Goal: Task Accomplishment & Management: Complete application form

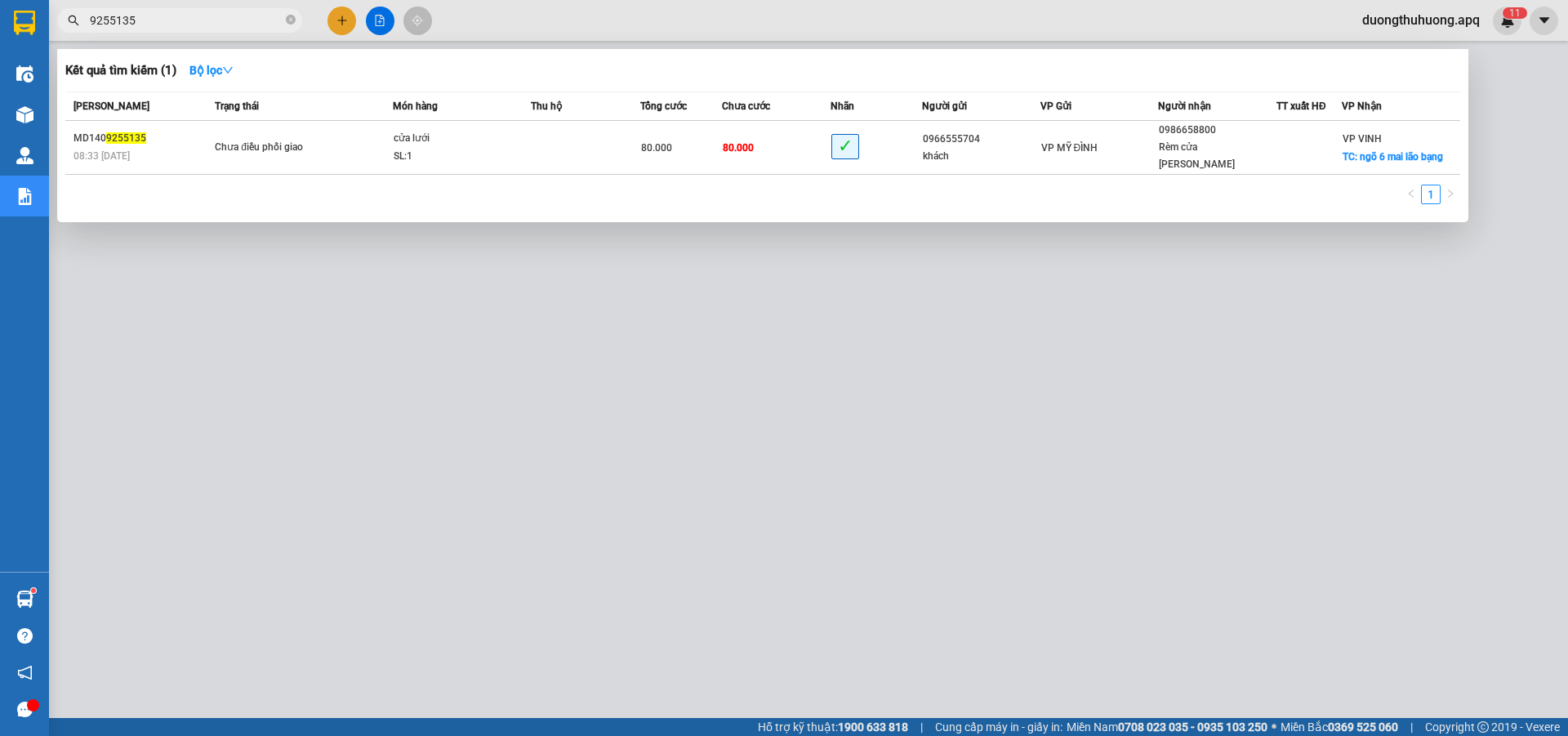
click at [287, 19] on icon "close-circle" at bounding box center [291, 20] width 10 height 10
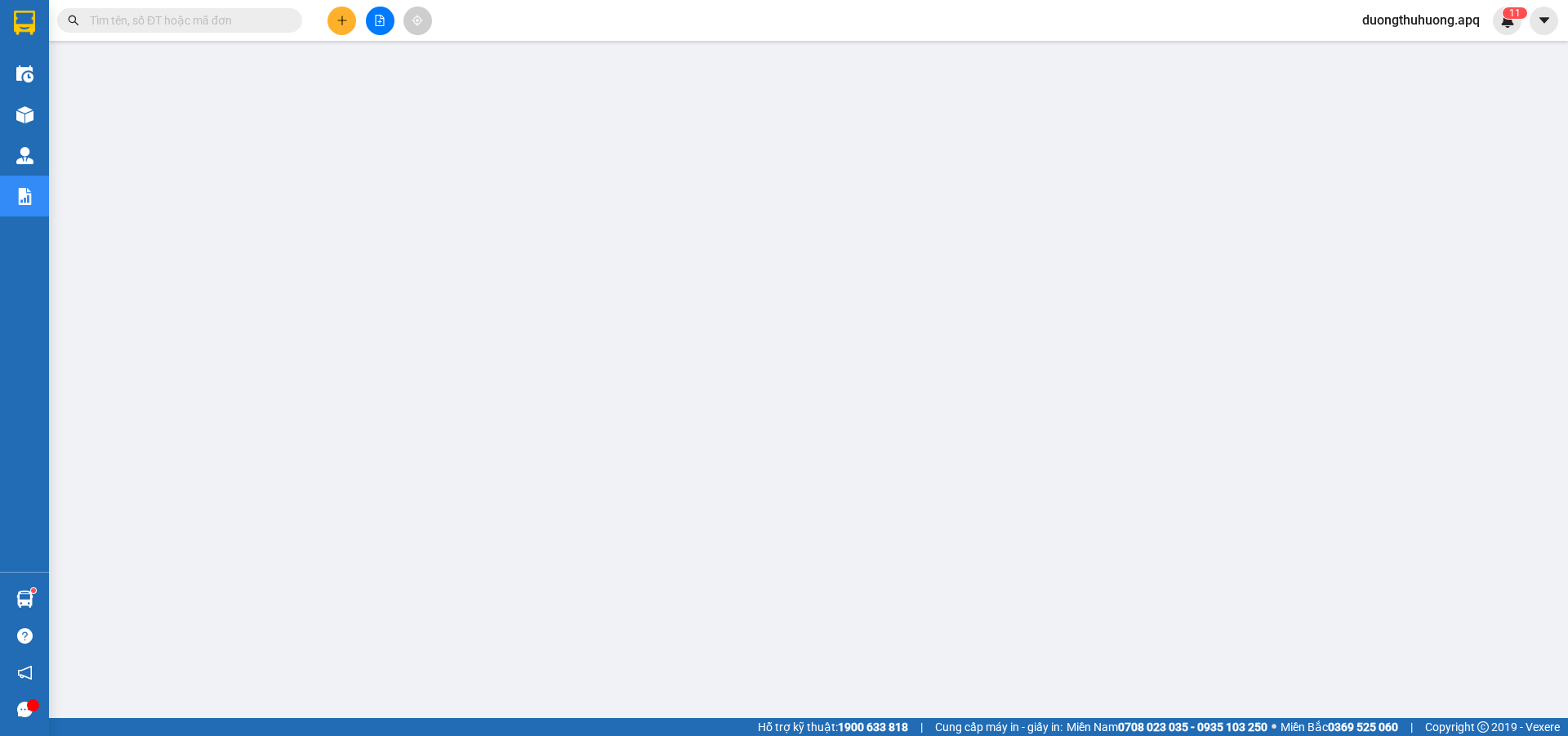
click at [224, 22] on input "text" at bounding box center [186, 20] width 192 height 18
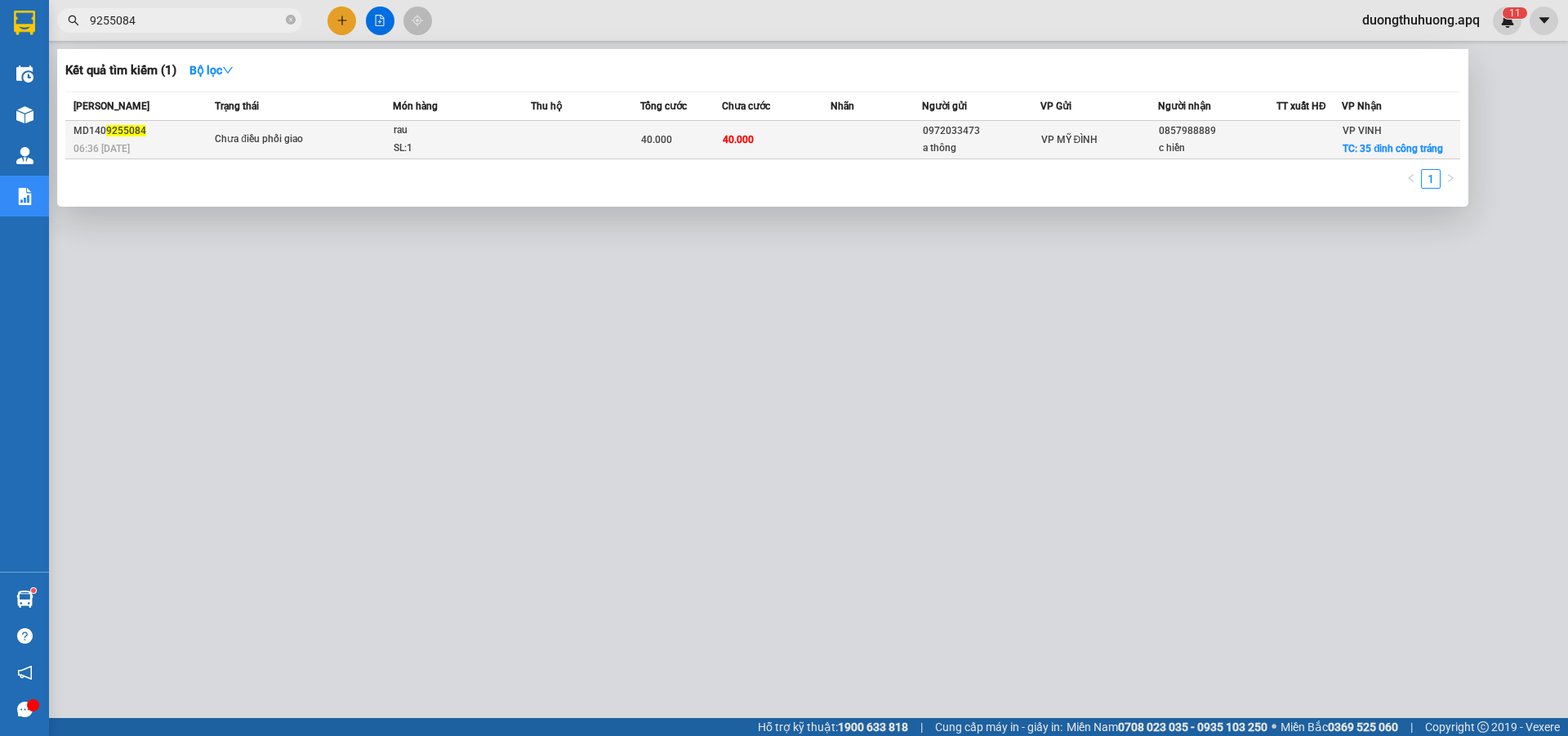
type input "9255084"
click at [543, 143] on td at bounding box center [585, 140] width 110 height 38
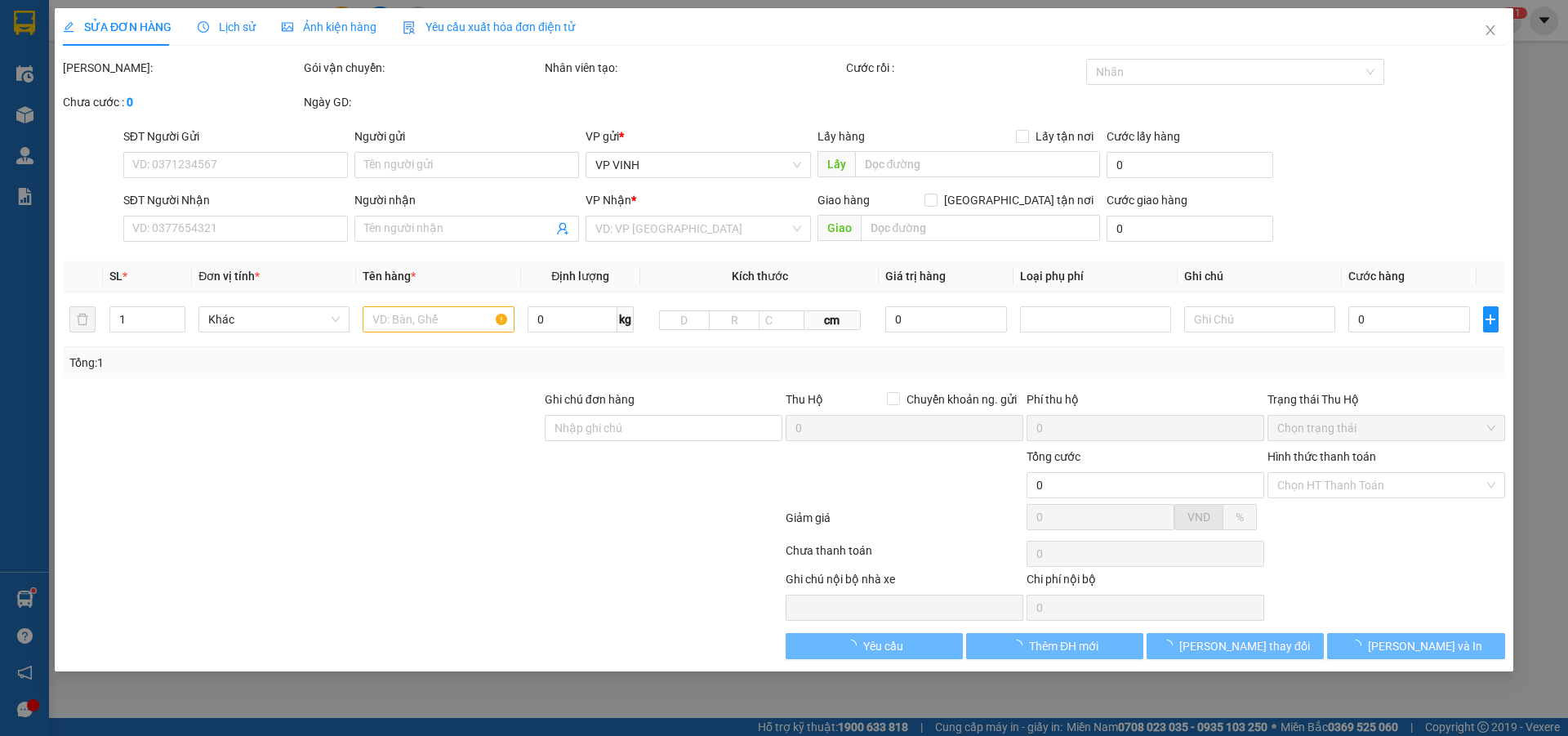
type input "0972033473"
type input "a thông"
type input "0857988889"
type input "c hiền"
checkbox input "true"
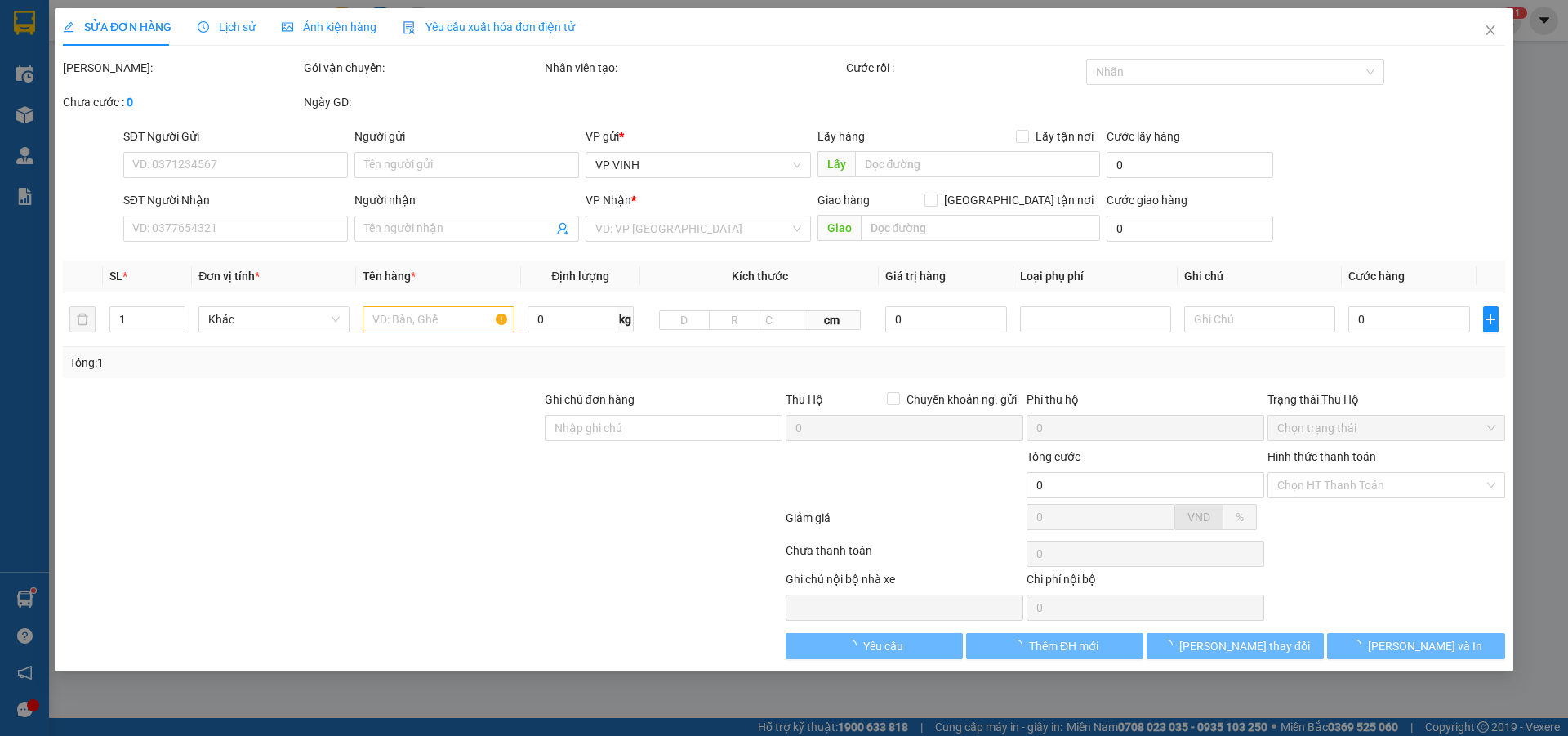
type input "35 đinh công tráng"
type input "40.000"
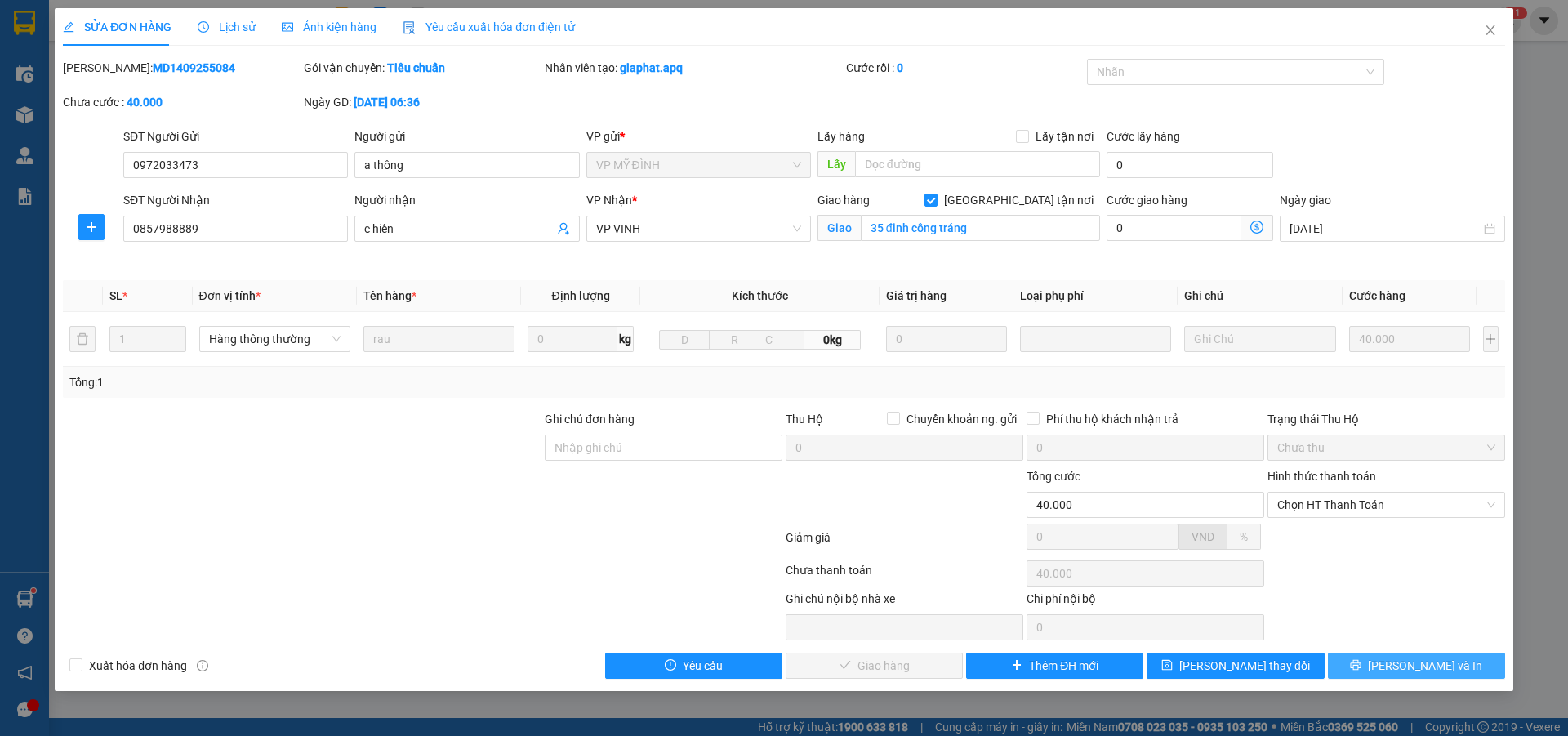
click at [1359, 668] on button "Lưu và In" at bounding box center [1416, 665] width 177 height 26
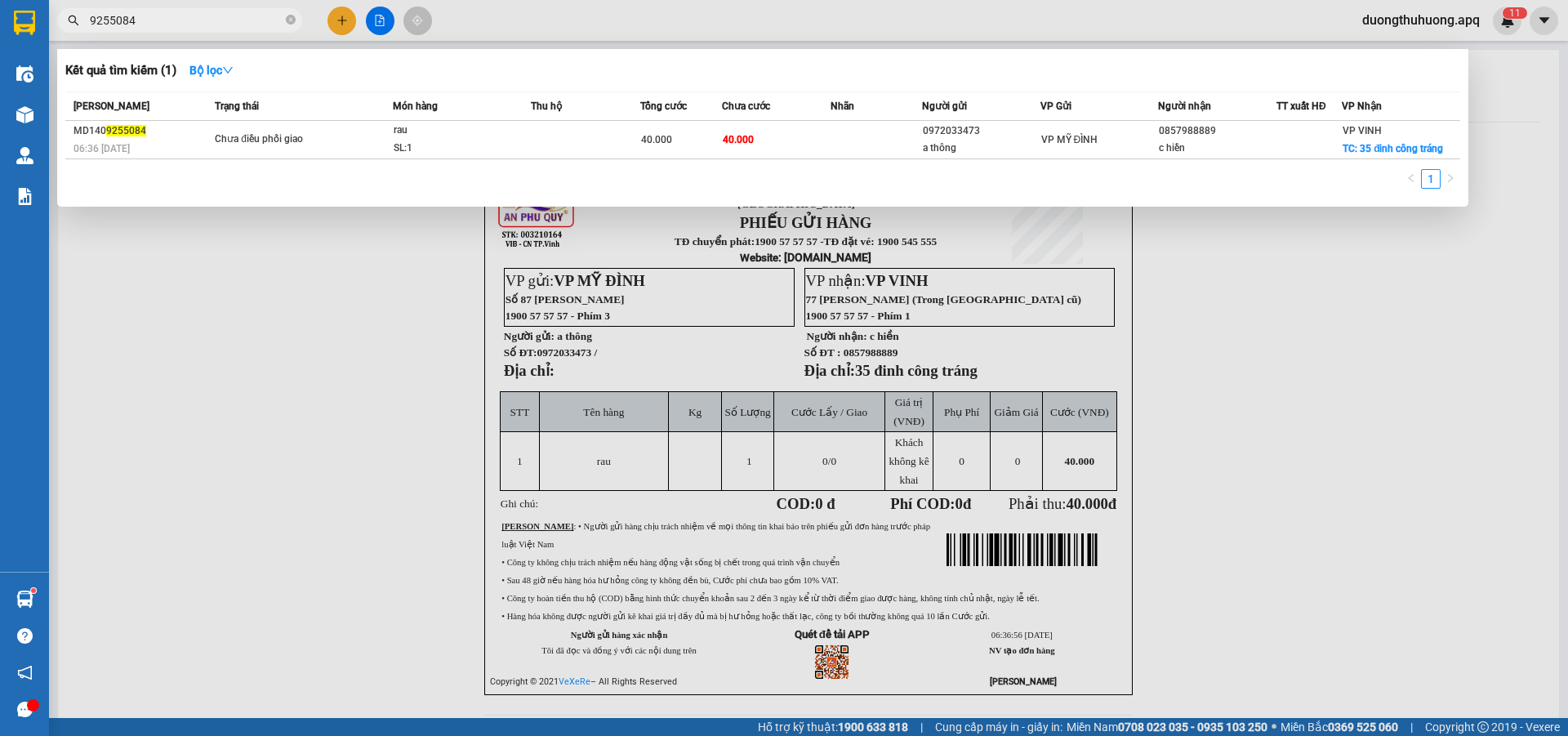
click at [213, 18] on input "9255084" at bounding box center [186, 20] width 192 height 18
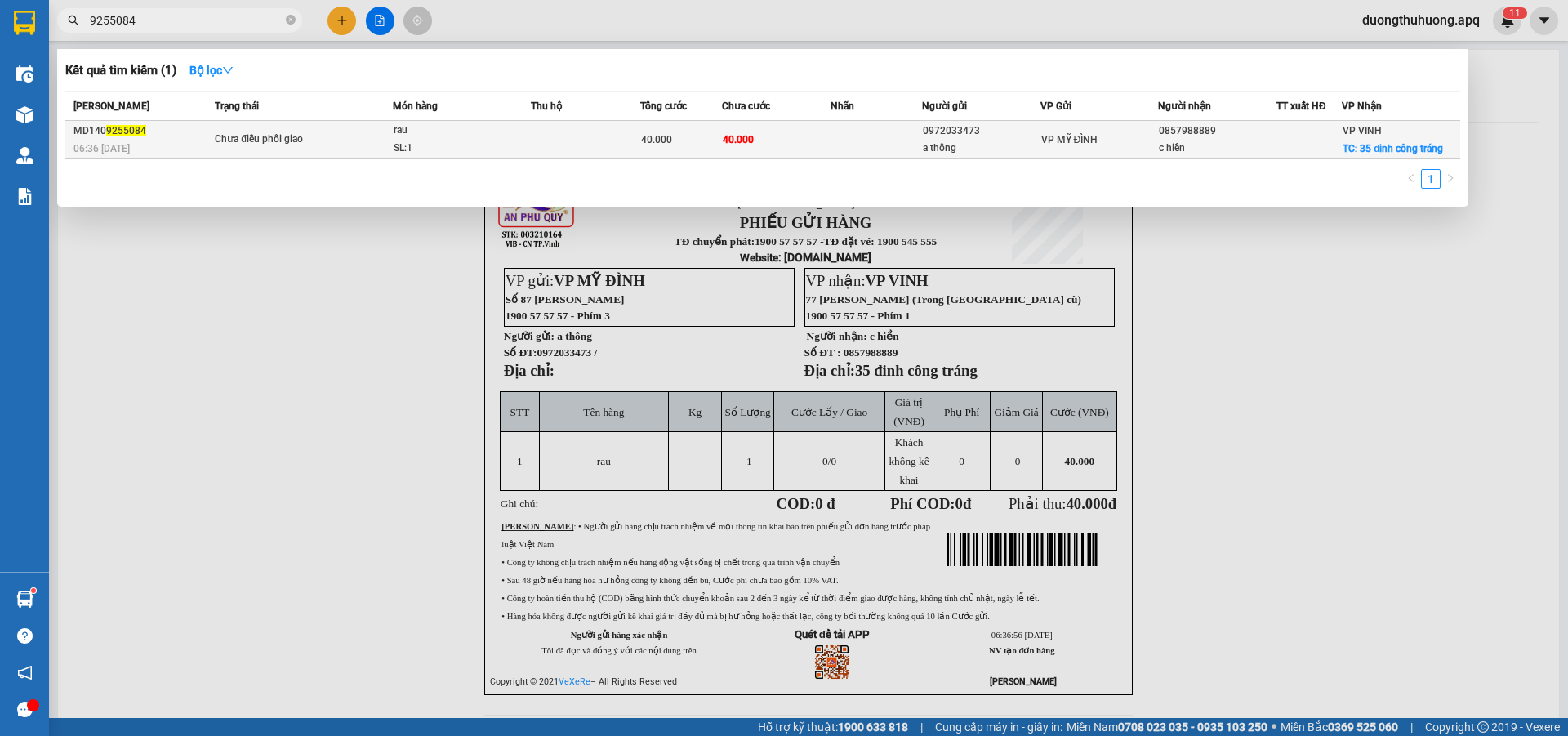
click at [520, 142] on span "rau SL: 1" at bounding box center [462, 139] width 136 height 35
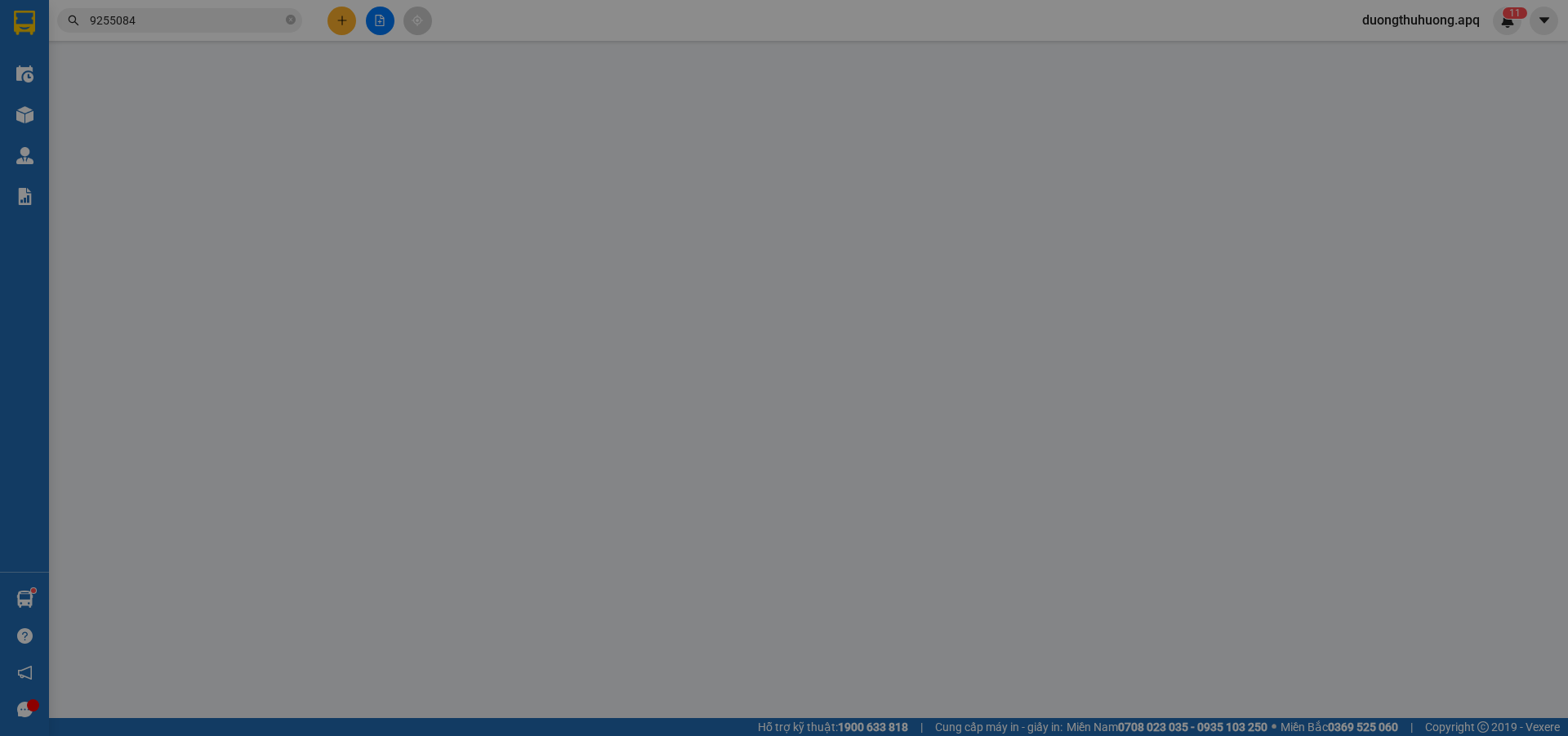
type input "0972033473"
type input "a thông"
type input "0857988889"
type input "c hiền"
checkbox input "true"
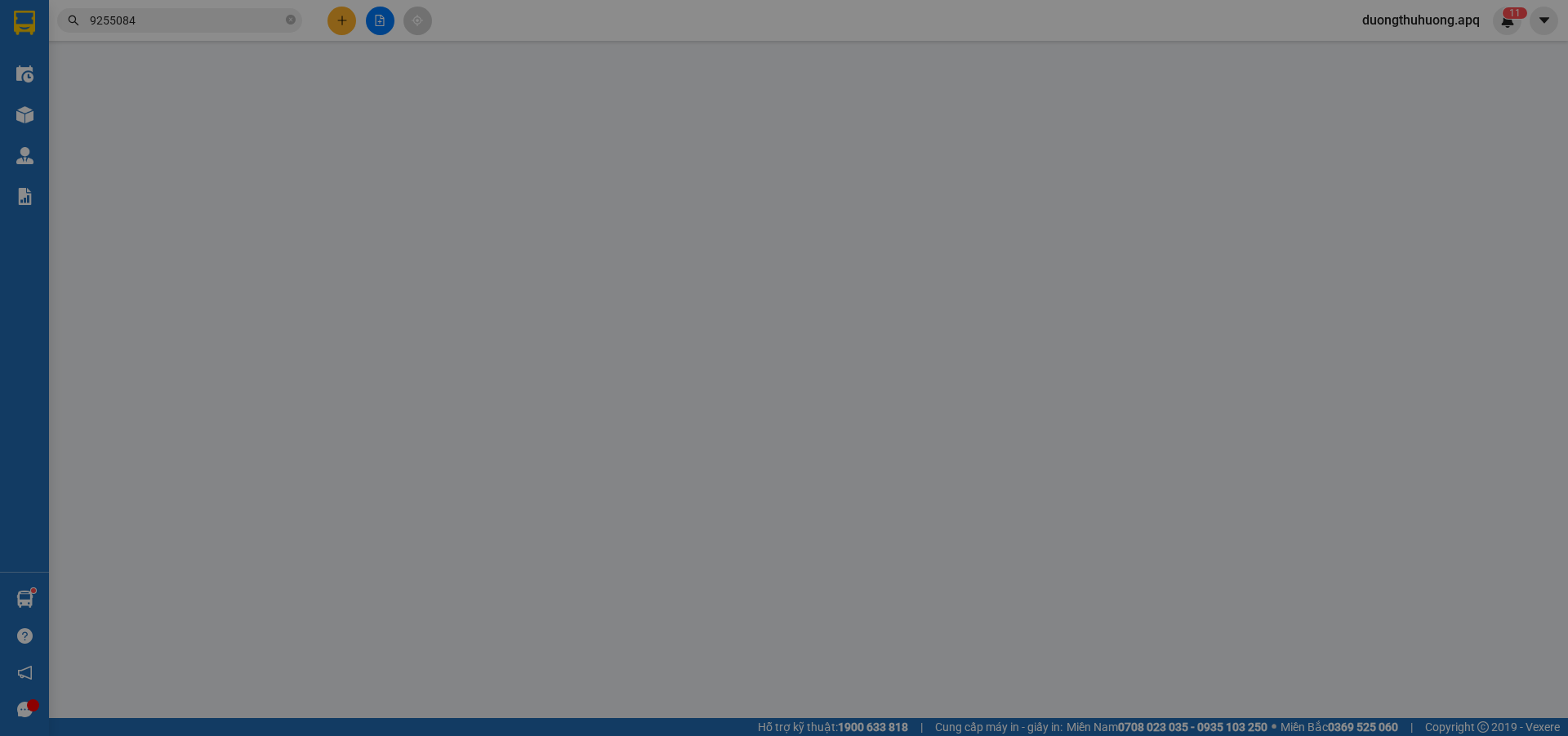
type input "35 đinh công tráng"
type input "40.000"
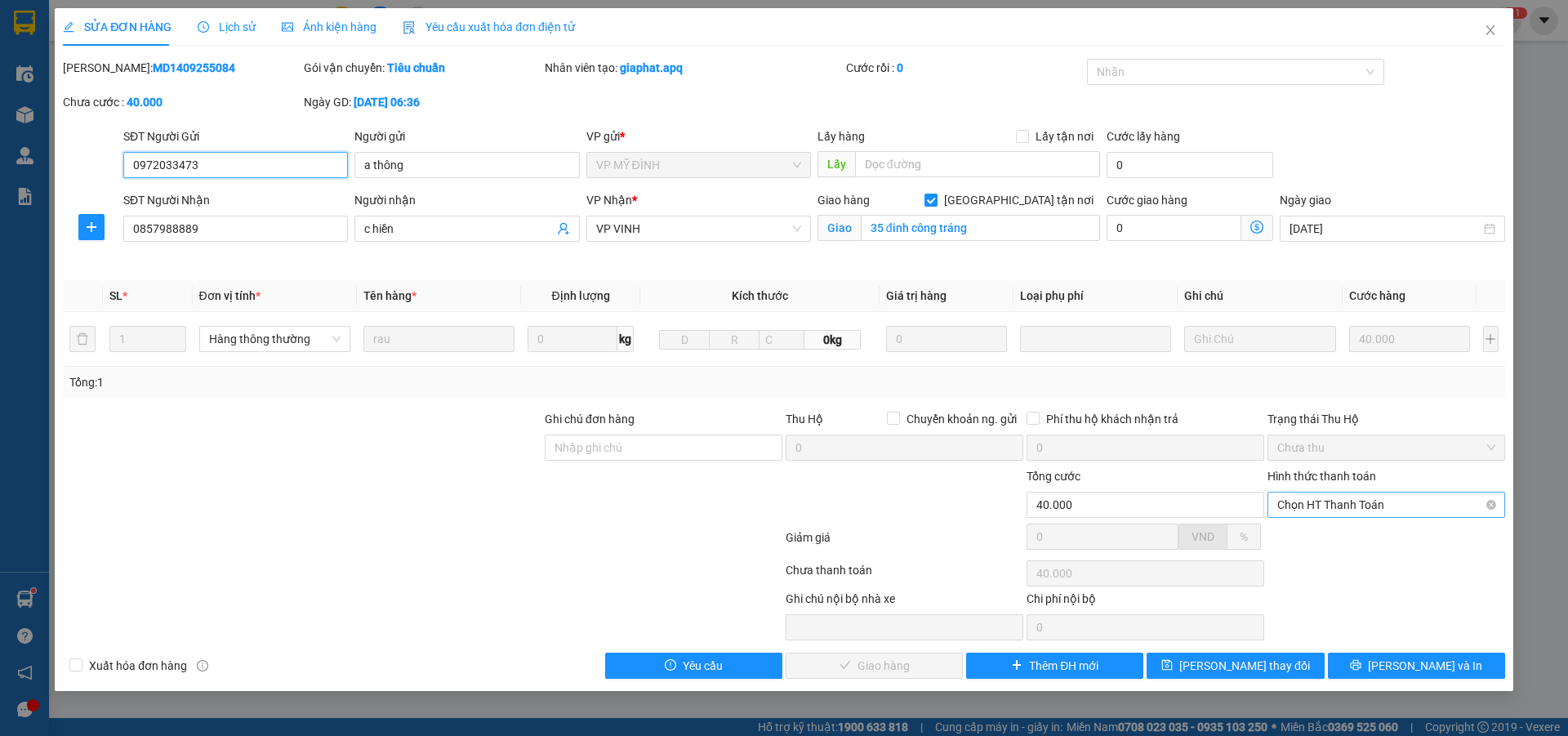
click at [1418, 503] on span "Chọn HT Thanh Toán" at bounding box center [1387, 504] width 218 height 25
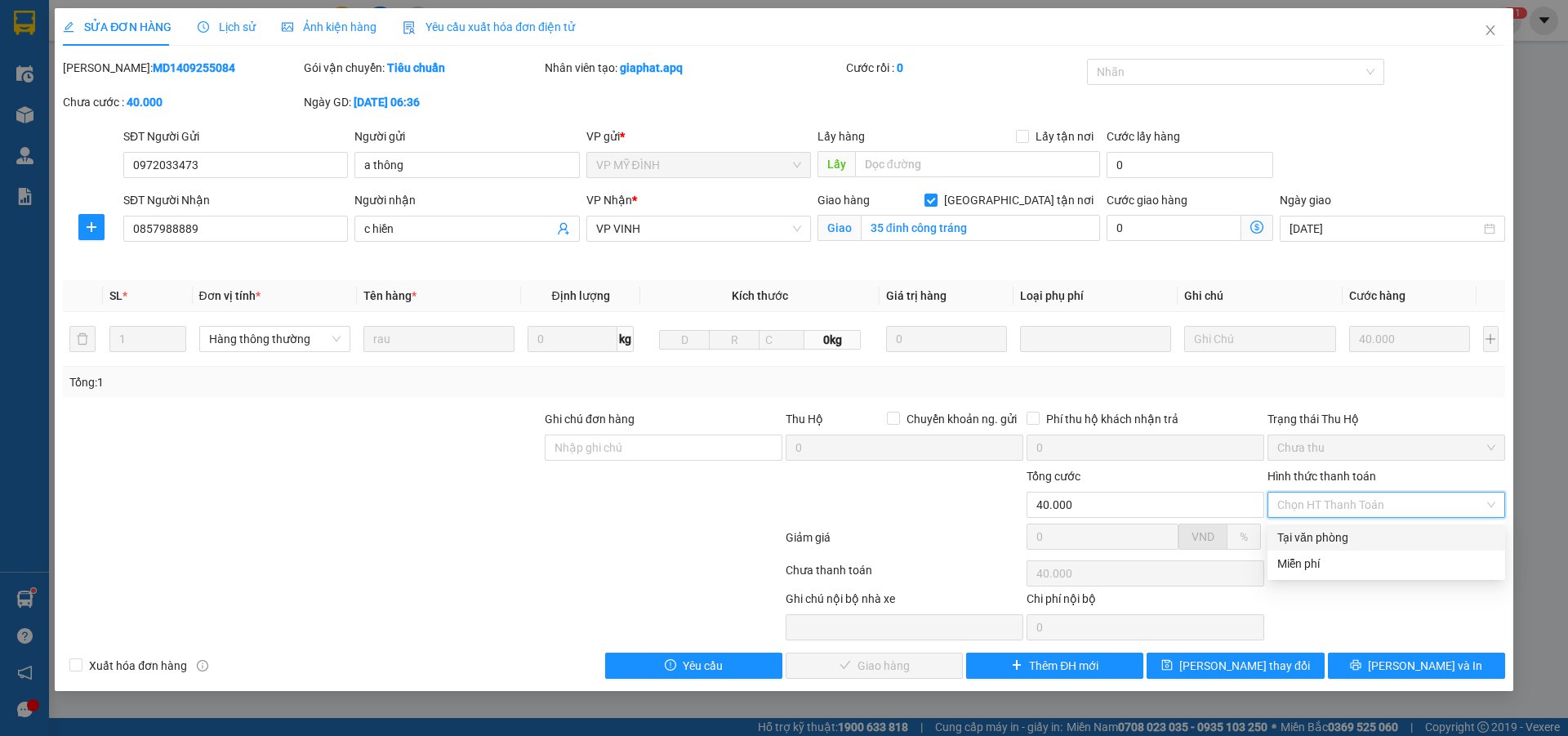
click at [1350, 538] on div "Tại văn phòng" at bounding box center [1387, 537] width 218 height 18
type input "0"
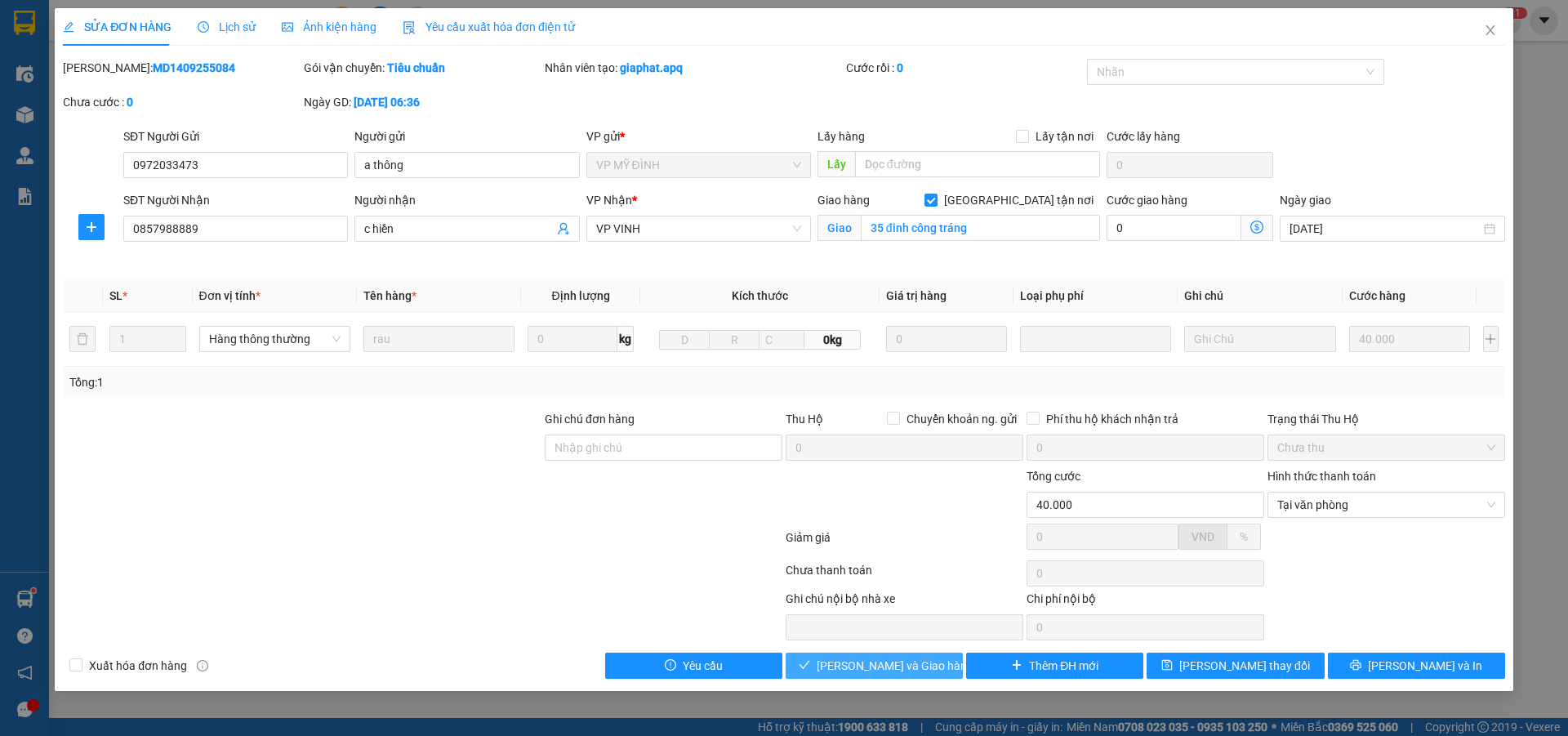
click at [890, 667] on span "Lưu và Giao hàng" at bounding box center [895, 665] width 157 height 18
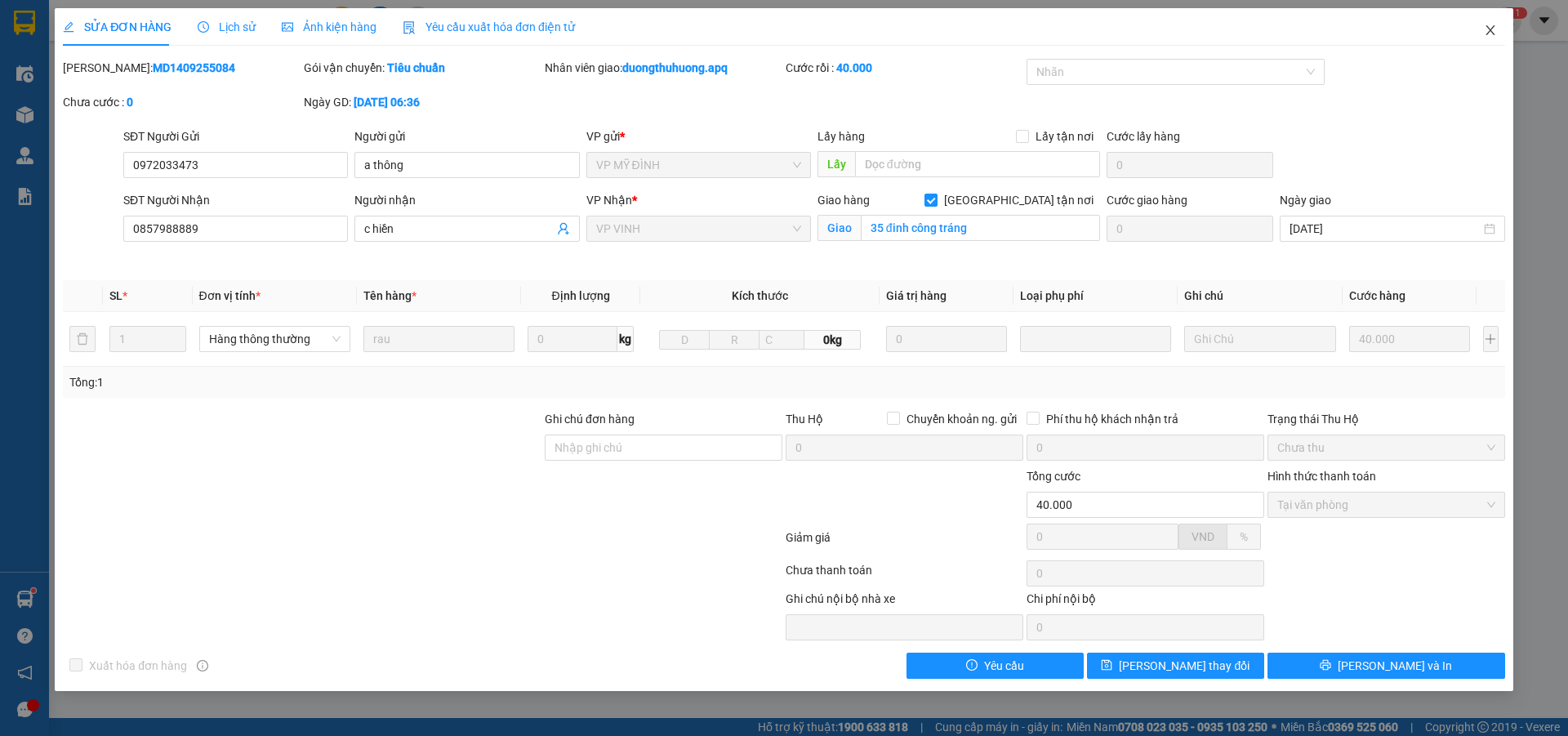
click at [1495, 33] on icon "close" at bounding box center [1490, 30] width 13 height 13
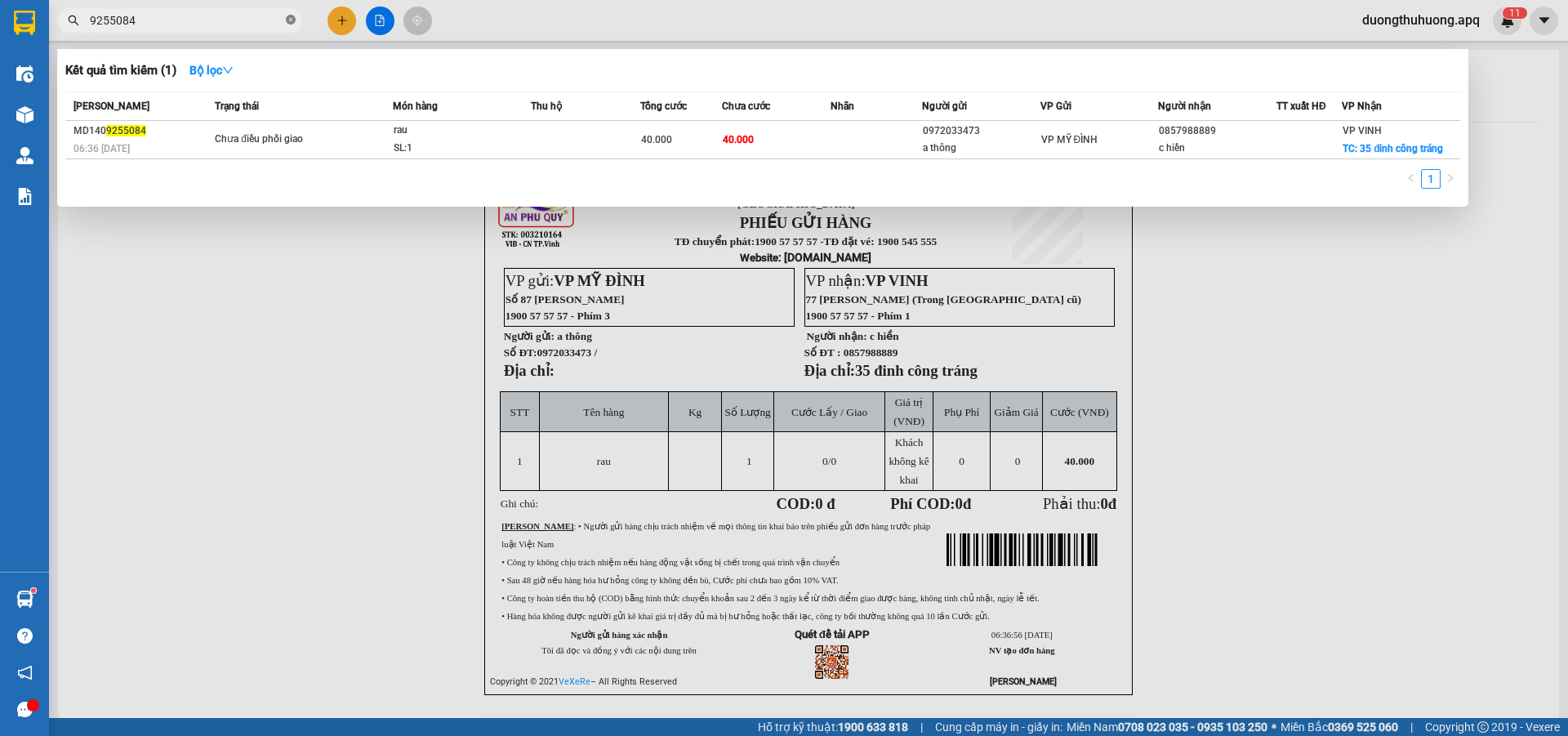
click at [291, 20] on icon "close-circle" at bounding box center [291, 20] width 10 height 10
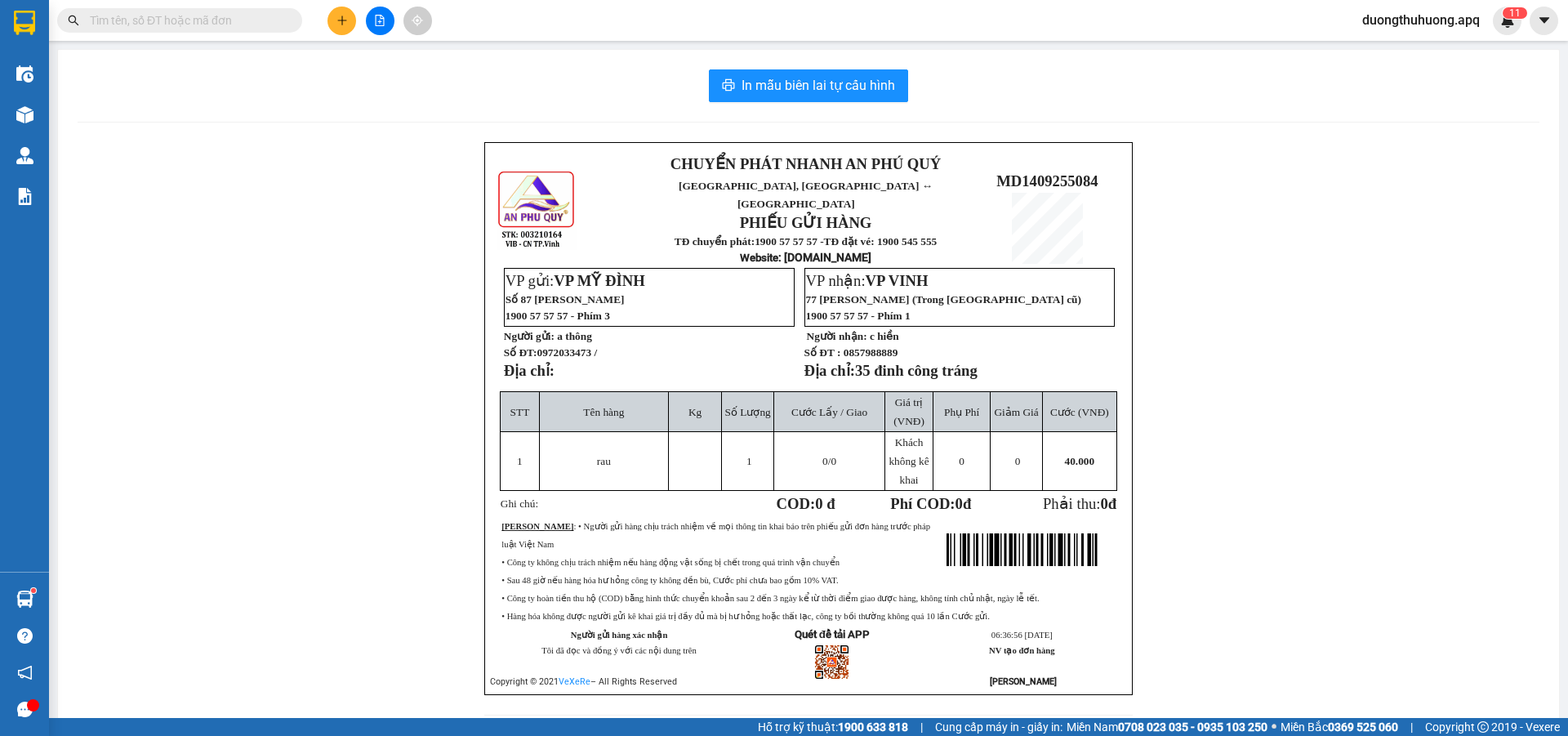
click at [255, 21] on input "text" at bounding box center [186, 20] width 192 height 18
paste input "0961009595"
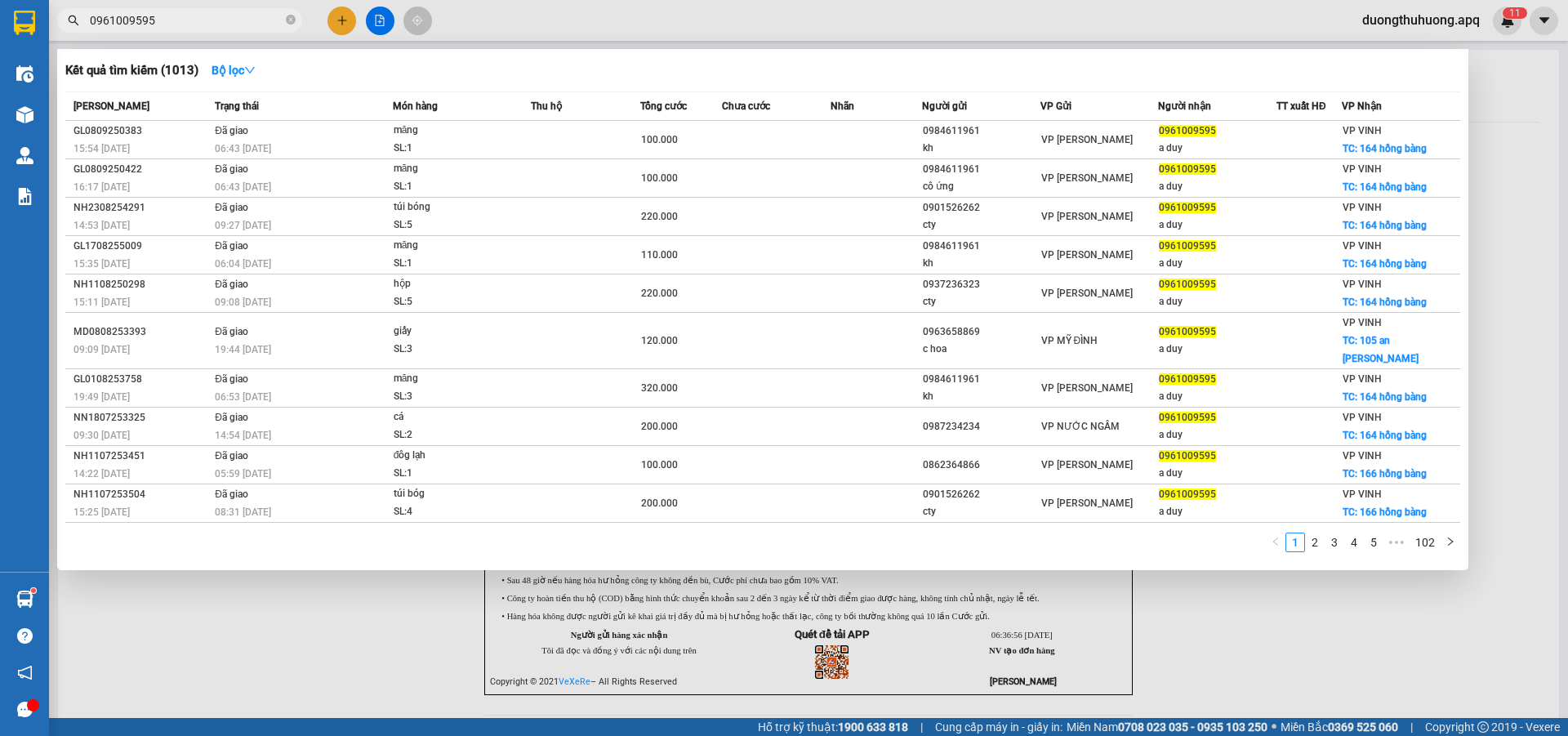
type input "0961009595"
click at [289, 24] on icon "close-circle" at bounding box center [291, 20] width 10 height 10
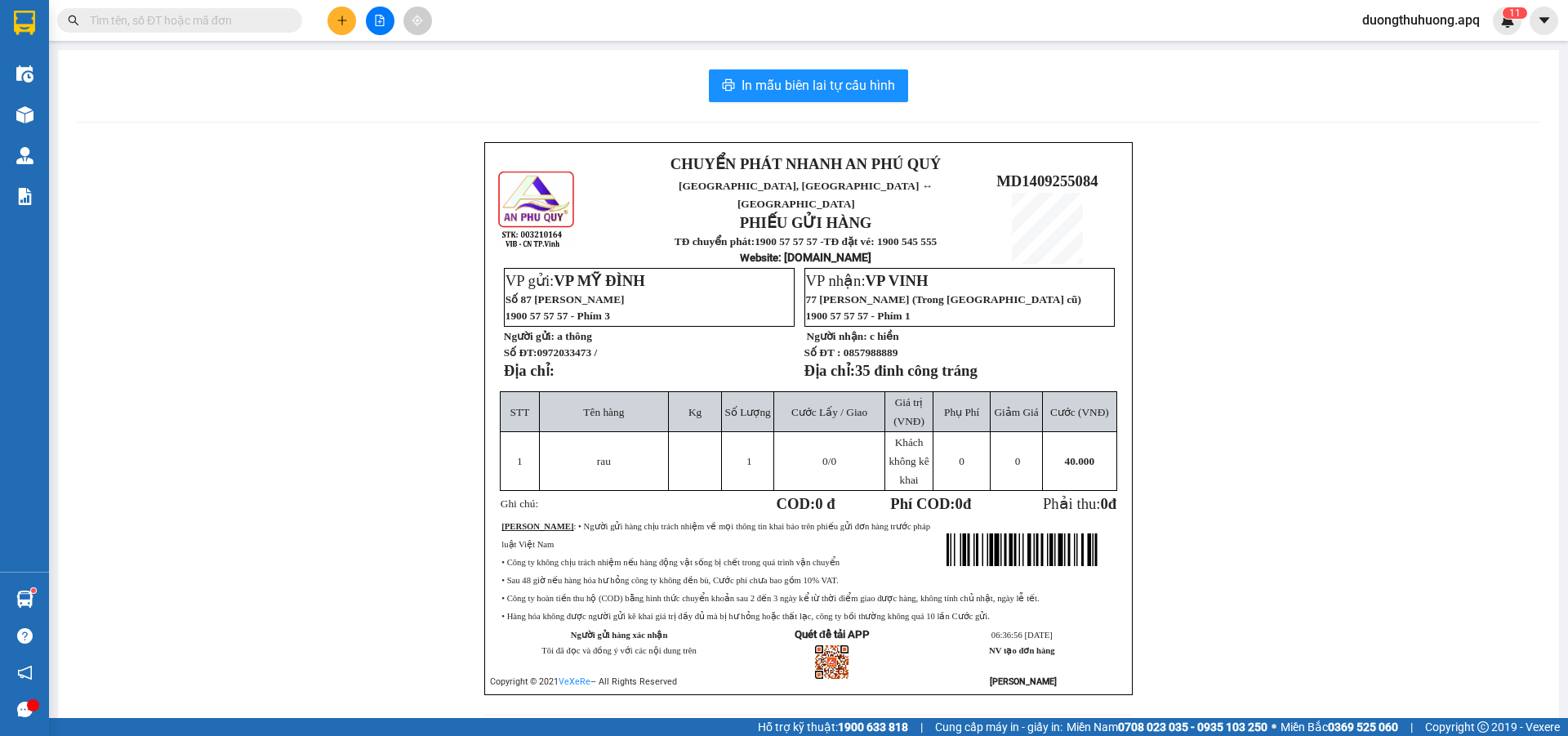
paste input "0985636629"
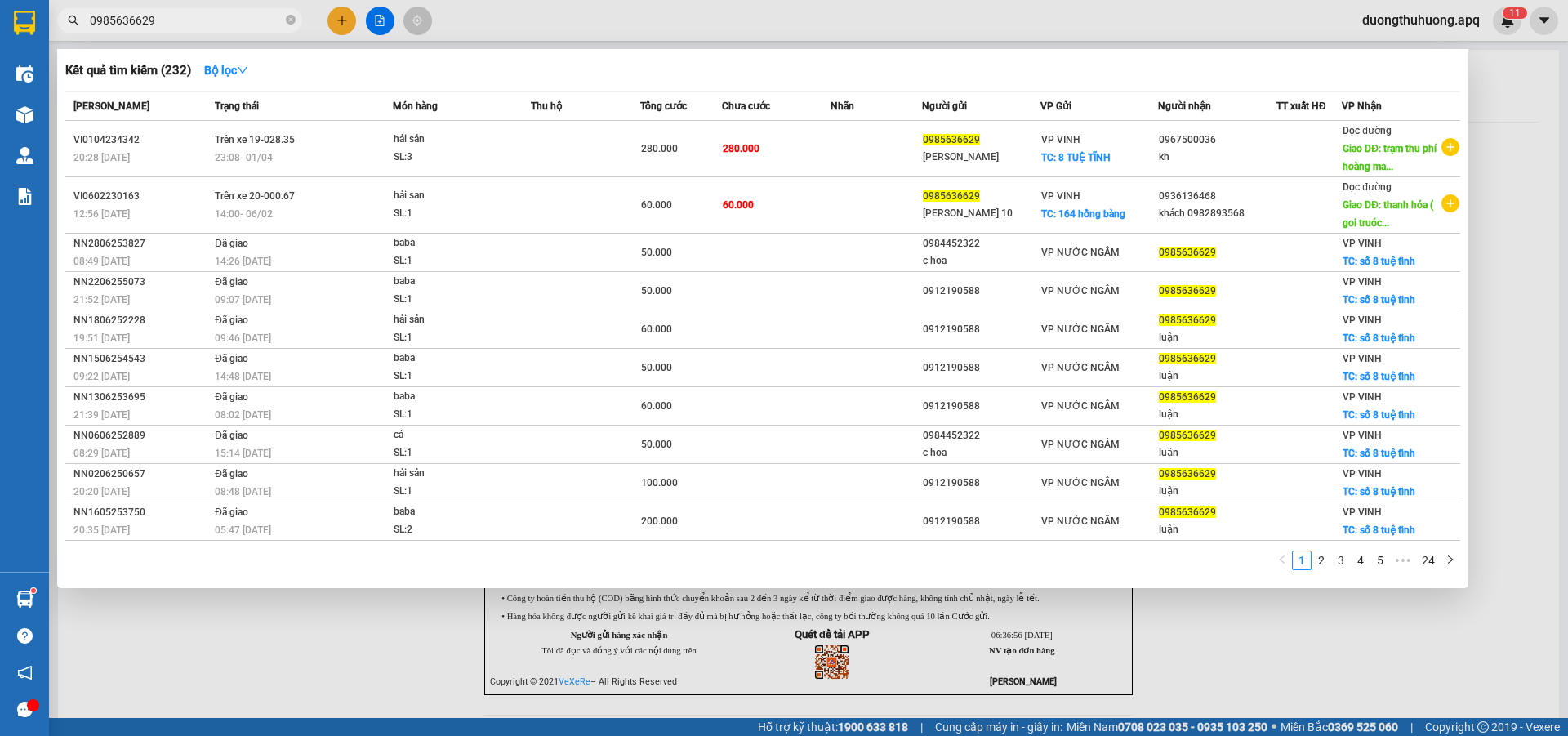
type input "0985636629"
click at [289, 20] on icon "close-circle" at bounding box center [291, 20] width 10 height 10
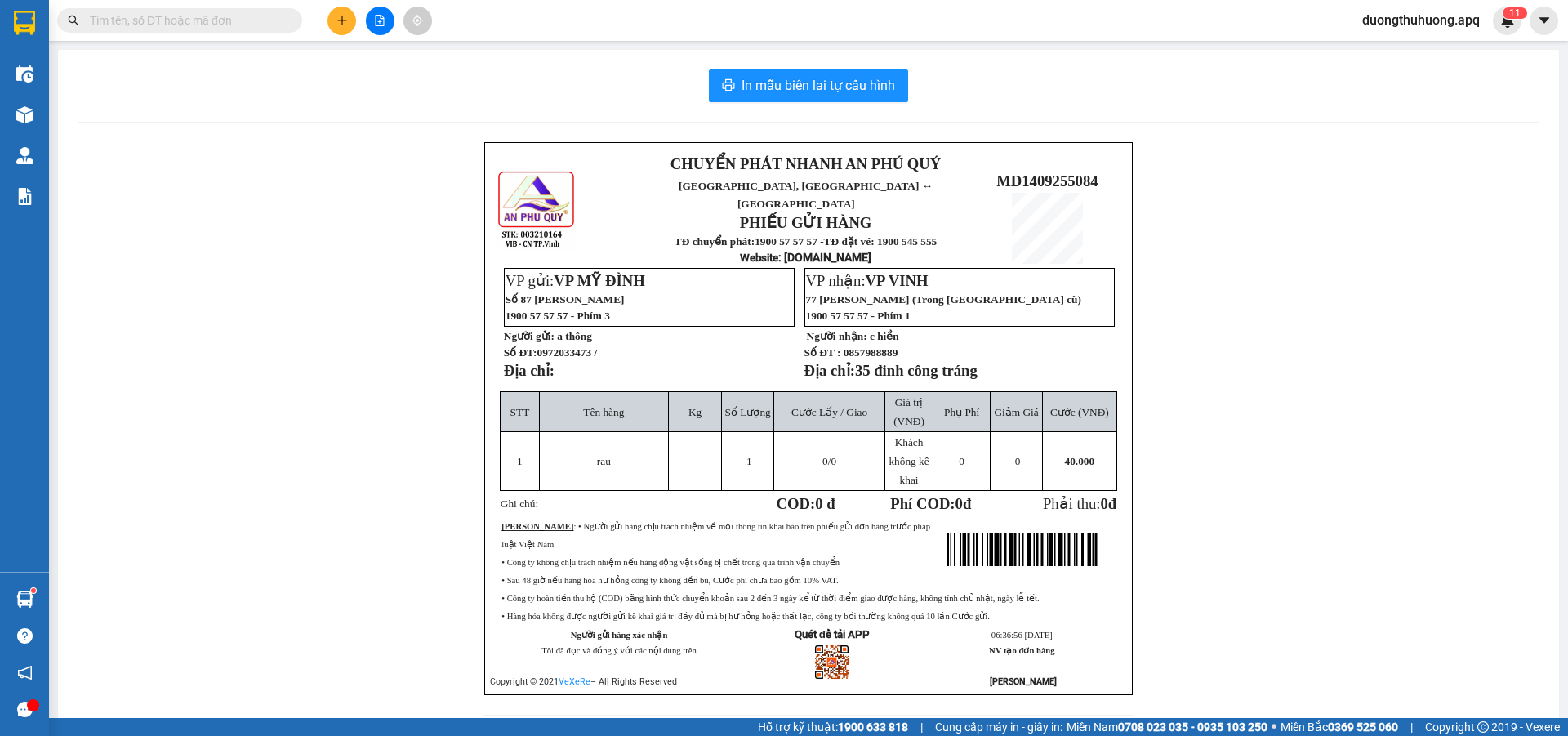
paste input "0989793333"
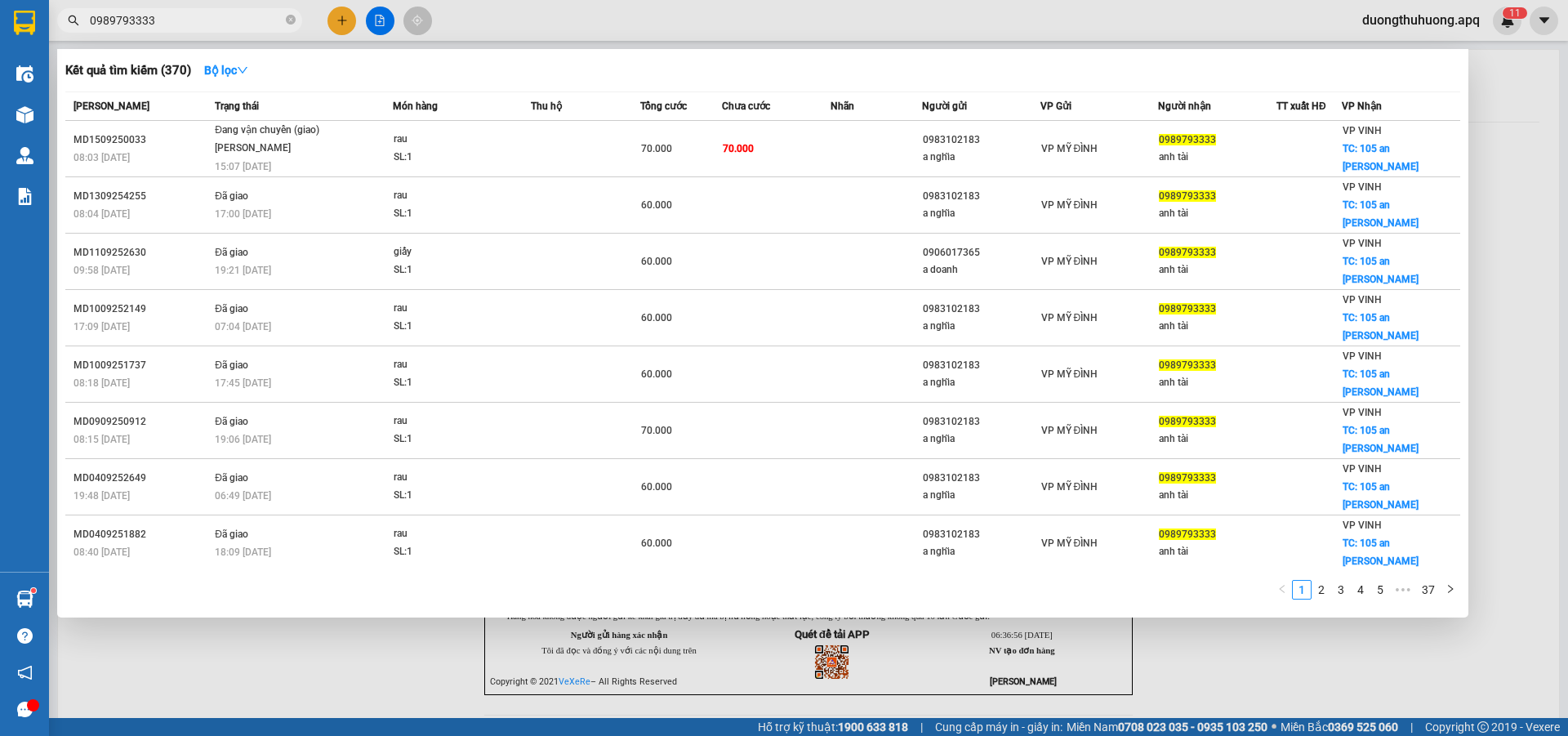
type input "0989793333"
click at [293, 17] on icon "close-circle" at bounding box center [291, 20] width 10 height 10
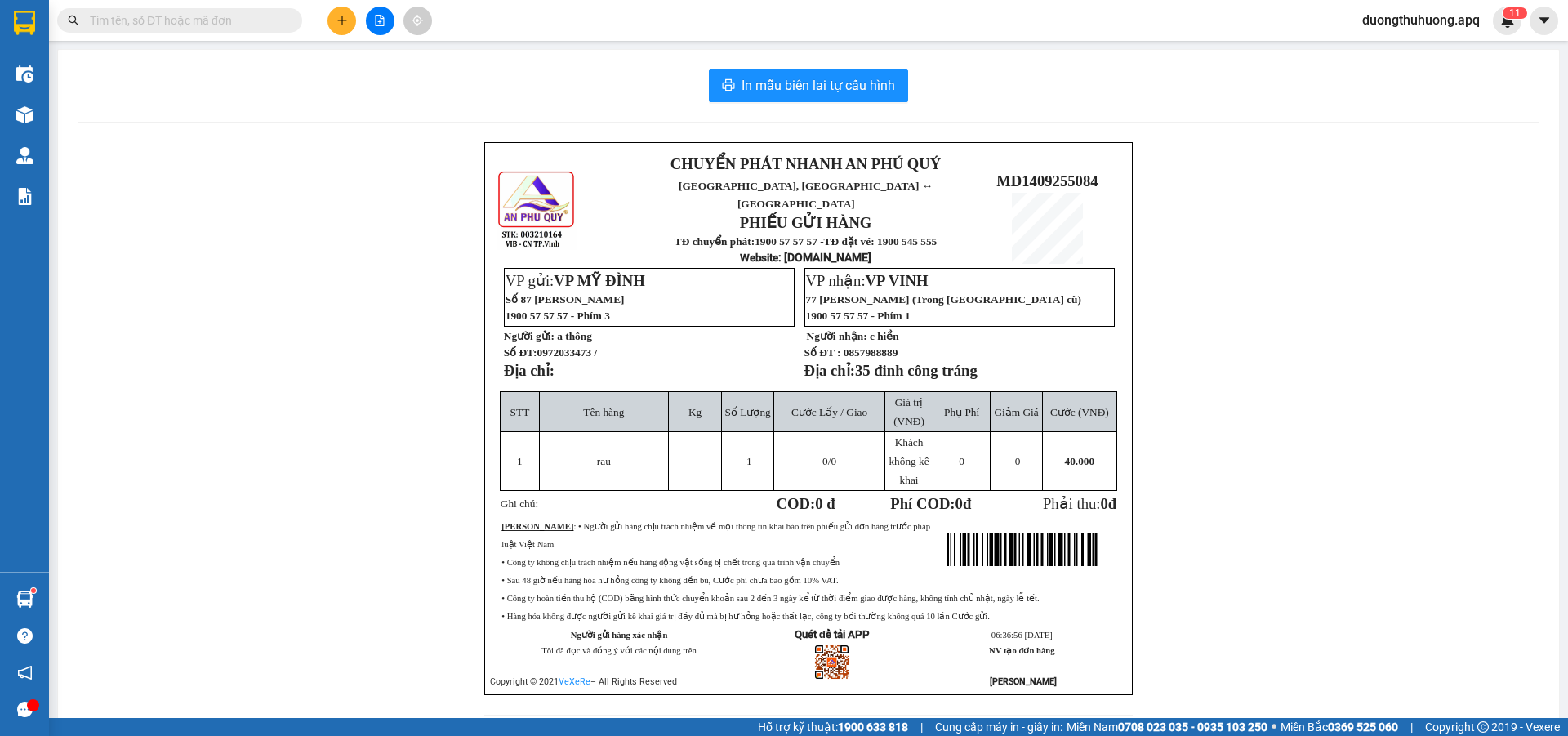
paste input "0983509595"
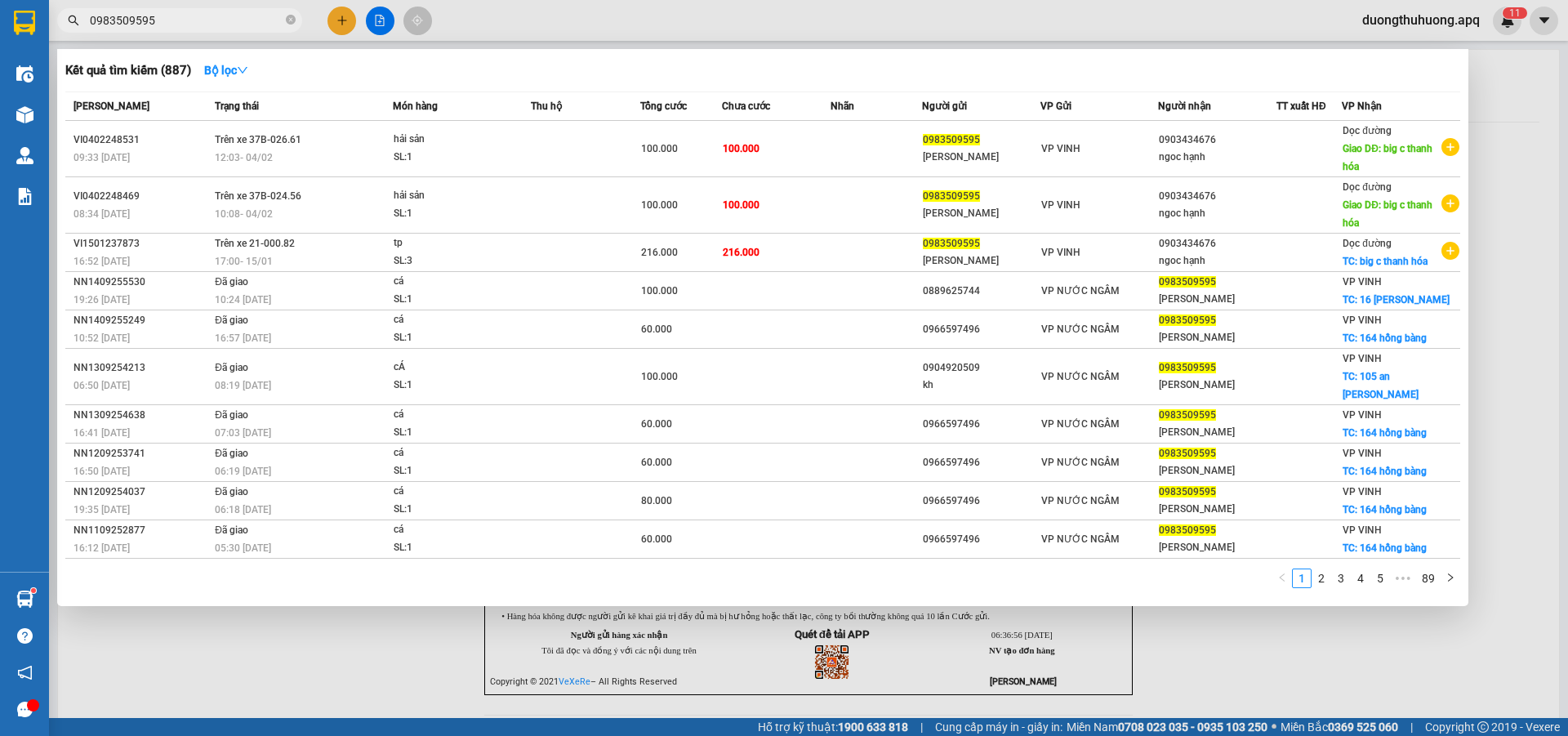
type input "0983509595"
drag, startPoint x: 290, startPoint y: 20, endPoint x: 259, endPoint y: 22, distance: 31.1
click at [288, 20] on icon "close-circle" at bounding box center [291, 20] width 10 height 10
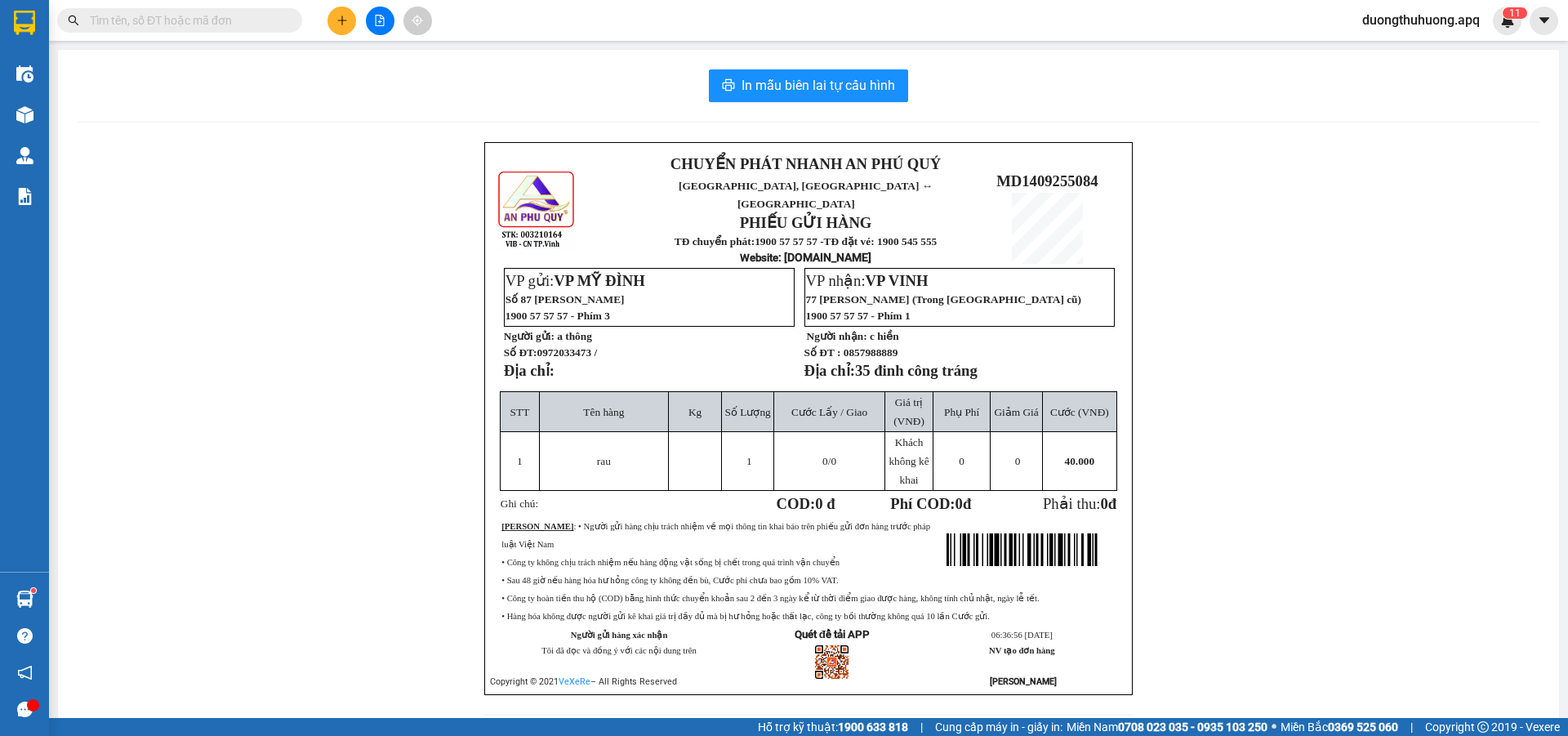
paste input "0979509595"
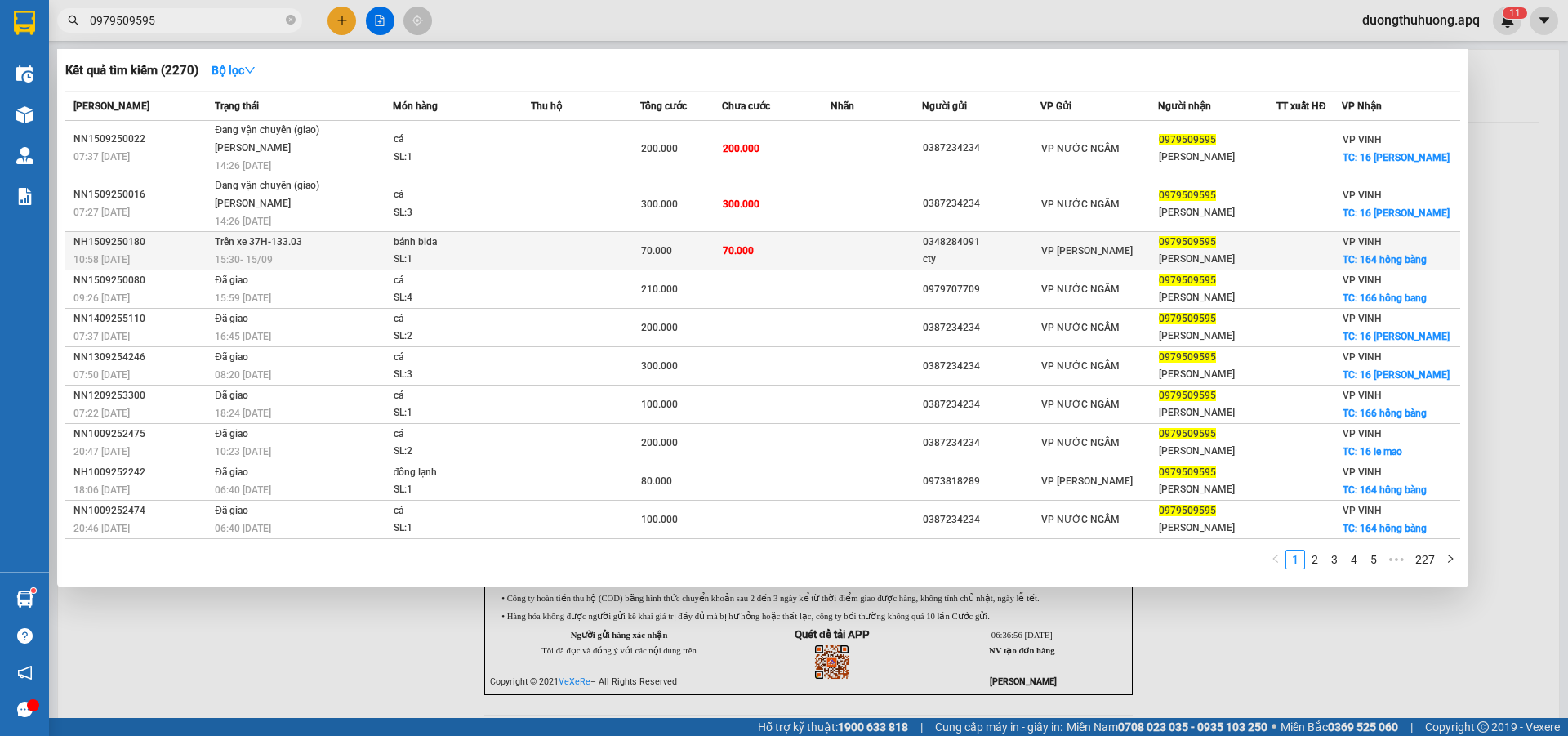
type input "0979509595"
click at [94, 241] on div "NH1509250180" at bounding box center [141, 242] width 136 height 17
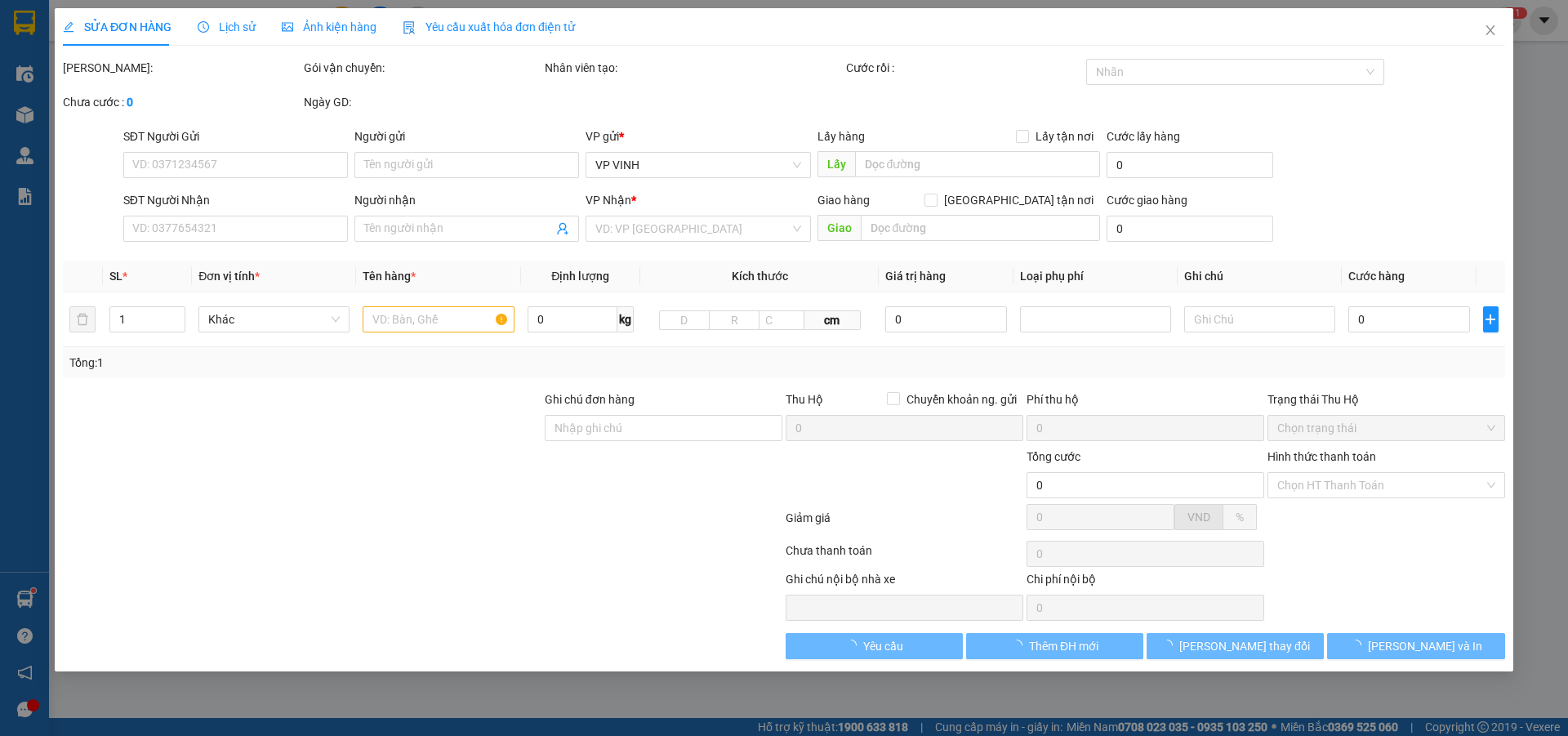
type input "0348284091"
type input "cty"
type input "0979509595"
type input "hằng duy"
checkbox input "true"
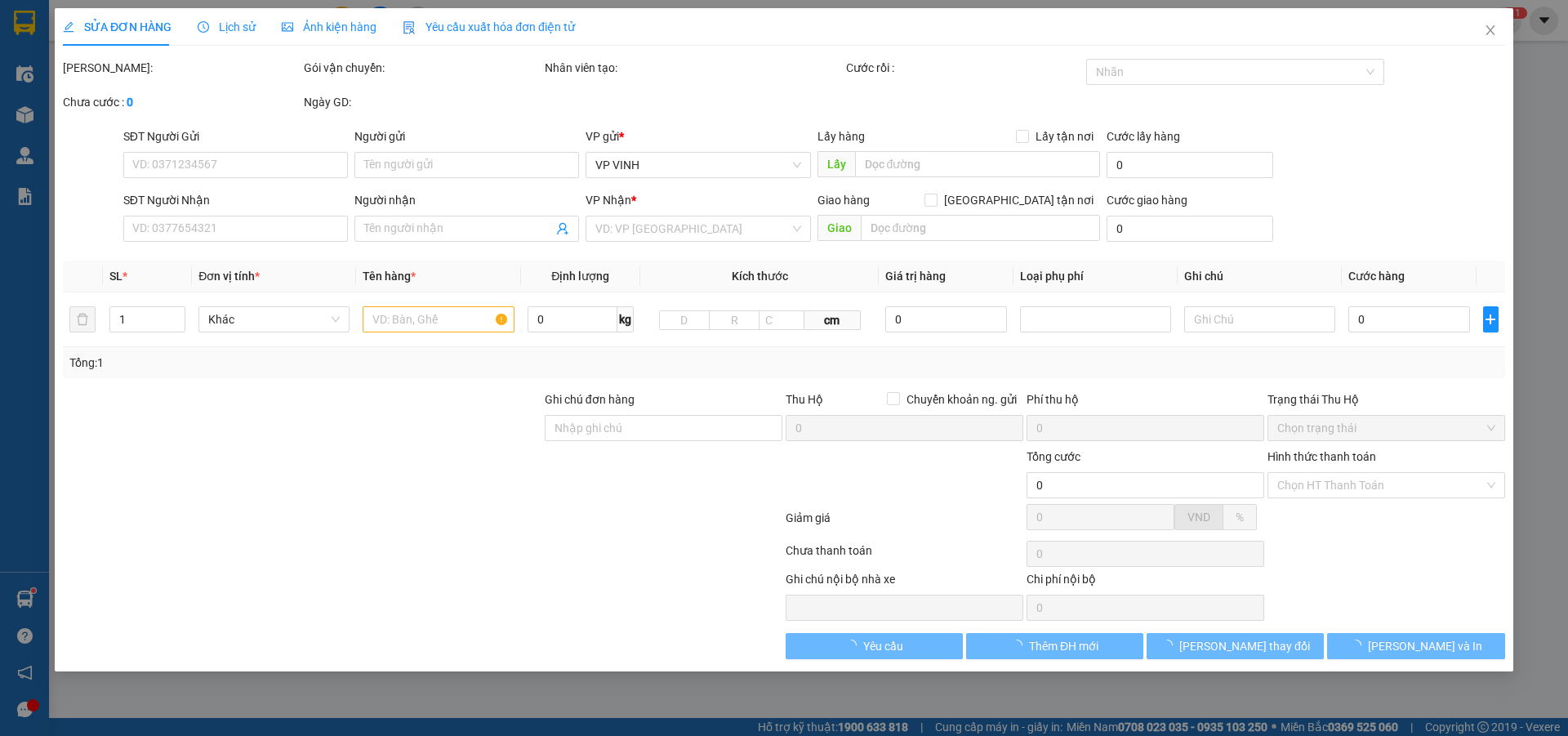
type input "164 hồng bàng"
type input "70.000"
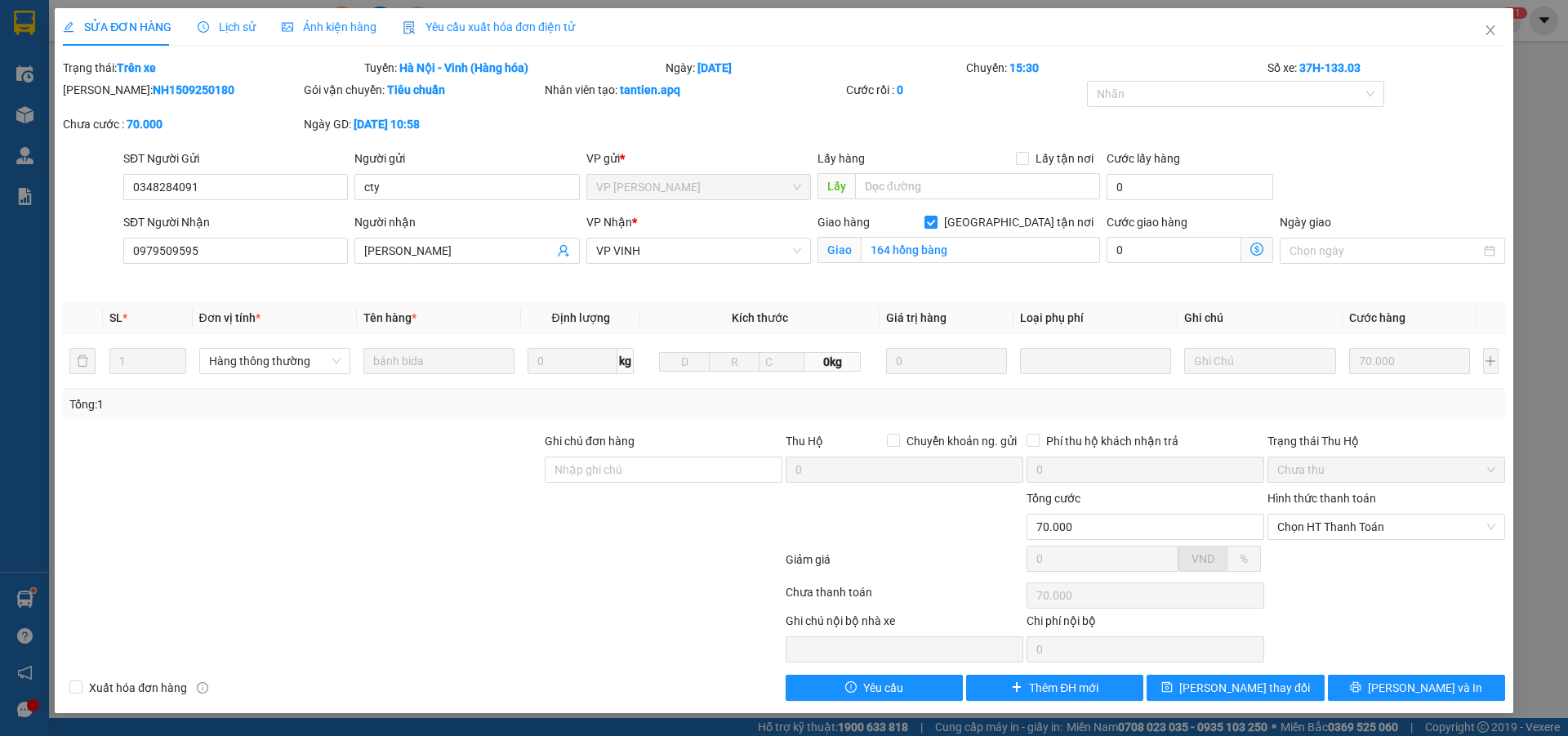
drag, startPoint x: 106, startPoint y: 89, endPoint x: 193, endPoint y: 84, distance: 87.1
click at [193, 84] on div "Mã ĐH: NH1509250180" at bounding box center [181, 89] width 238 height 18
copy b "NH1509250180"
click at [1490, 30] on icon "close" at bounding box center [1490, 31] width 9 height 10
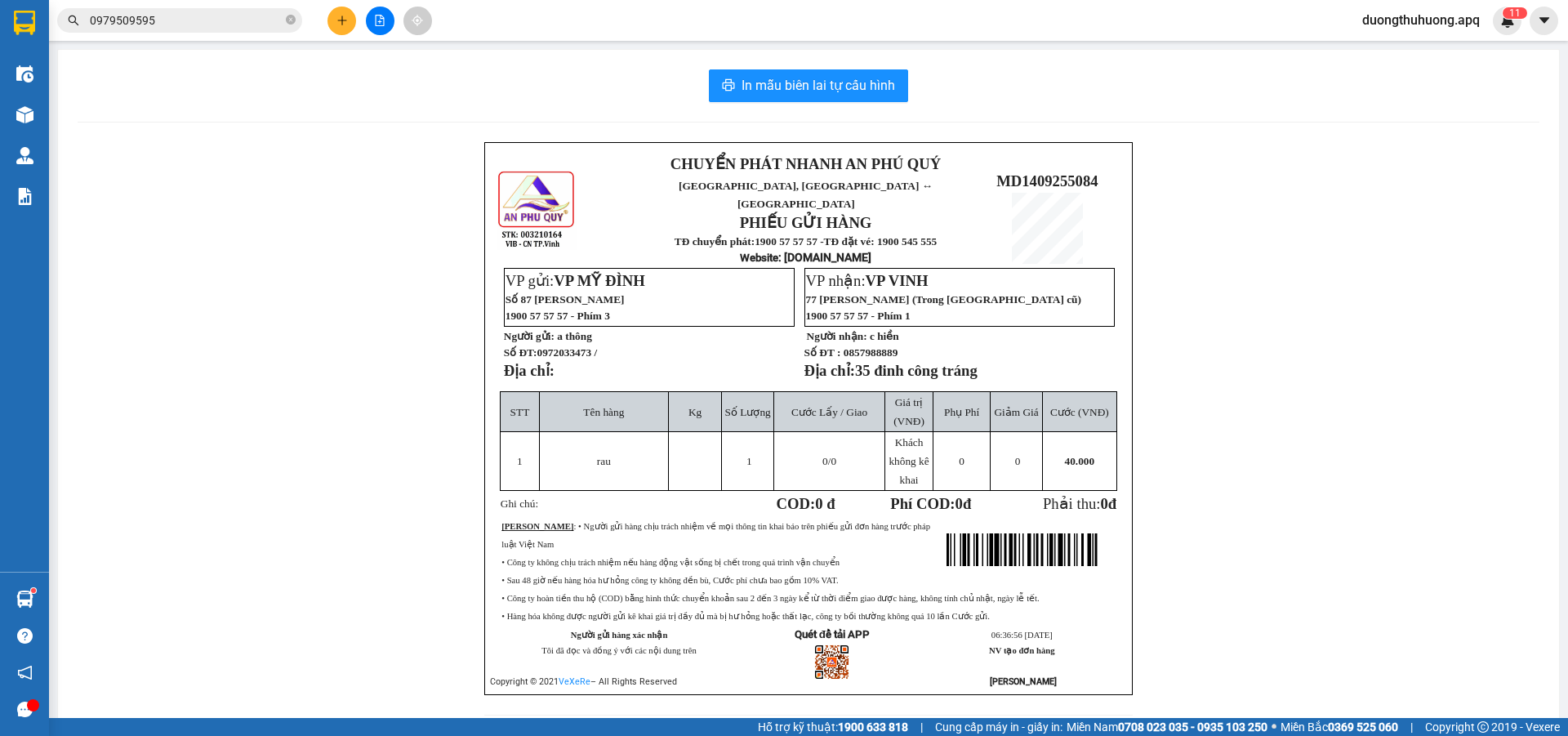
click at [218, 23] on input "0979509595" at bounding box center [186, 20] width 192 height 18
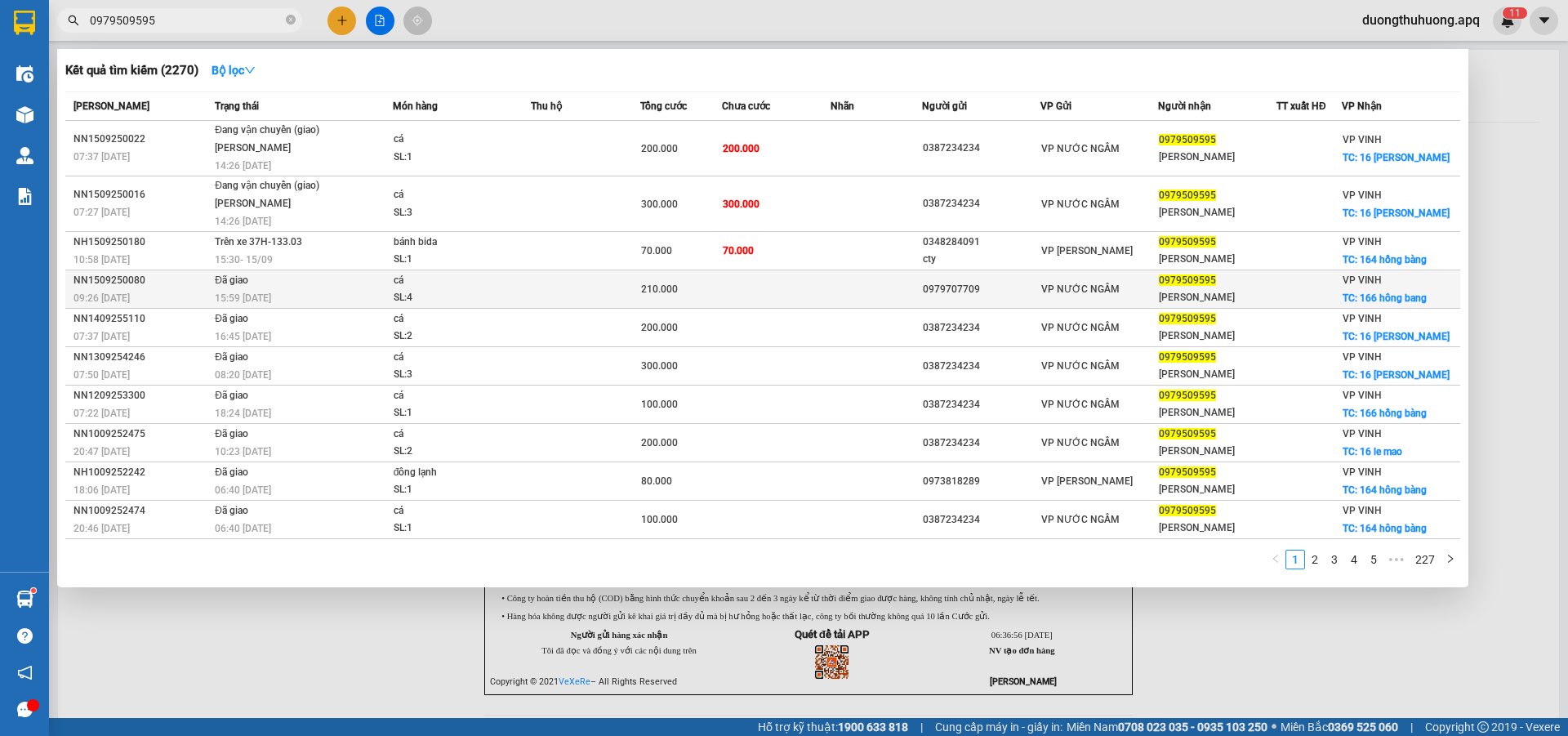
click at [105, 283] on div "NN1509250080" at bounding box center [141, 280] width 136 height 17
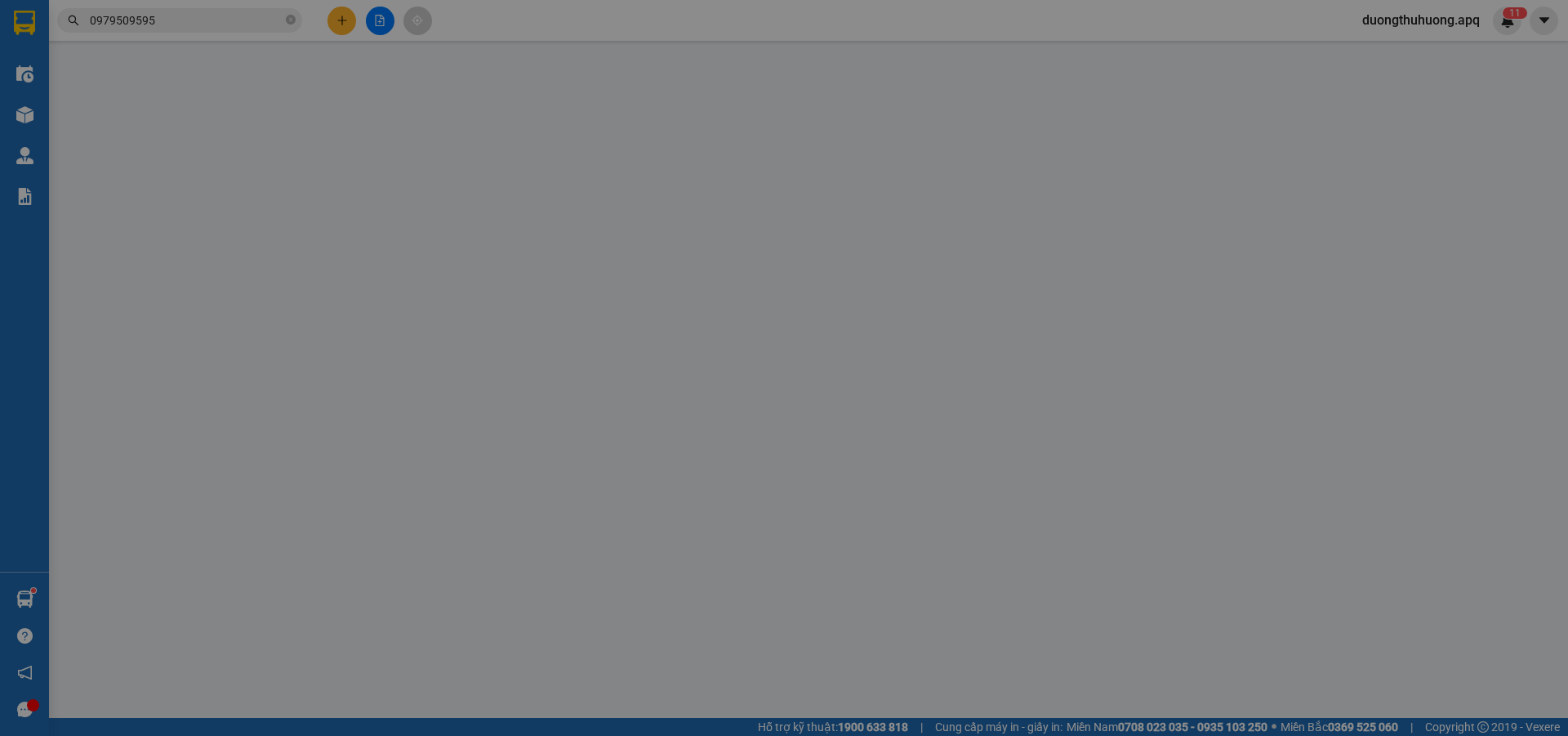
type input "0979707709"
type input "0979509595"
type input "hằng duy"
checkbox input "true"
type input "166 hông bang"
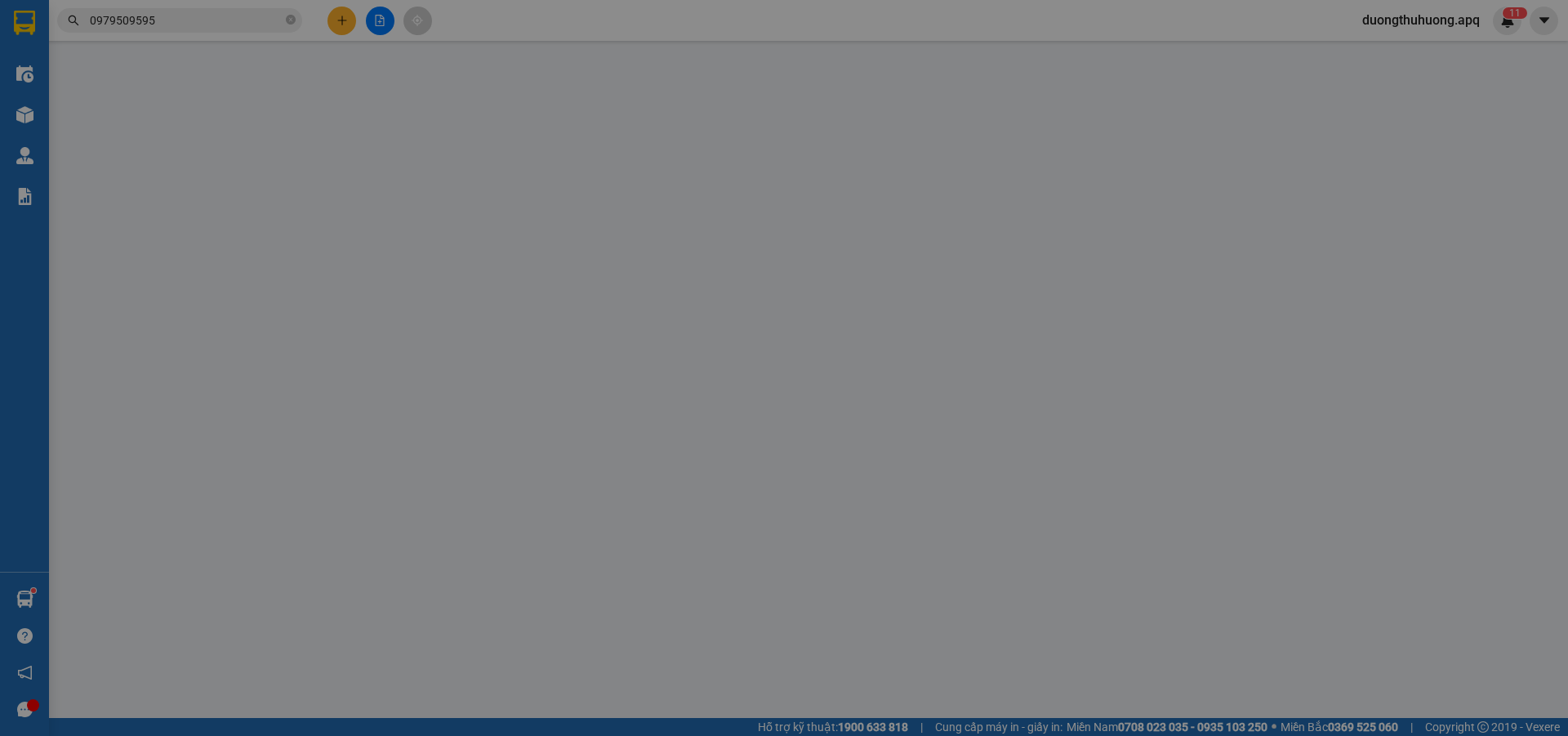
type input "210.000"
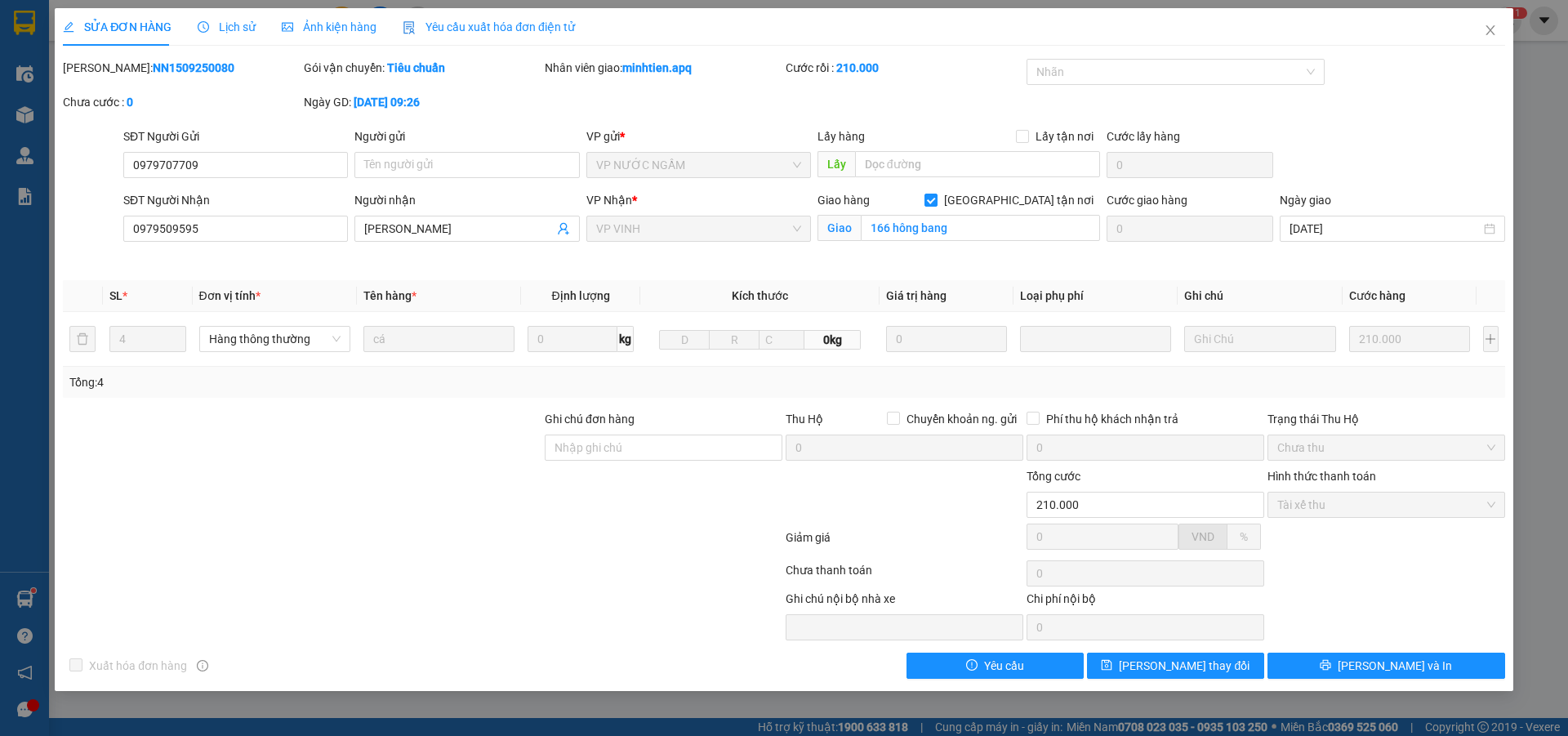
drag, startPoint x: 106, startPoint y: 70, endPoint x: 210, endPoint y: 72, distance: 104.0
click at [215, 70] on div "Mã ĐH: NN1509250080" at bounding box center [181, 67] width 238 height 18
copy b "NN1509250080"
drag, startPoint x: 1495, startPoint y: 28, endPoint x: 1449, endPoint y: 28, distance: 46.0
click at [1493, 28] on icon "close" at bounding box center [1490, 30] width 13 height 13
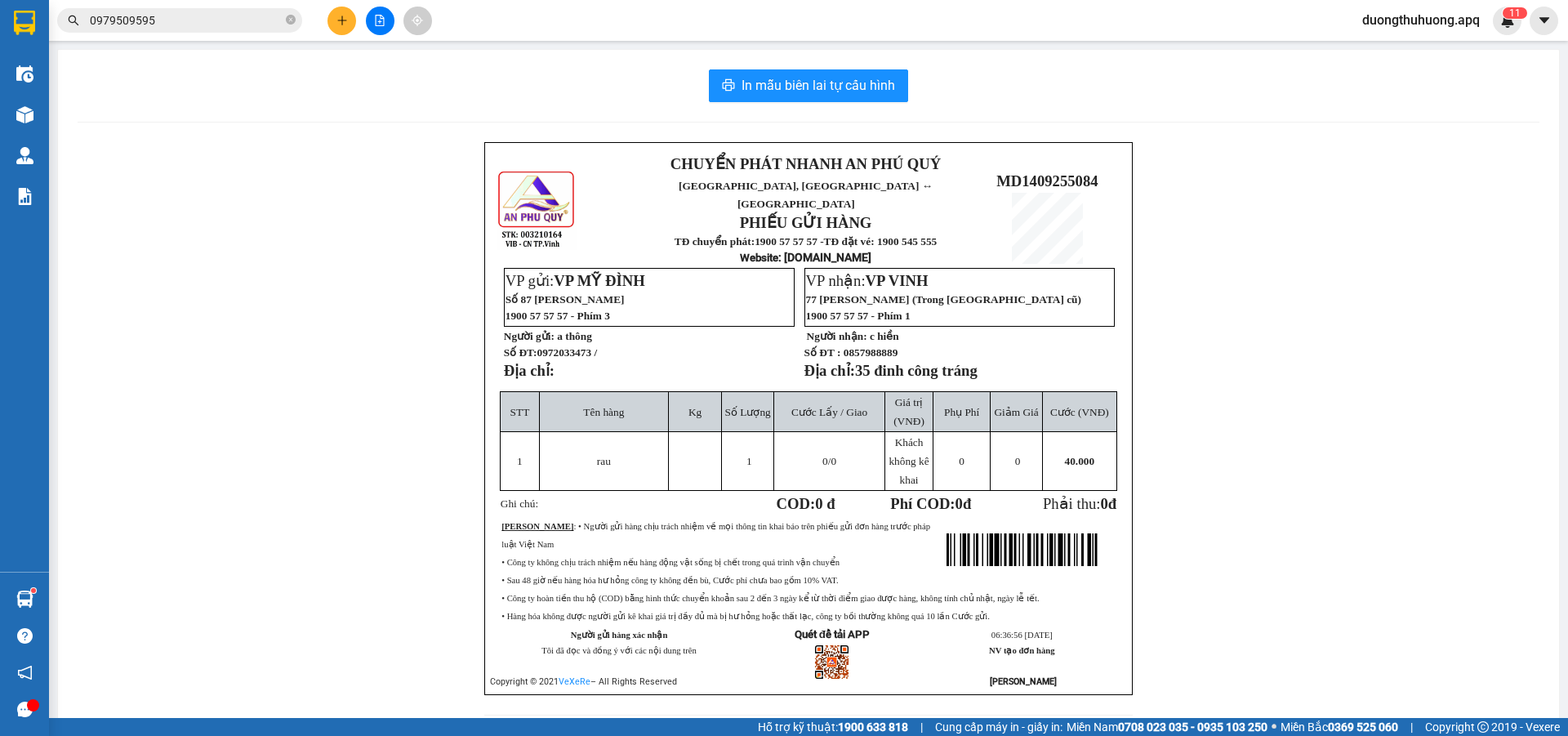
click at [217, 21] on input "0979509595" at bounding box center [186, 20] width 192 height 18
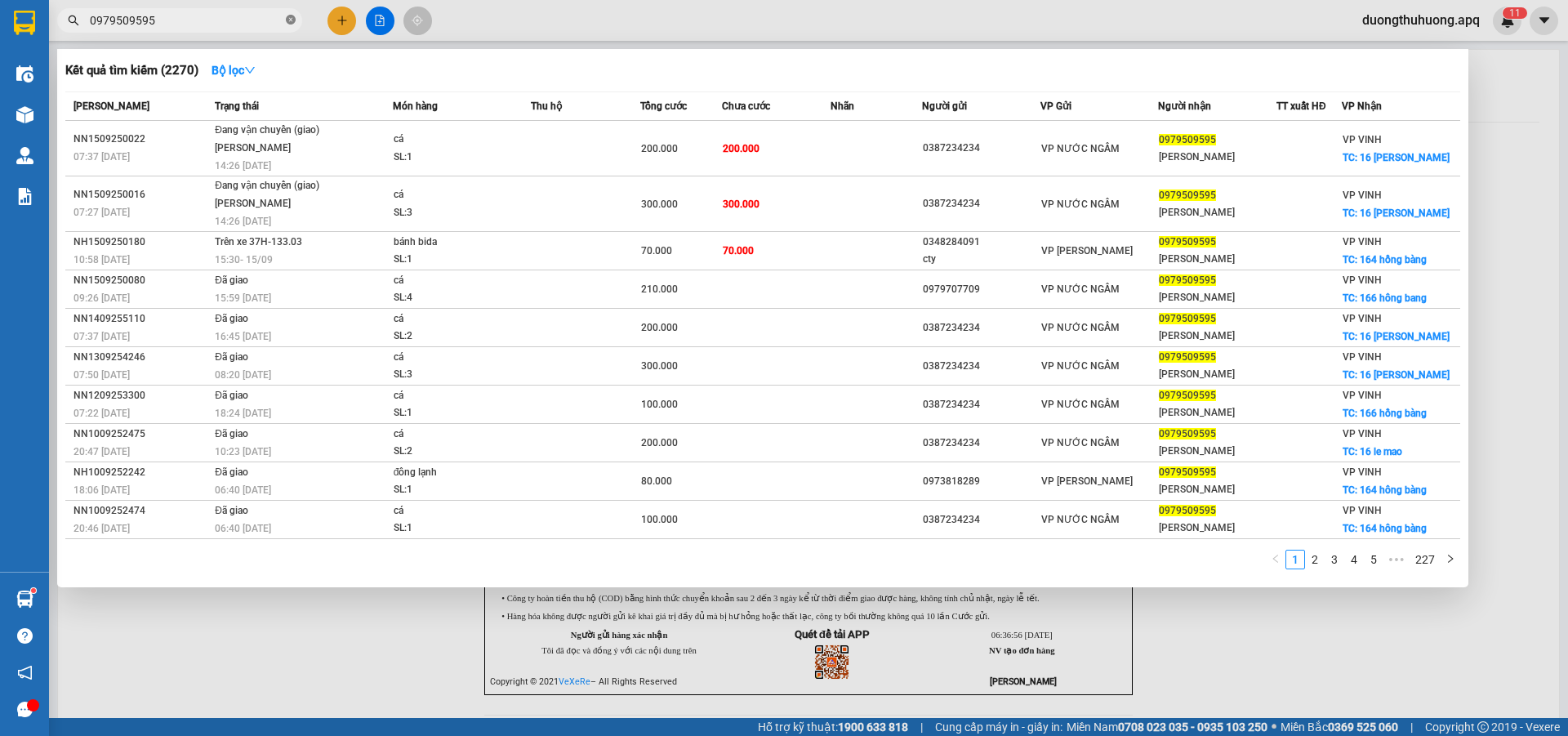
click at [289, 18] on icon "close-circle" at bounding box center [291, 20] width 10 height 10
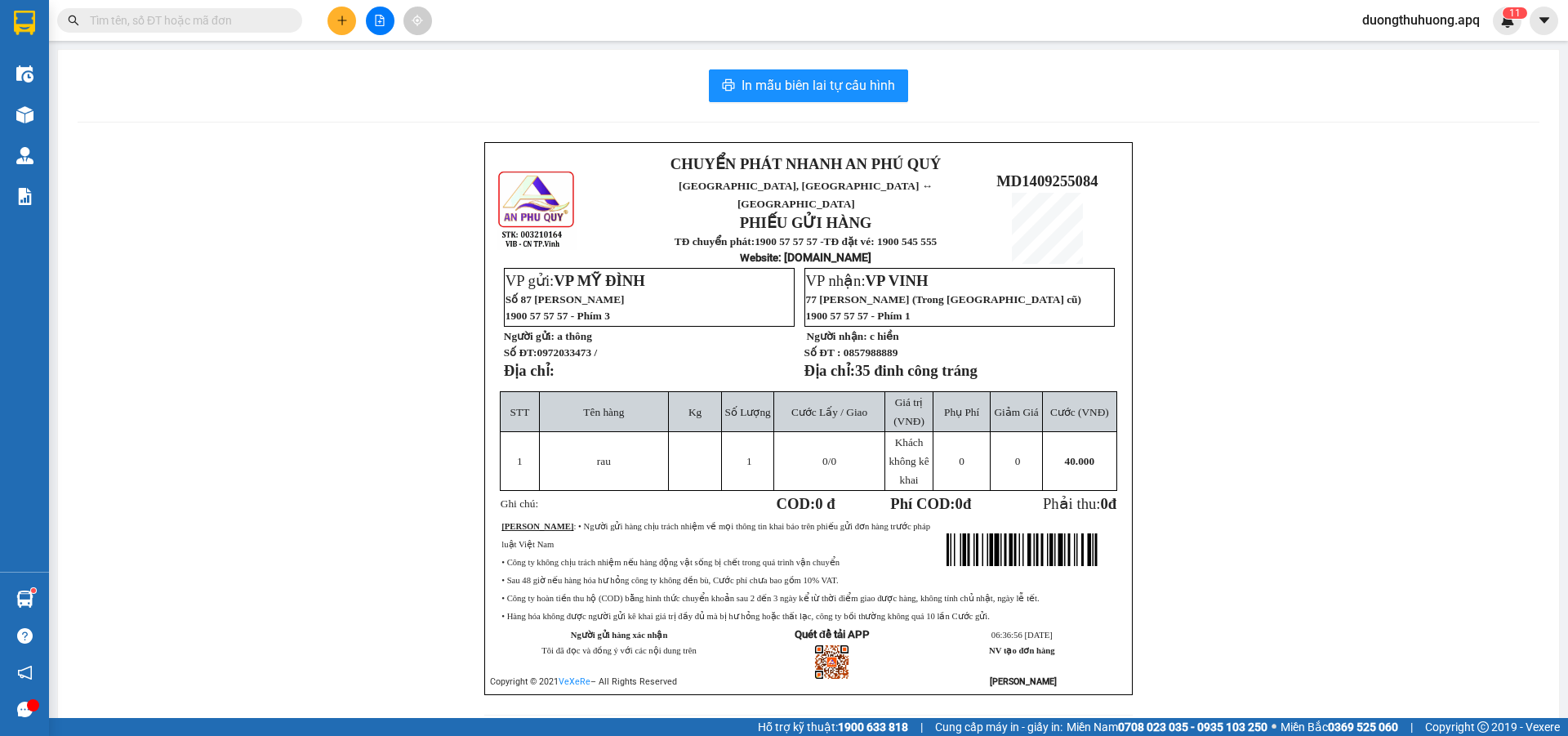
paste input "0971825555"
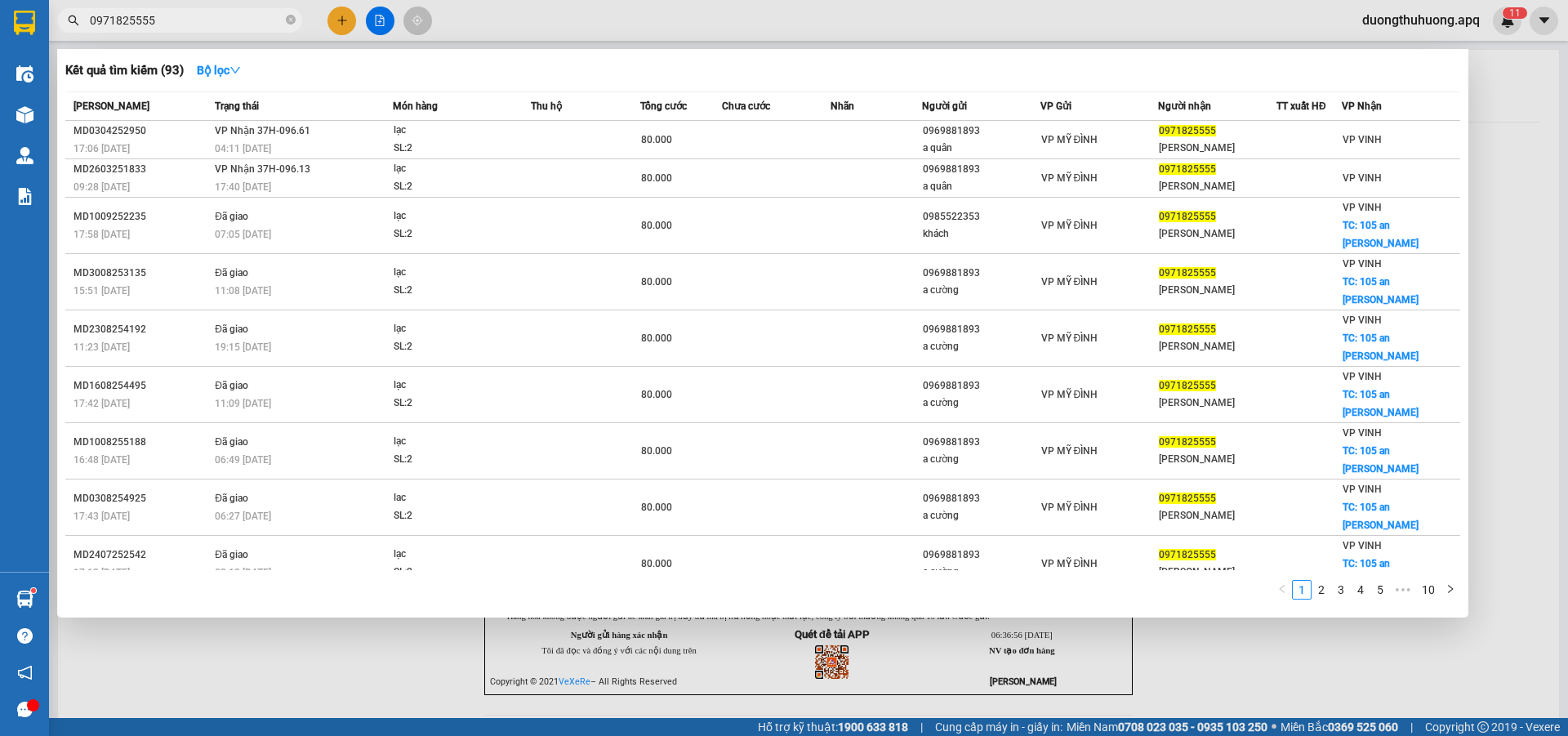
type input "0971825555"
click at [288, 20] on icon "close-circle" at bounding box center [291, 20] width 10 height 10
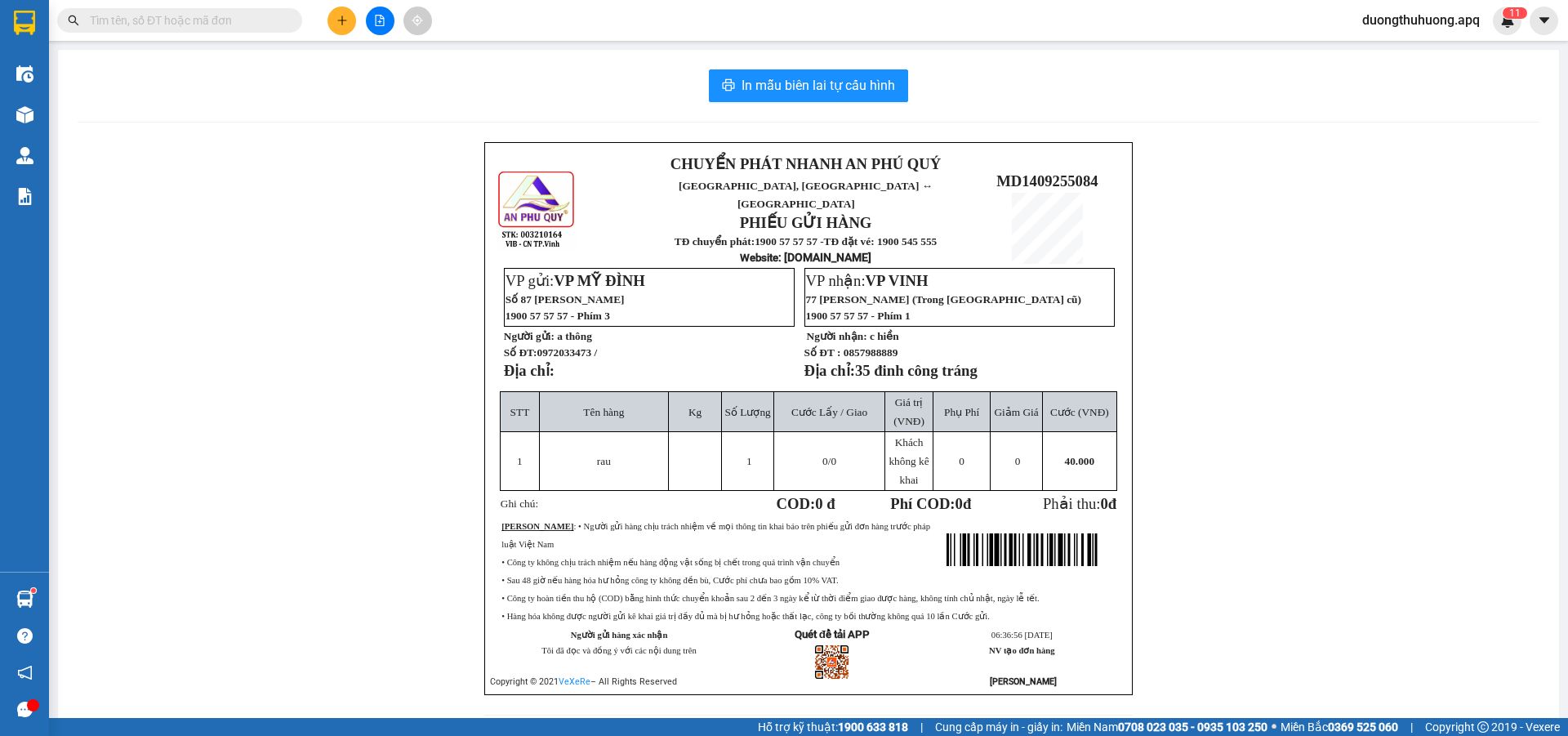
paste input "0978254459"
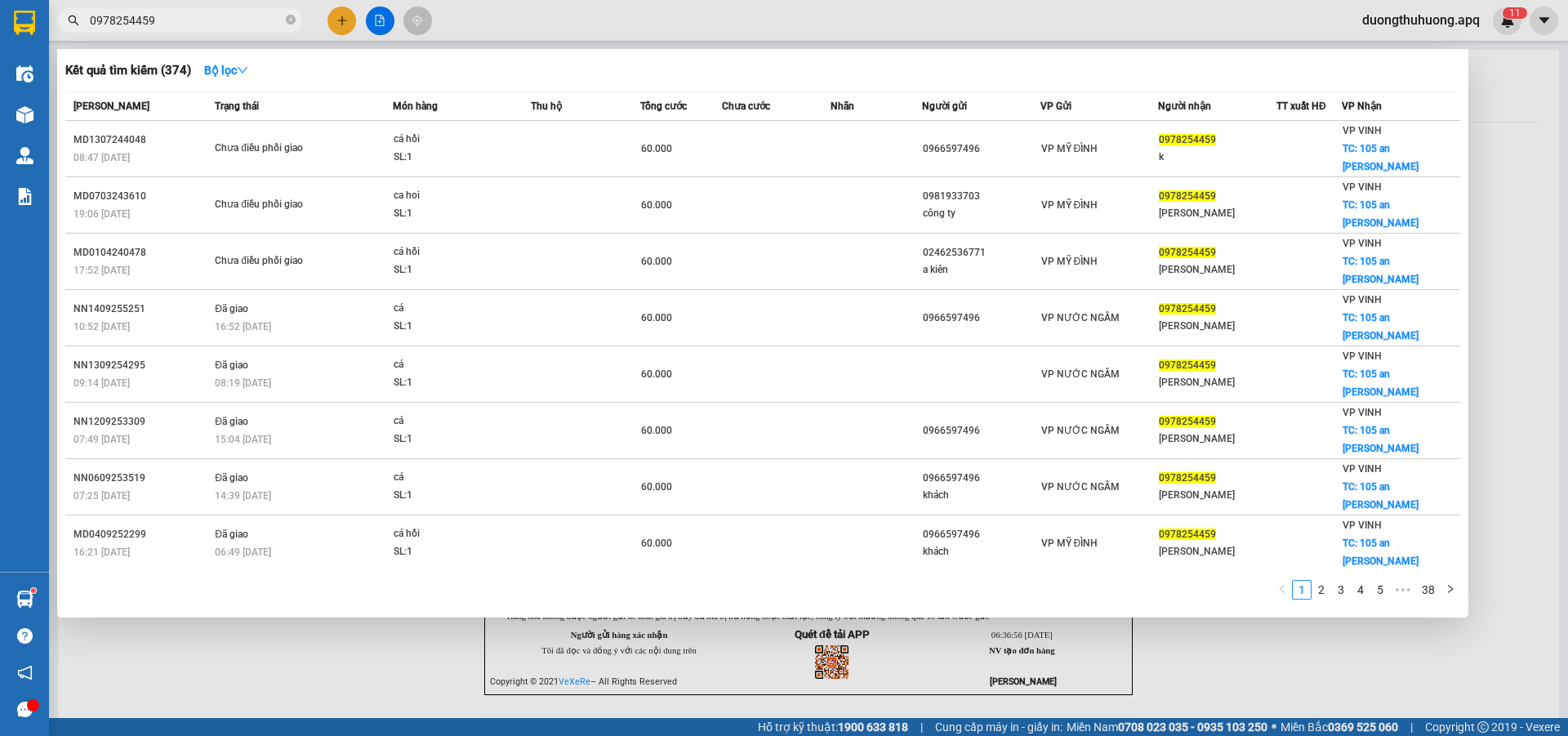
type input "0978254459"
drag, startPoint x: 290, startPoint y: 19, endPoint x: 244, endPoint y: 19, distance: 46.0
click at [284, 19] on span "0978254459" at bounding box center [180, 20] width 245 height 25
click at [289, 20] on icon "close-circle" at bounding box center [291, 20] width 10 height 10
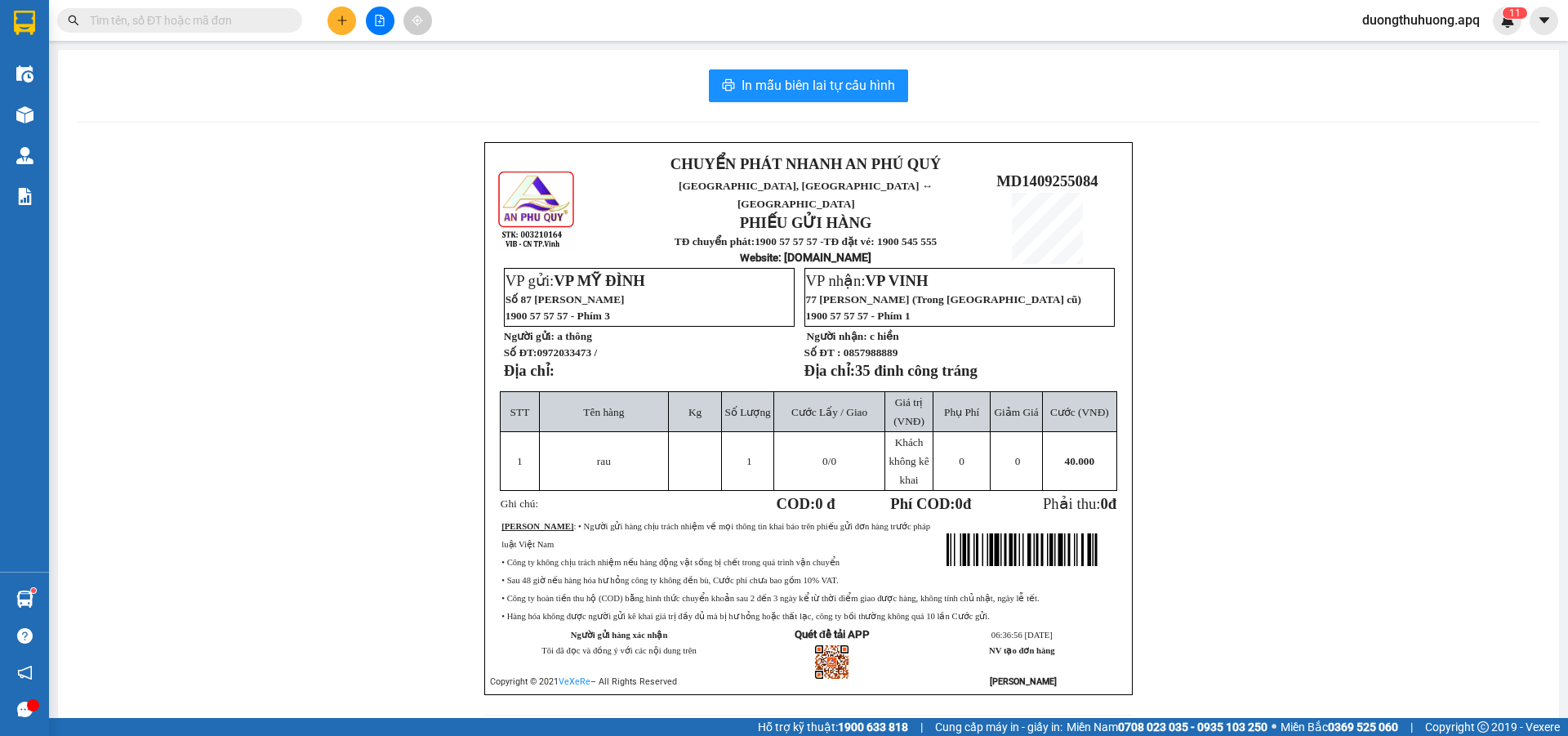
paste input "0983179595"
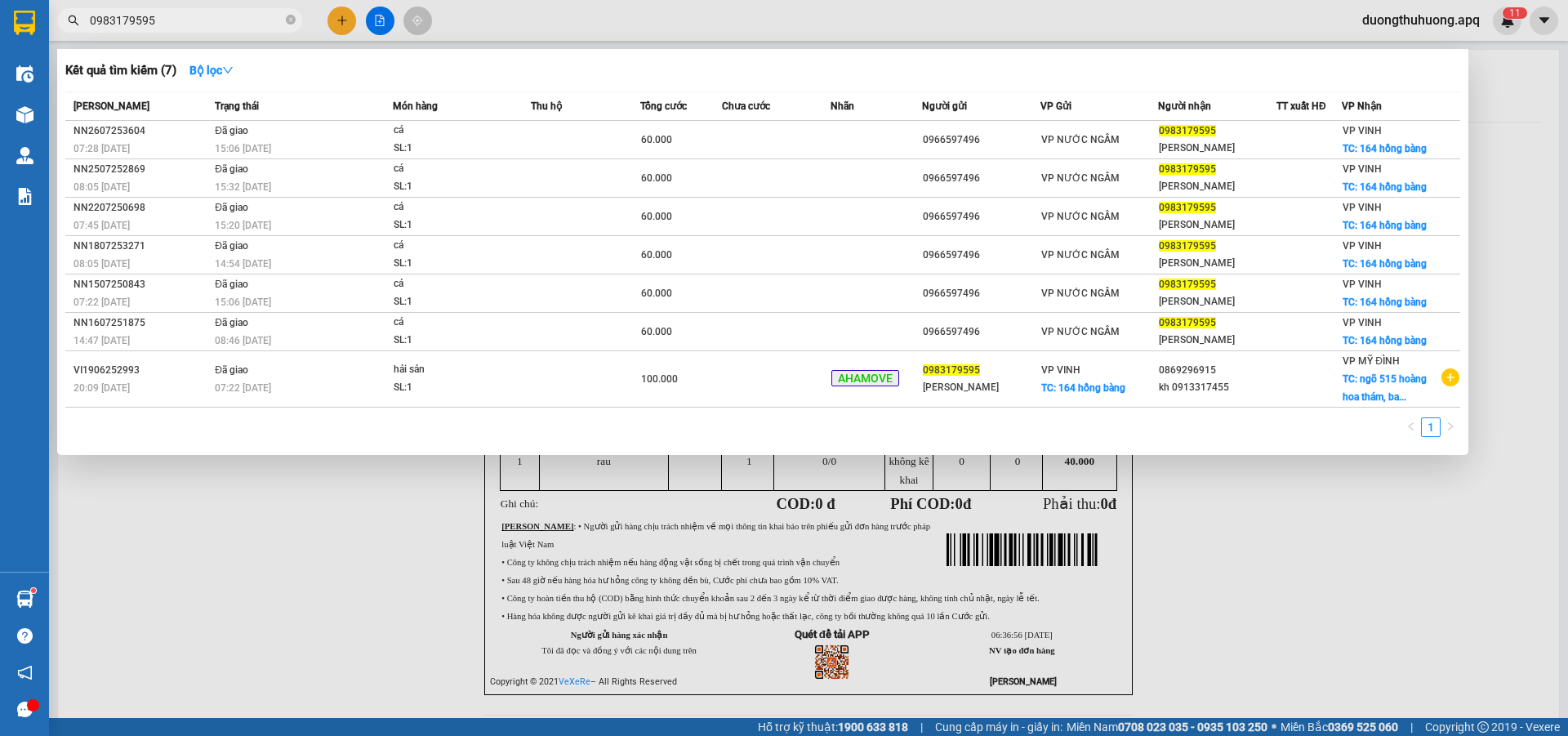
type input "0983179595"
drag, startPoint x: 291, startPoint y: 23, endPoint x: 254, endPoint y: 19, distance: 37.2
click at [289, 23] on icon "close-circle" at bounding box center [291, 20] width 10 height 10
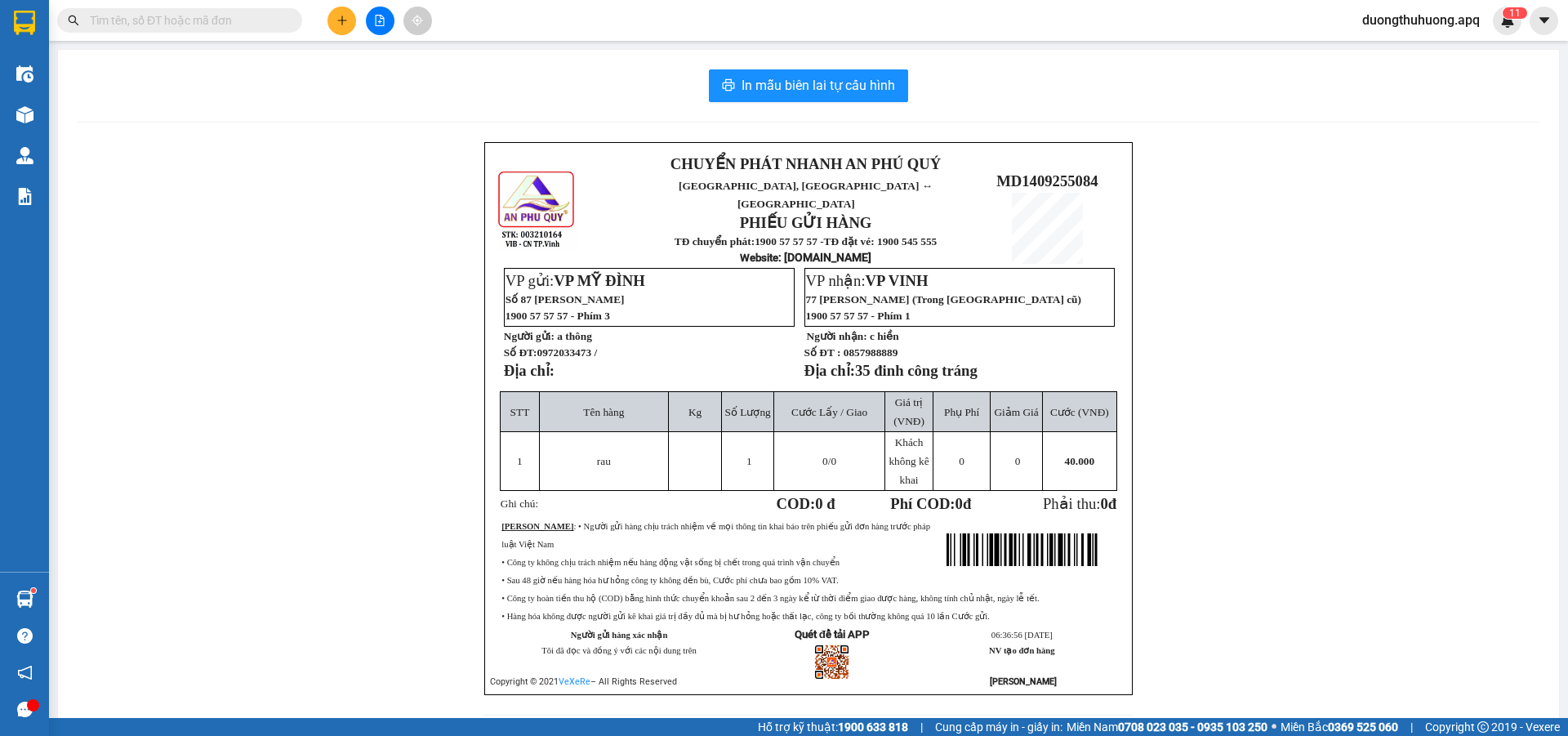
paste input "0817995995"
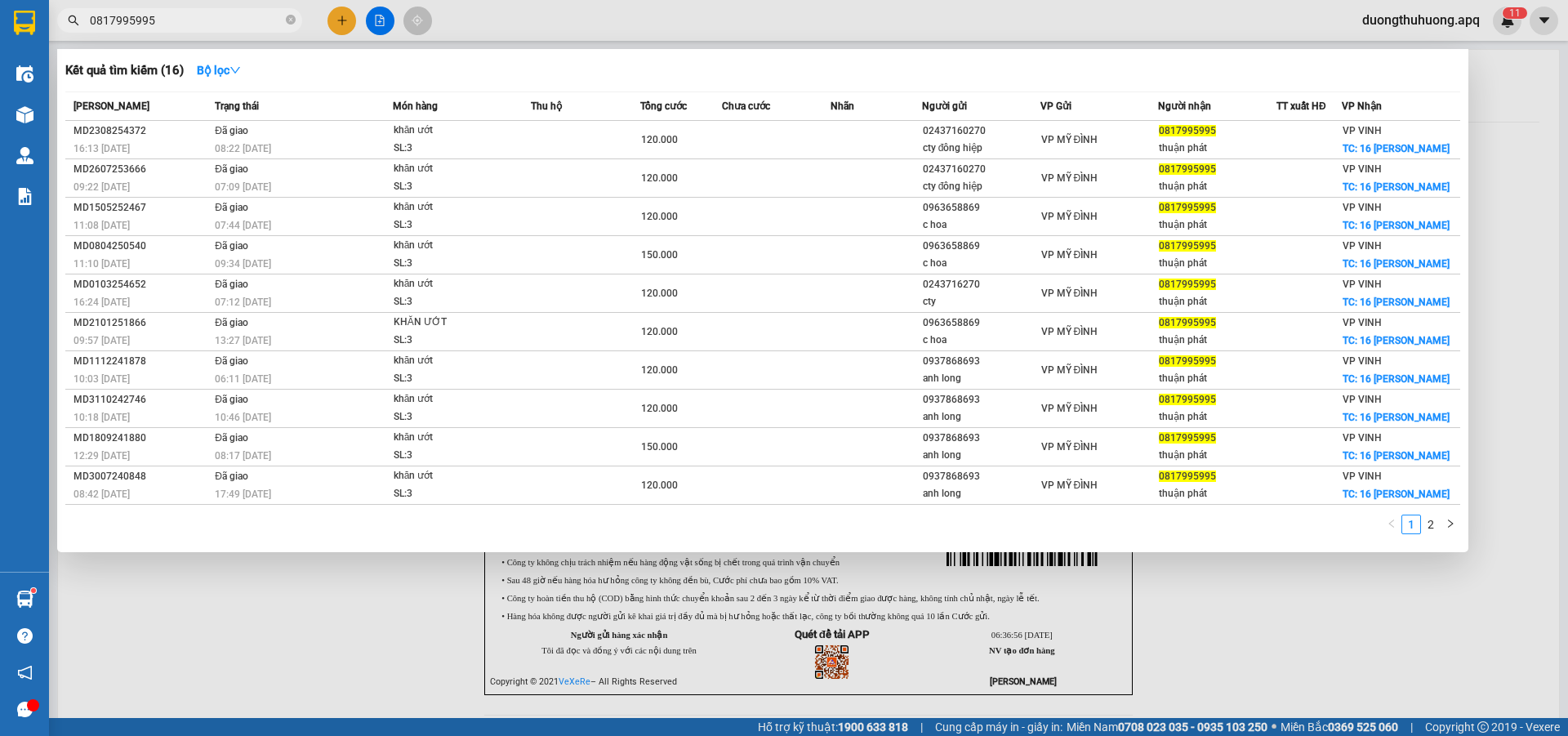
type input "0817995995"
drag, startPoint x: 289, startPoint y: 20, endPoint x: 252, endPoint y: 26, distance: 37.5
click at [289, 19] on icon "close-circle" at bounding box center [291, 20] width 10 height 10
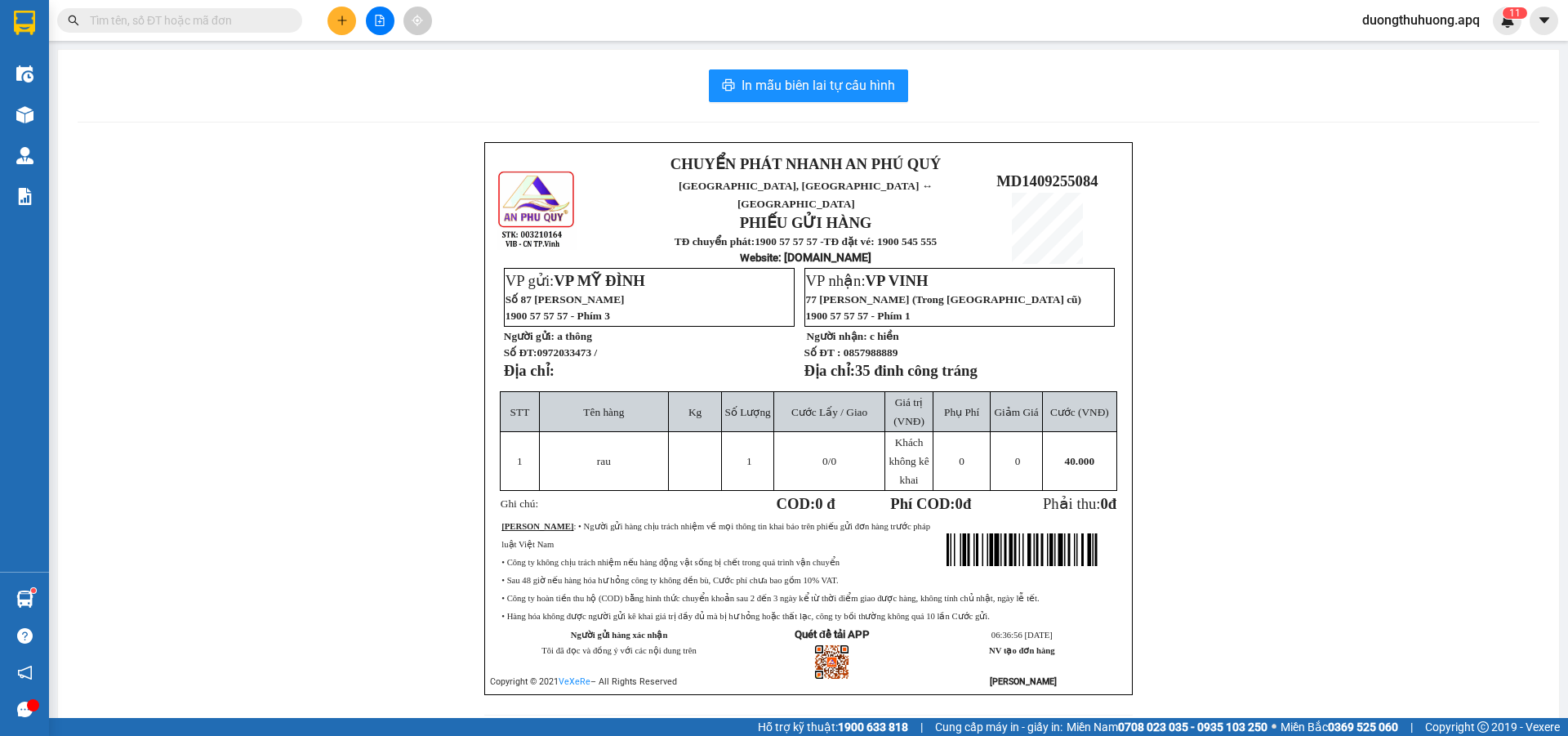
paste input "0931569595"
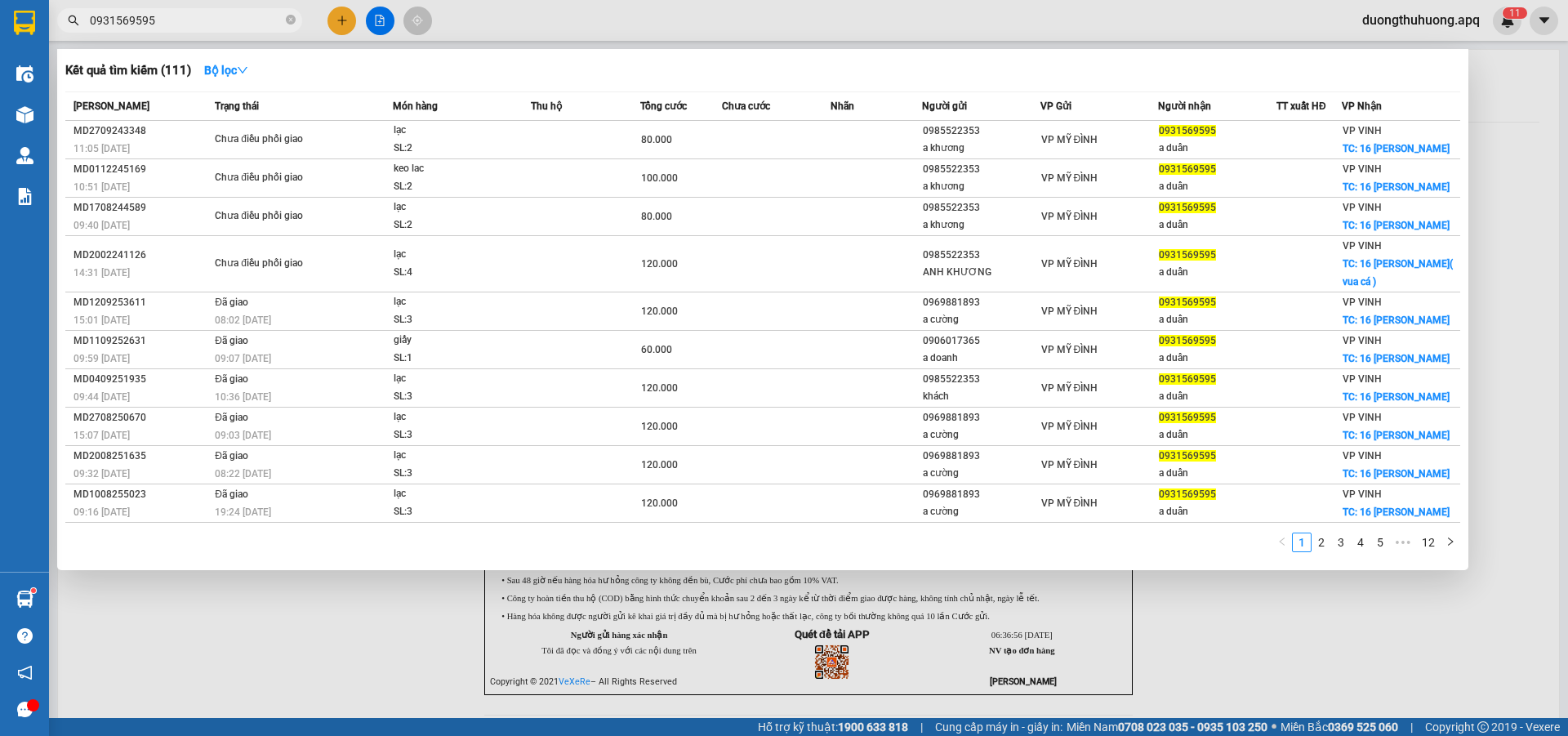
type input "0931569595"
click at [288, 20] on icon "close-circle" at bounding box center [291, 20] width 10 height 10
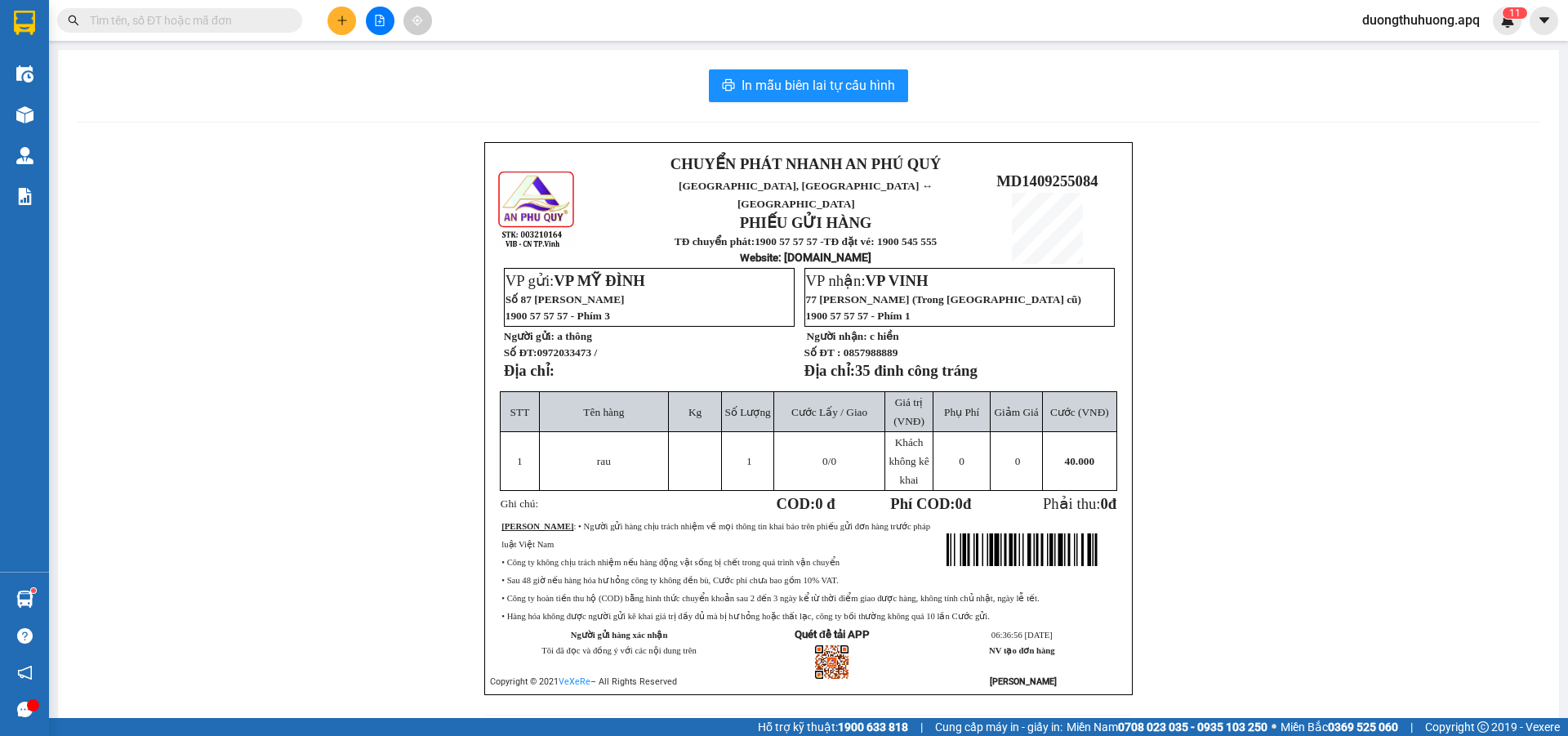
paste input "0833959595"
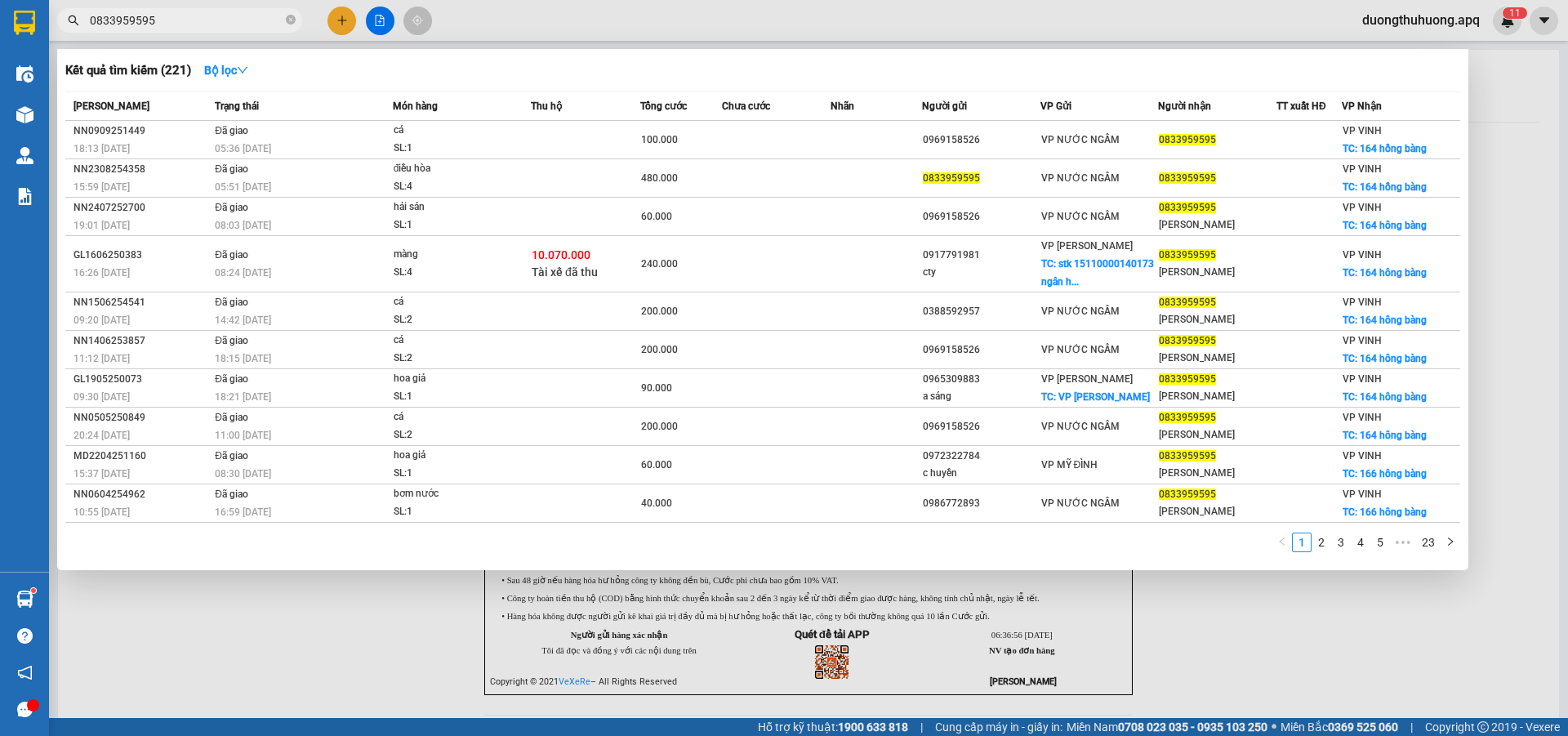
type input "0833959595"
click at [288, 19] on icon "close-circle" at bounding box center [291, 20] width 10 height 10
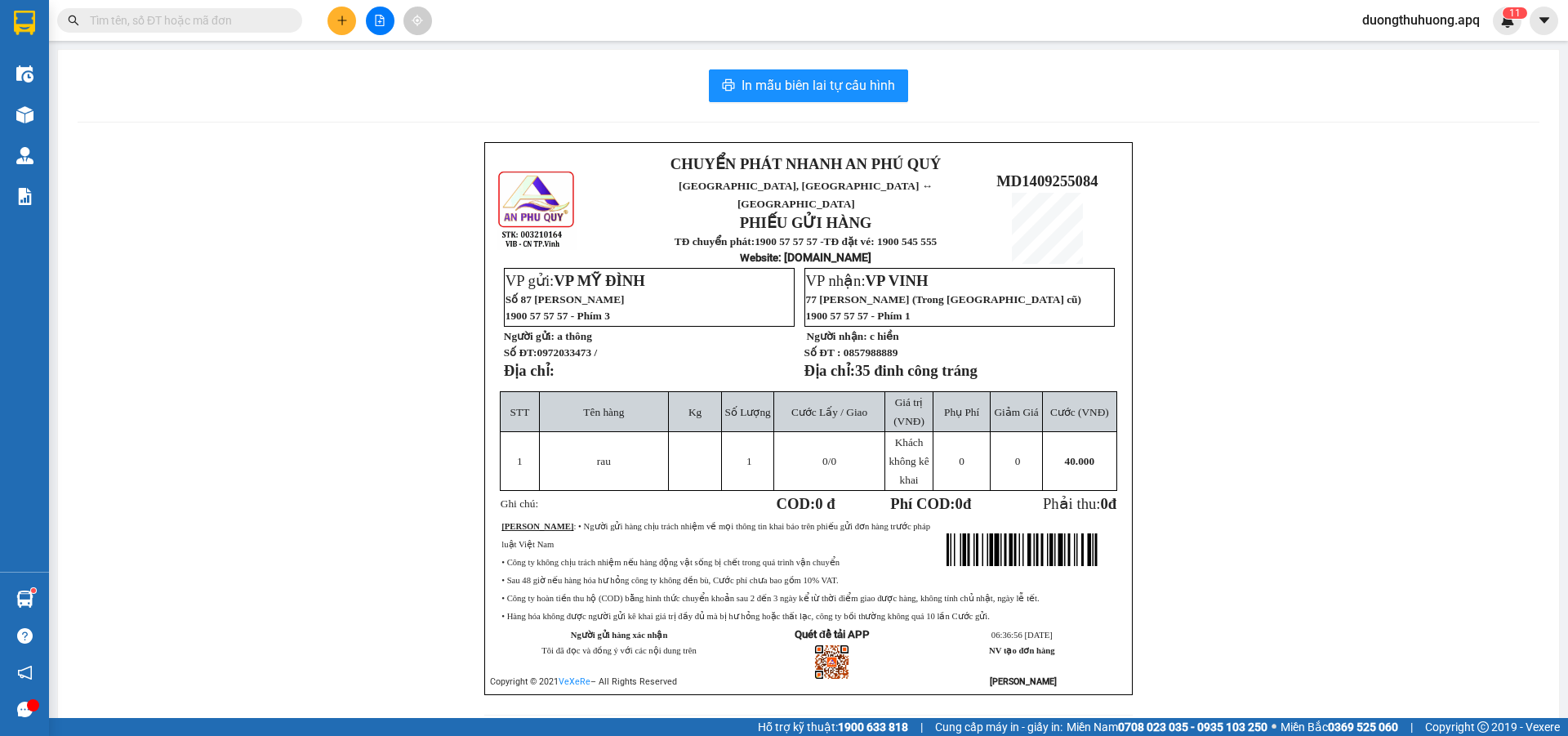
paste input "09799509595"
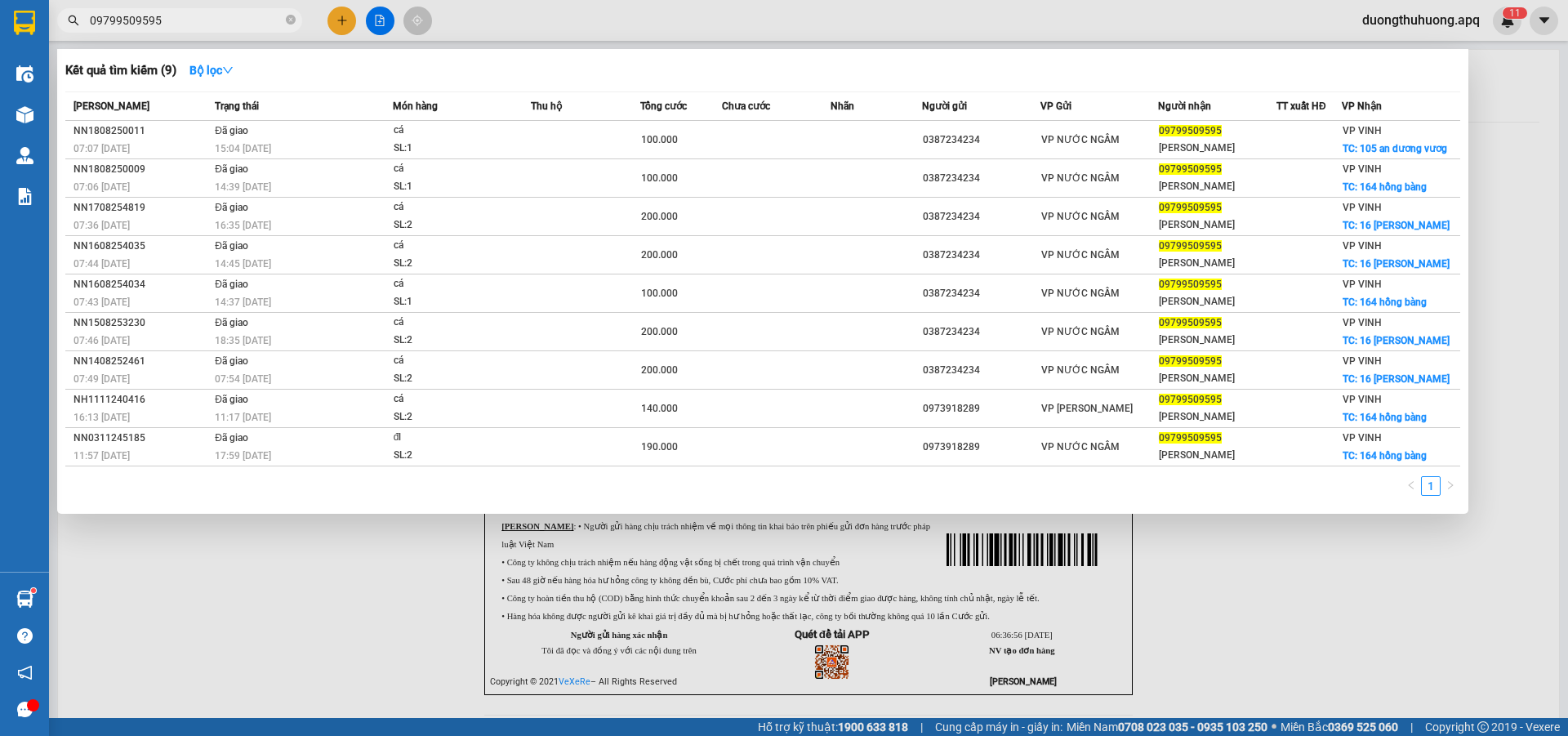
type input "09799509595"
click at [290, 20] on icon "close-circle" at bounding box center [291, 20] width 10 height 10
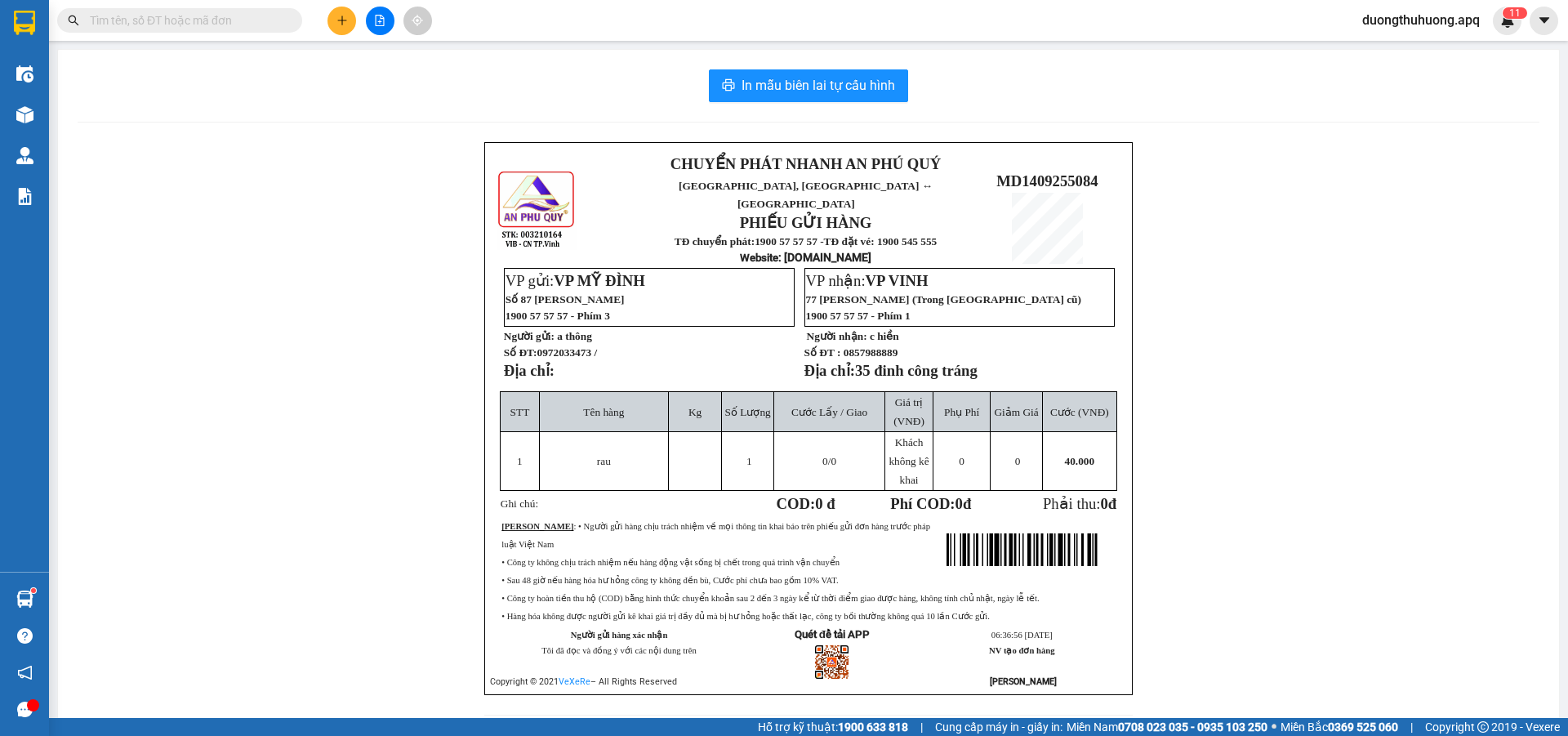
paste input "0966019712"
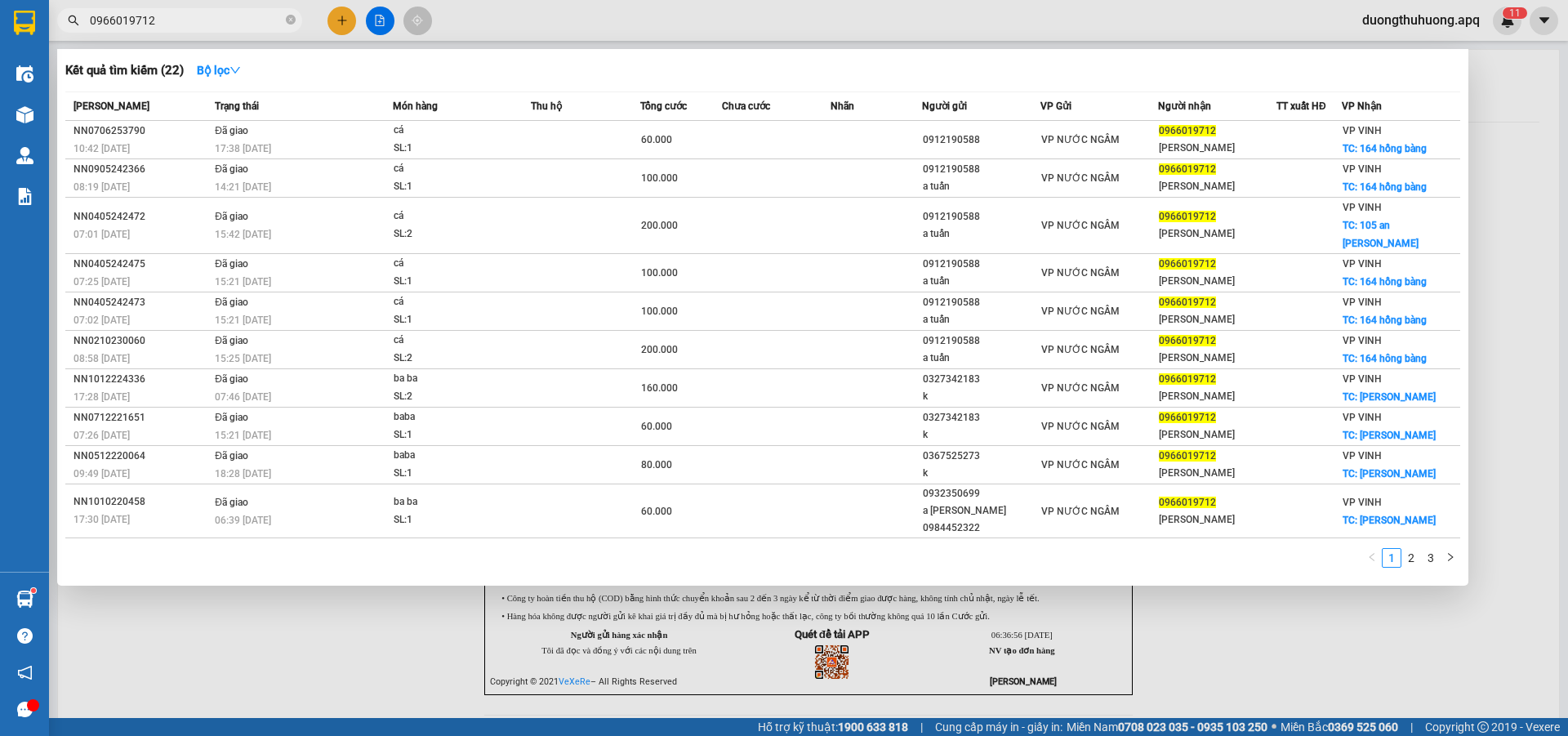
type input "0966019712"
drag, startPoint x: 289, startPoint y: 18, endPoint x: 279, endPoint y: 20, distance: 10.2
click at [286, 19] on icon "close-circle" at bounding box center [291, 20] width 10 height 10
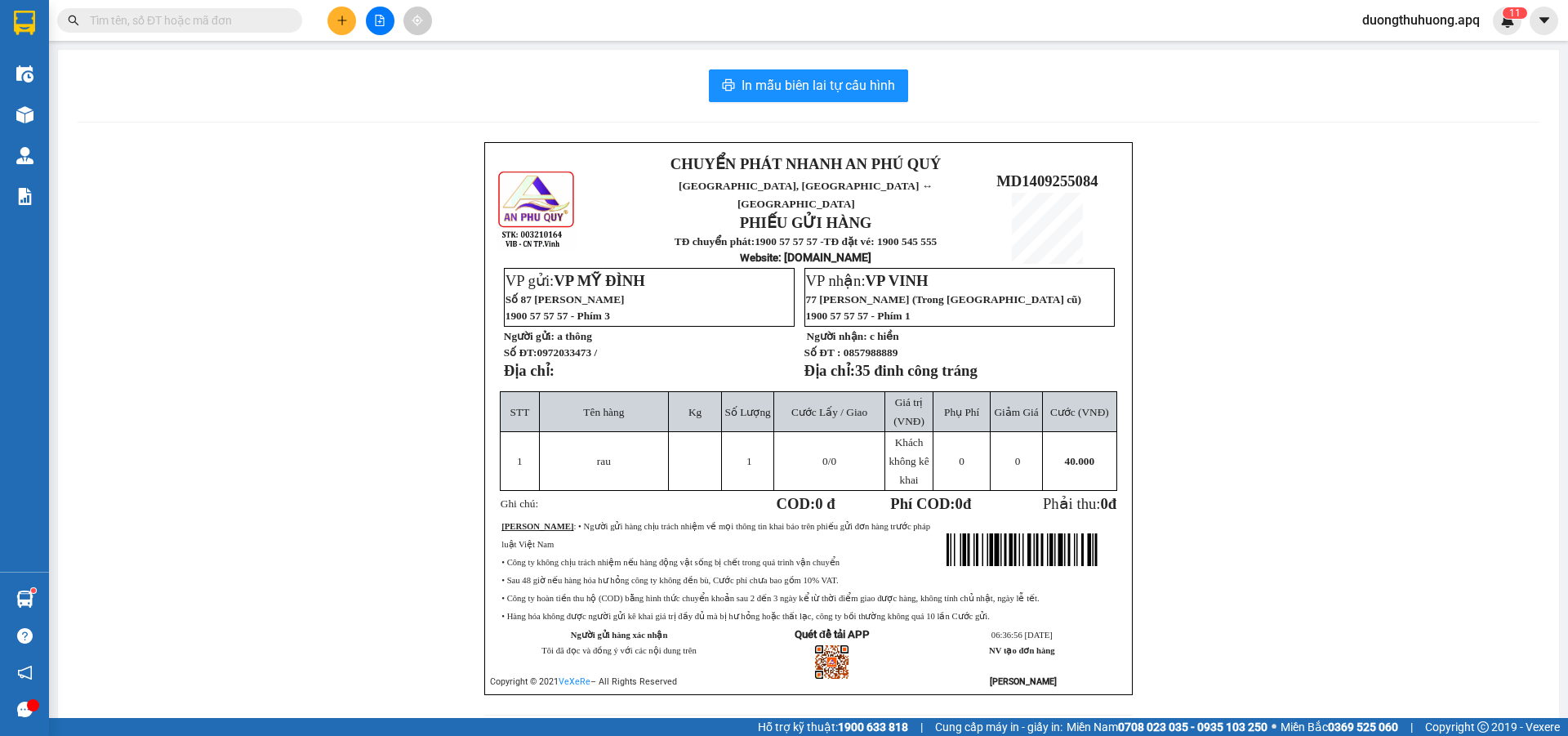
paste input "0966597496"
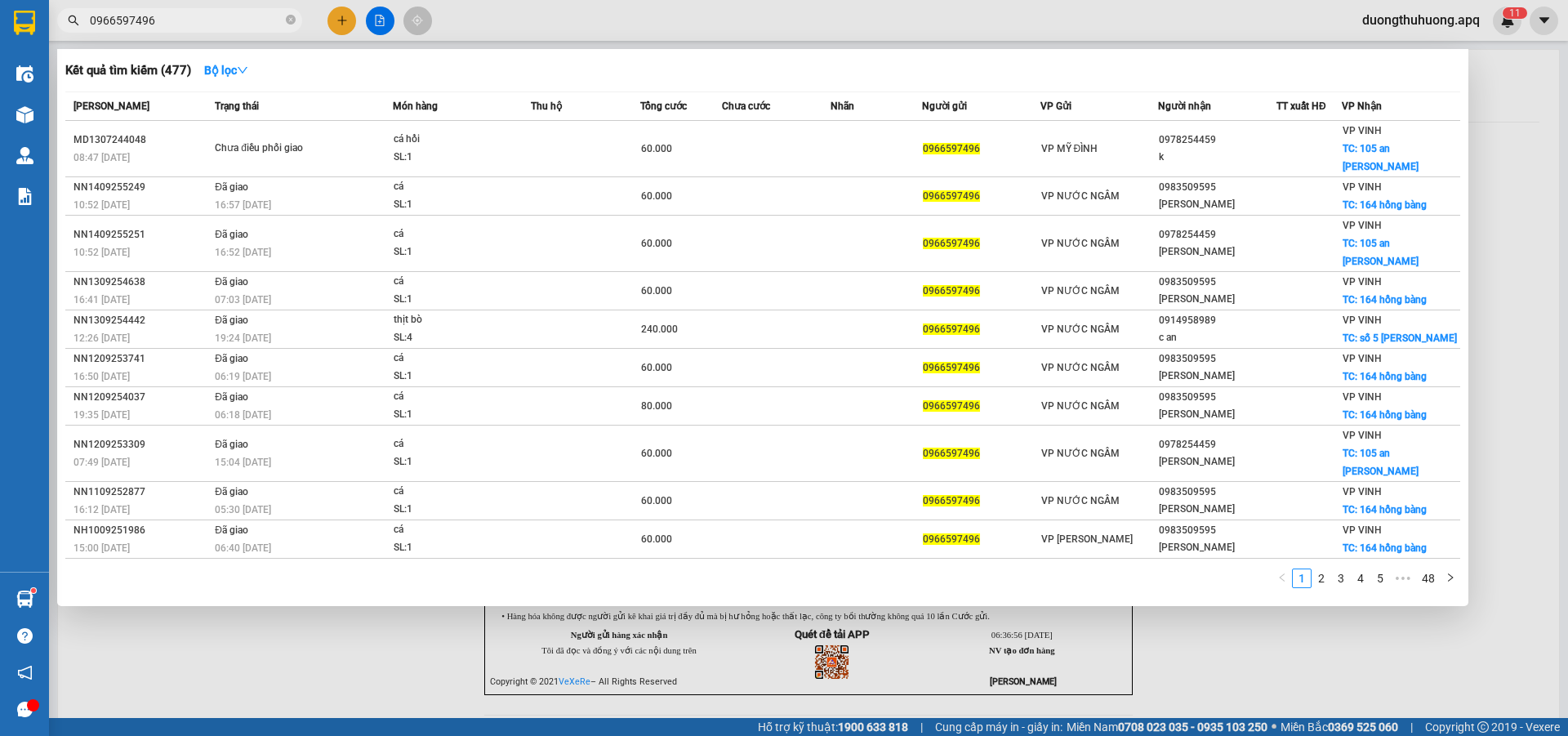
type input "0966597496"
drag, startPoint x: 291, startPoint y: 14, endPoint x: 256, endPoint y: 15, distance: 35.0
click at [288, 15] on span at bounding box center [291, 20] width 10 height 15
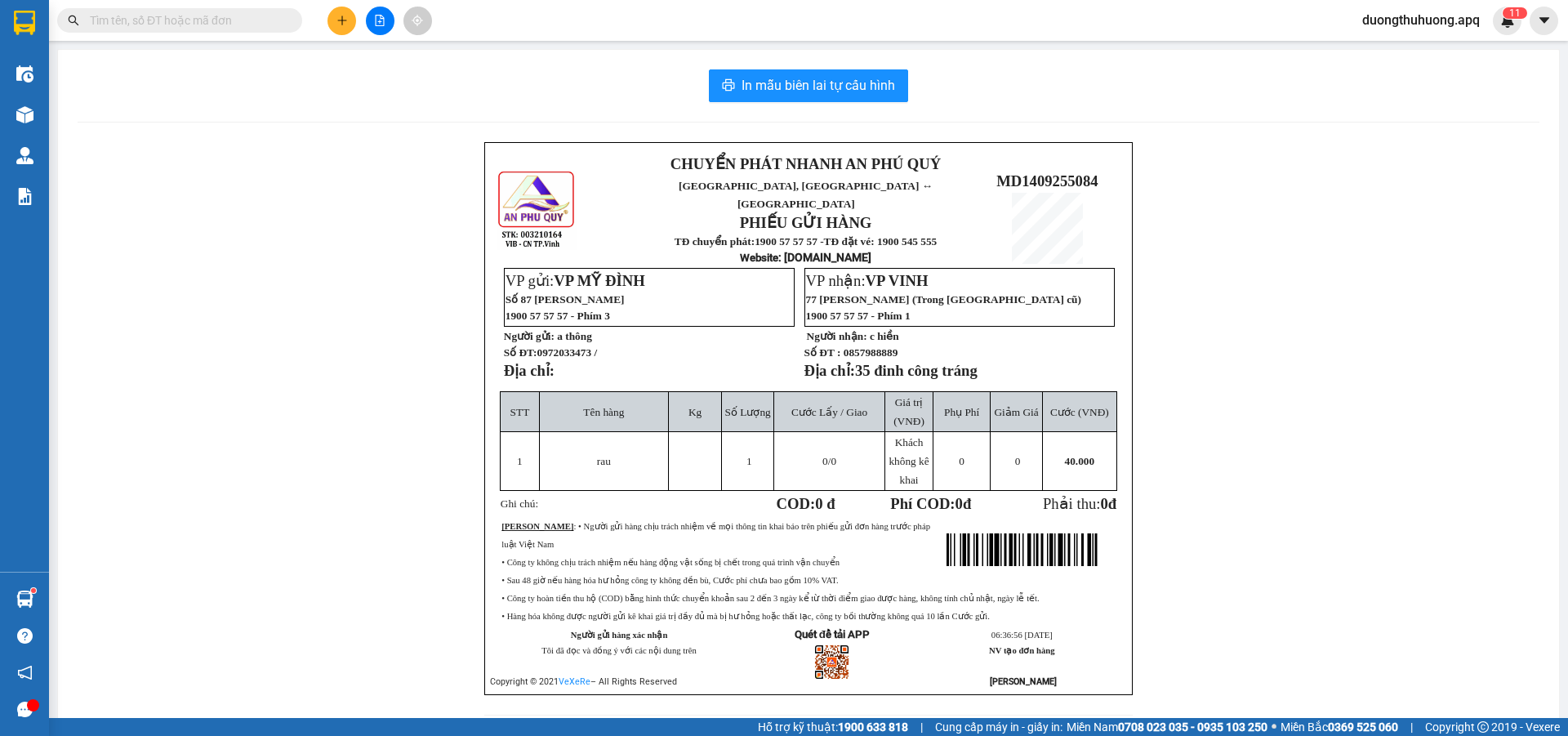
paste input "0917782228"
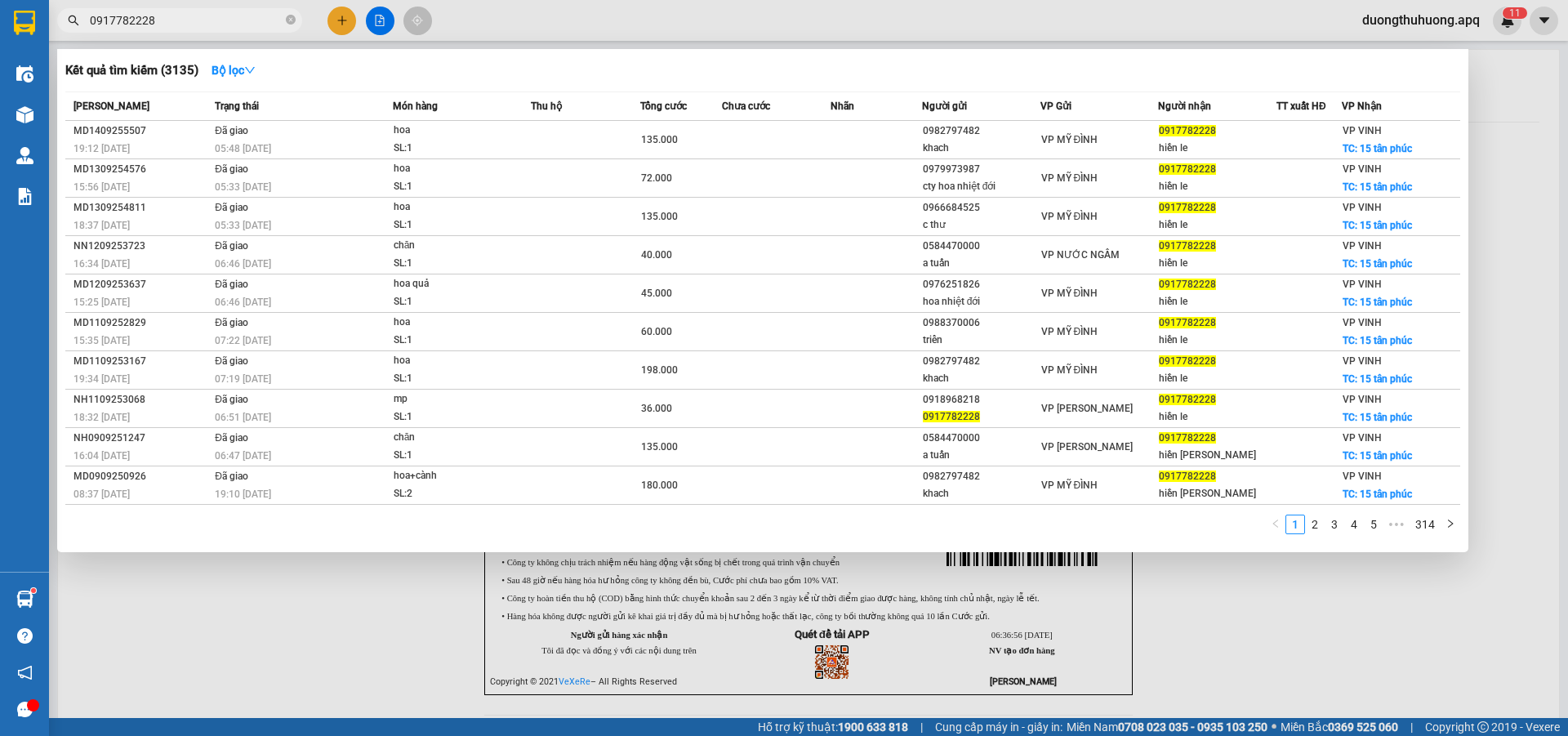
type input "0917782228"
drag, startPoint x: 289, startPoint y: 20, endPoint x: 244, endPoint y: 16, distance: 45.2
click at [287, 20] on icon "close-circle" at bounding box center [291, 20] width 10 height 10
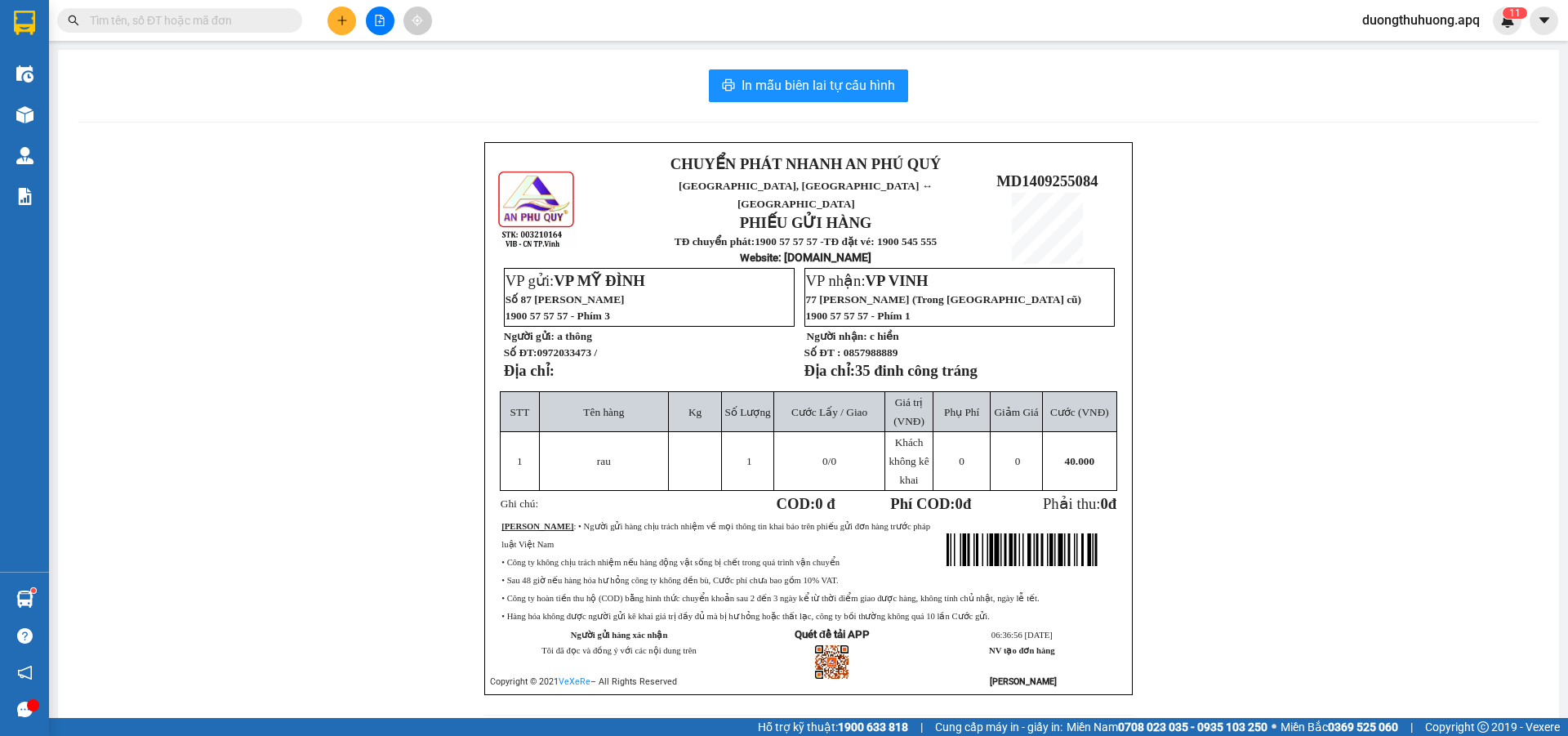
paste input "0942271988"
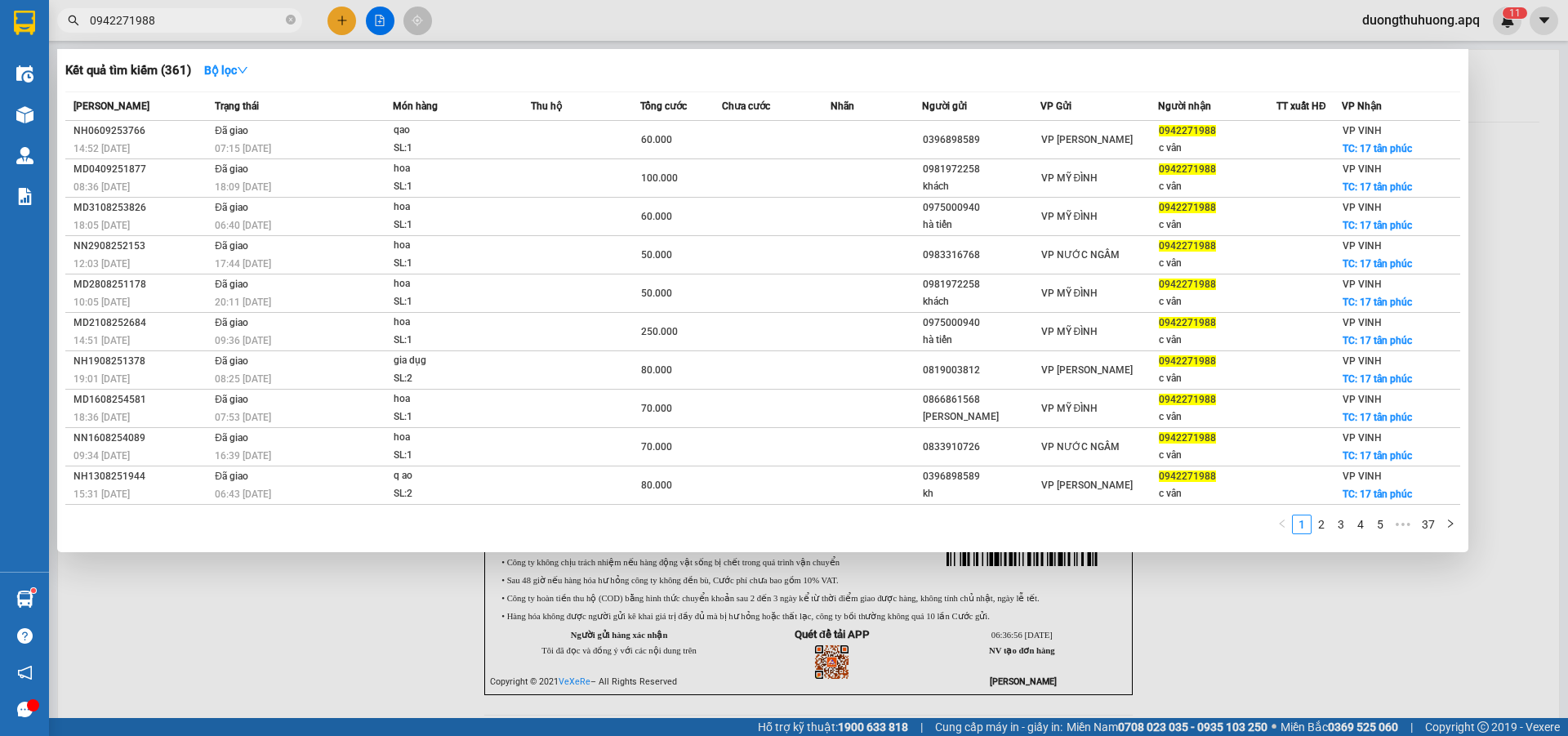
type input "0942271988"
click at [286, 20] on icon "close-circle" at bounding box center [291, 20] width 10 height 10
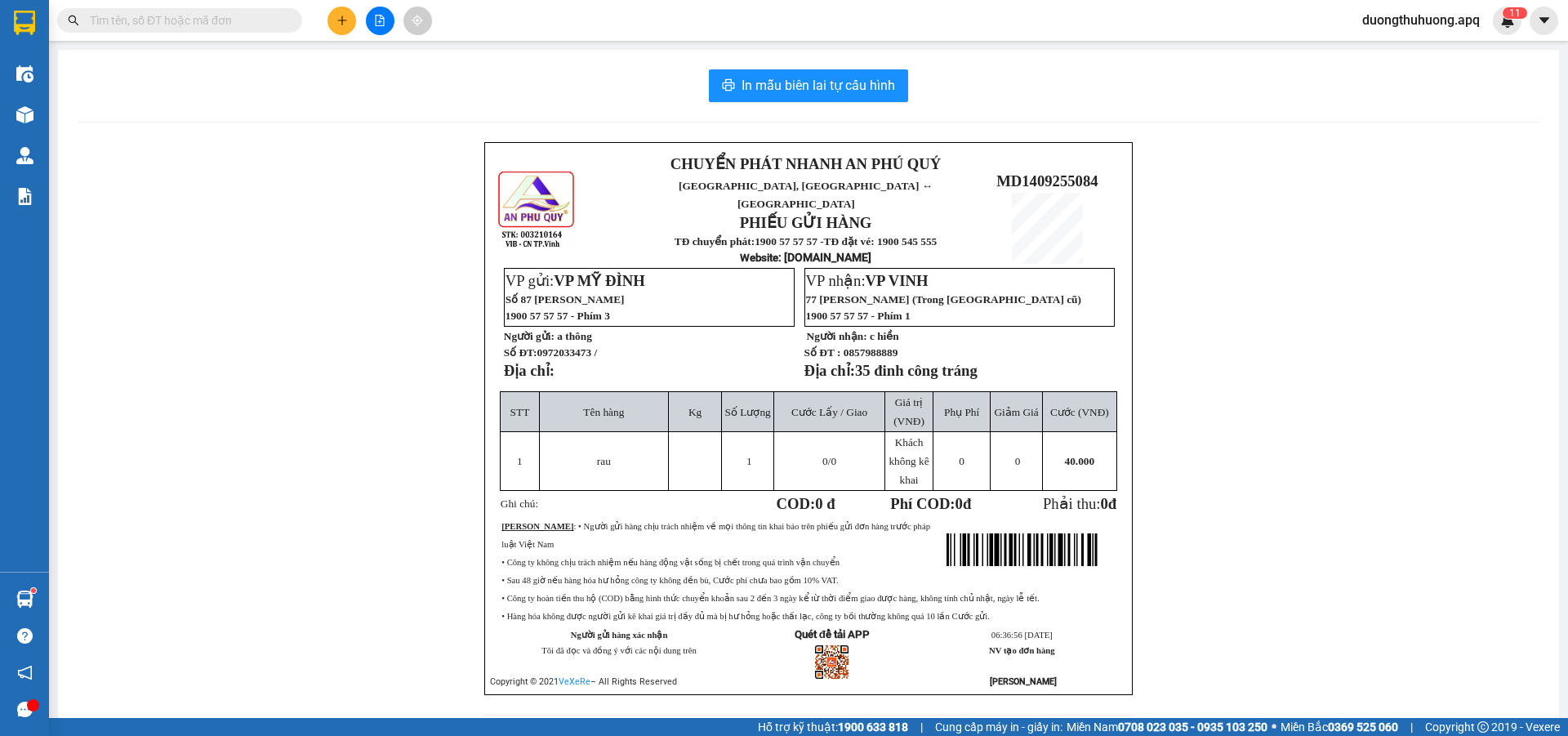
paste input "0918968218"
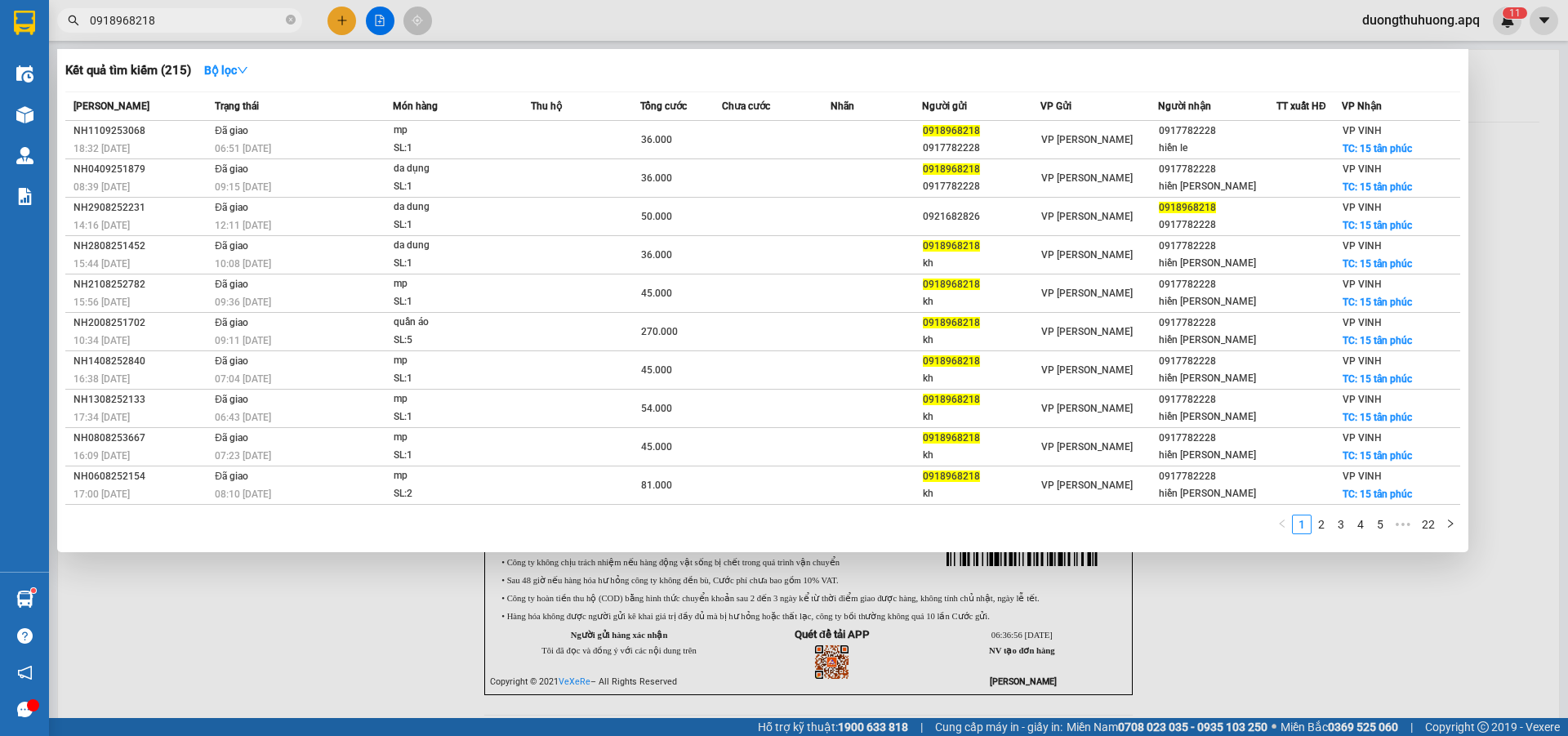
type input "0918968218"
drag, startPoint x: 294, startPoint y: 21, endPoint x: 269, endPoint y: 21, distance: 25.0
click at [281, 21] on span "0918968218" at bounding box center [180, 20] width 245 height 25
click at [286, 17] on icon "close-circle" at bounding box center [291, 20] width 10 height 10
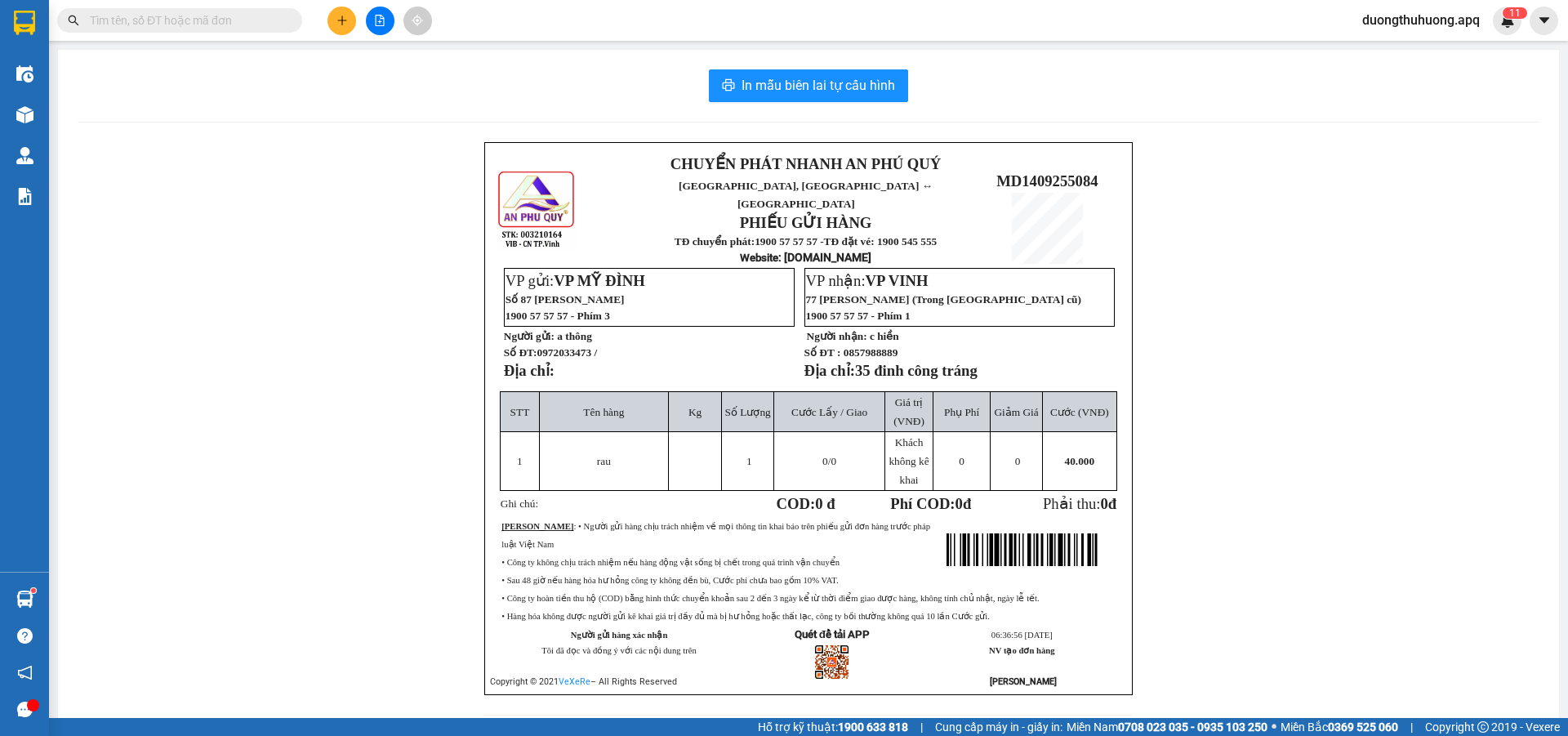
paste input "0986666878"
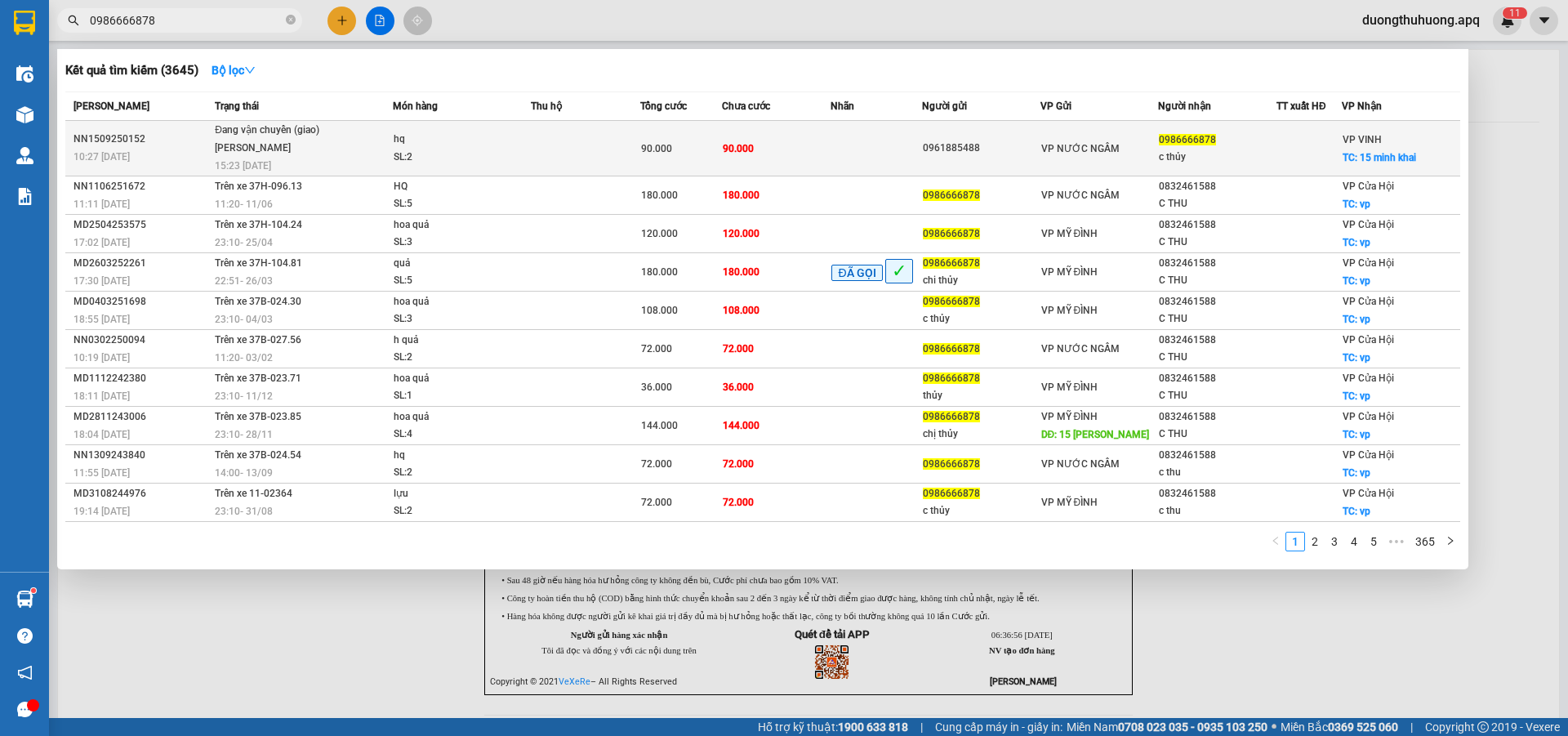
type input "0986666878"
click at [105, 138] on div "NN1509250152" at bounding box center [141, 139] width 136 height 17
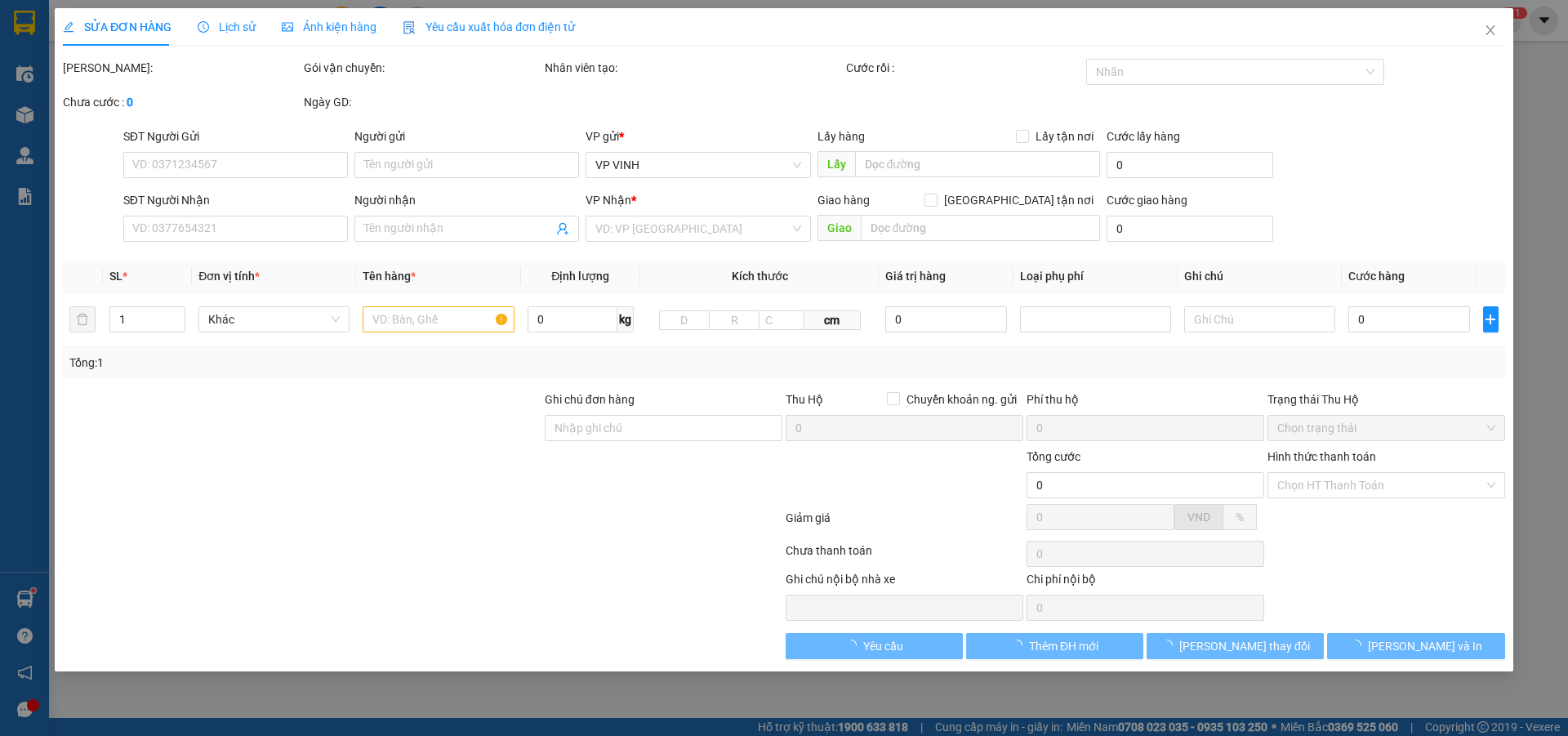
type input "0961885488"
type input "0986666878"
type input "c thủy"
checkbox input "true"
type input "15 minh khai"
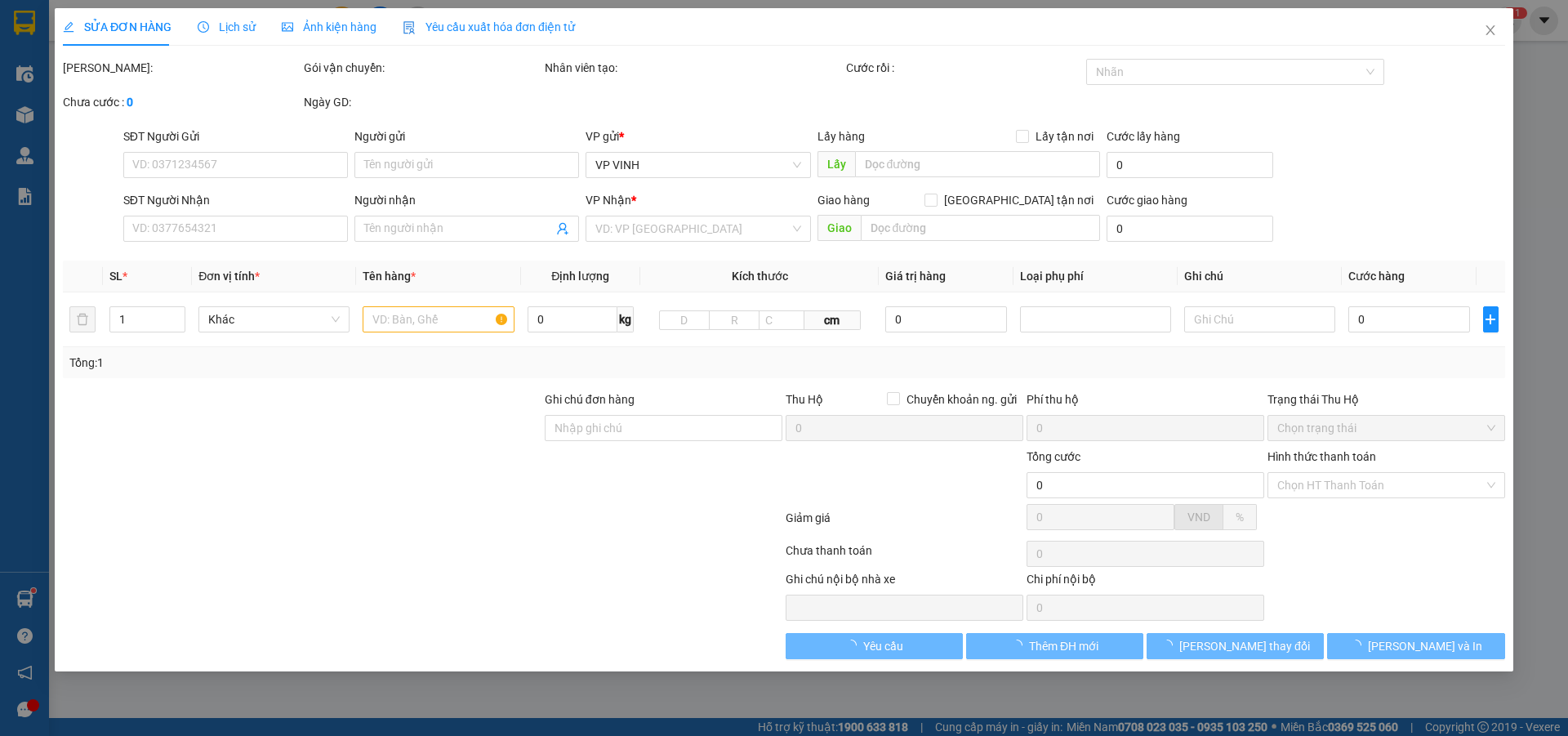
type input "90.000"
type input "10"
type input "90.000"
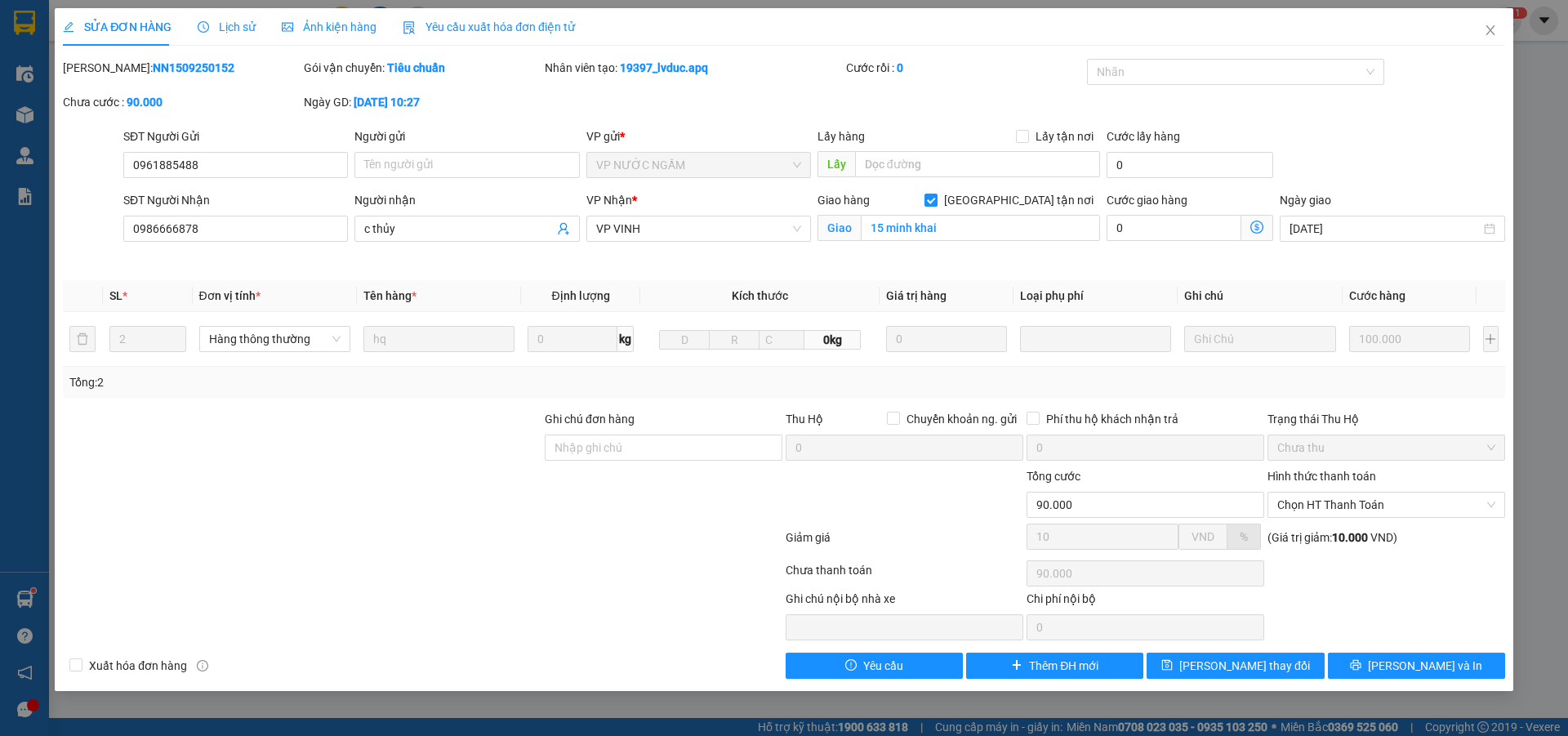
drag, startPoint x: 104, startPoint y: 66, endPoint x: 192, endPoint y: 63, distance: 88.1
click at [192, 63] on div "Mã ĐH: NN1509250152" at bounding box center [181, 67] width 238 height 18
copy b "NN1509250152"
click at [1490, 30] on icon "close" at bounding box center [1490, 31] width 9 height 10
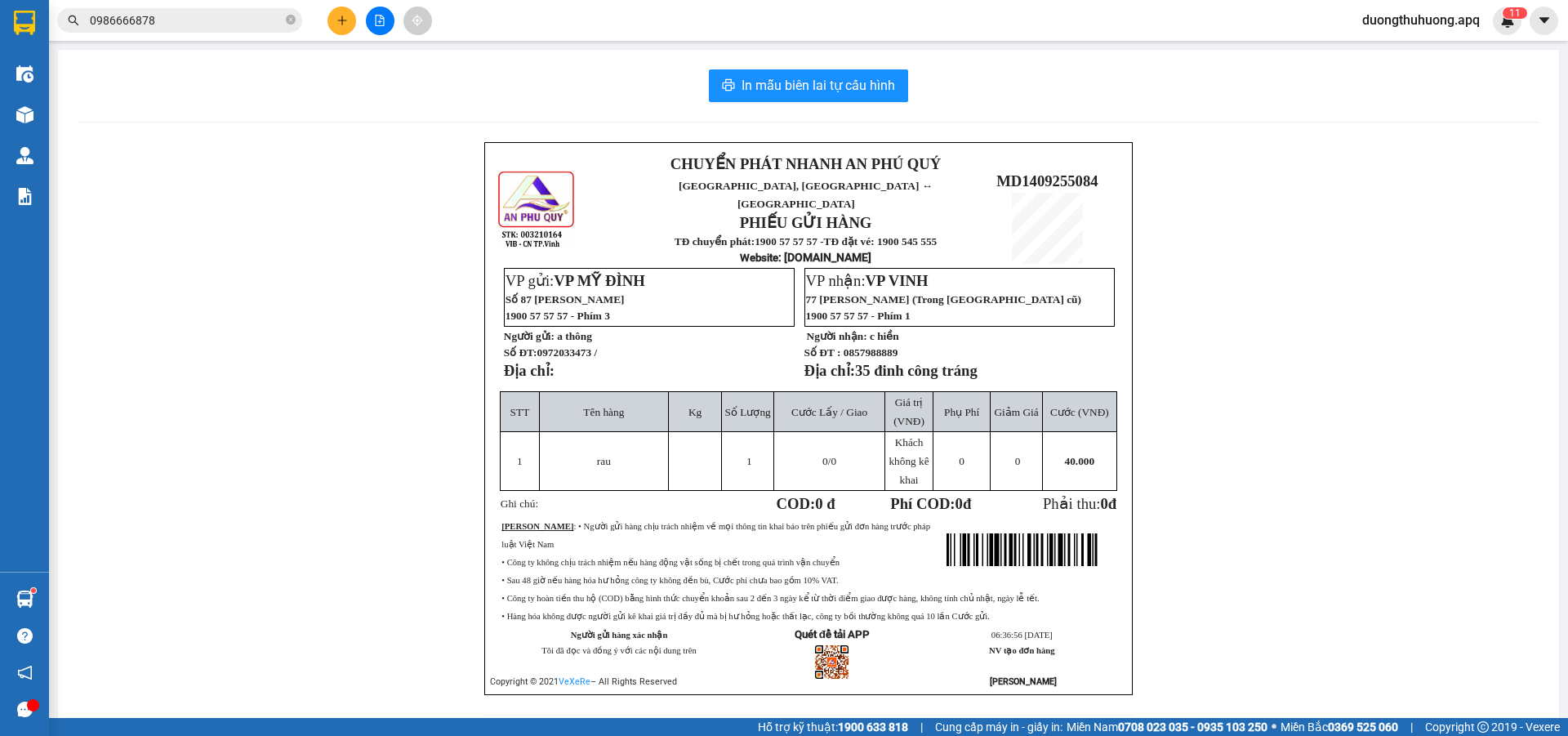
click at [185, 15] on input "0986666878" at bounding box center [186, 20] width 192 height 18
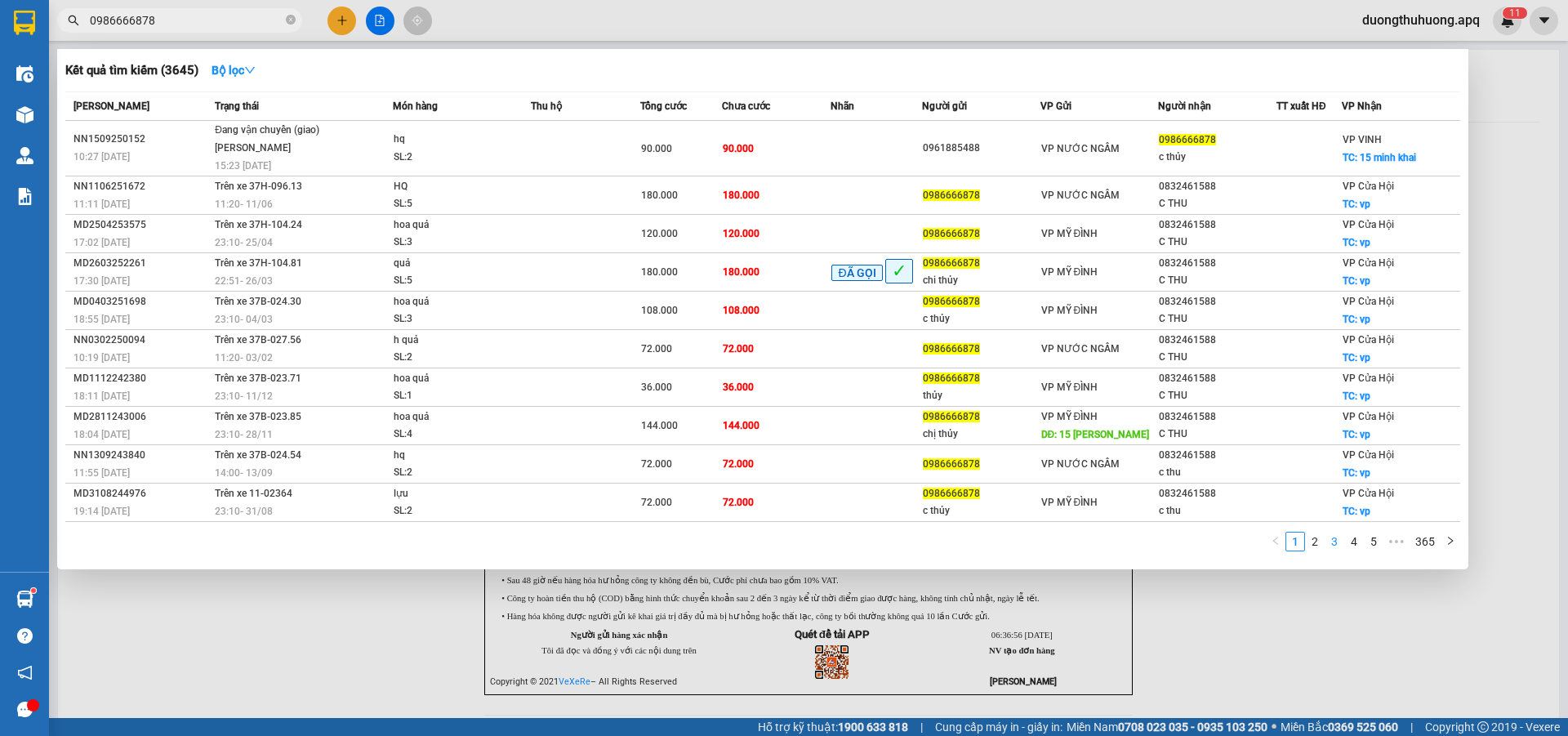
click at [1335, 545] on link "3" at bounding box center [1334, 541] width 18 height 18
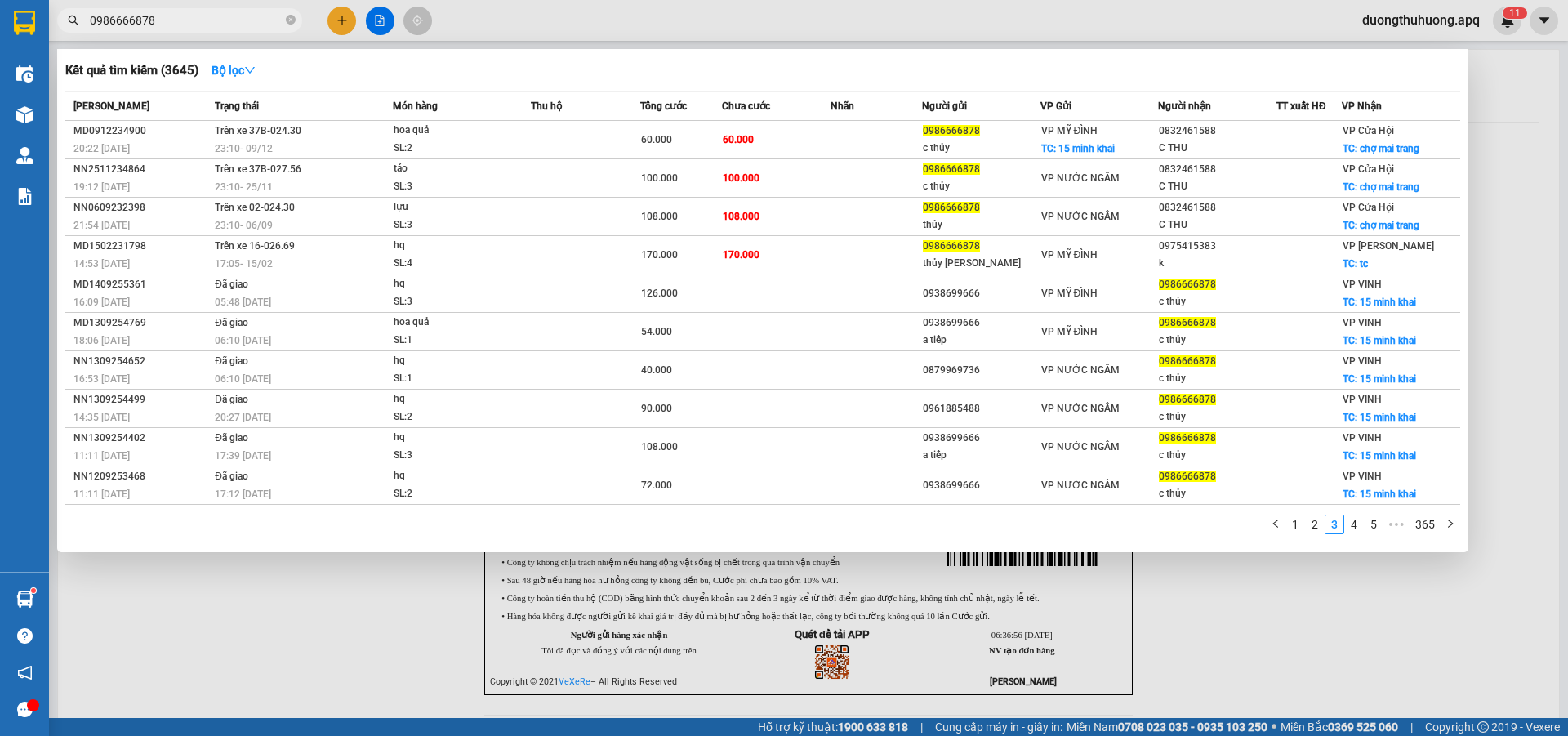
drag, startPoint x: 293, startPoint y: 20, endPoint x: 249, endPoint y: 20, distance: 44.0
click at [289, 21] on icon "close-circle" at bounding box center [291, 20] width 10 height 10
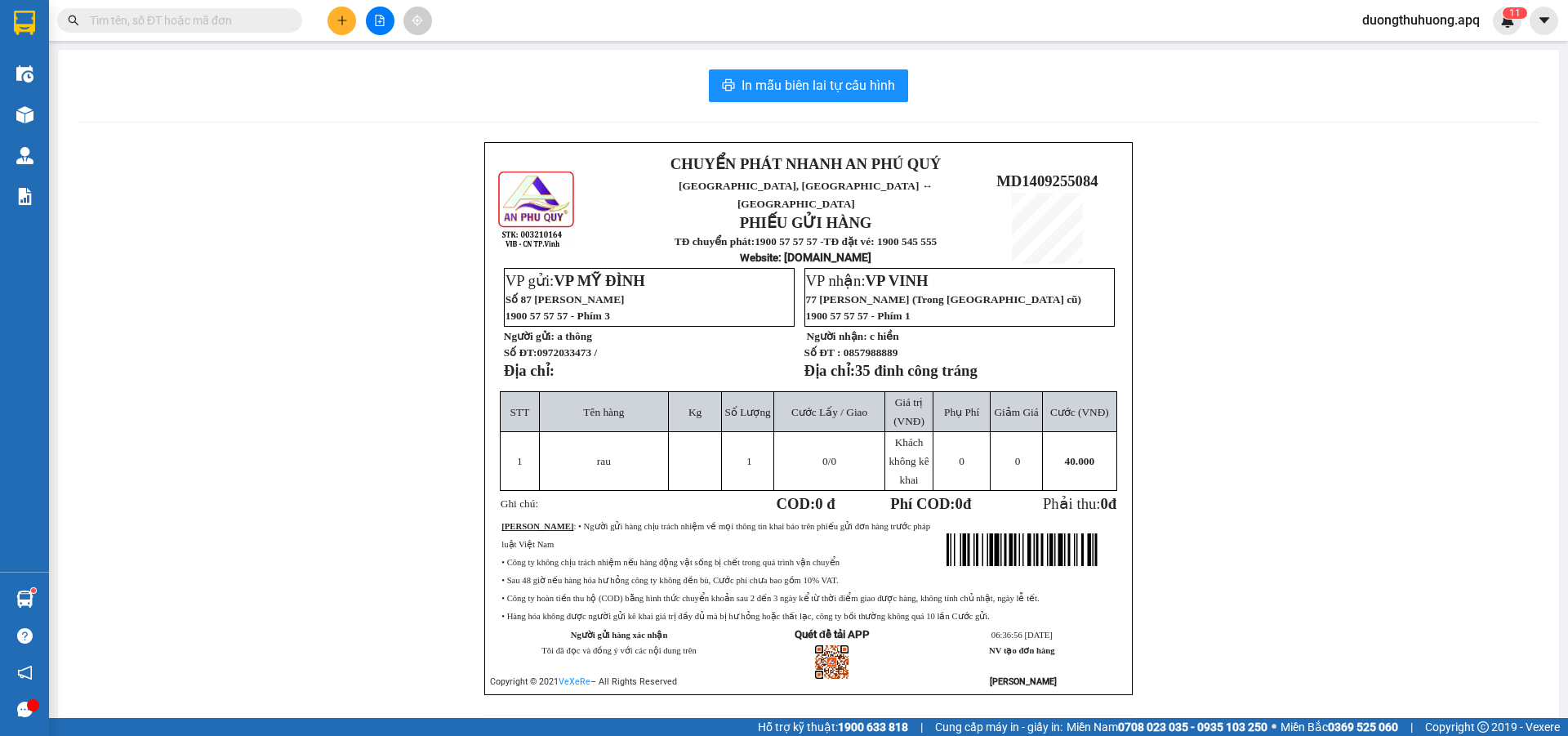
paste input "0389933139"
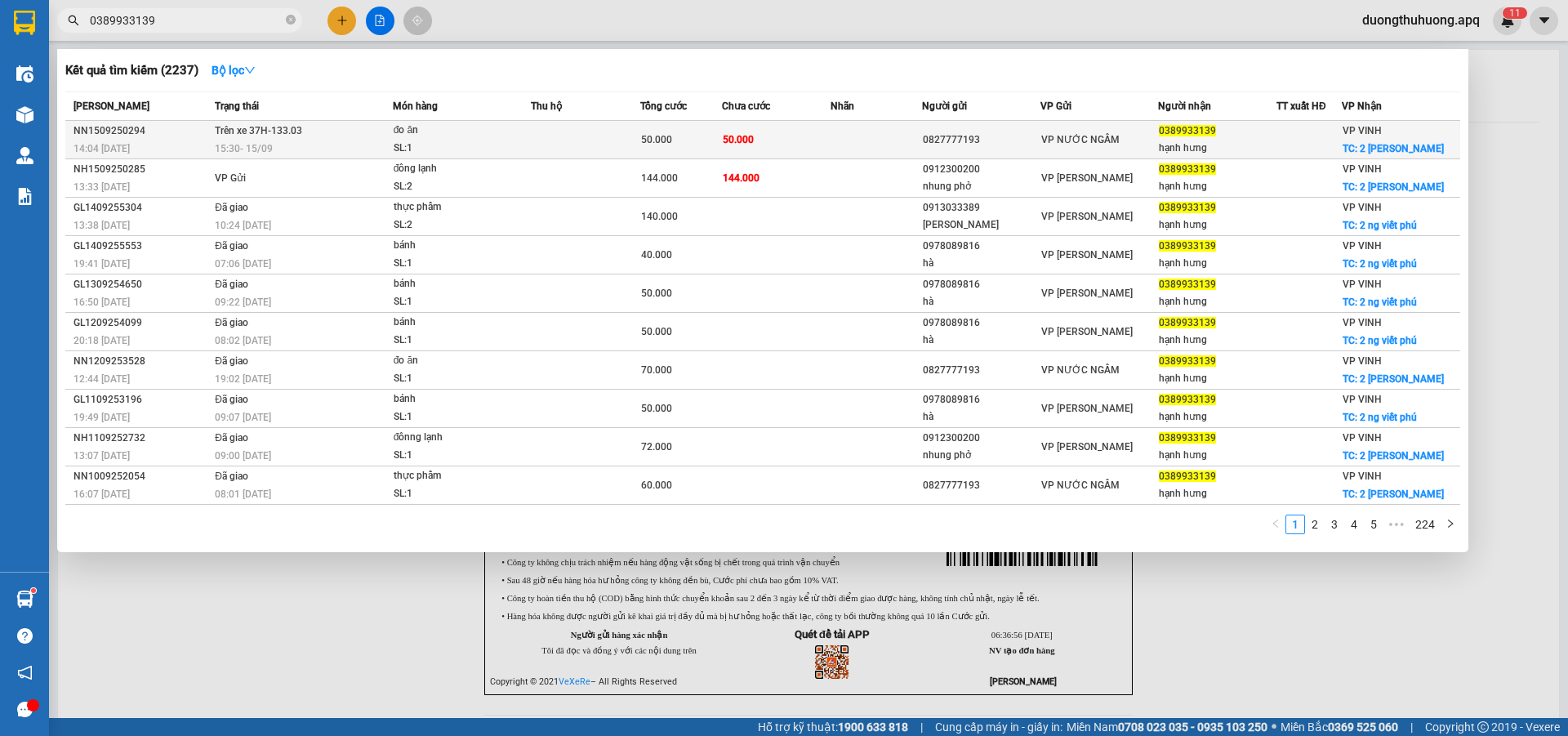
type input "0389933139"
click at [113, 129] on div "NN1509250294" at bounding box center [141, 131] width 136 height 17
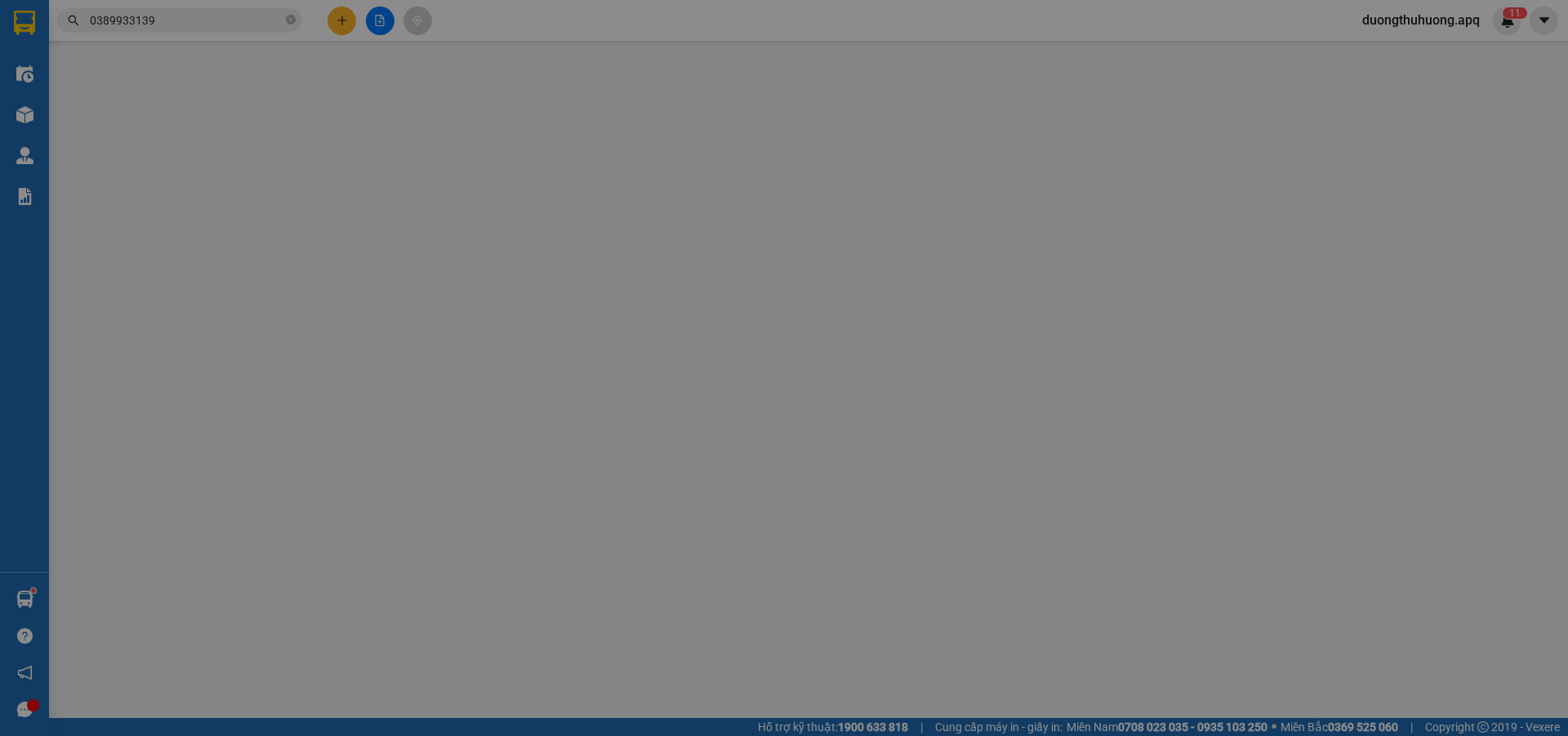
type input "0827777193"
type input "0389933139"
type input "hạnh hưng"
checkbox input "true"
type input "2 nguyễn viết phú"
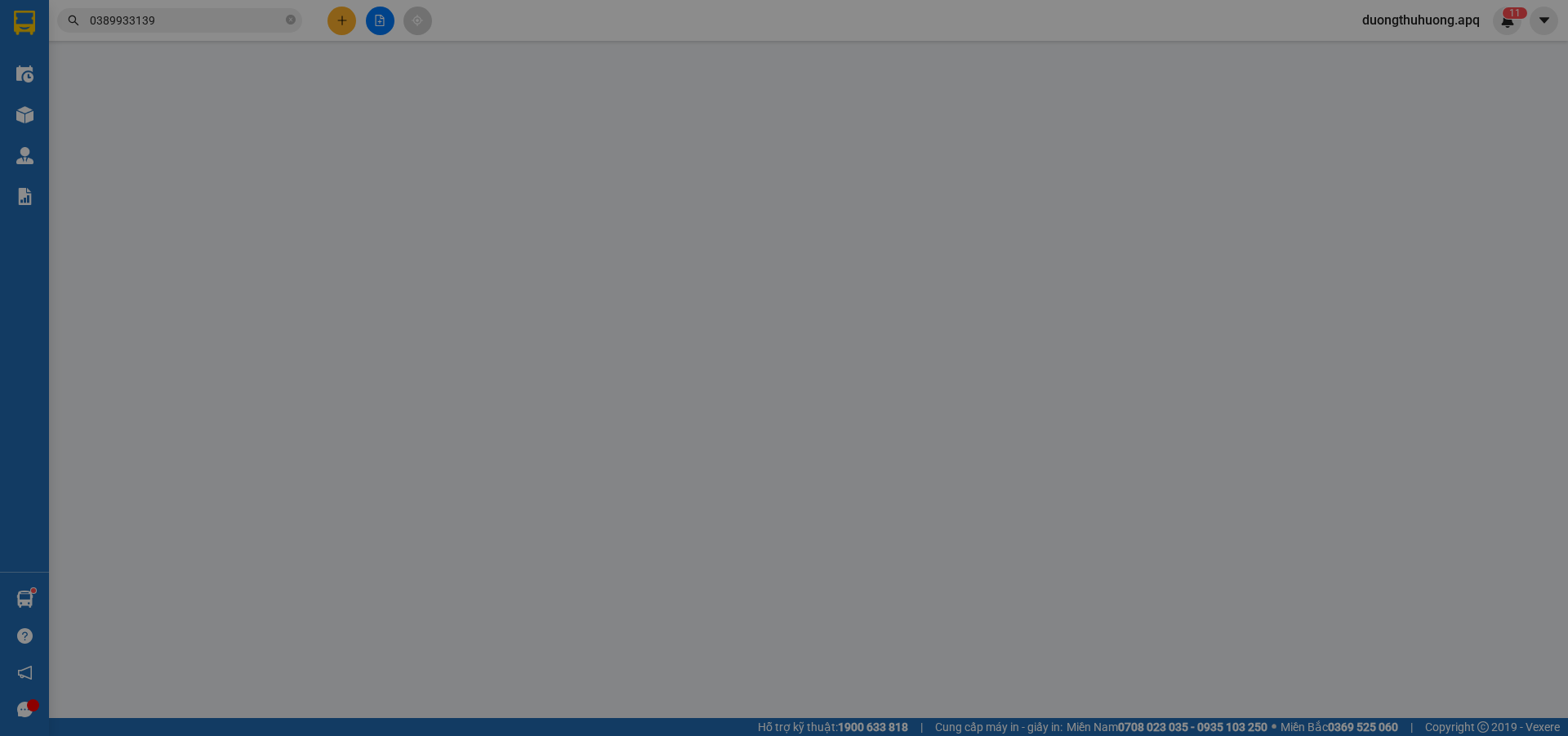
type input "50.000"
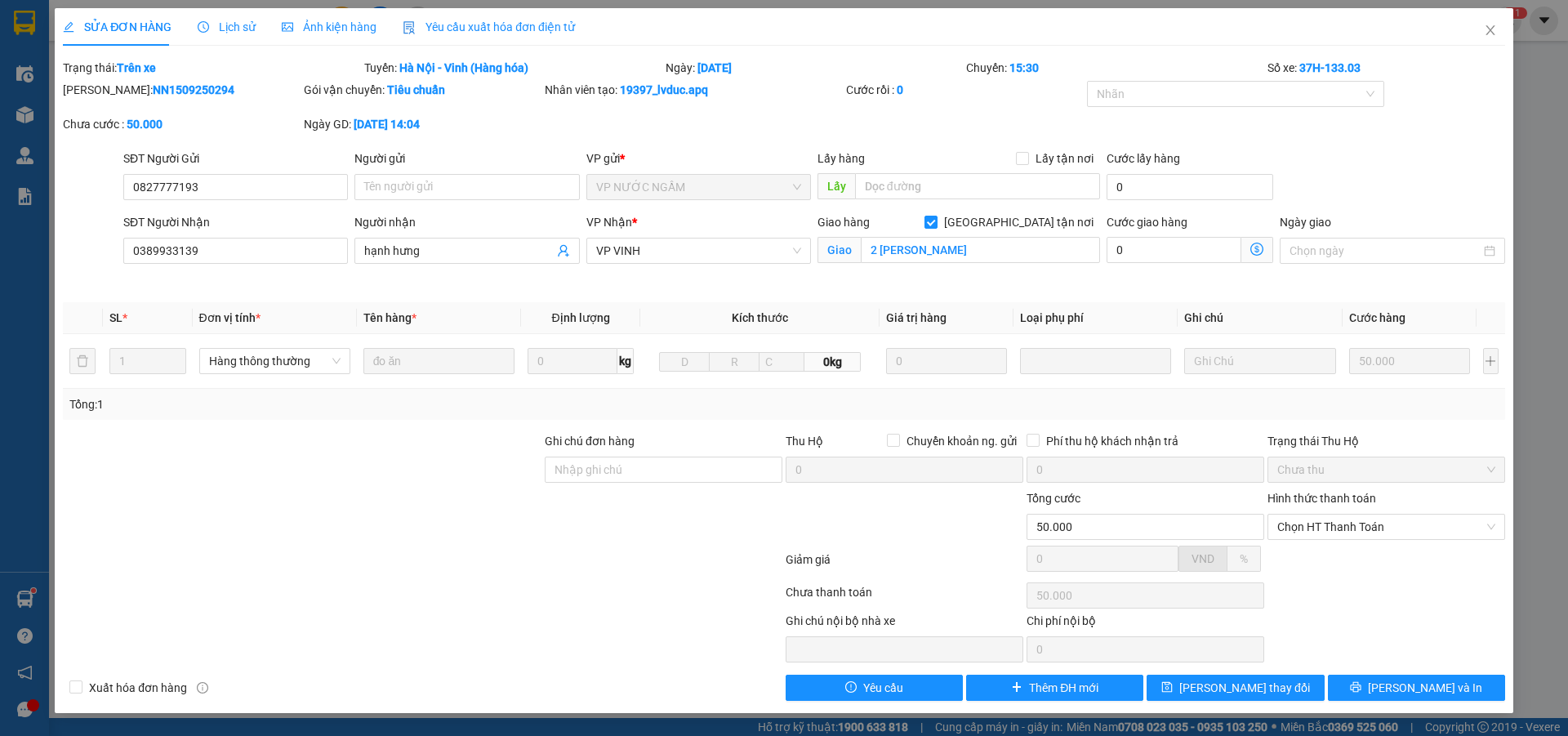
drag, startPoint x: 106, startPoint y: 91, endPoint x: 210, endPoint y: 91, distance: 104.0
click at [210, 91] on div "Mã ĐH: NN1509250294" at bounding box center [181, 89] width 238 height 18
copy b "NN1509250294"
click at [1489, 31] on icon "close" at bounding box center [1490, 30] width 13 height 13
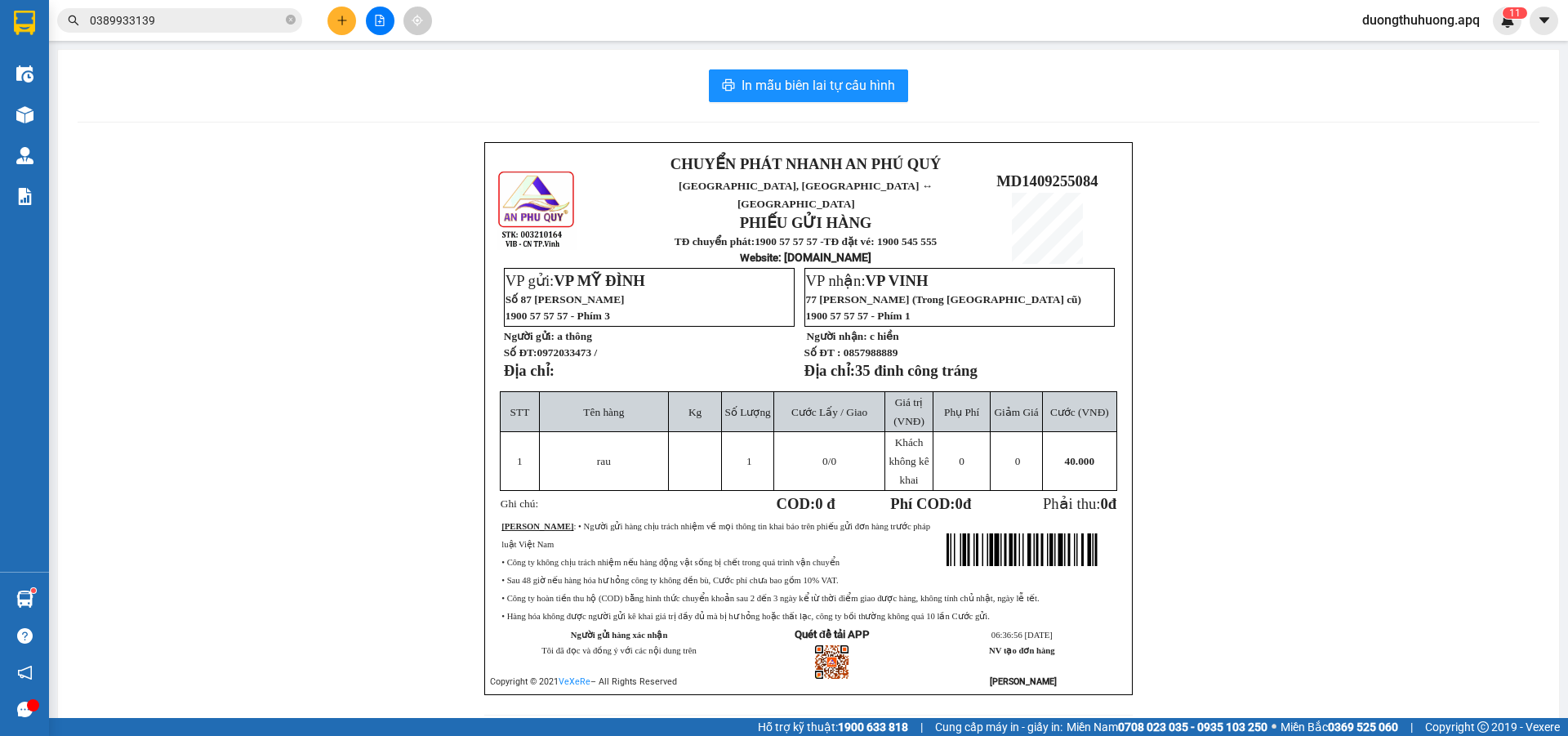
click at [220, 25] on input "0389933139" at bounding box center [186, 20] width 192 height 18
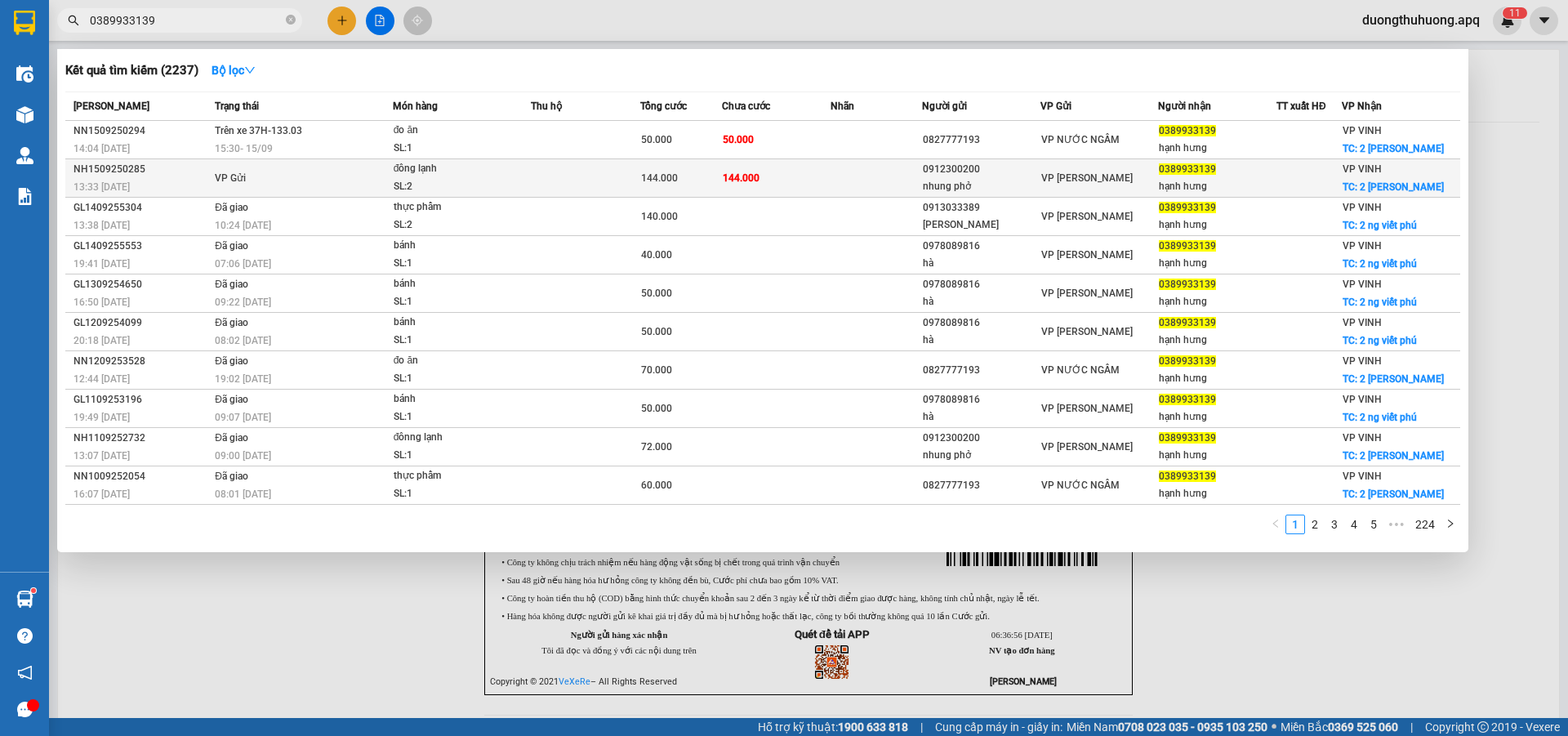
click at [119, 170] on div "NH1509250285" at bounding box center [141, 170] width 136 height 17
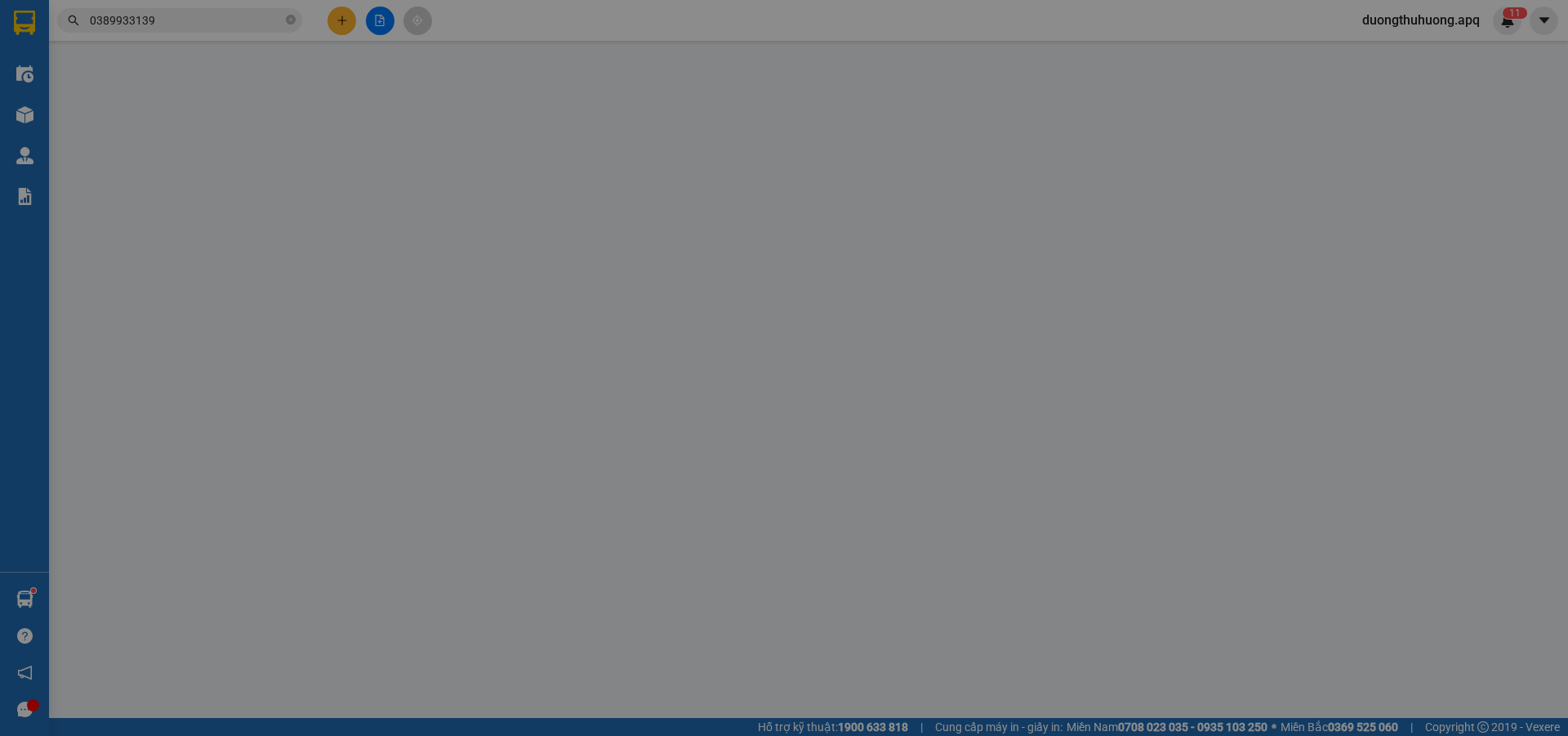
type input "0912300200"
type input "nhung phở"
type input "0389933139"
type input "hạnh hưng"
checkbox input "true"
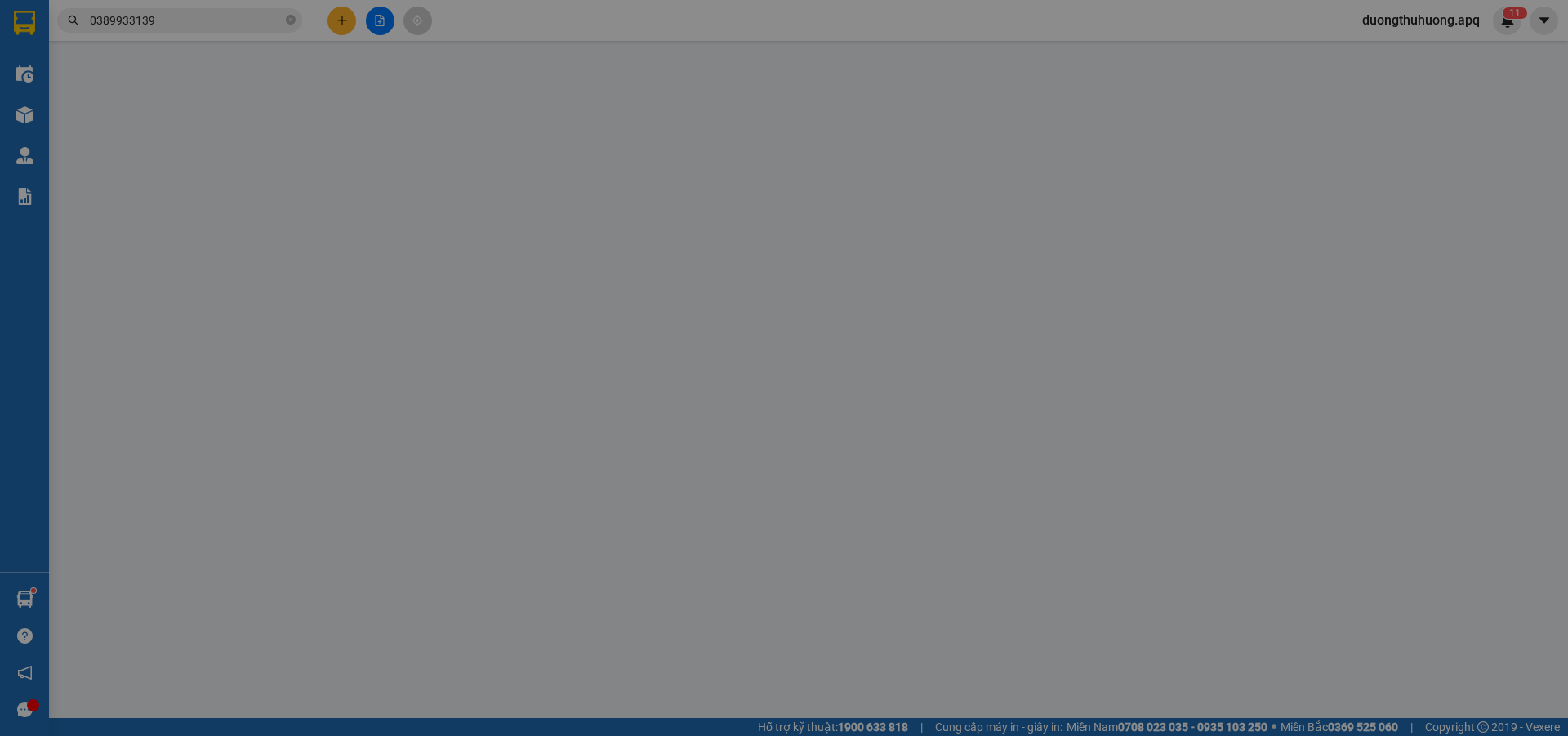
type input "2 nguyễn viết phú"
type input "144.000"
type input "10"
type input "144.000"
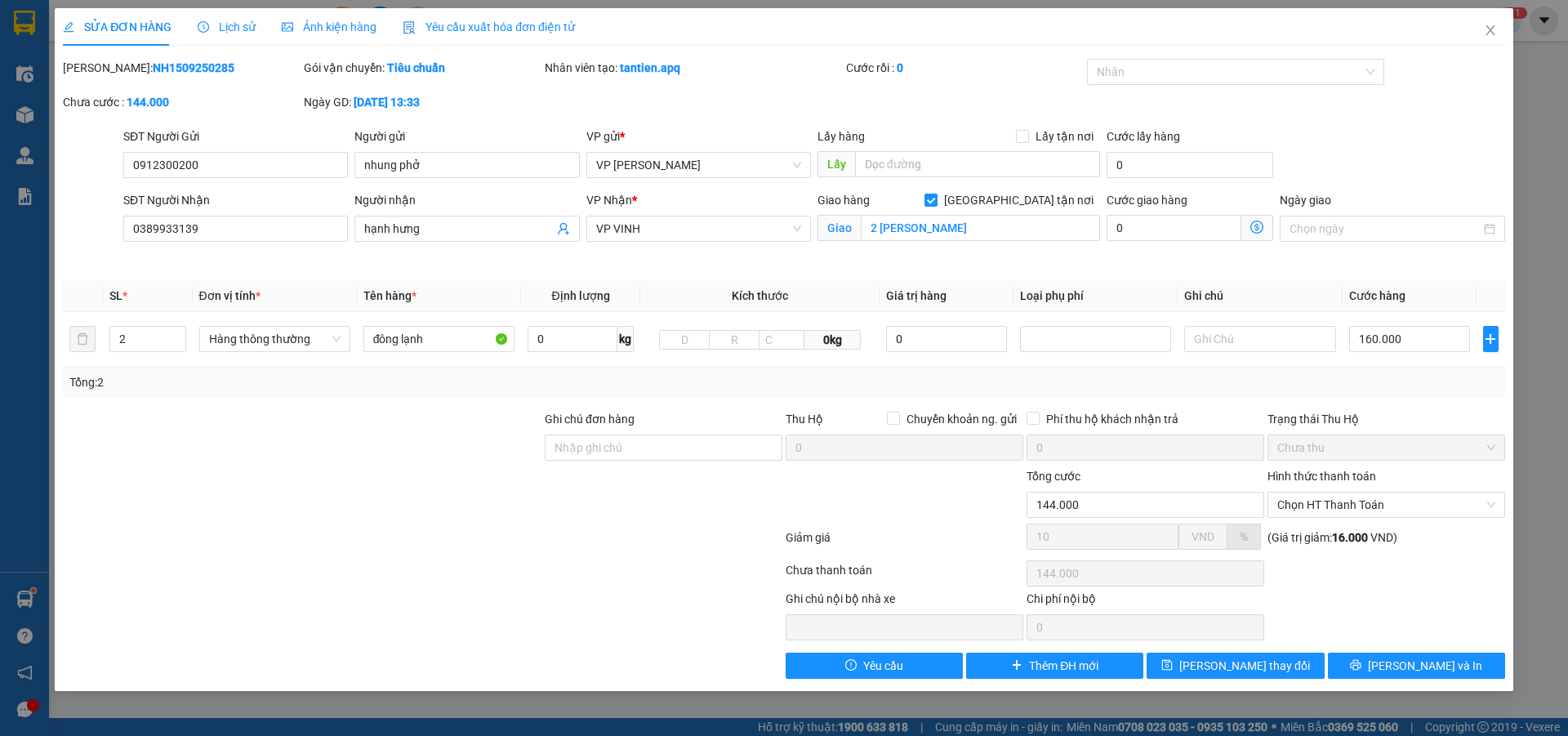
drag, startPoint x: 104, startPoint y: 70, endPoint x: 202, endPoint y: 70, distance: 98.0
click at [202, 70] on div "Mã ĐH: NH1509250285" at bounding box center [181, 67] width 238 height 18
copy b "NH1509250285"
click at [1490, 28] on icon "close" at bounding box center [1490, 30] width 13 height 13
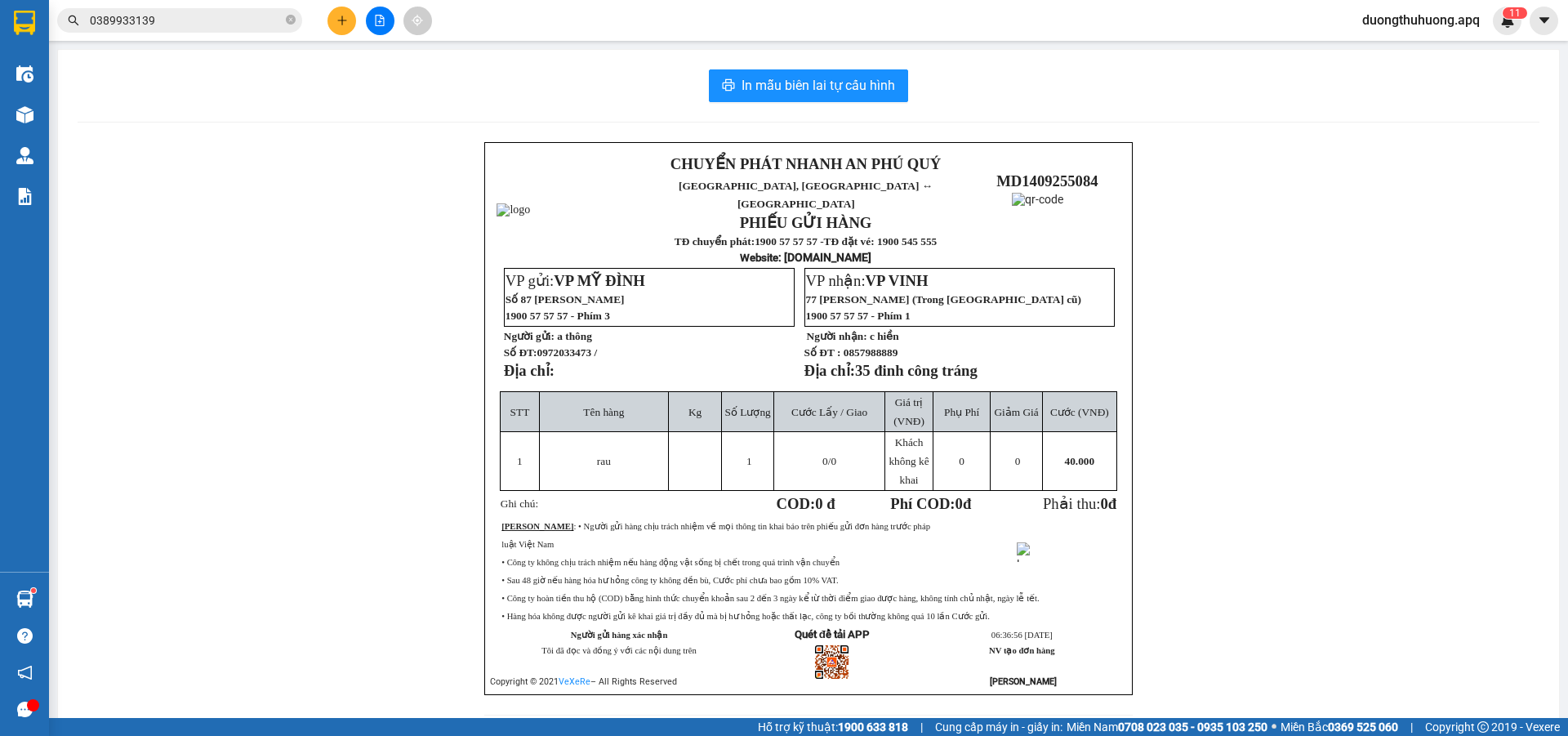
click at [189, 13] on input "0389933139" at bounding box center [186, 20] width 192 height 18
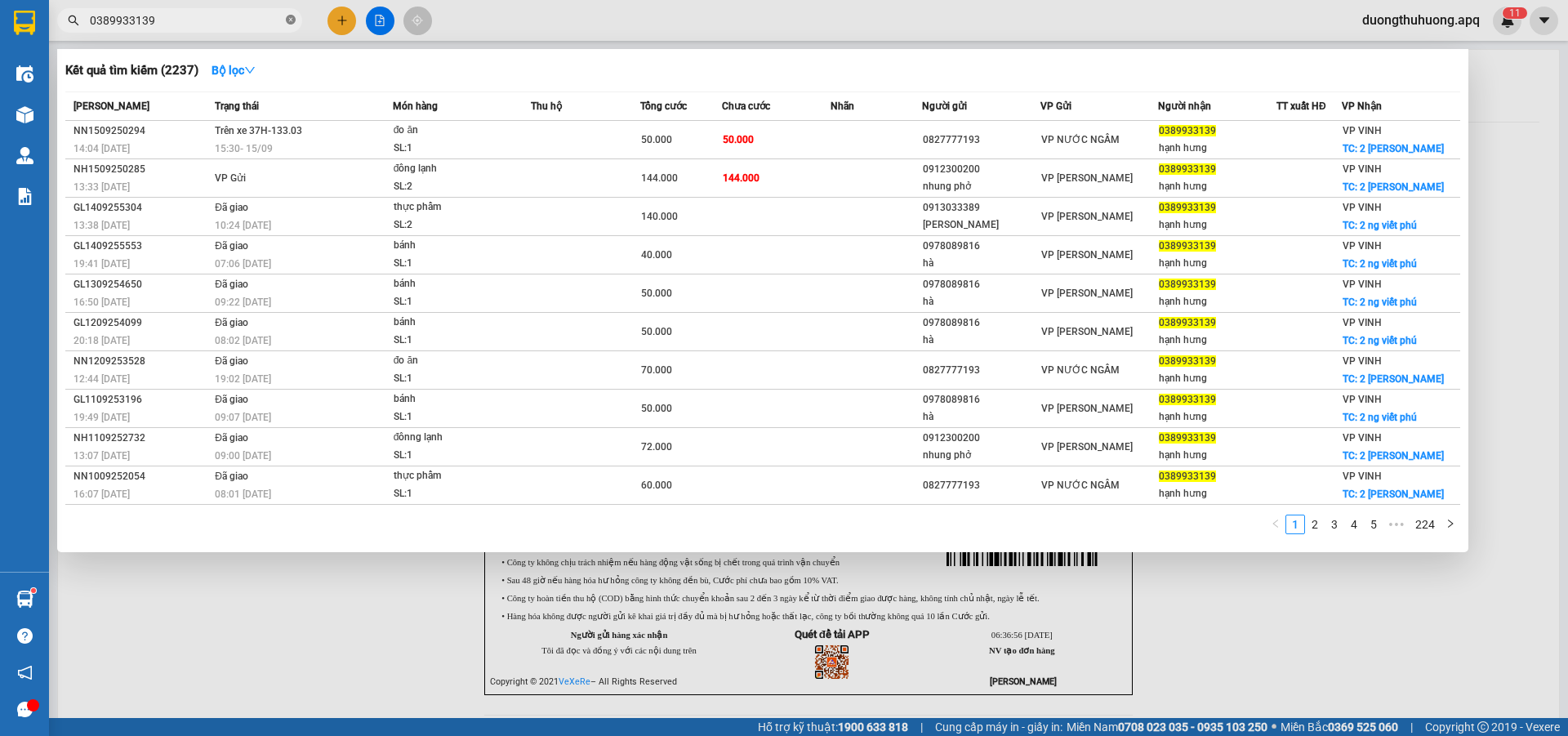
drag, startPoint x: 292, startPoint y: 24, endPoint x: 284, endPoint y: 22, distance: 8.2
click at [291, 24] on icon "close-circle" at bounding box center [291, 20] width 10 height 10
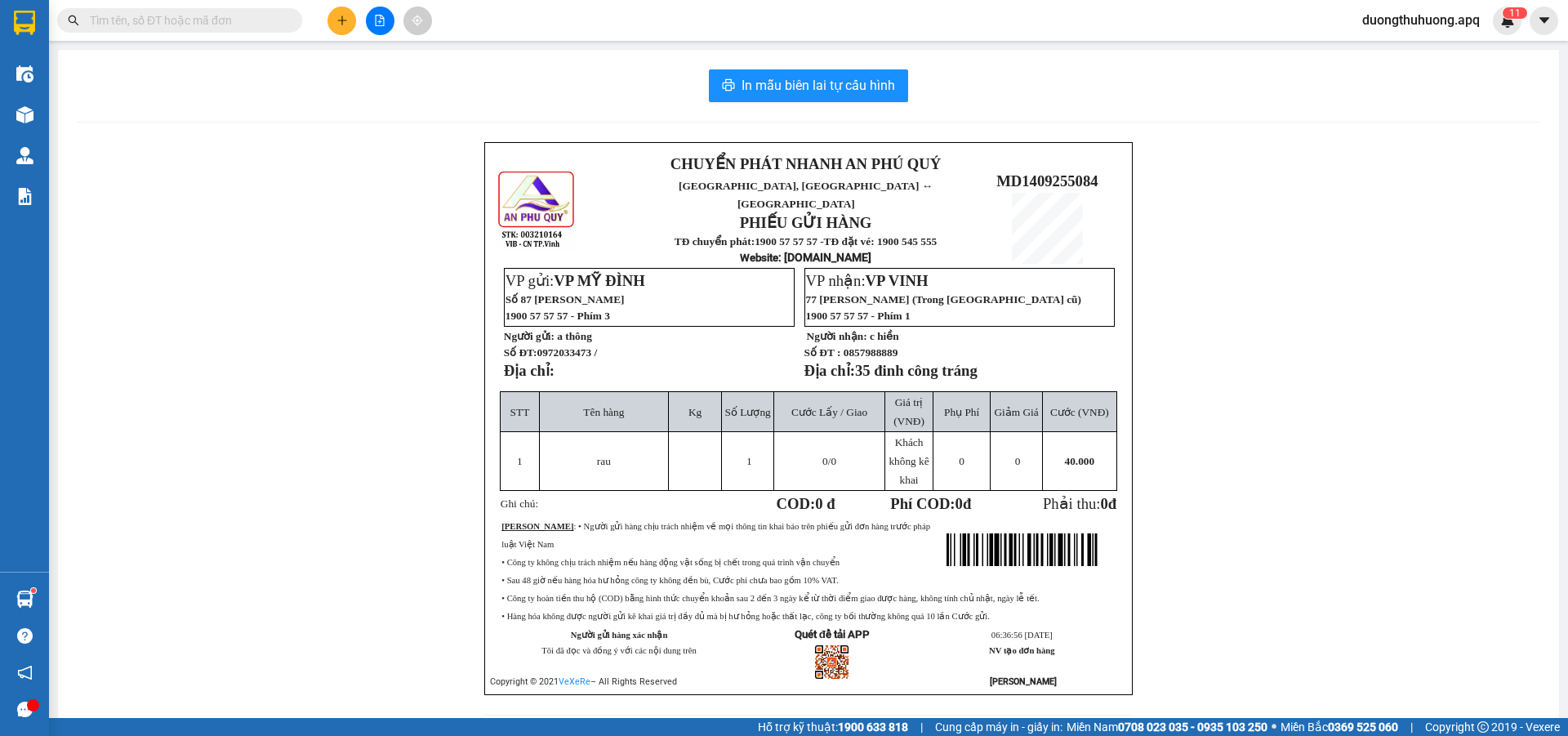
paste input "0969908037"
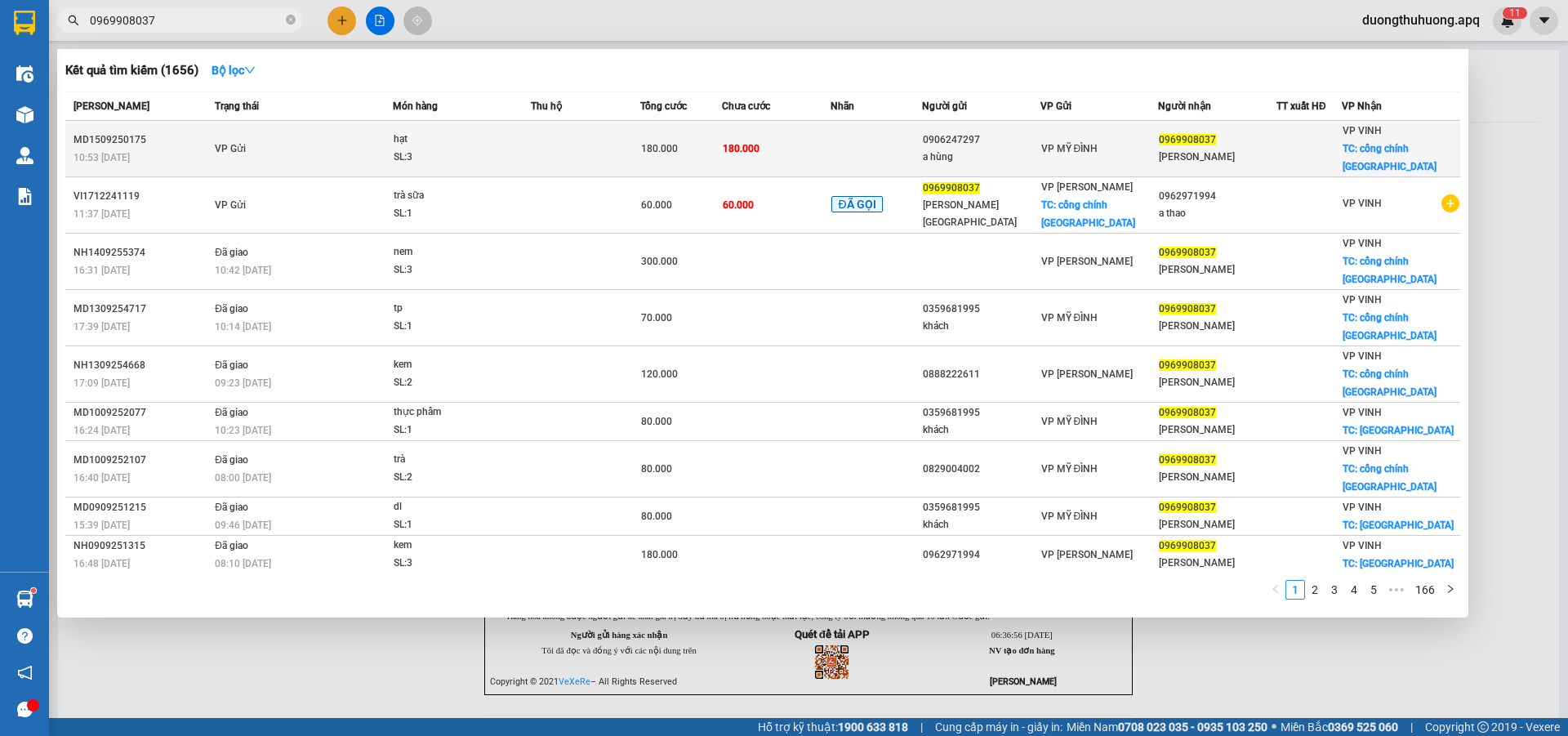
type input "0969908037"
click at [106, 131] on div "MD1509250175" at bounding box center [141, 140] width 136 height 17
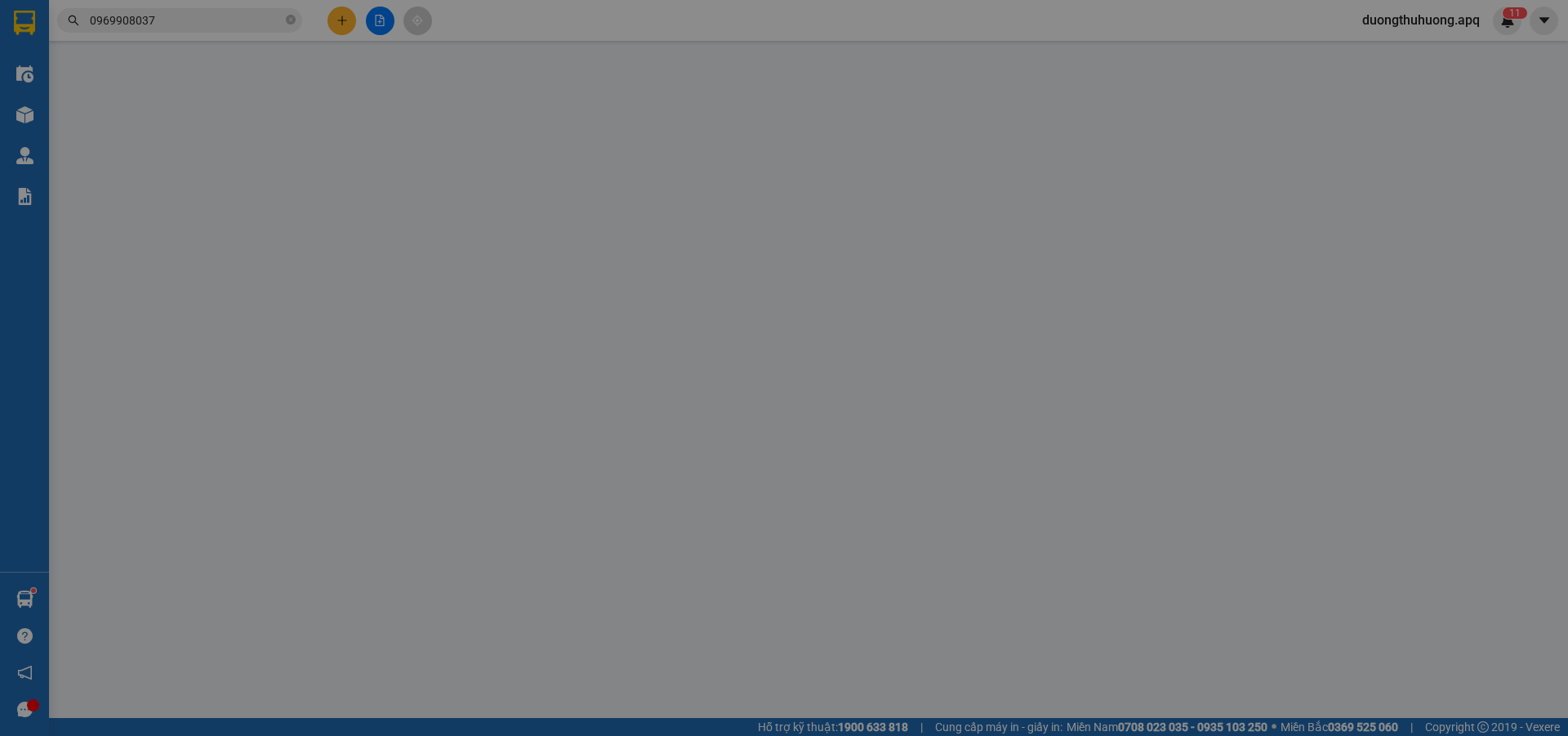
type input "0906247297"
type input "a hùng"
type input "0969908037"
type input "quỳnh anh"
checkbox input "true"
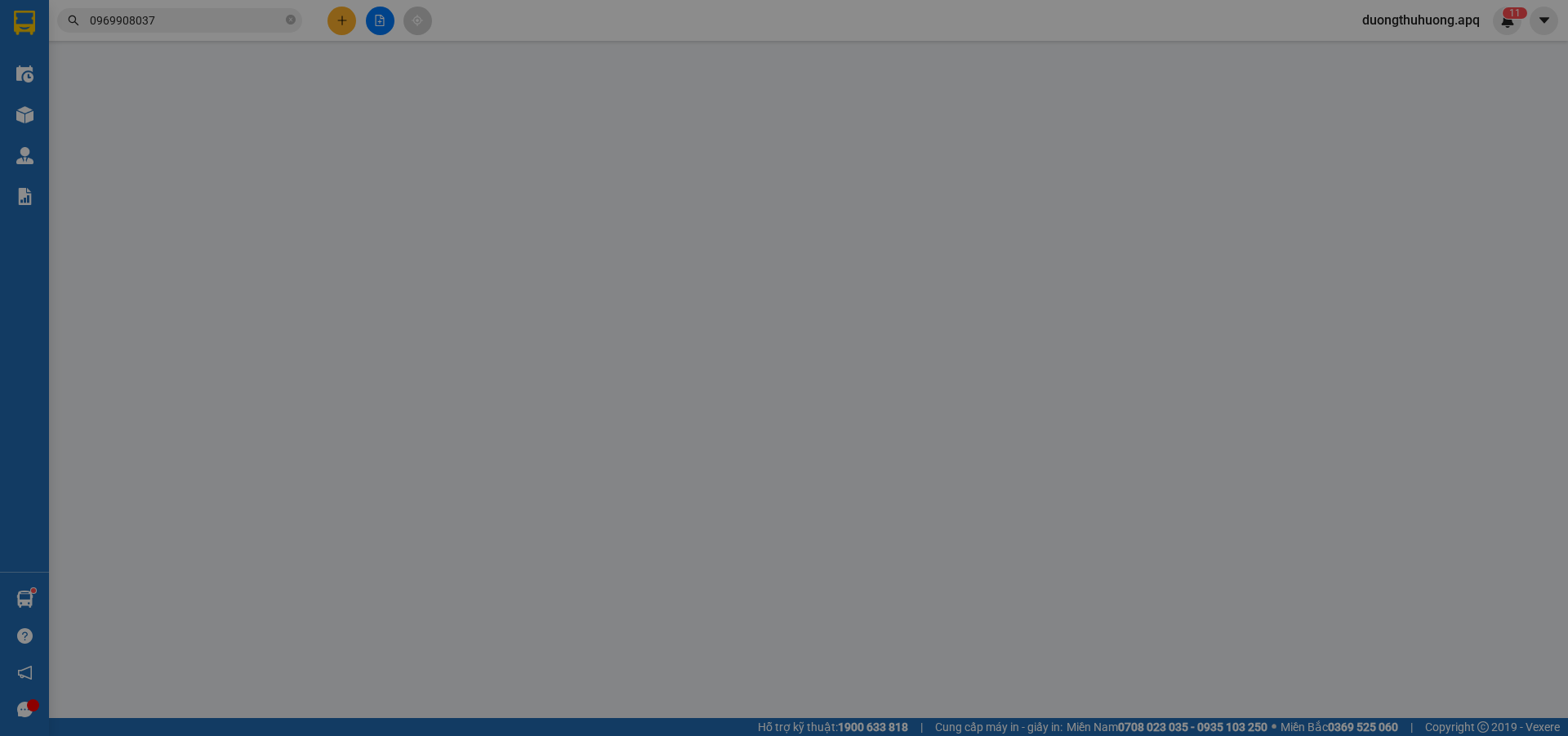
type input "cổng chính chợ vinh"
type input "180.000"
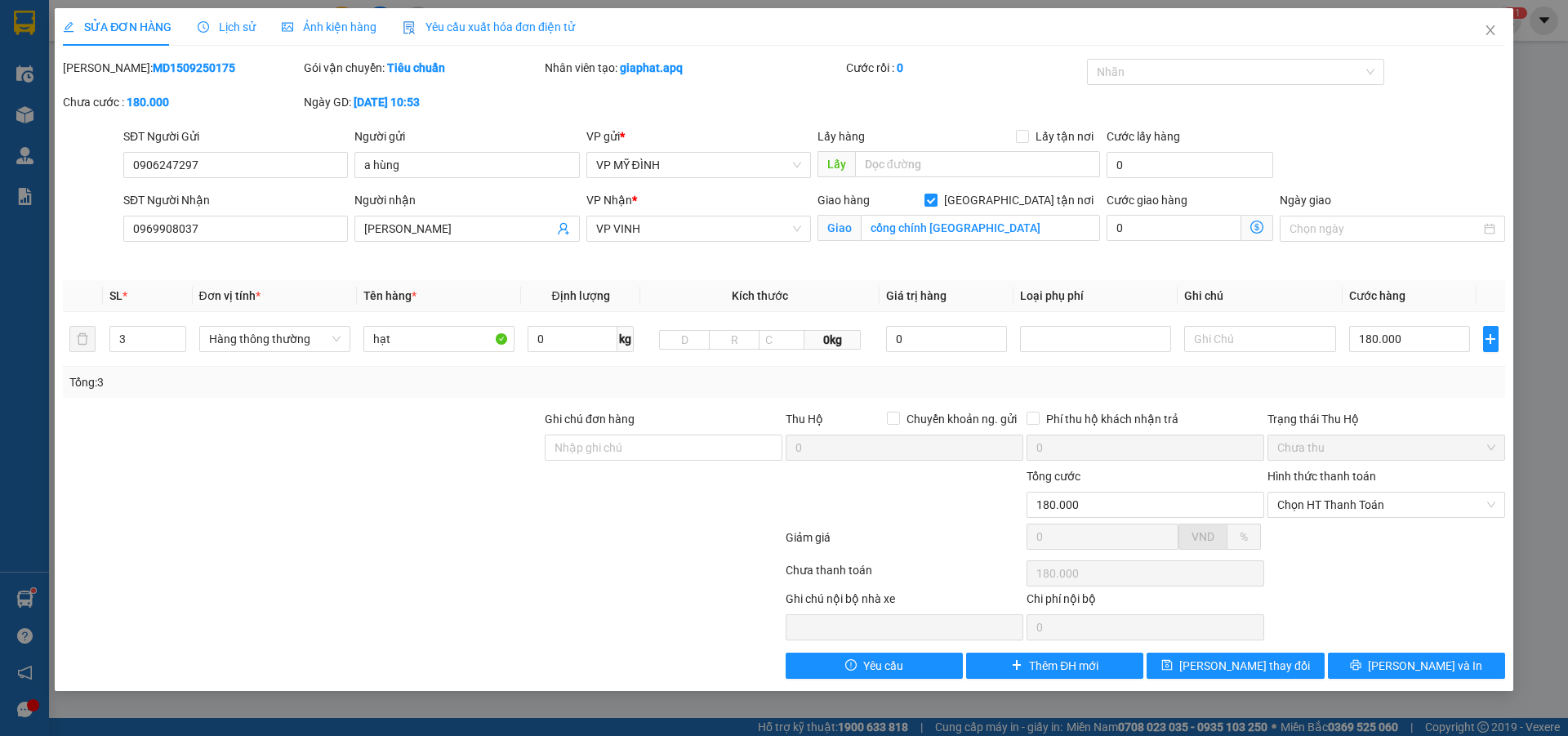
drag, startPoint x: 106, startPoint y: 65, endPoint x: 181, endPoint y: 63, distance: 75.0
click at [207, 63] on div "Mã ĐH: MD1509250175" at bounding box center [181, 67] width 238 height 18
copy b "MD1509250175"
click at [1490, 31] on icon "close" at bounding box center [1490, 31] width 9 height 10
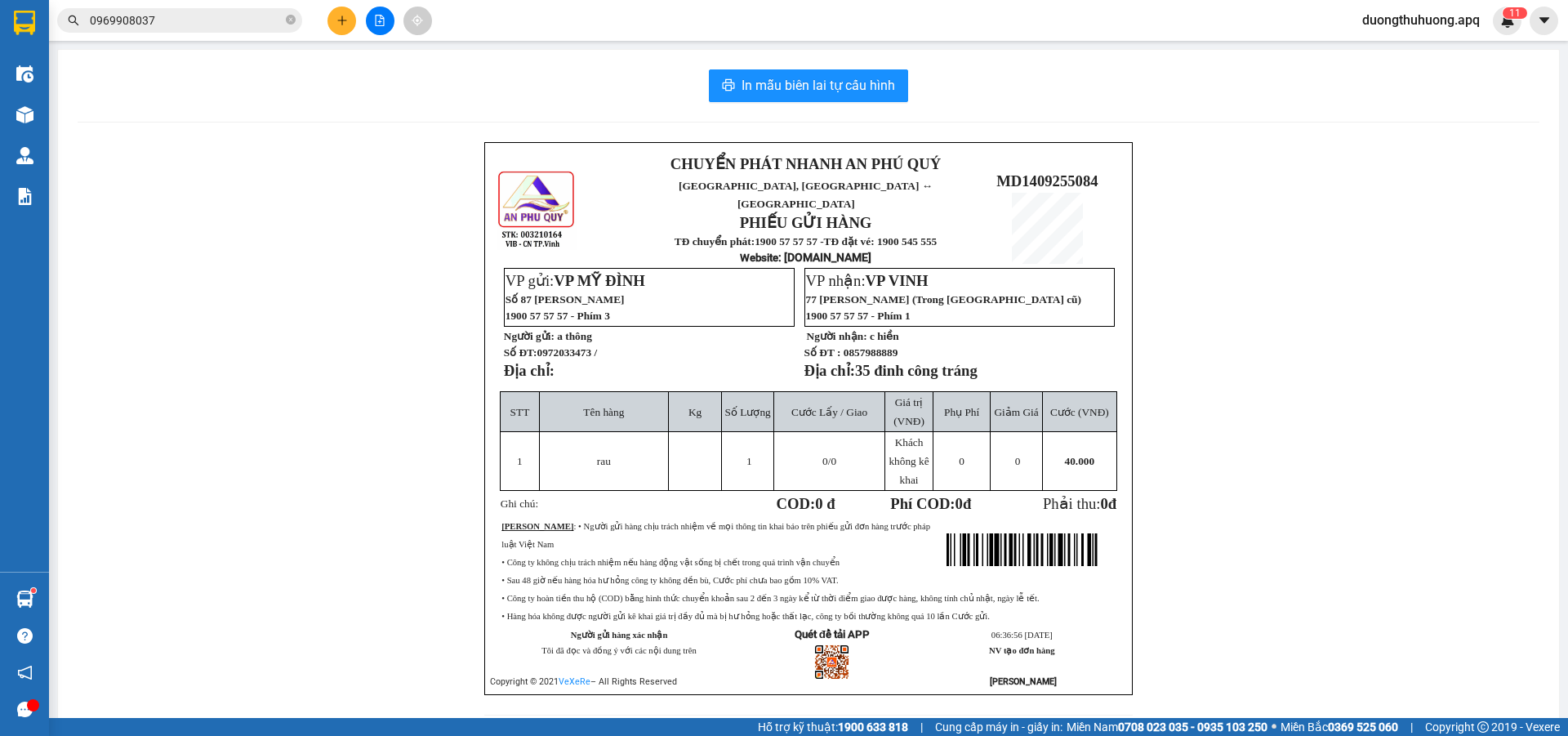
click at [184, 23] on input "0969908037" at bounding box center [186, 20] width 192 height 18
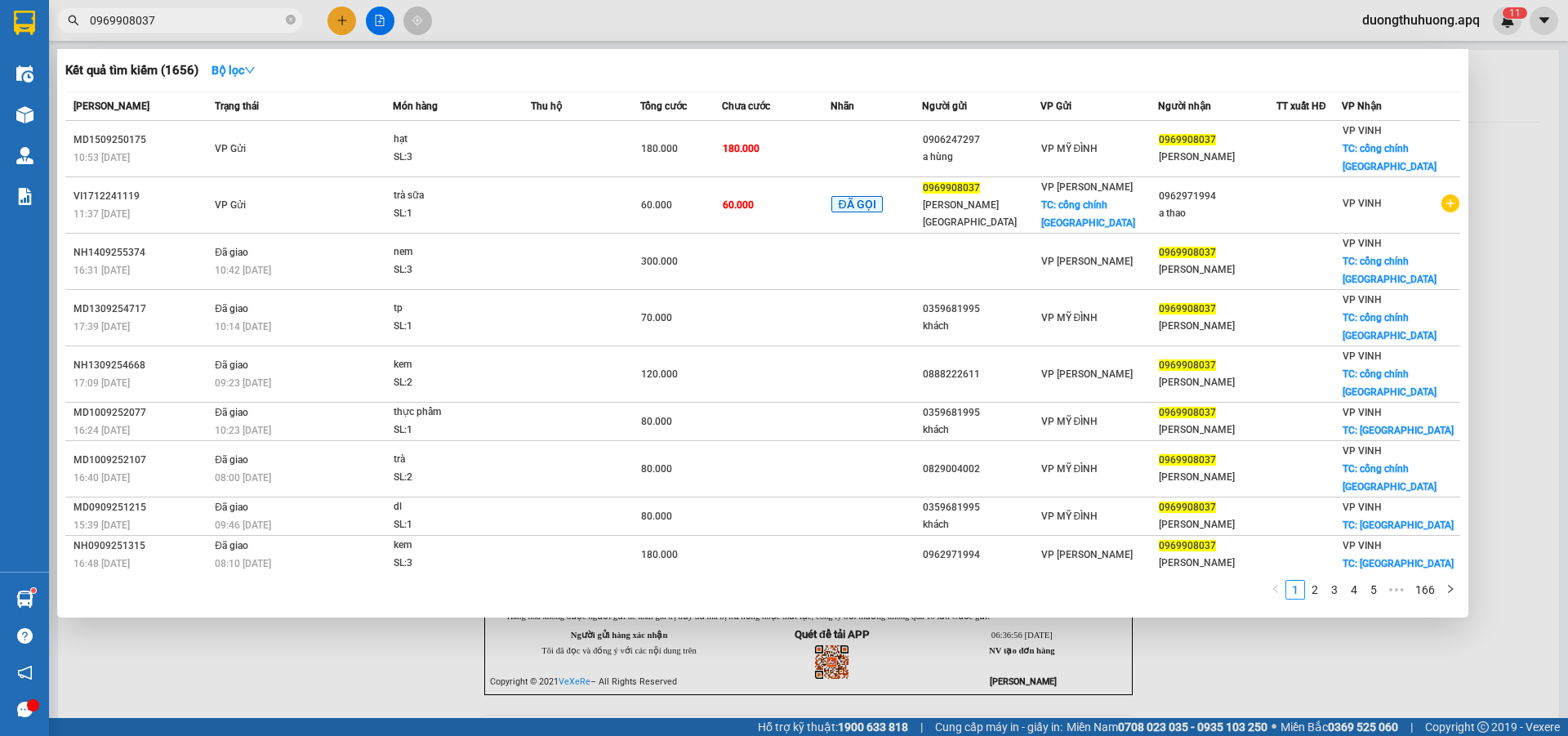
drag, startPoint x: 289, startPoint y: 18, endPoint x: 280, endPoint y: 17, distance: 9.1
click at [287, 17] on icon "close-circle" at bounding box center [291, 20] width 10 height 10
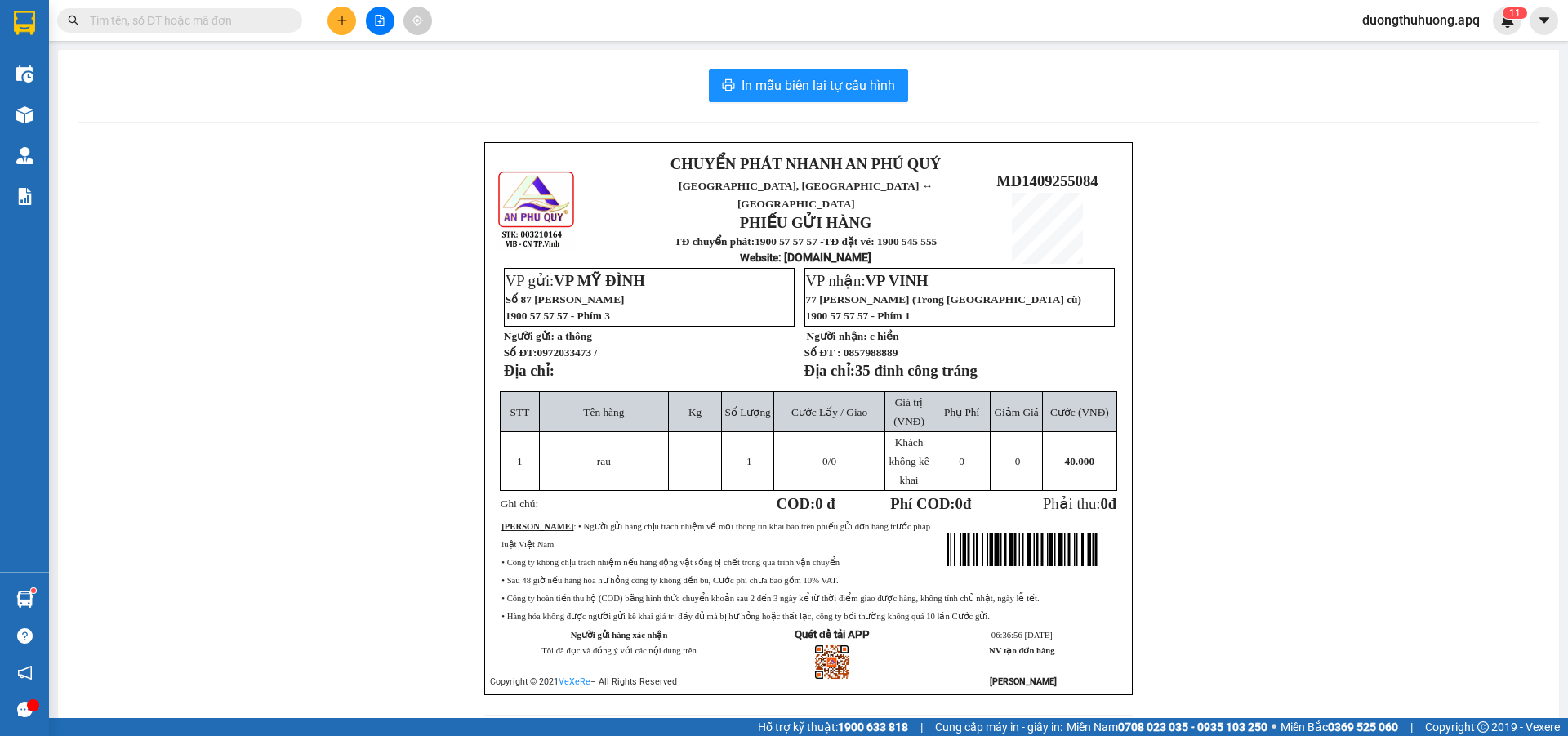
paste input "0971370408"
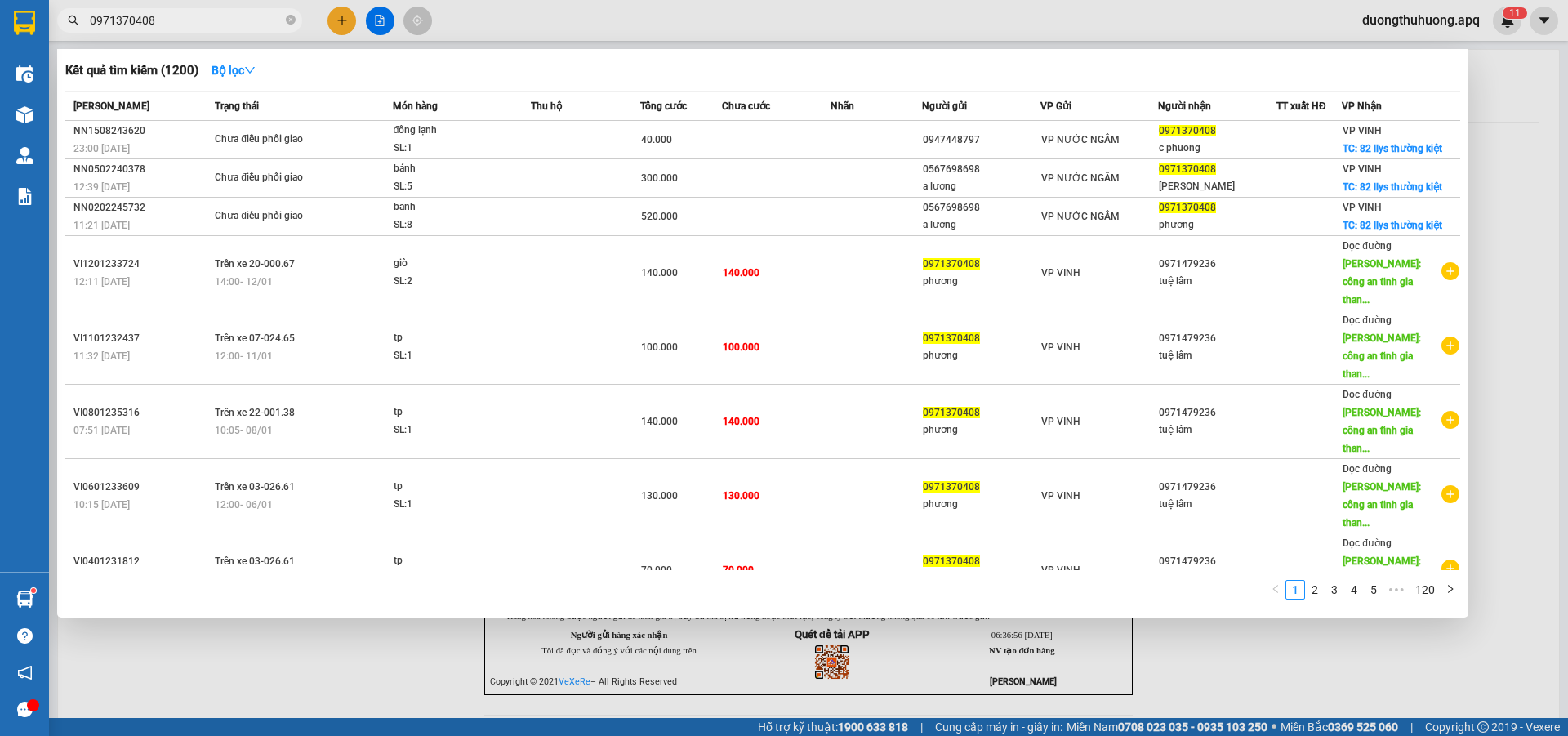
type input "0971370408"
drag, startPoint x: 290, startPoint y: 24, endPoint x: 277, endPoint y: 23, distance: 13.0
click at [287, 23] on icon "close-circle" at bounding box center [291, 20] width 10 height 10
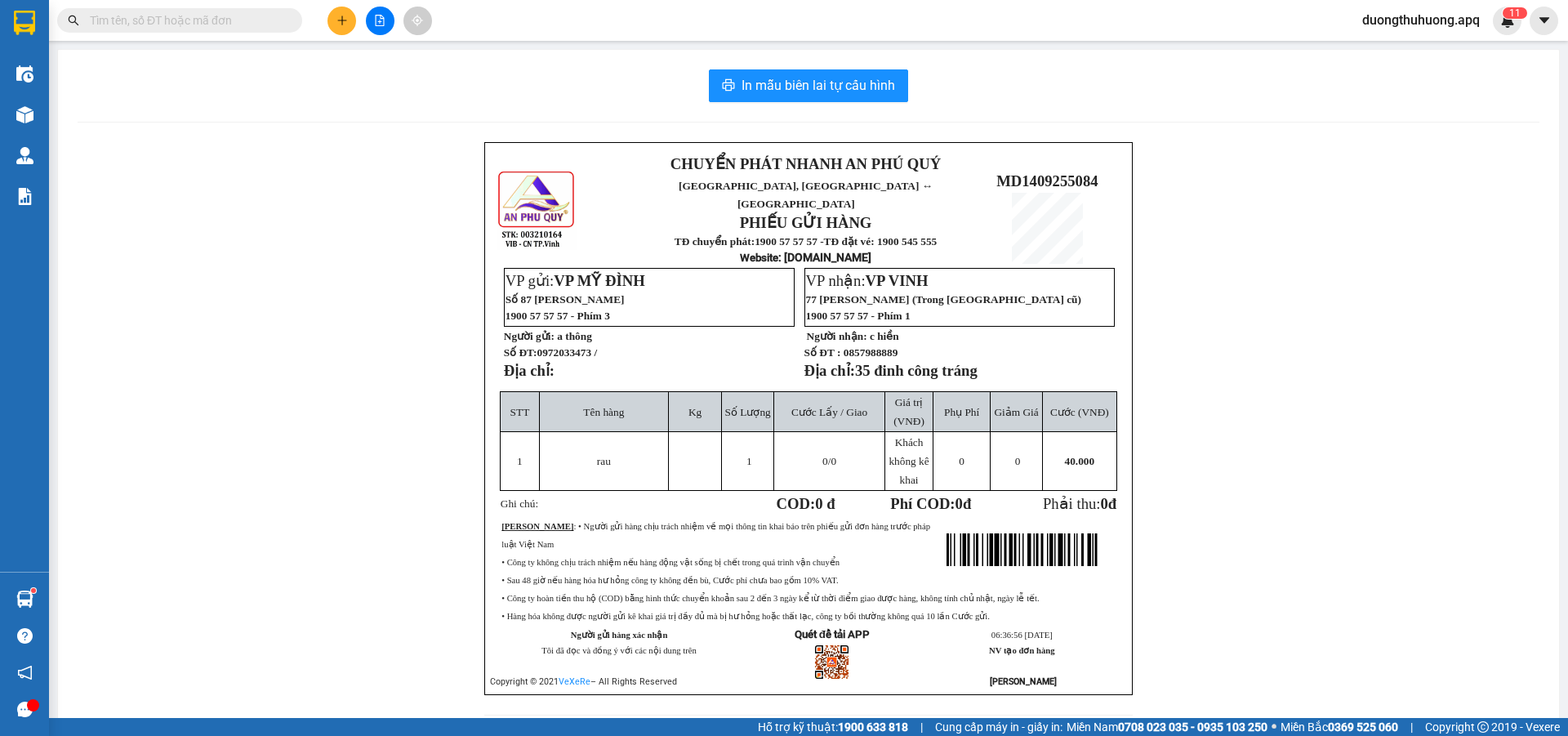
paste input "0914560807"
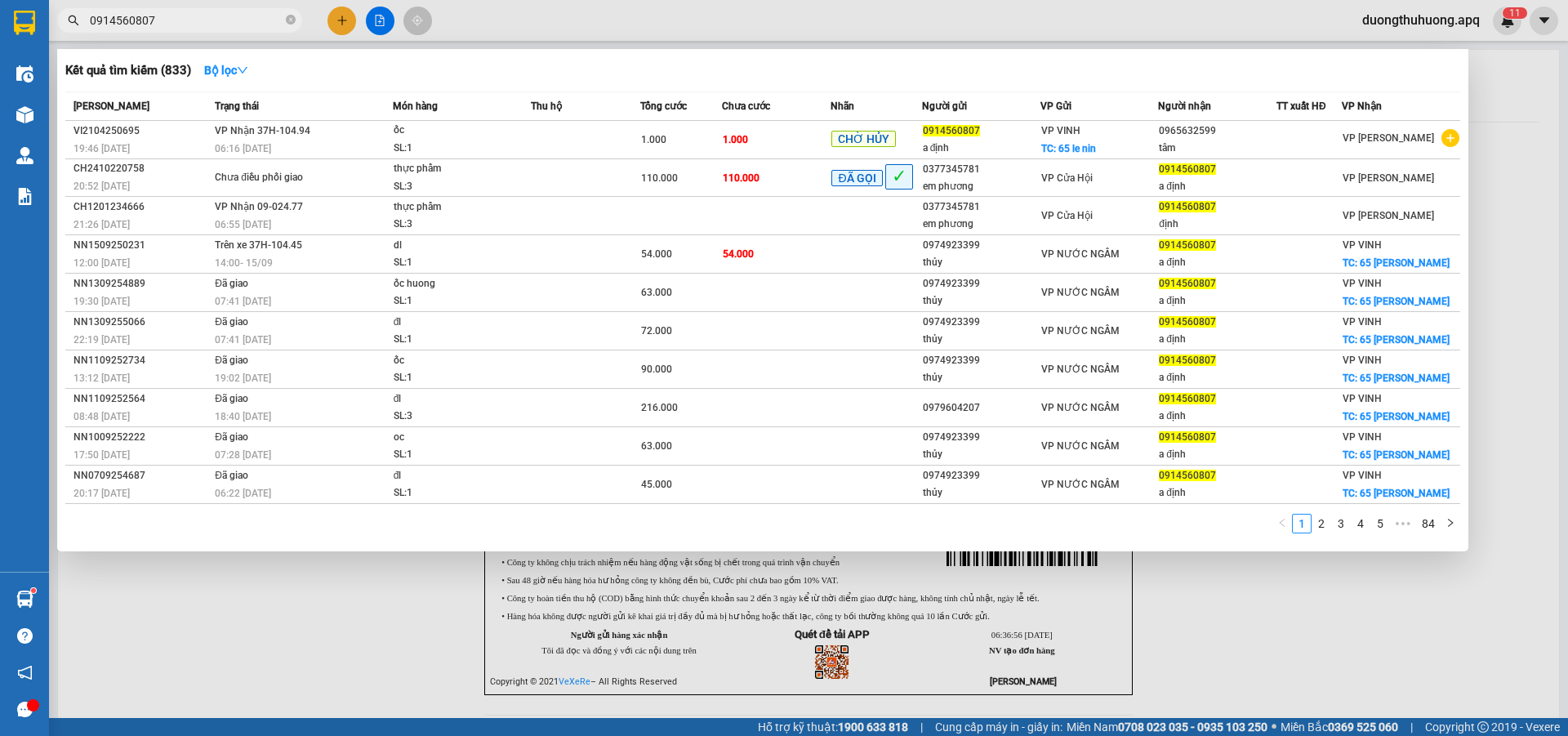
type input "0914560807"
click at [288, 17] on icon "close-circle" at bounding box center [291, 20] width 10 height 10
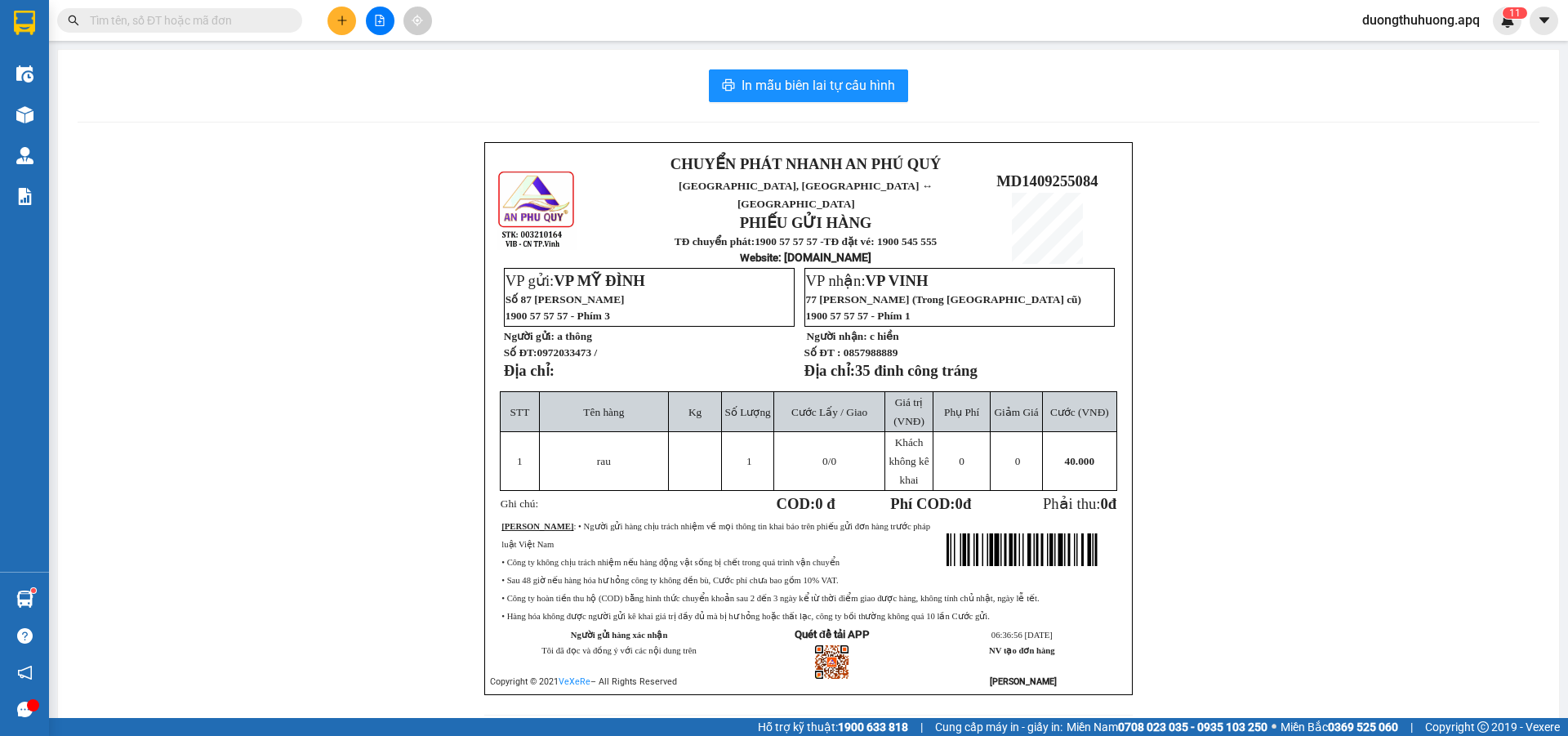
paste input "0914560807"
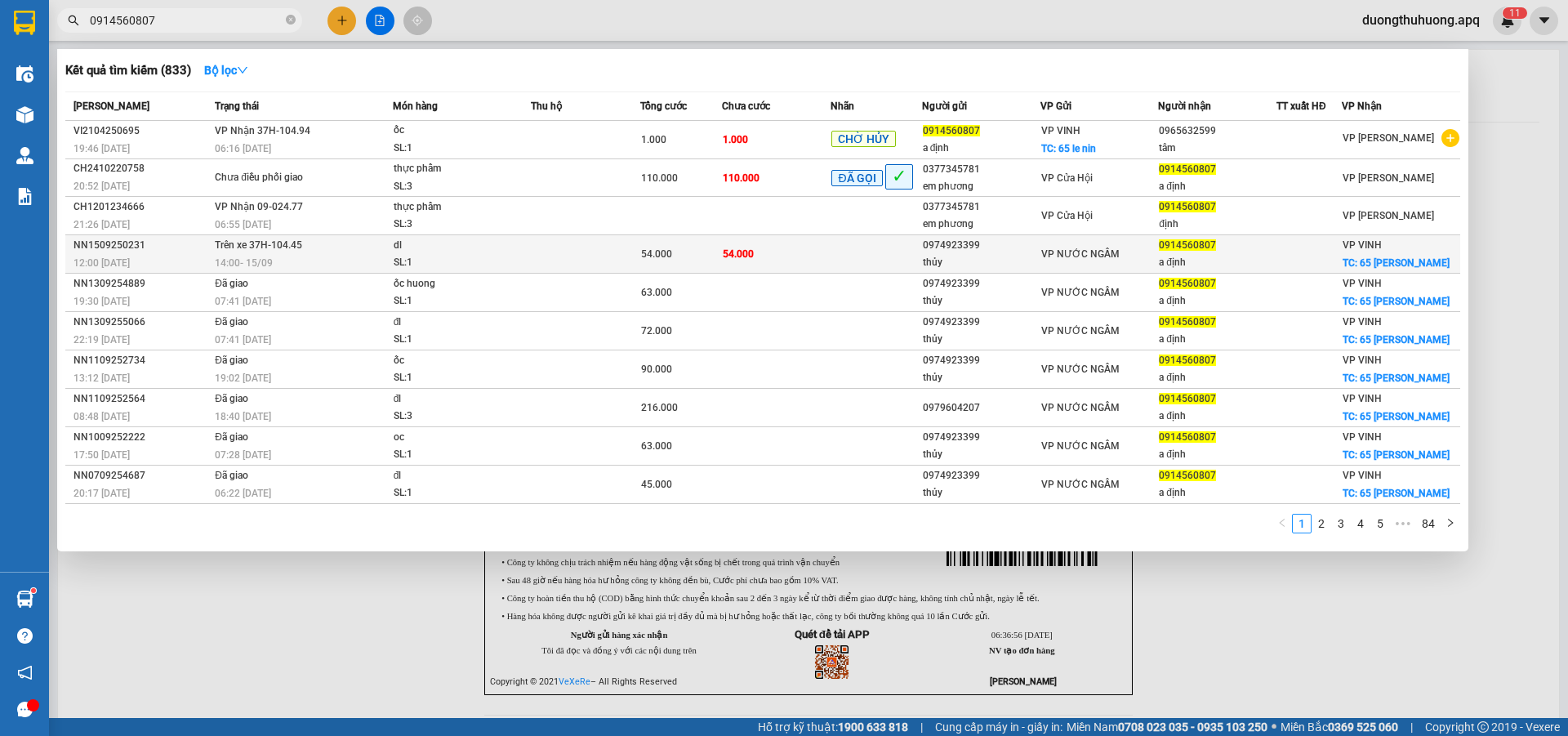
type input "0914560807"
click at [106, 243] on div "NN1509250231" at bounding box center [141, 245] width 136 height 17
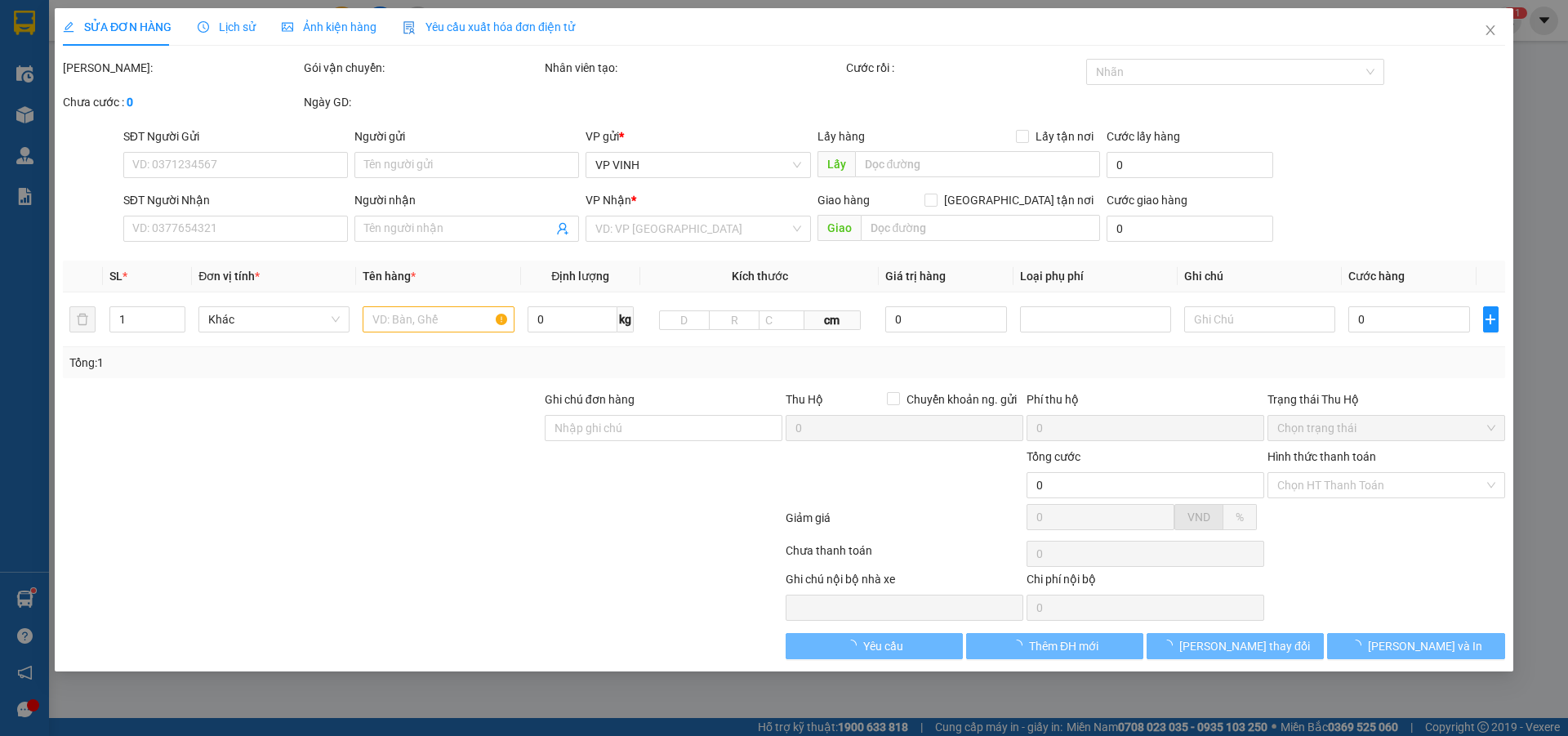
type input "0974923399"
type input "thủy"
type input "0914560807"
type input "a định"
checkbox input "true"
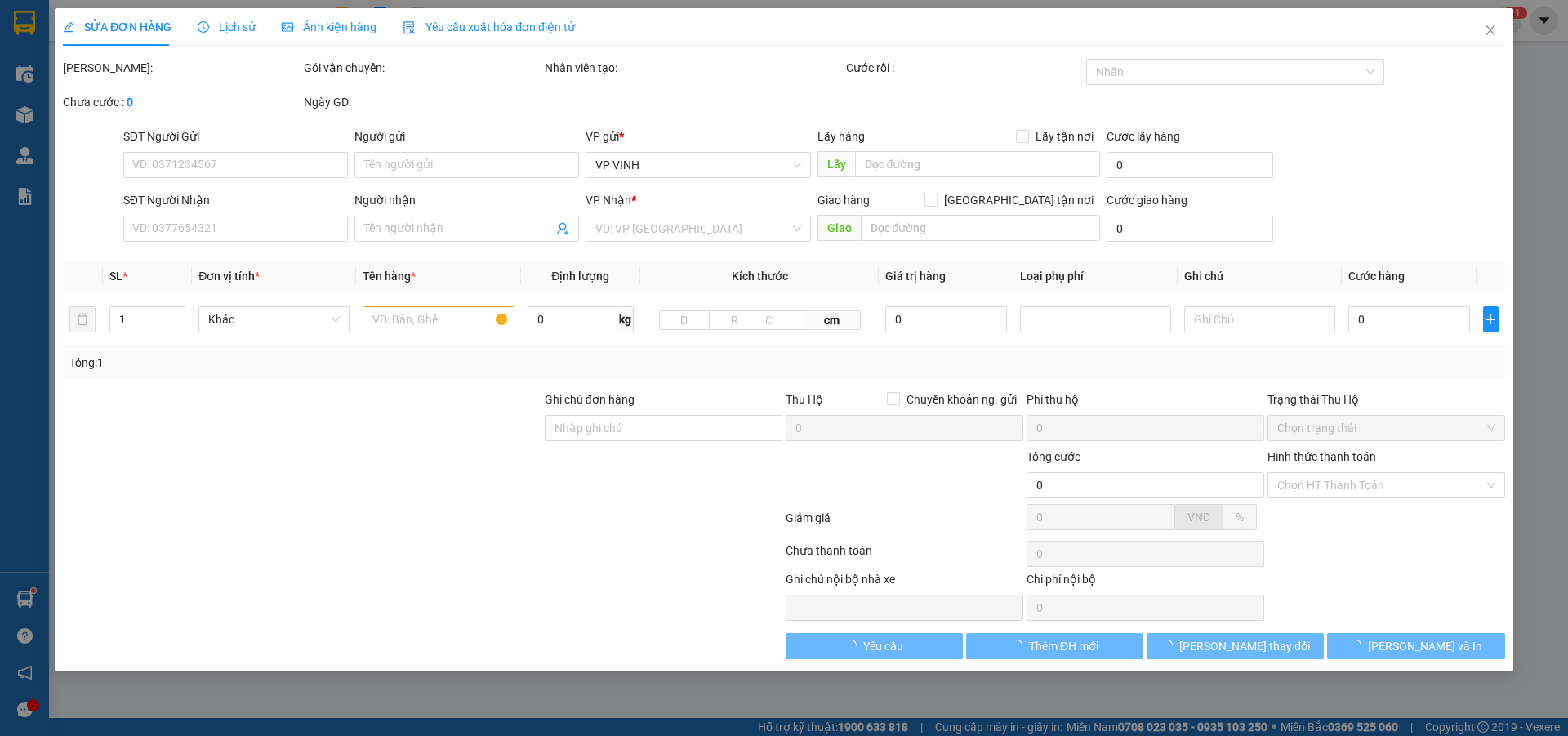
type input "65 lê nin"
type input "54.000"
type input "10"
type input "54.000"
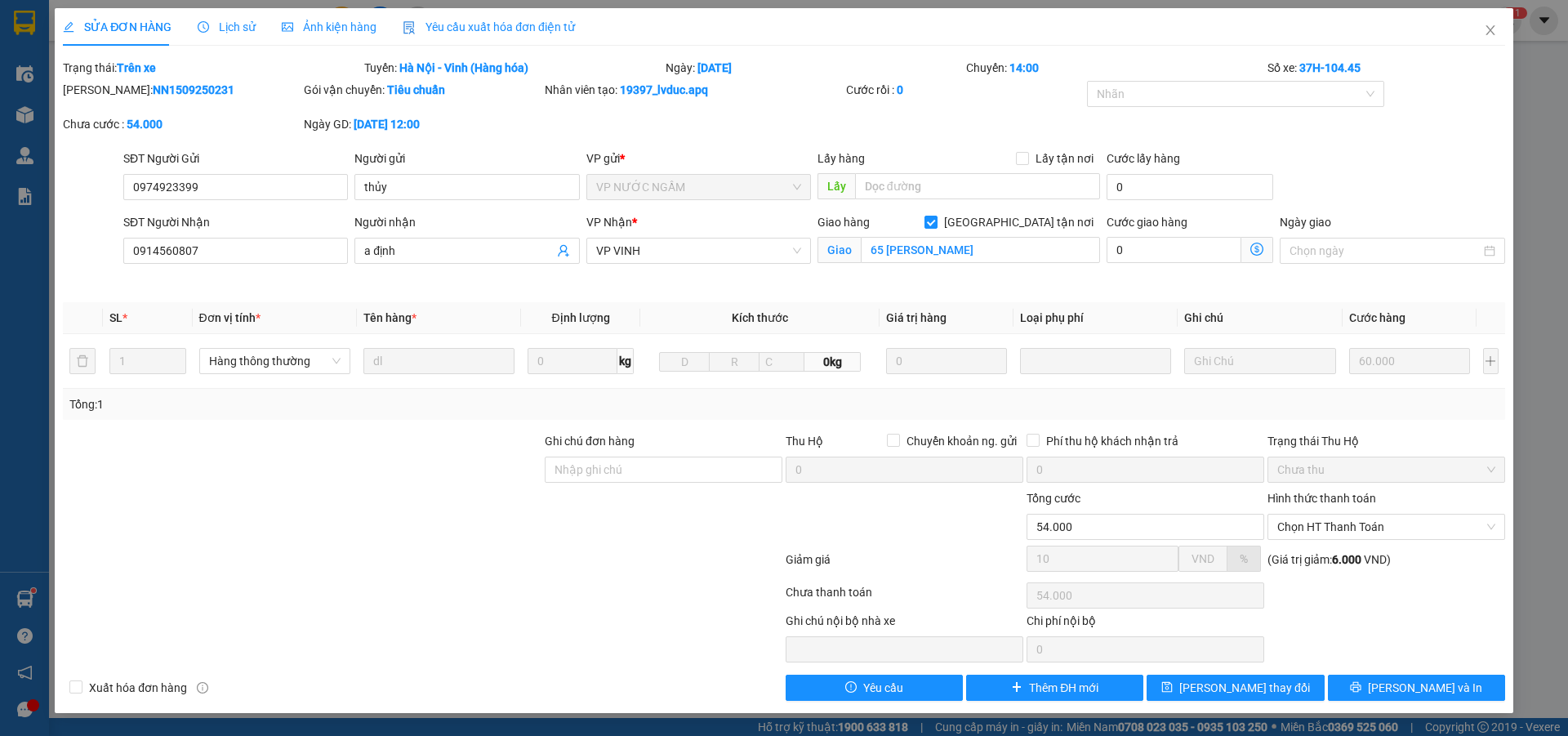
drag, startPoint x: 129, startPoint y: 86, endPoint x: 107, endPoint y: 84, distance: 22.1
click at [183, 84] on b "NN1509250231" at bounding box center [193, 89] width 82 height 13
drag, startPoint x: 123, startPoint y: 89, endPoint x: 204, endPoint y: 87, distance: 81.0
click at [218, 87] on div "Mã ĐH: NN1509250231" at bounding box center [181, 89] width 238 height 18
copy b "NN1509250231"
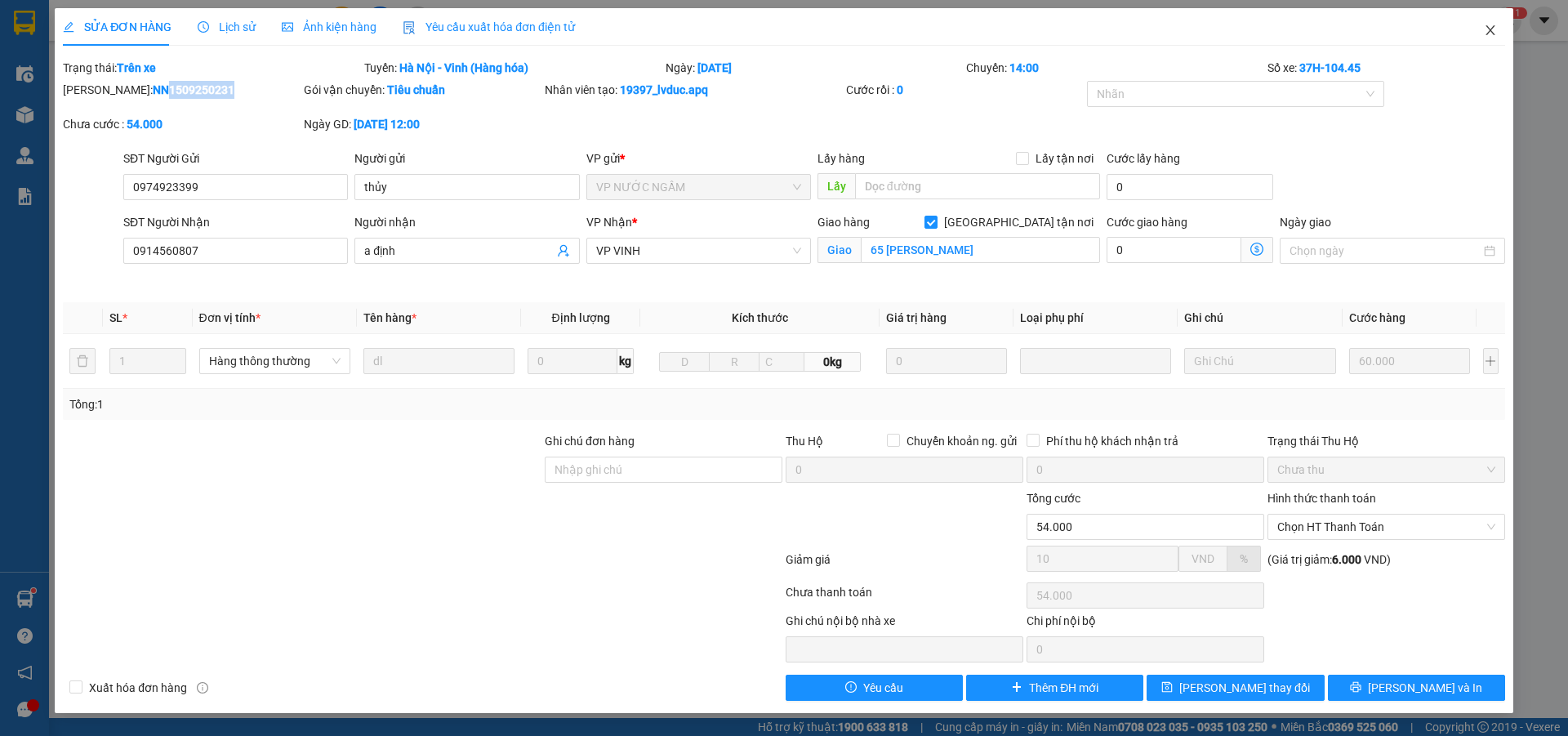
click at [1492, 26] on icon "close" at bounding box center [1490, 30] width 13 height 13
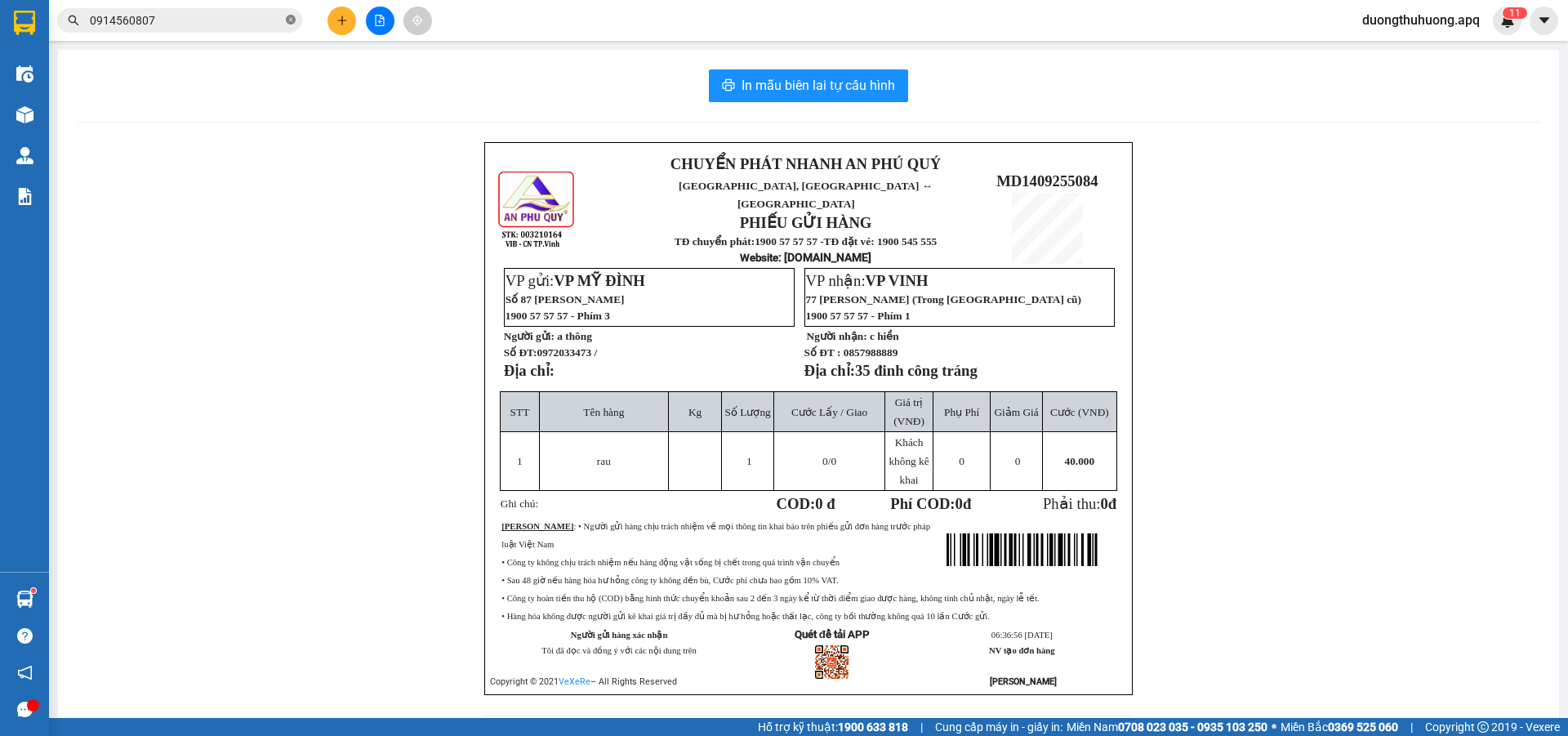
drag, startPoint x: 290, startPoint y: 23, endPoint x: 273, endPoint y: 21, distance: 17.1
click at [290, 23] on icon "close-circle" at bounding box center [291, 20] width 10 height 10
paste input "0979604207"
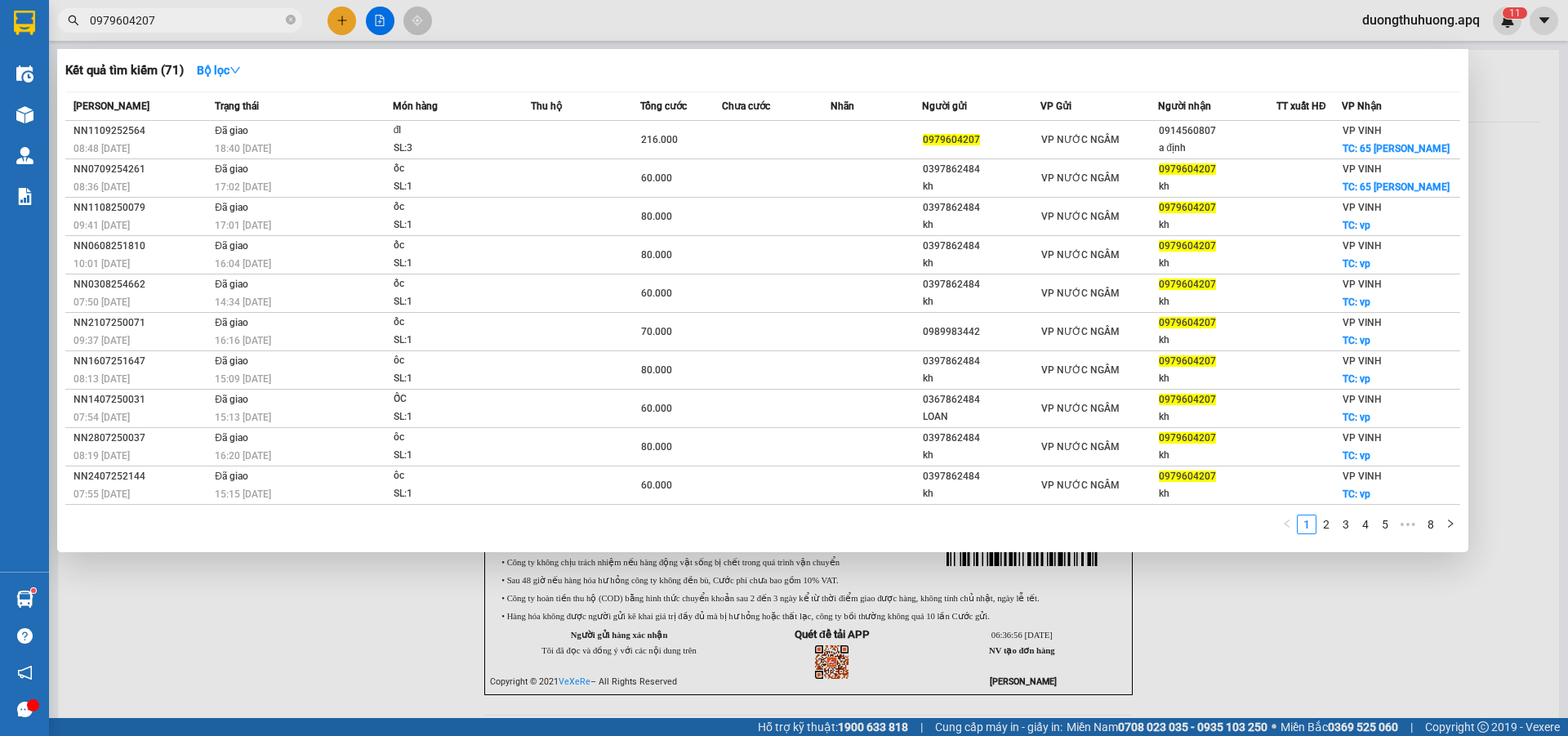
type input "0979604207"
drag, startPoint x: 290, startPoint y: 17, endPoint x: 233, endPoint y: 19, distance: 57.0
click at [288, 19] on icon "close-circle" at bounding box center [291, 20] width 10 height 10
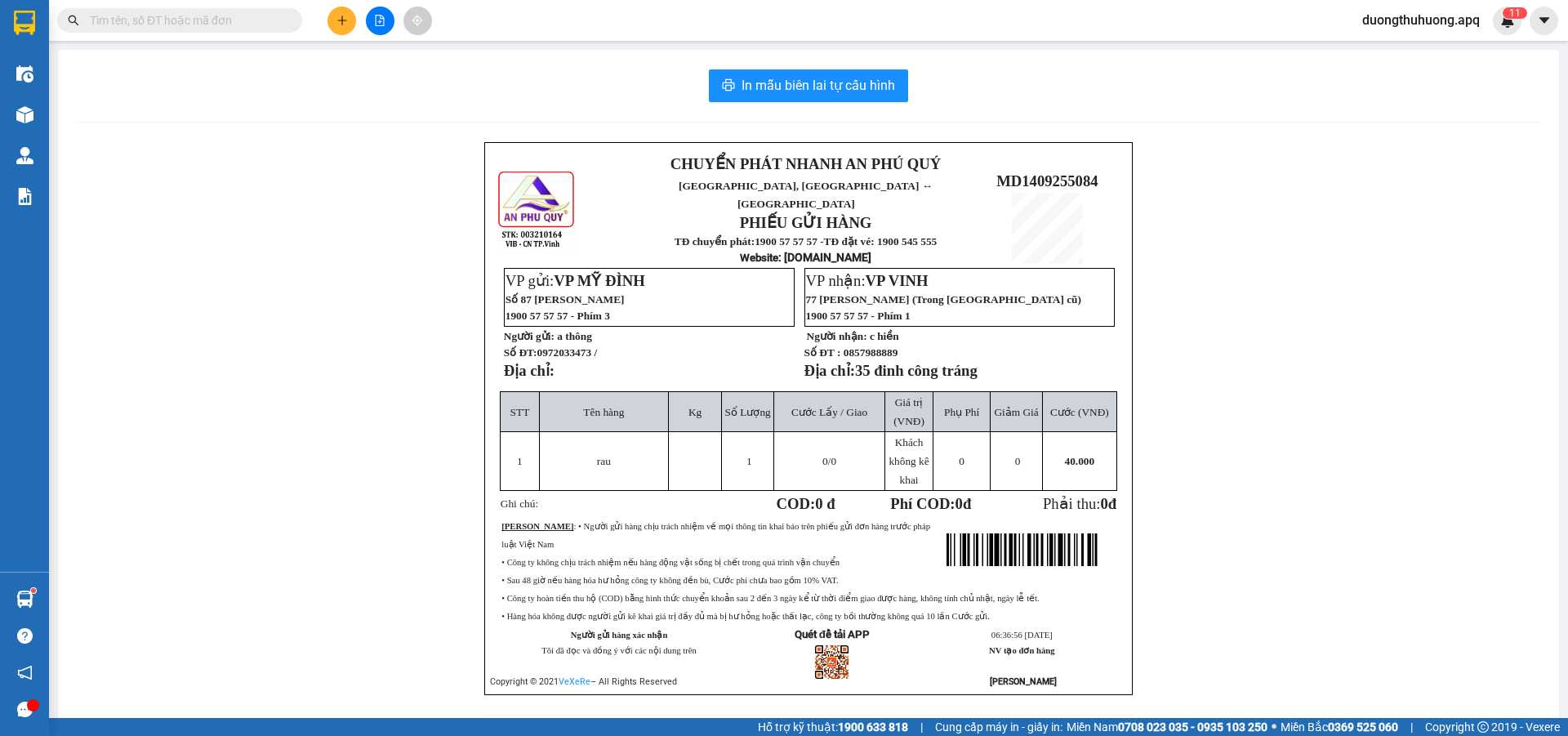
paste input "0973417352"
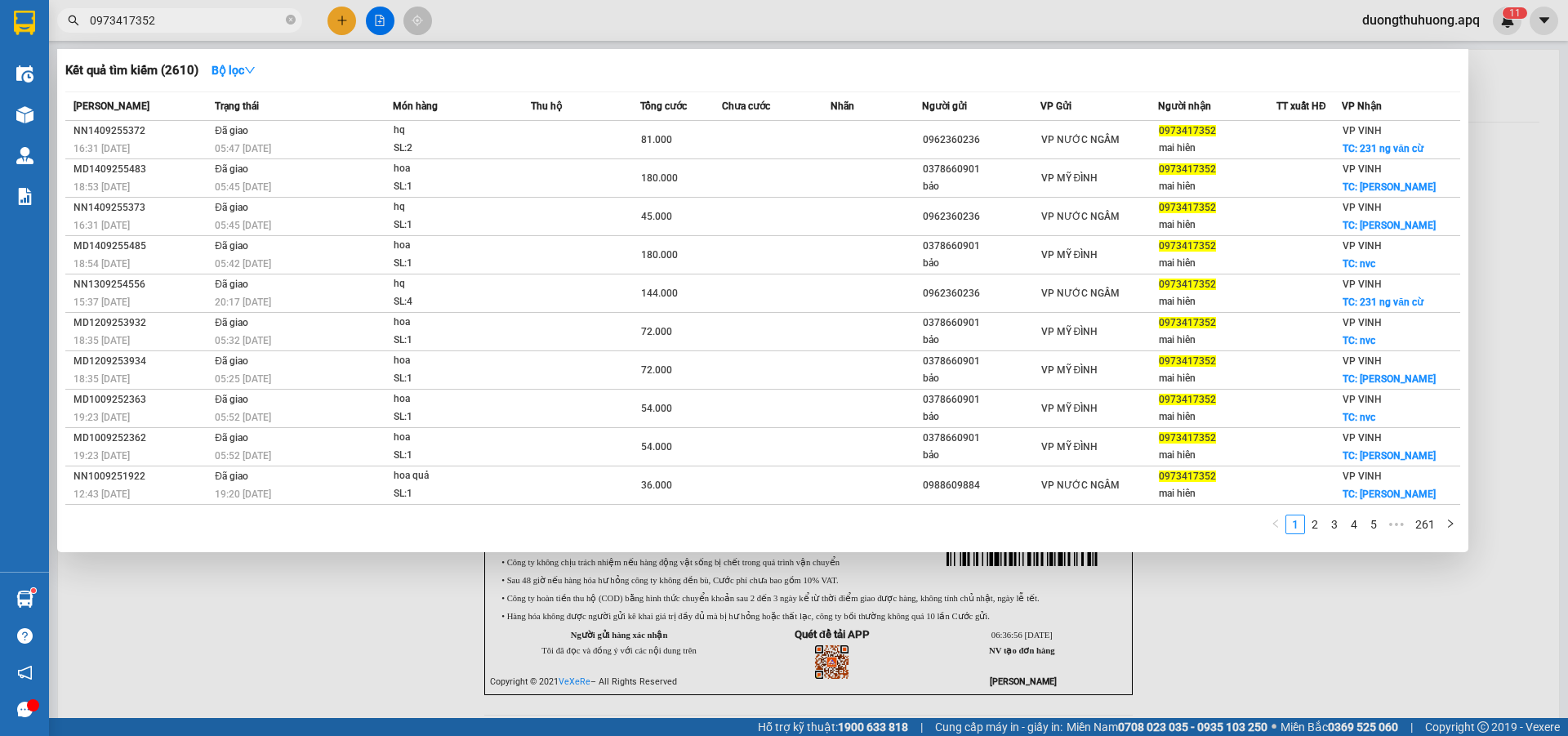
type input "0973417352"
drag, startPoint x: 297, startPoint y: 20, endPoint x: 288, endPoint y: 15, distance: 10.3
click at [296, 20] on span "0973417352" at bounding box center [180, 20] width 245 height 25
click at [288, 15] on icon "close-circle" at bounding box center [291, 20] width 10 height 10
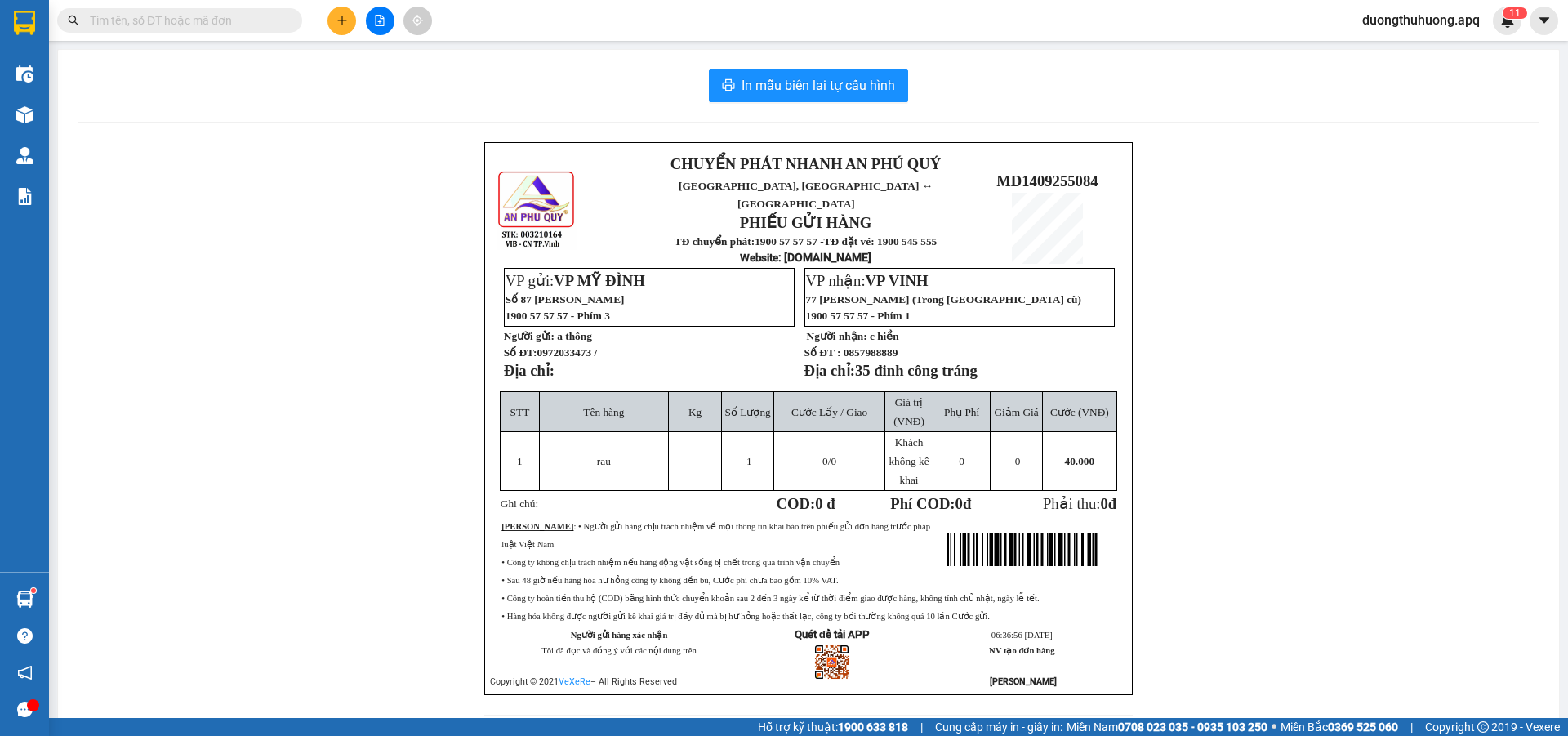
paste input "0983548956"
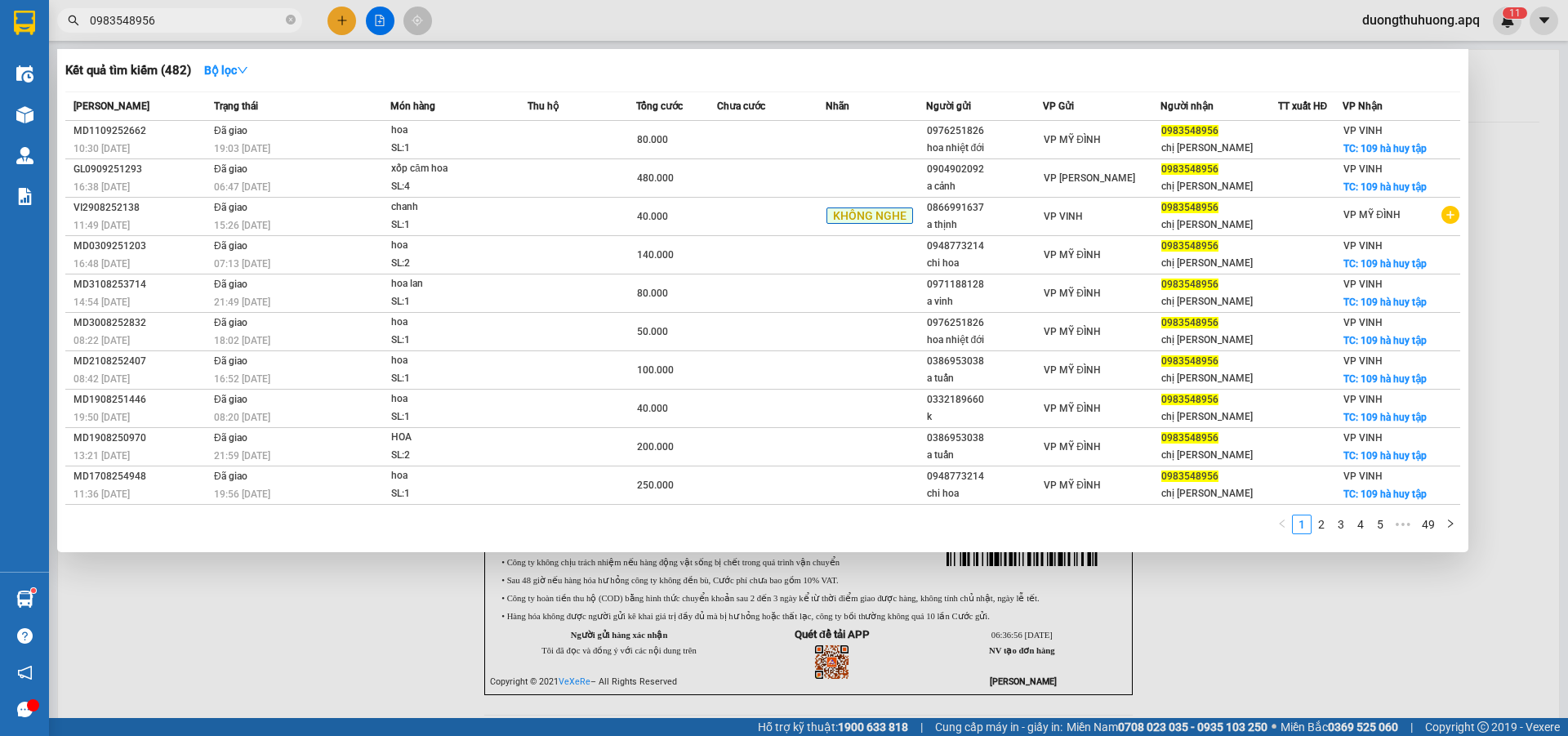
type input "0983548956"
click at [290, 18] on icon "close-circle" at bounding box center [291, 20] width 10 height 10
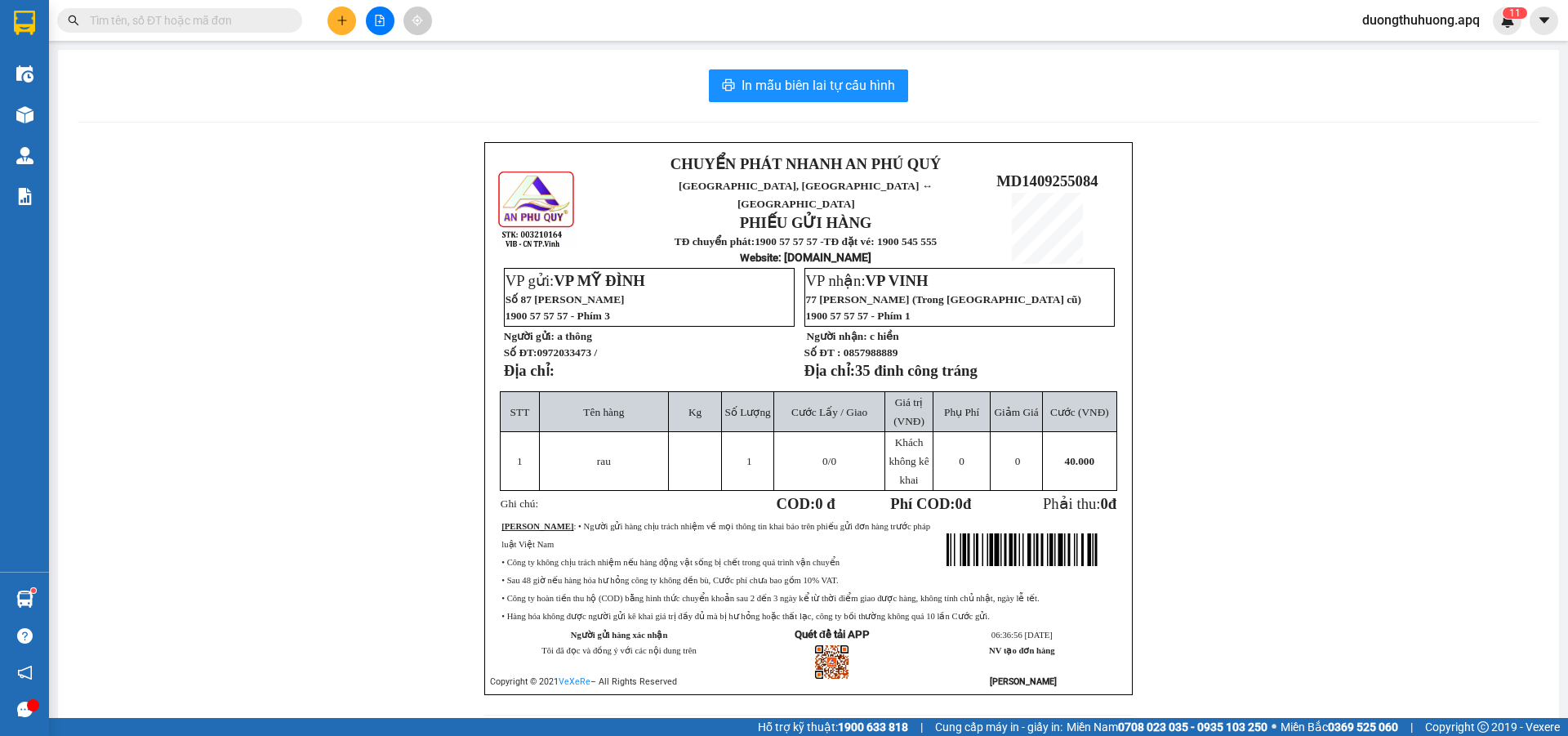
paste input "0988529035"
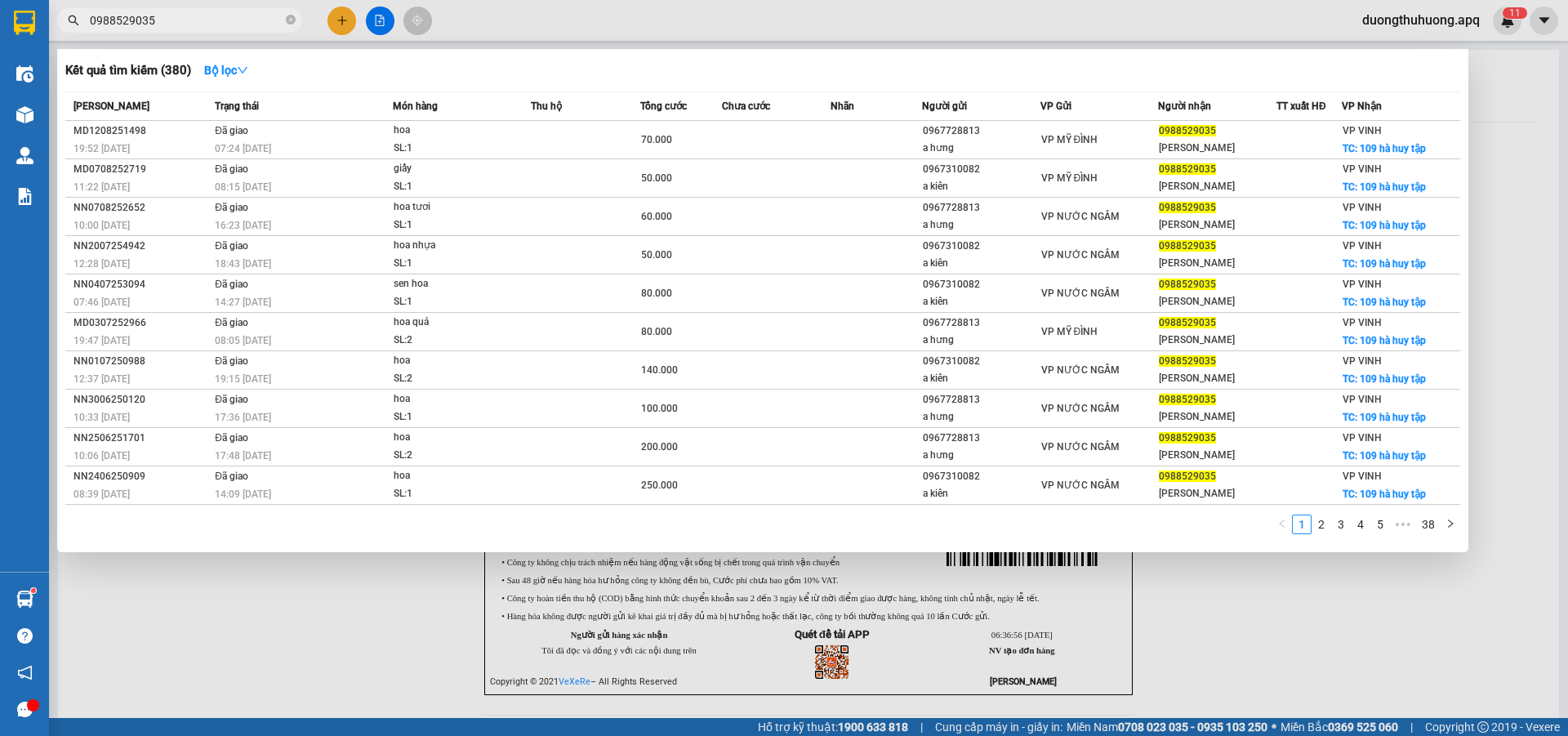
type input "0988529035"
drag, startPoint x: 292, startPoint y: 24, endPoint x: 283, endPoint y: 23, distance: 9.1
click at [290, 23] on icon "close-circle" at bounding box center [291, 20] width 10 height 10
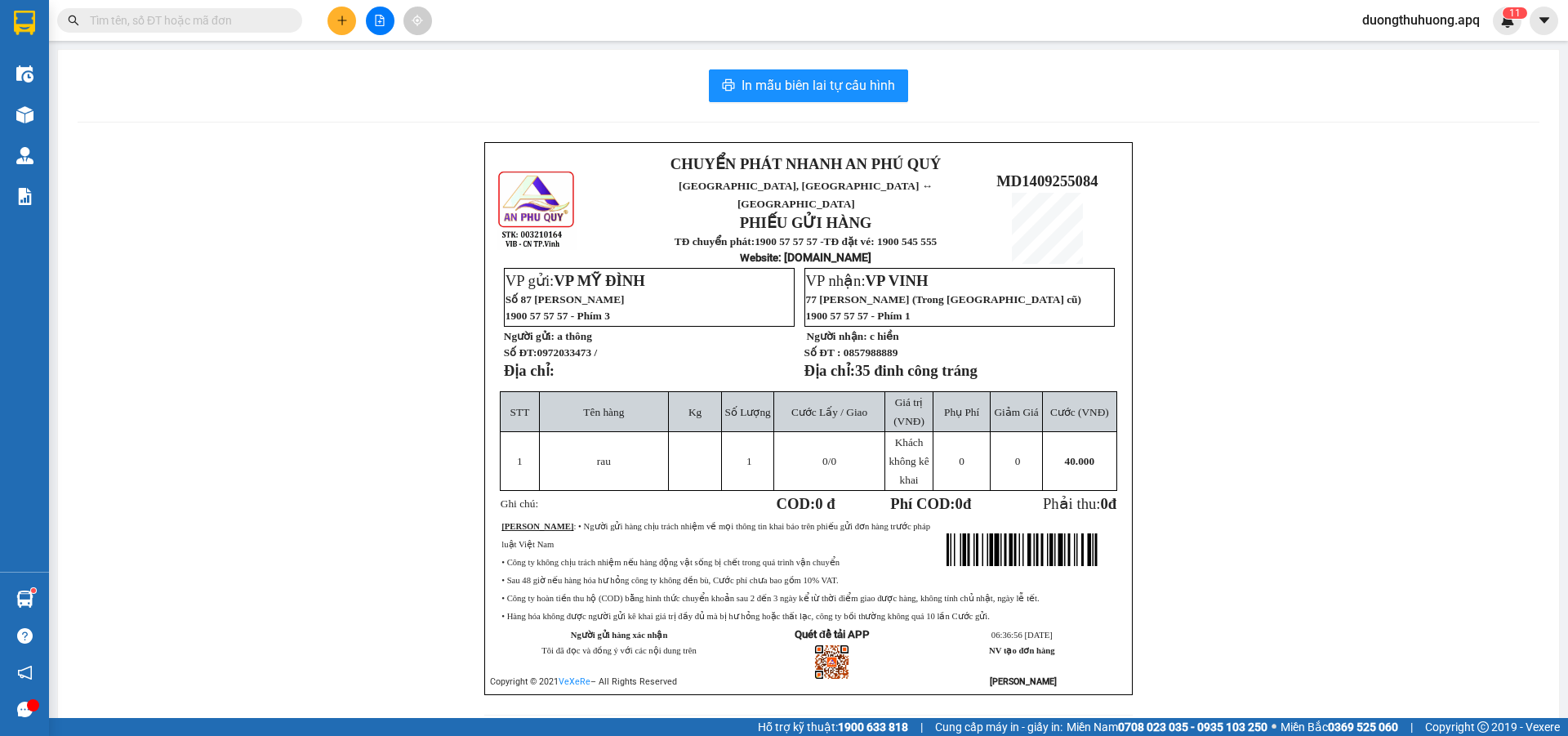
paste input "0983695936"
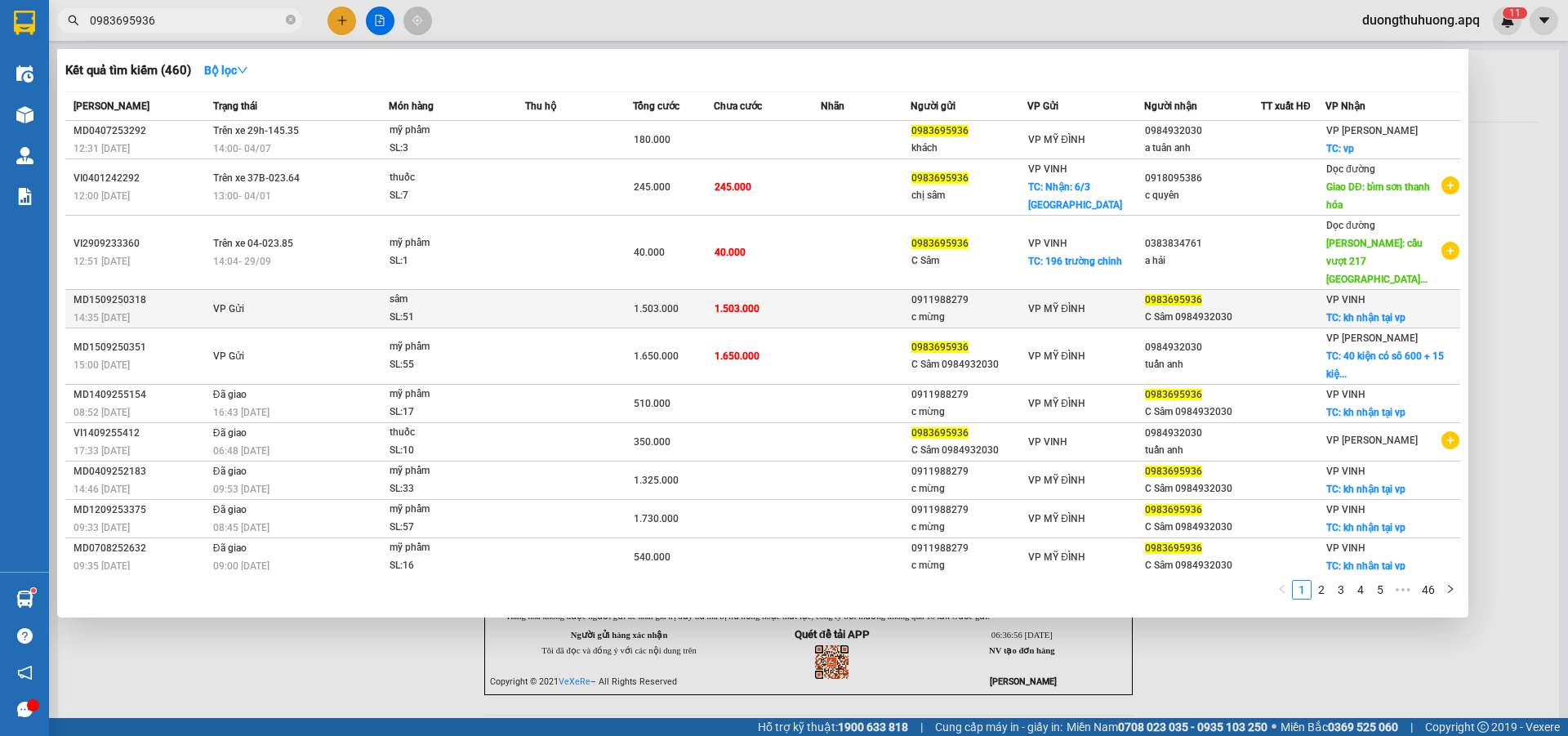
type input "0983695936"
click at [104, 291] on div "MD1509250318" at bounding box center [141, 300] width 135 height 17
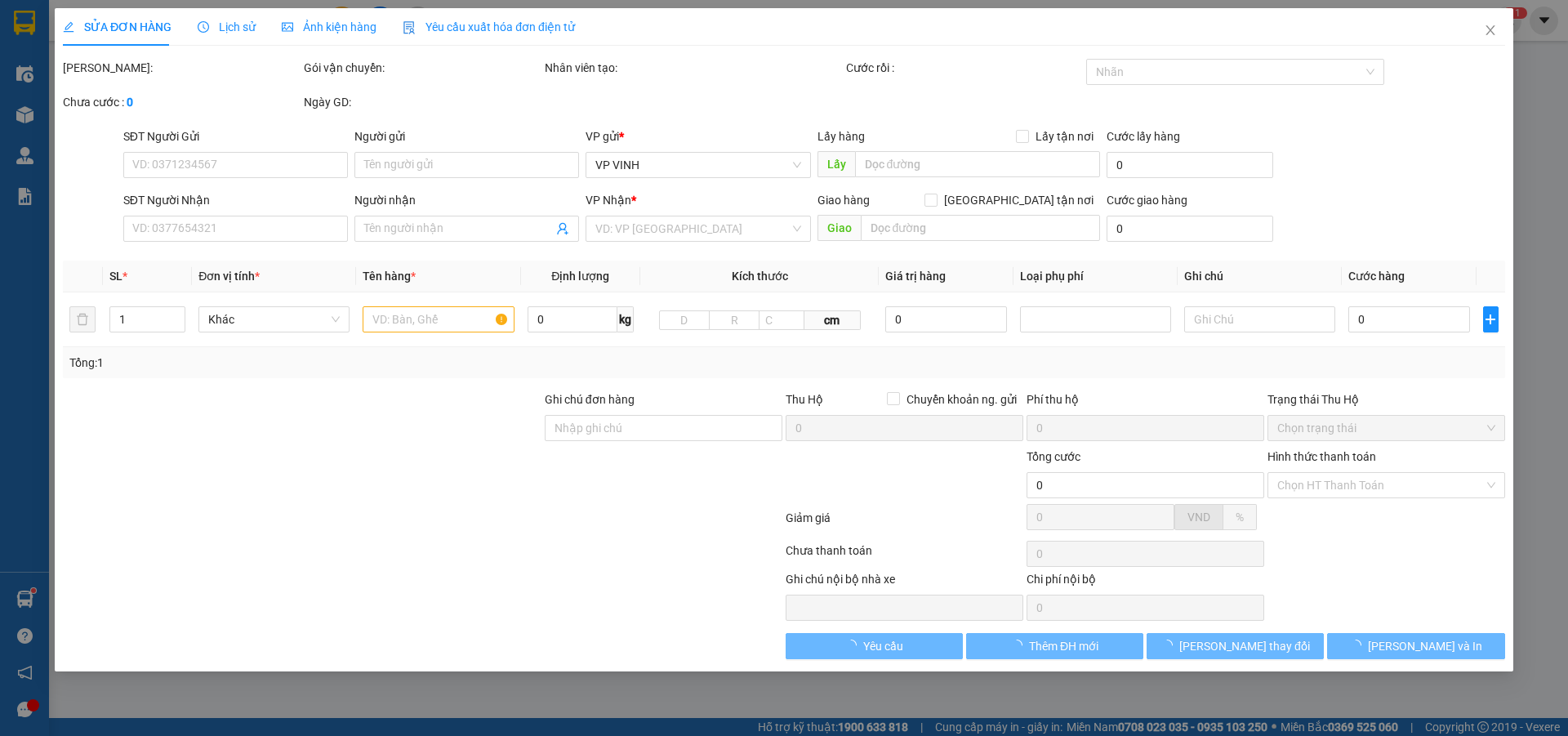
type input "0911988279"
type input "c mừng"
type input "0983695936"
type input "C Sâm 0984932030"
checkbox input "true"
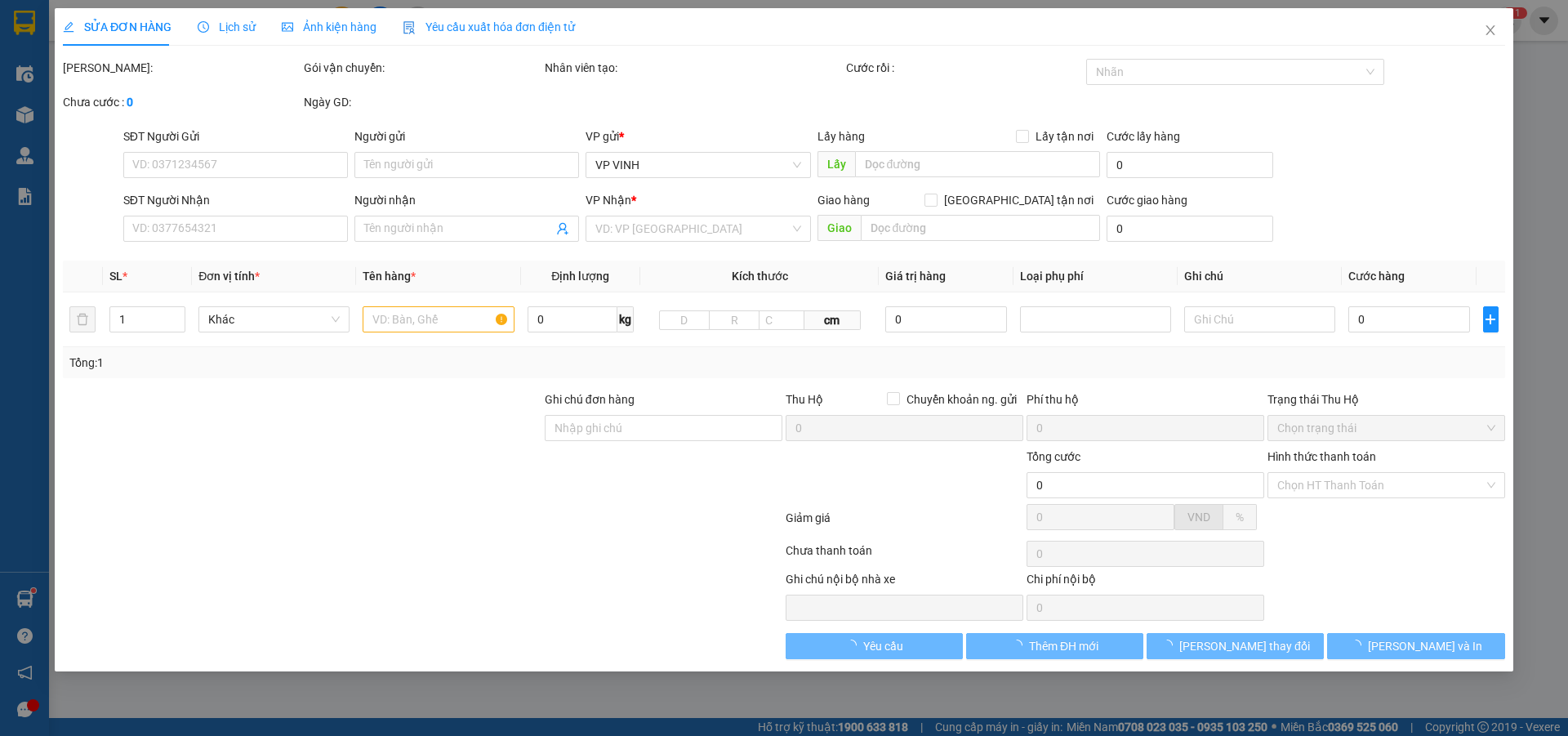
type input "kh nhận tại vp"
type input "1.503.000"
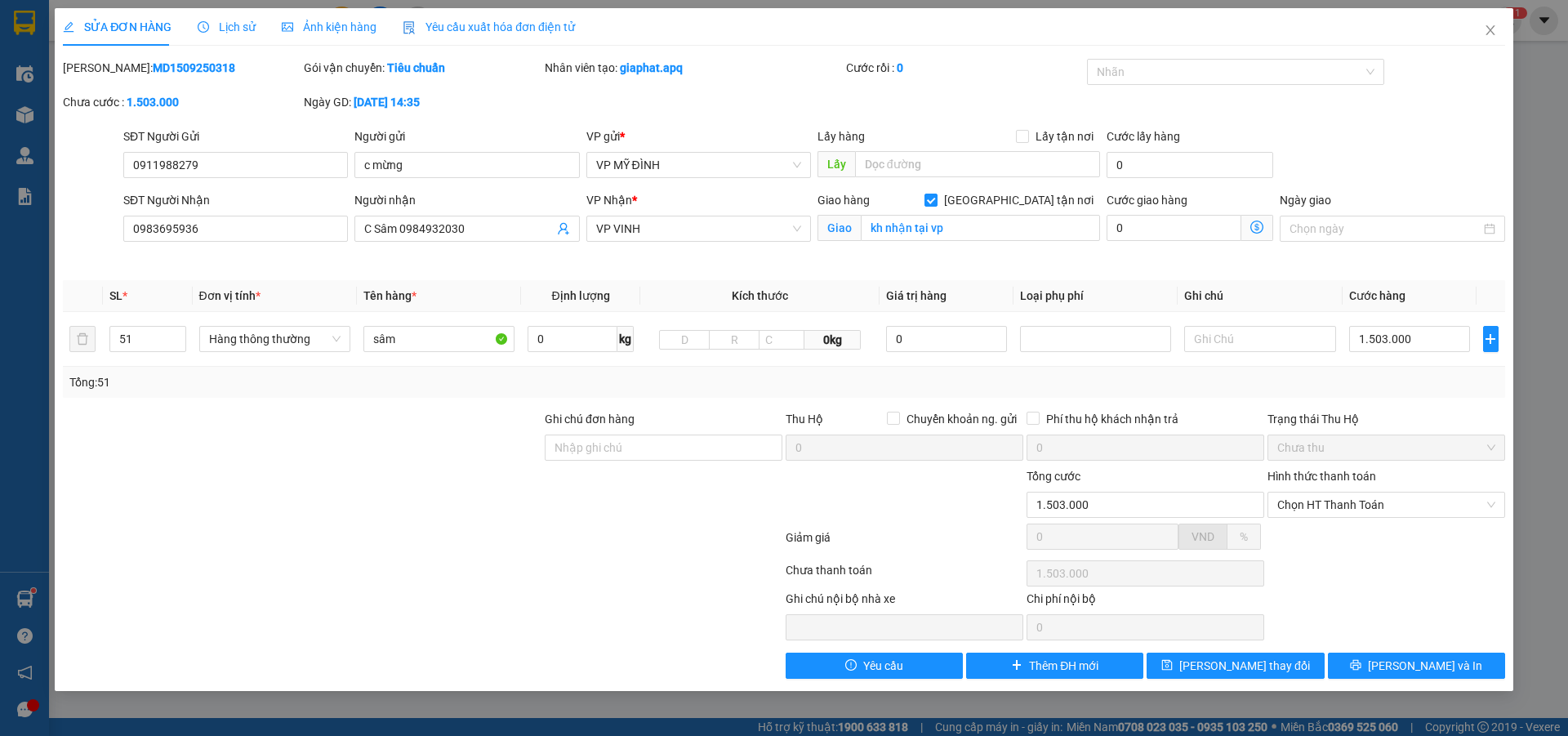
drag, startPoint x: 108, startPoint y: 66, endPoint x: 199, endPoint y: 66, distance: 91.0
click at [199, 66] on div "Mã ĐH: MD1509250318" at bounding box center [181, 67] width 238 height 18
copy b "MD1509250318"
click at [1491, 28] on icon "close" at bounding box center [1490, 30] width 13 height 13
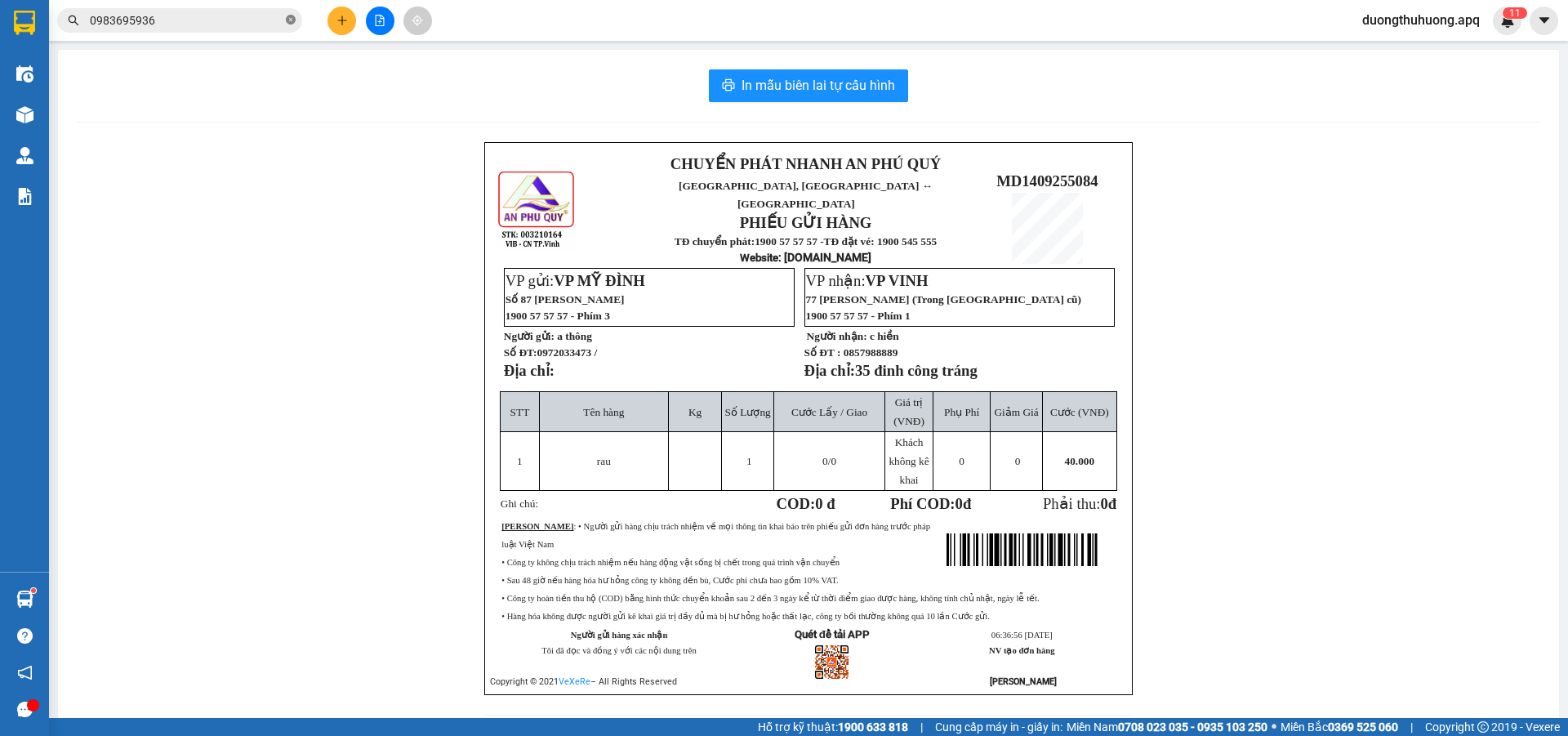
click at [288, 20] on icon "close-circle" at bounding box center [291, 20] width 10 height 10
paste input "0389899999"
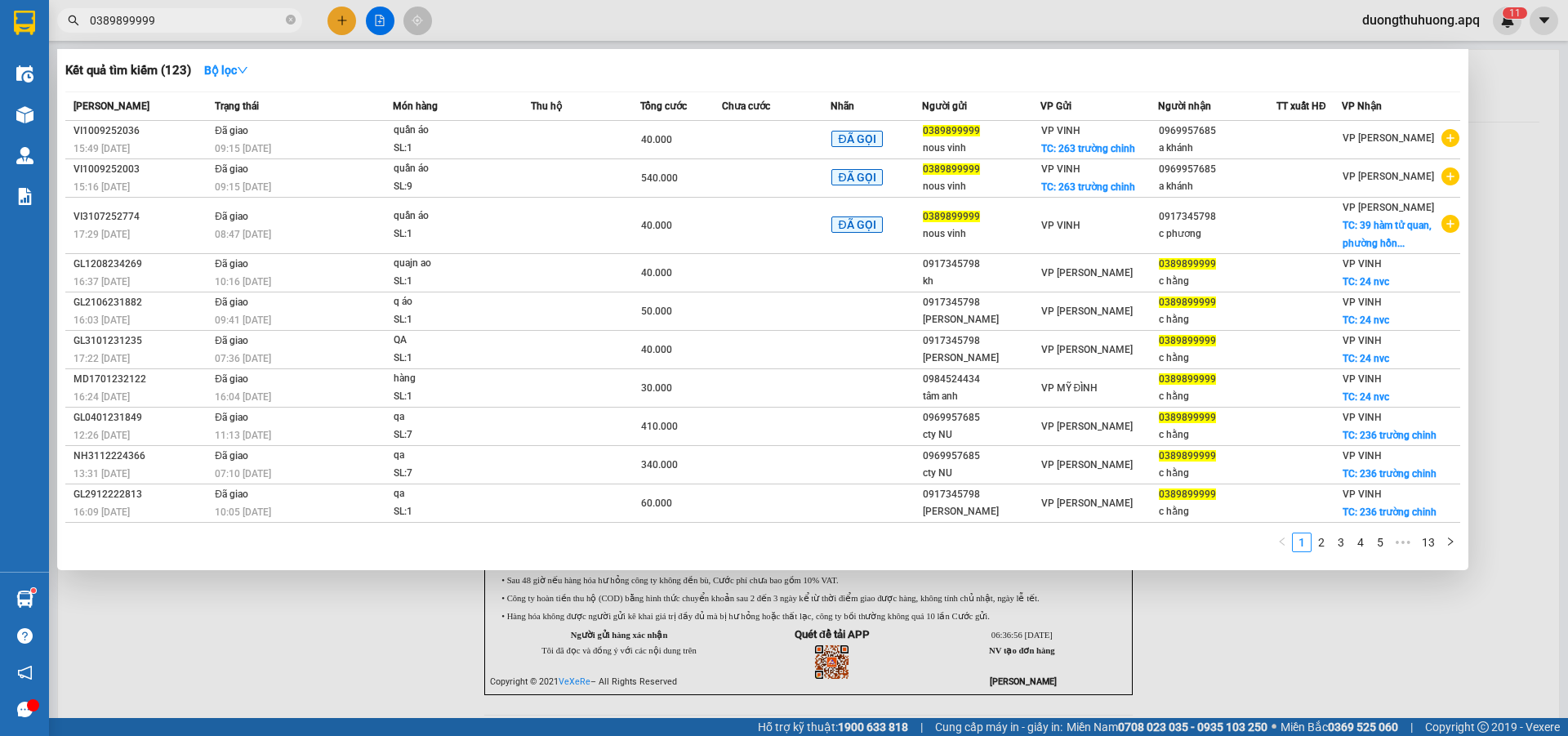
type input "0389899999"
drag, startPoint x: 290, startPoint y: 20, endPoint x: 273, endPoint y: 22, distance: 17.1
click at [287, 19] on icon "close-circle" at bounding box center [291, 20] width 10 height 10
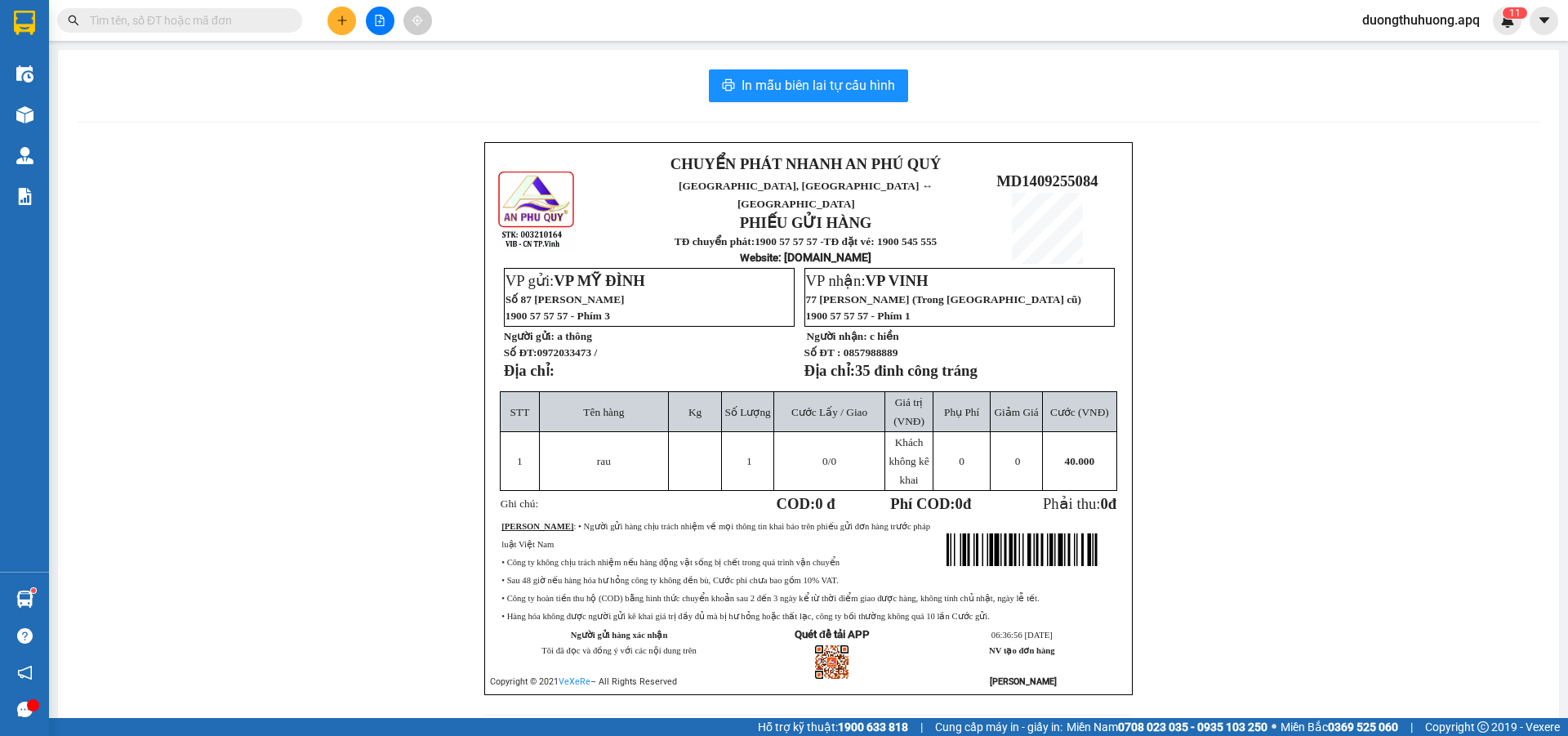
paste input "0913272621"
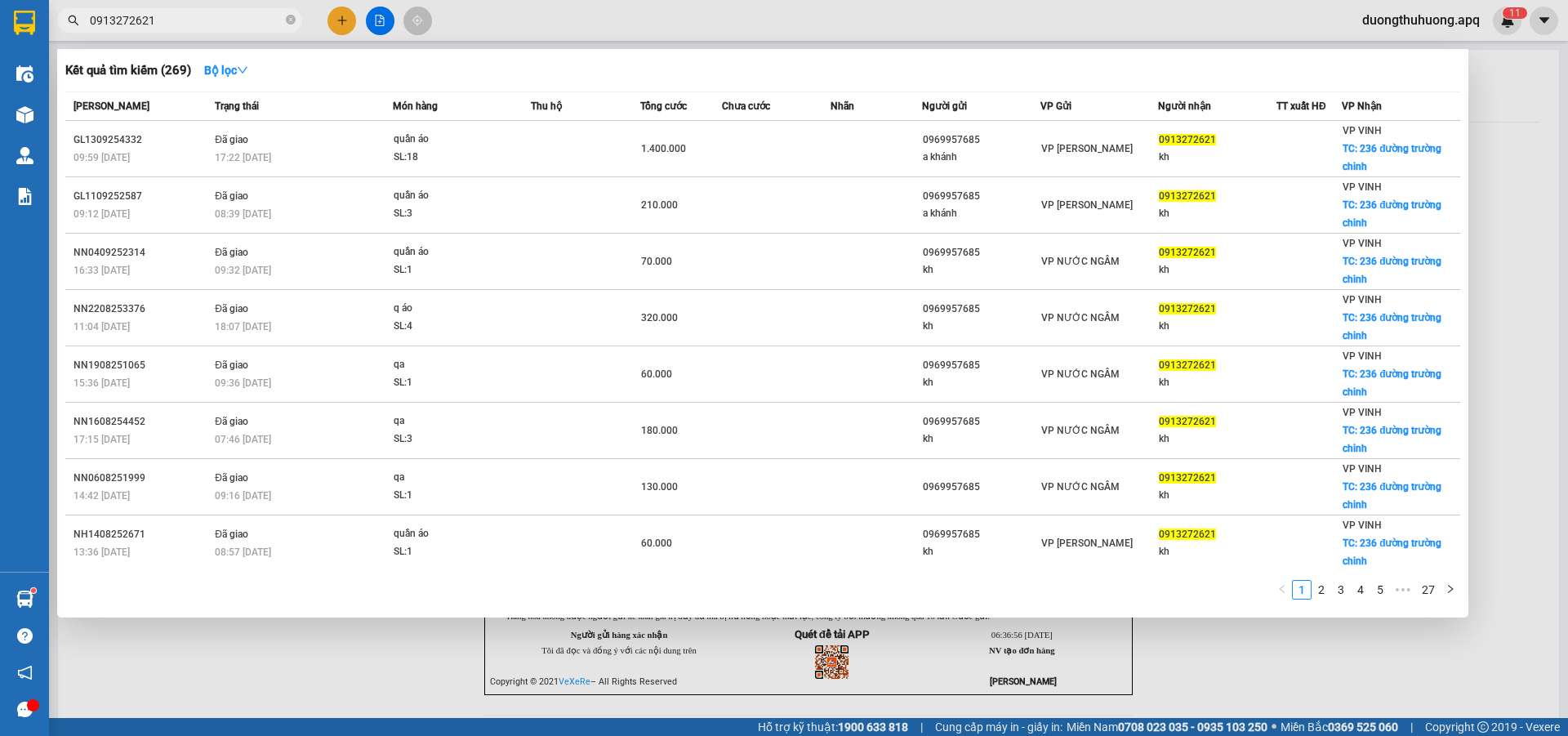
type input "0913272621"
click at [289, 22] on icon "close-circle" at bounding box center [291, 20] width 10 height 10
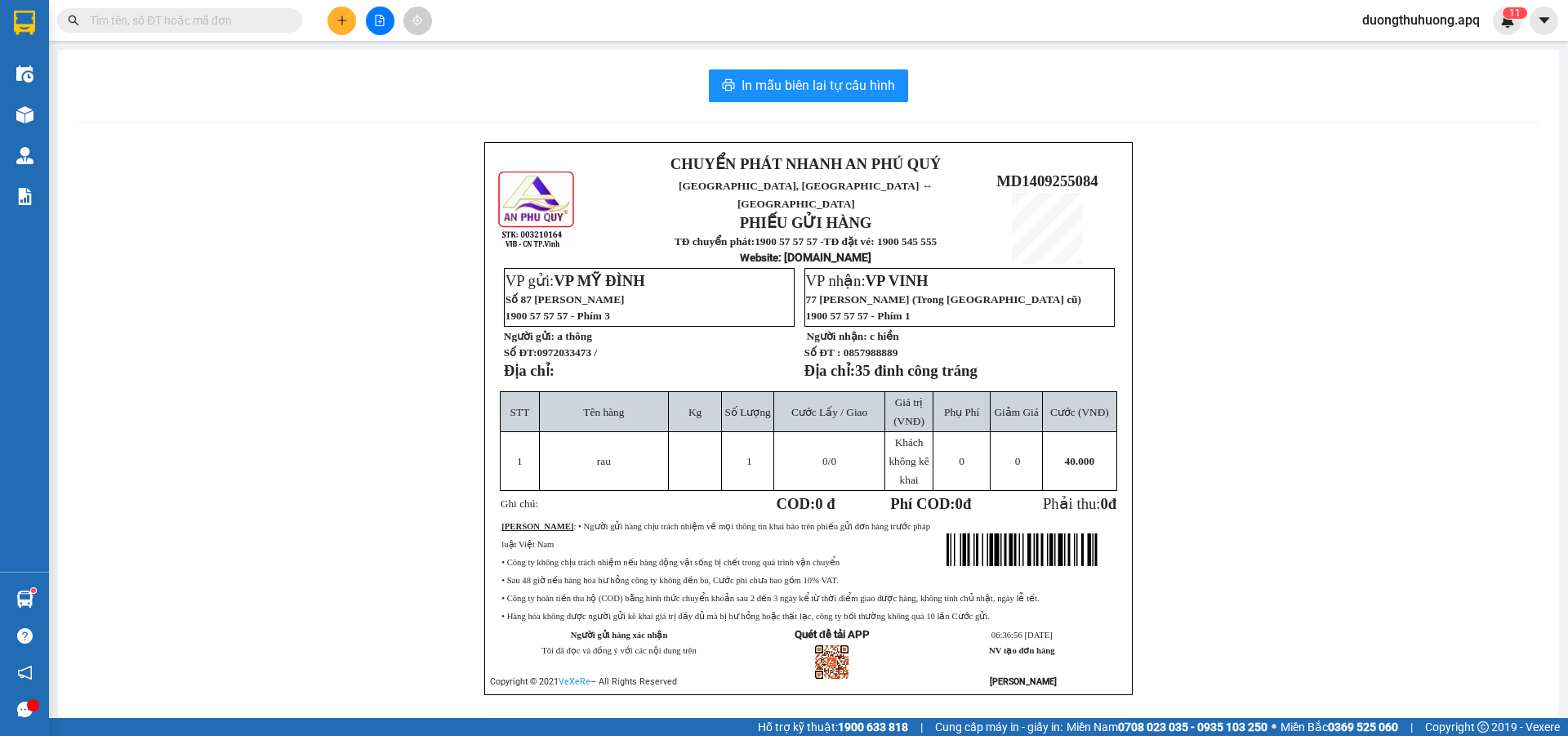
paste input "0934777959"
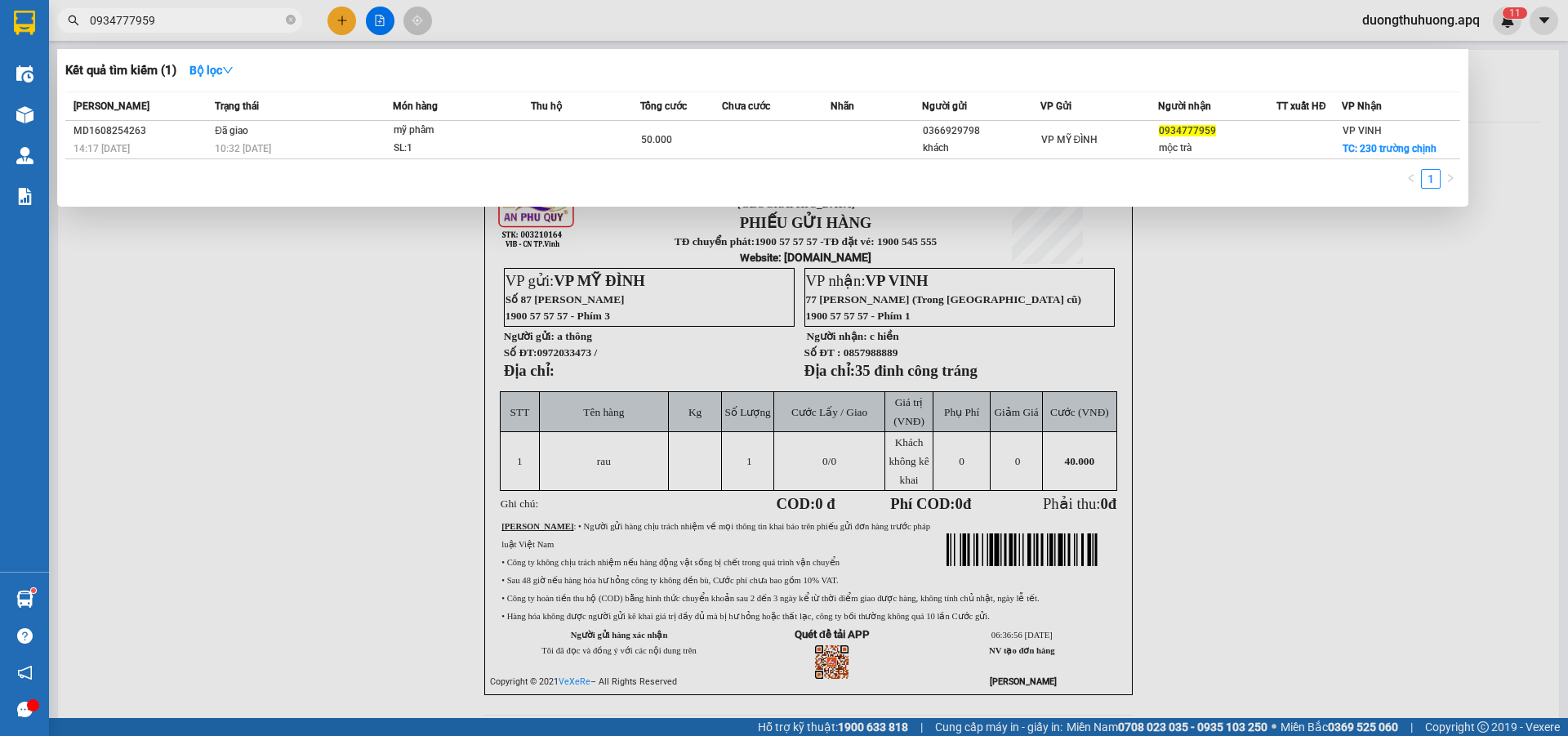
type input "0934777959"
drag, startPoint x: 290, startPoint y: 16, endPoint x: 250, endPoint y: 22, distance: 40.4
click at [287, 16] on icon "close-circle" at bounding box center [291, 20] width 10 height 10
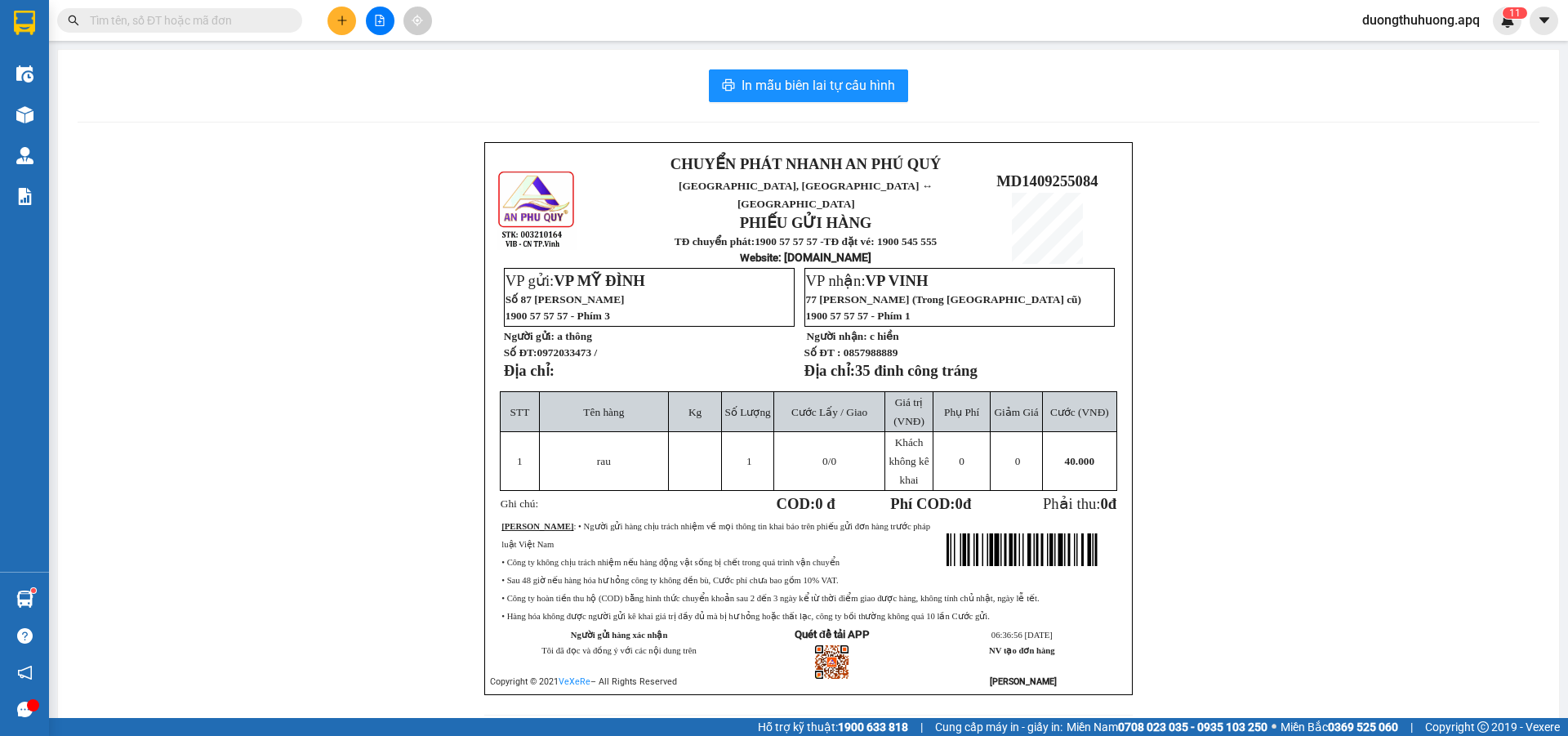
paste input "0366529948"
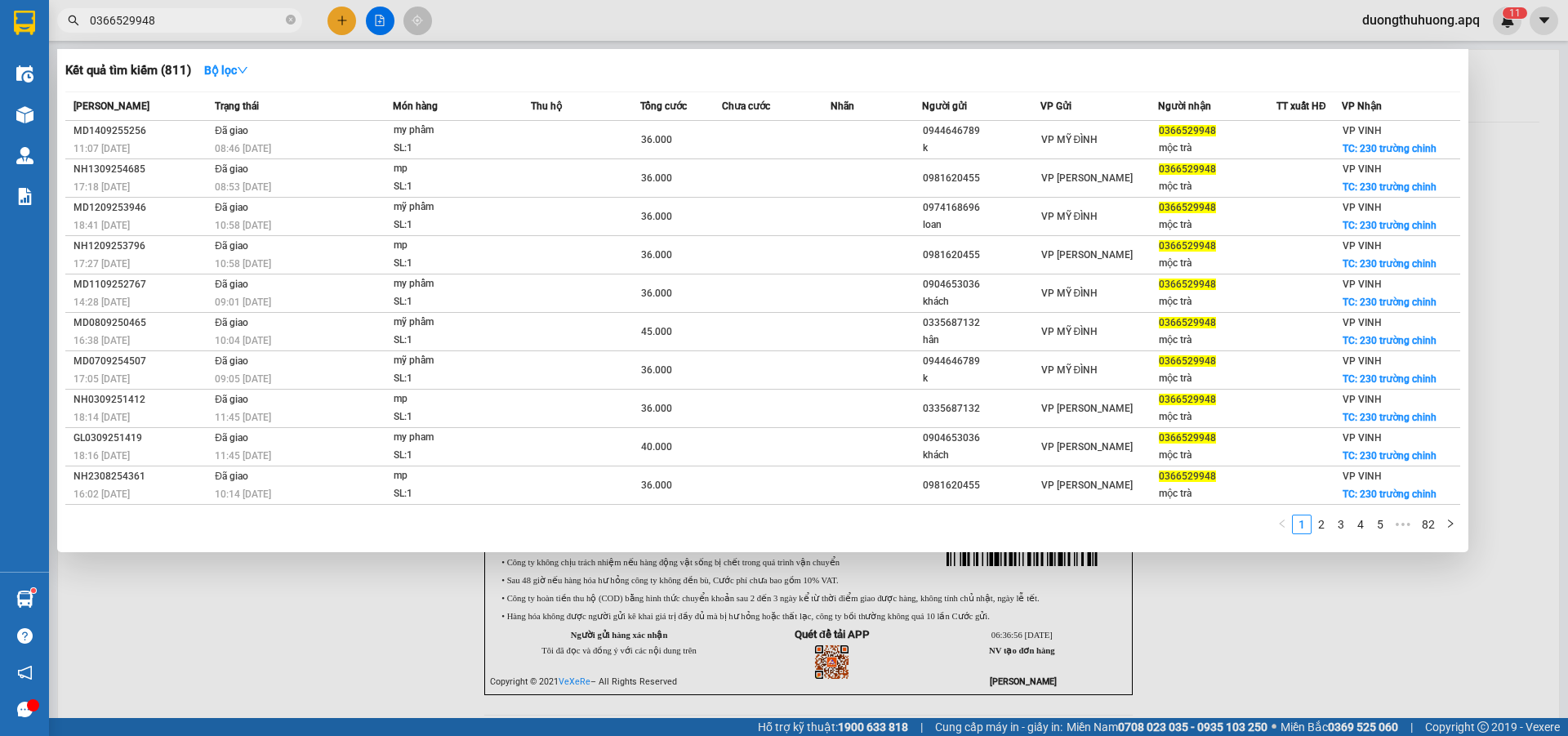
type input "0366529948"
drag, startPoint x: 290, startPoint y: 14, endPoint x: 247, endPoint y: 16, distance: 43.0
click at [286, 16] on span at bounding box center [291, 20] width 10 height 15
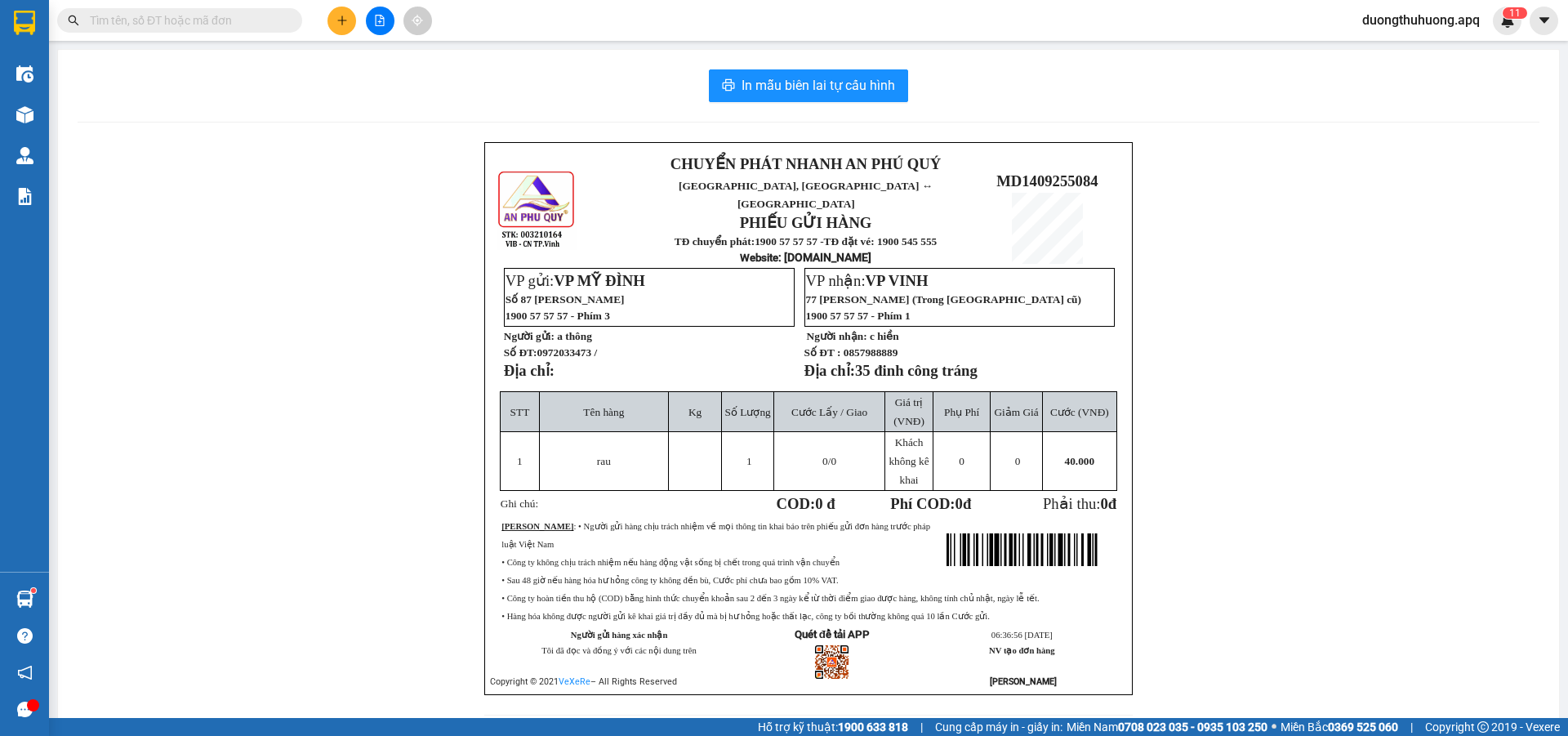
paste input "0832833444"
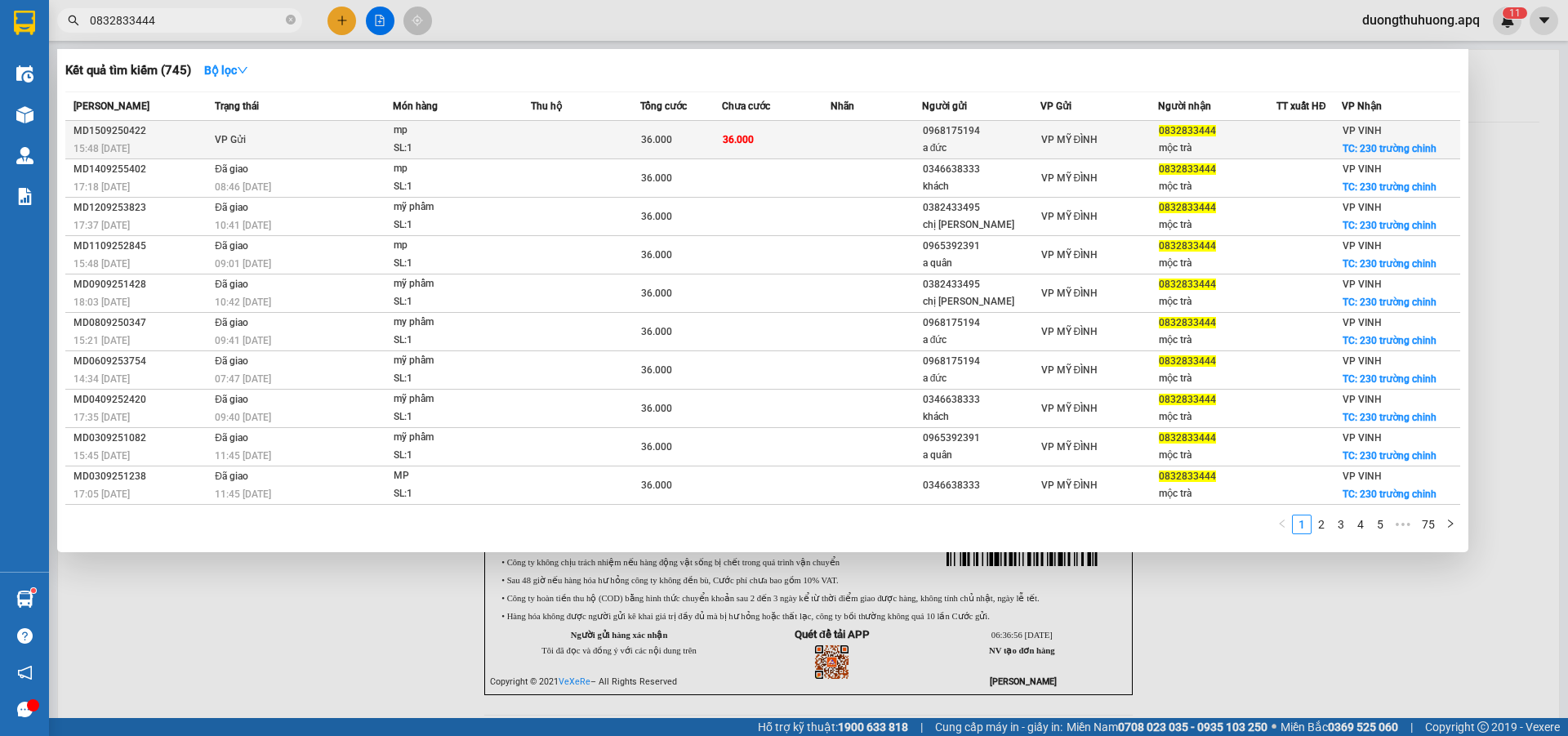
type input "0832833444"
click at [117, 132] on div "MD1509250422" at bounding box center [141, 131] width 136 height 17
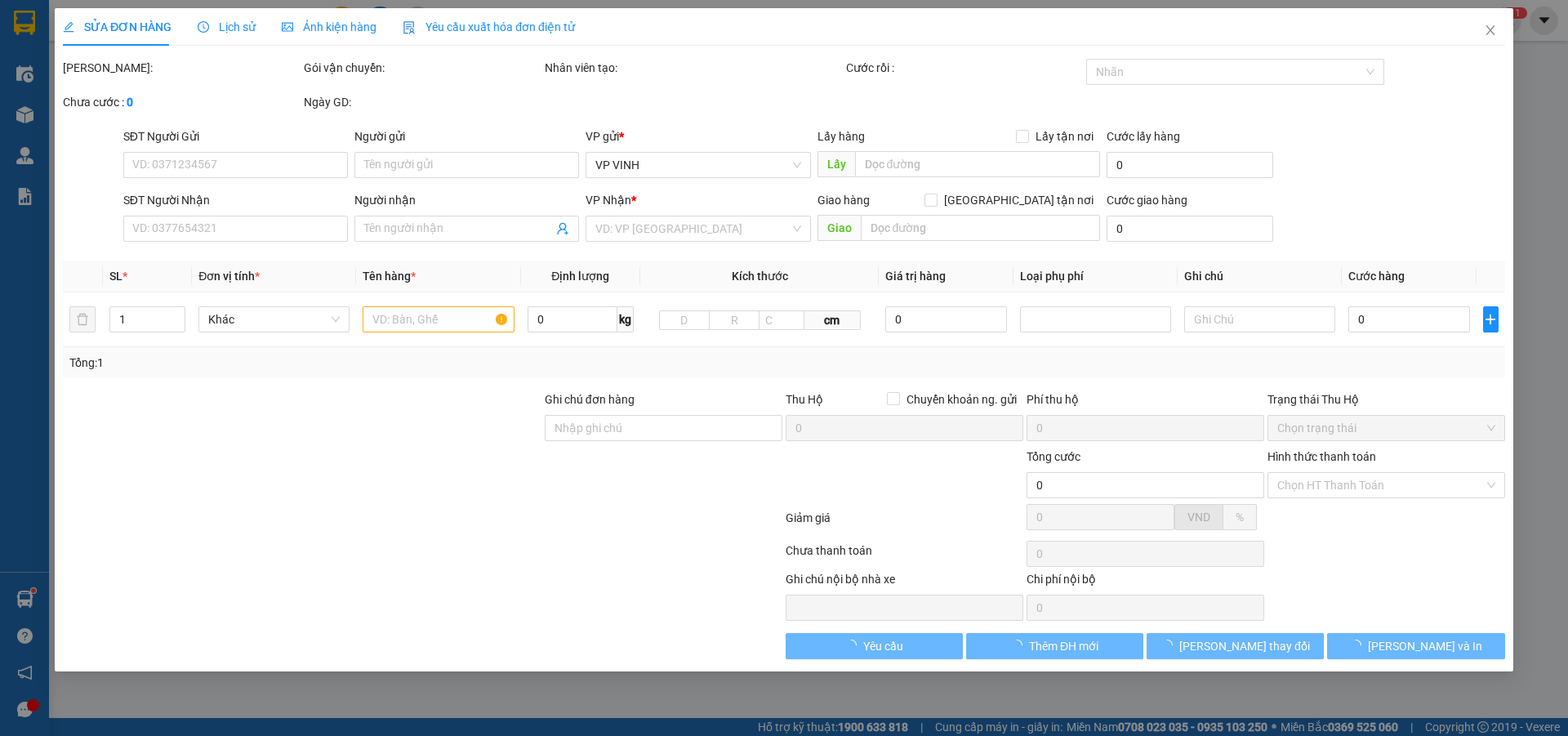
type input "0968175194"
type input "a đức"
type input "0832833444"
type input "mộc trà"
checkbox input "true"
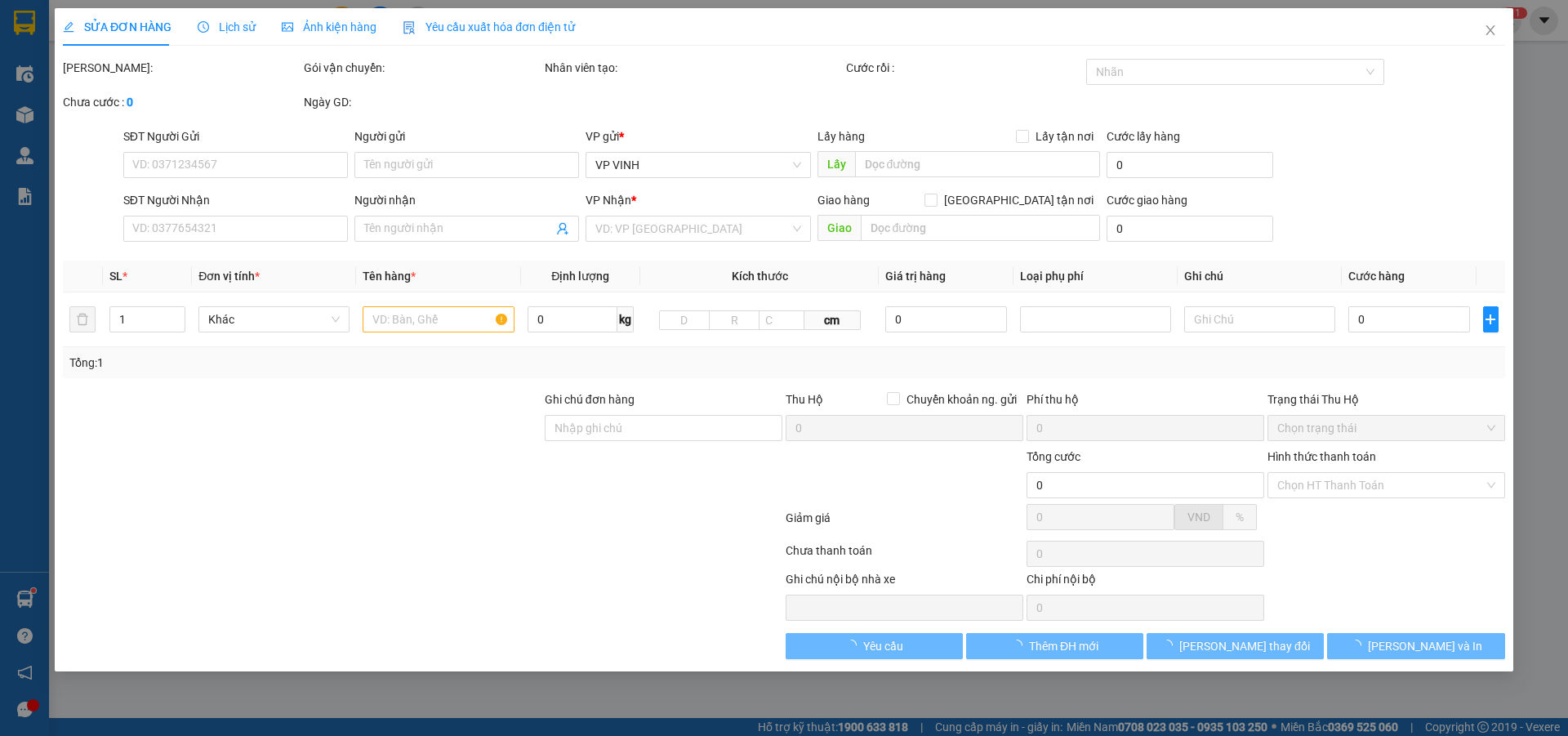
type input "230 trường chinh"
type input "36.000"
type input "10"
type input "36.000"
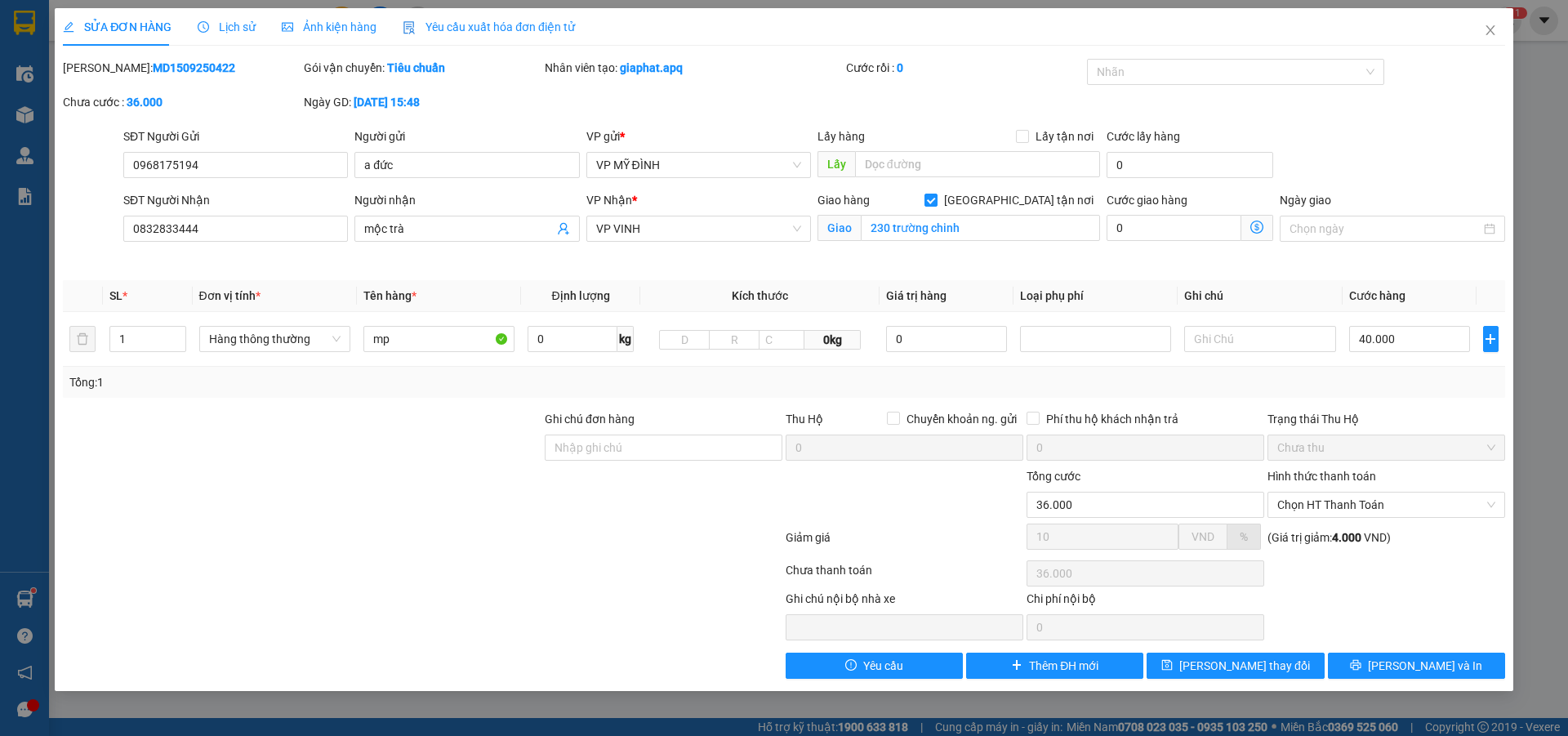
drag, startPoint x: 106, startPoint y: 70, endPoint x: 208, endPoint y: 70, distance: 102.0
click at [208, 70] on div "Mã ĐH: MD1509250422" at bounding box center [181, 67] width 238 height 18
copy b "MD1509250422"
click at [1490, 31] on icon "close" at bounding box center [1490, 31] width 9 height 10
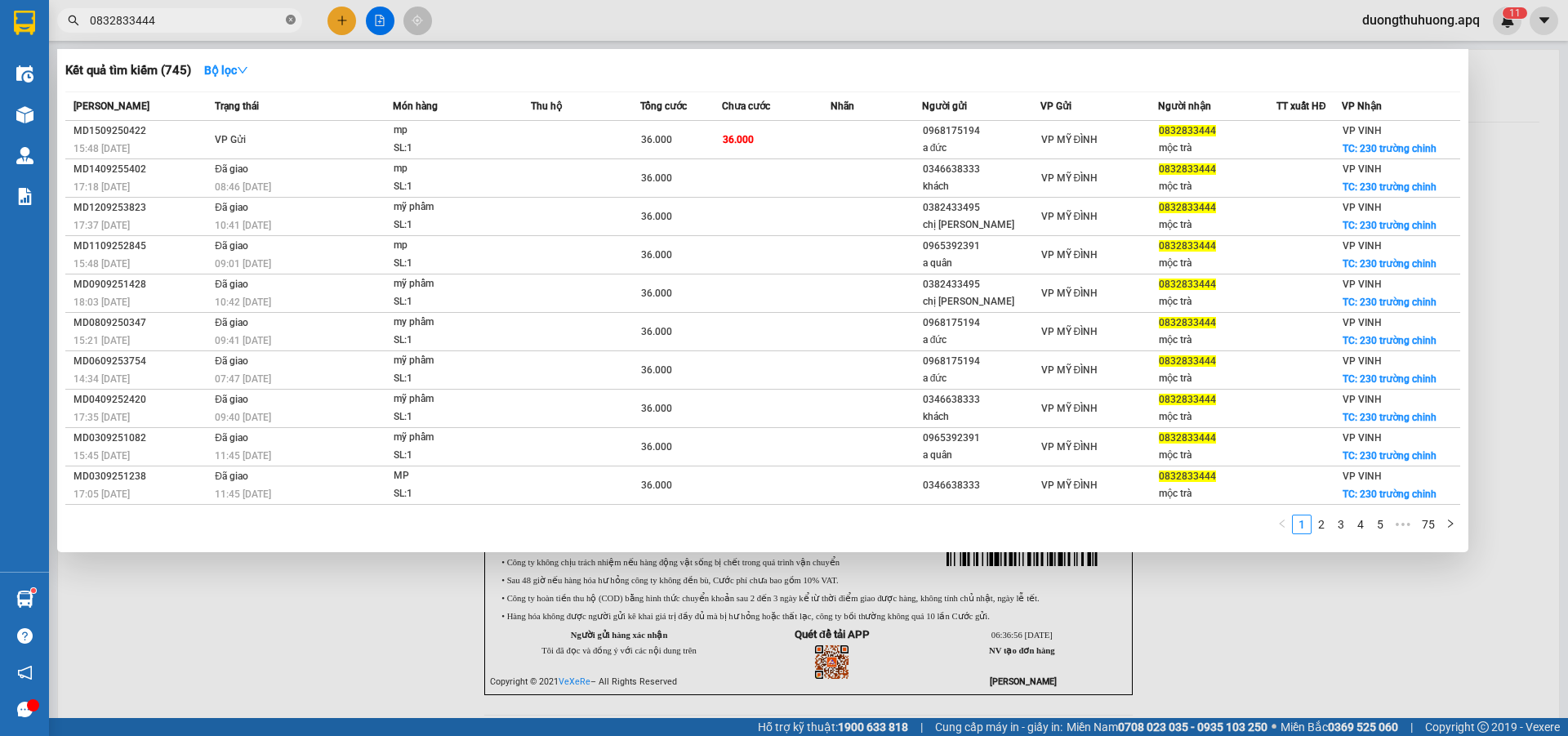
click at [289, 17] on icon "close-circle" at bounding box center [291, 20] width 10 height 10
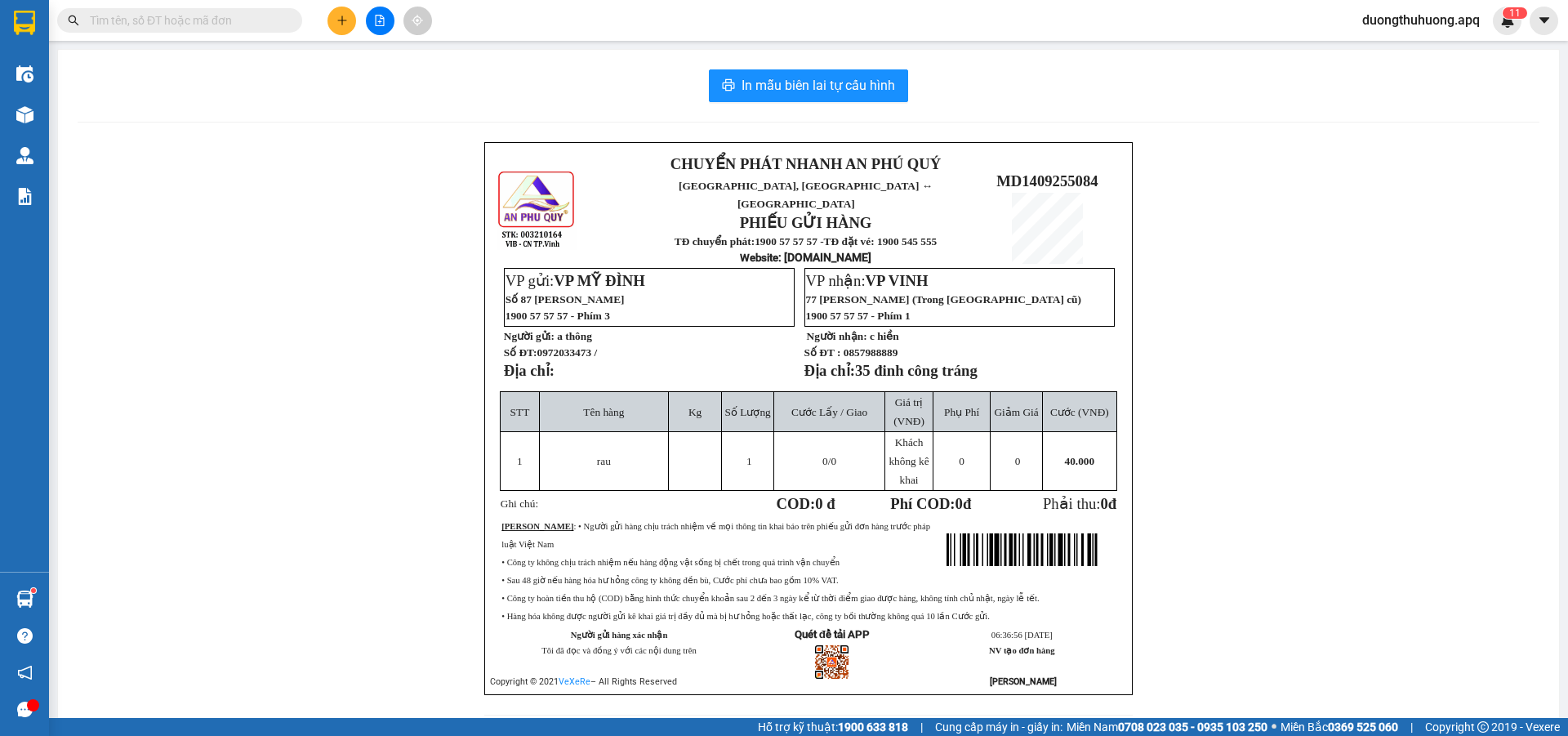
paste input "0359150687"
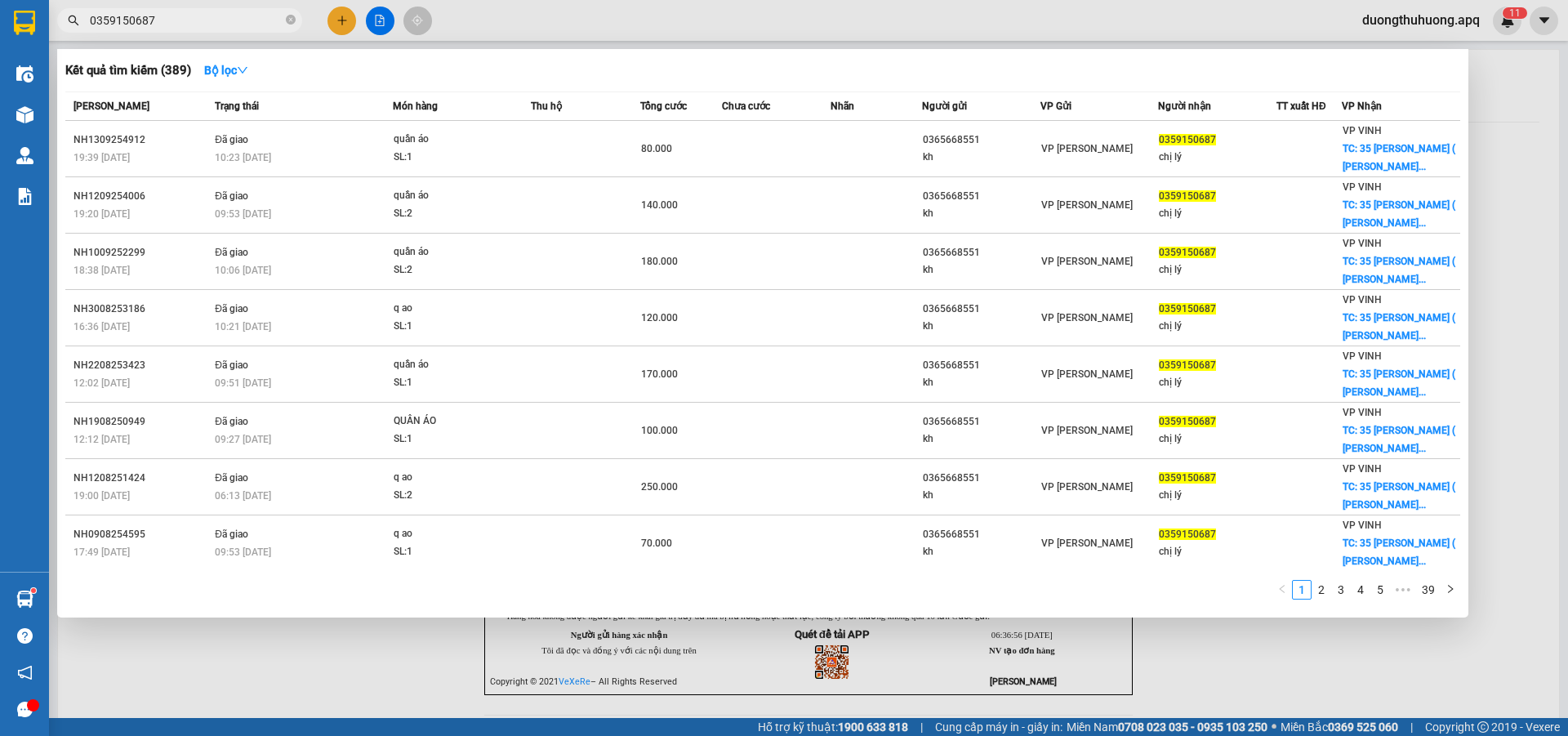
type input "0359150687"
drag, startPoint x: 289, startPoint y: 19, endPoint x: 272, endPoint y: 20, distance: 17.0
click at [286, 19] on icon "close-circle" at bounding box center [291, 20] width 10 height 10
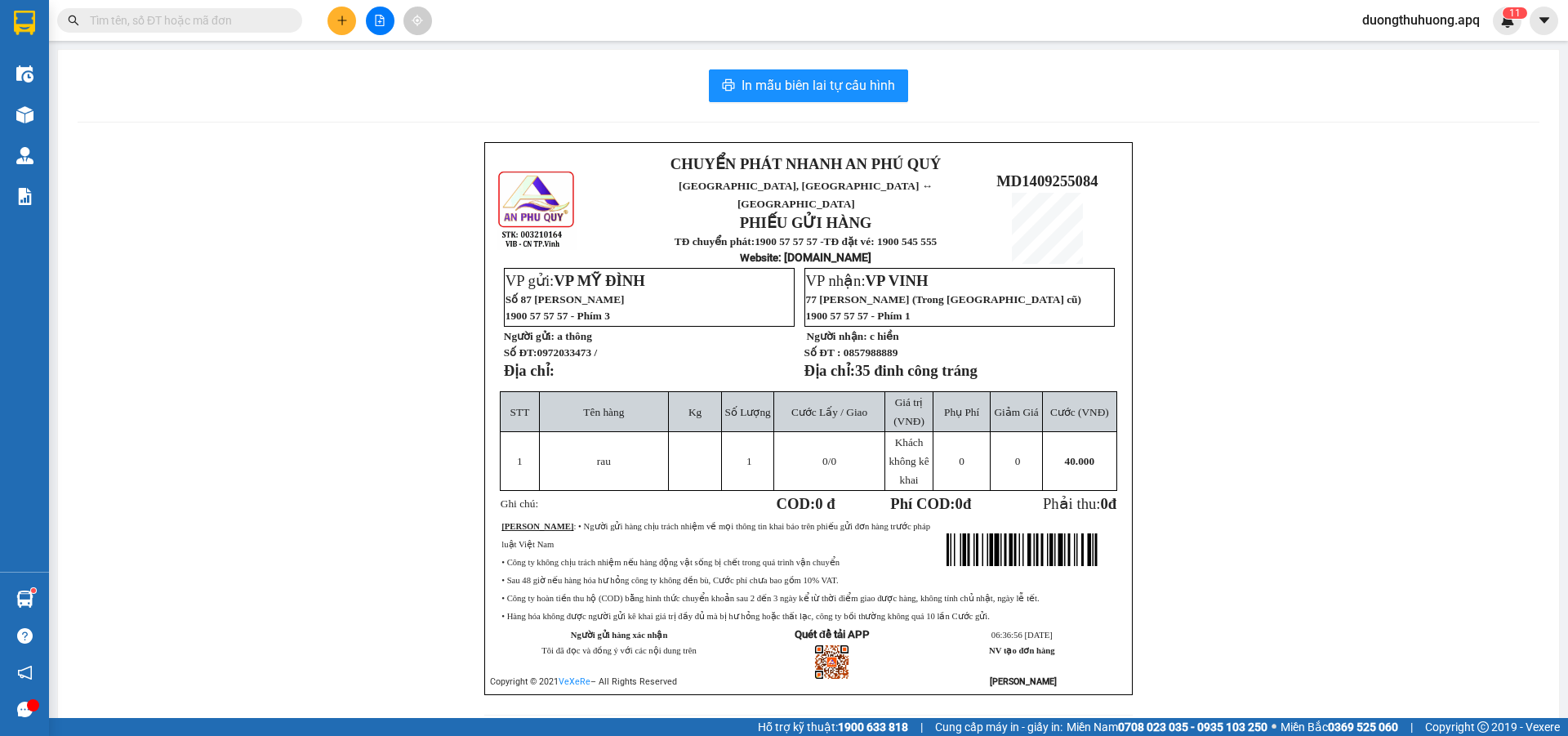
paste input "0971665999"
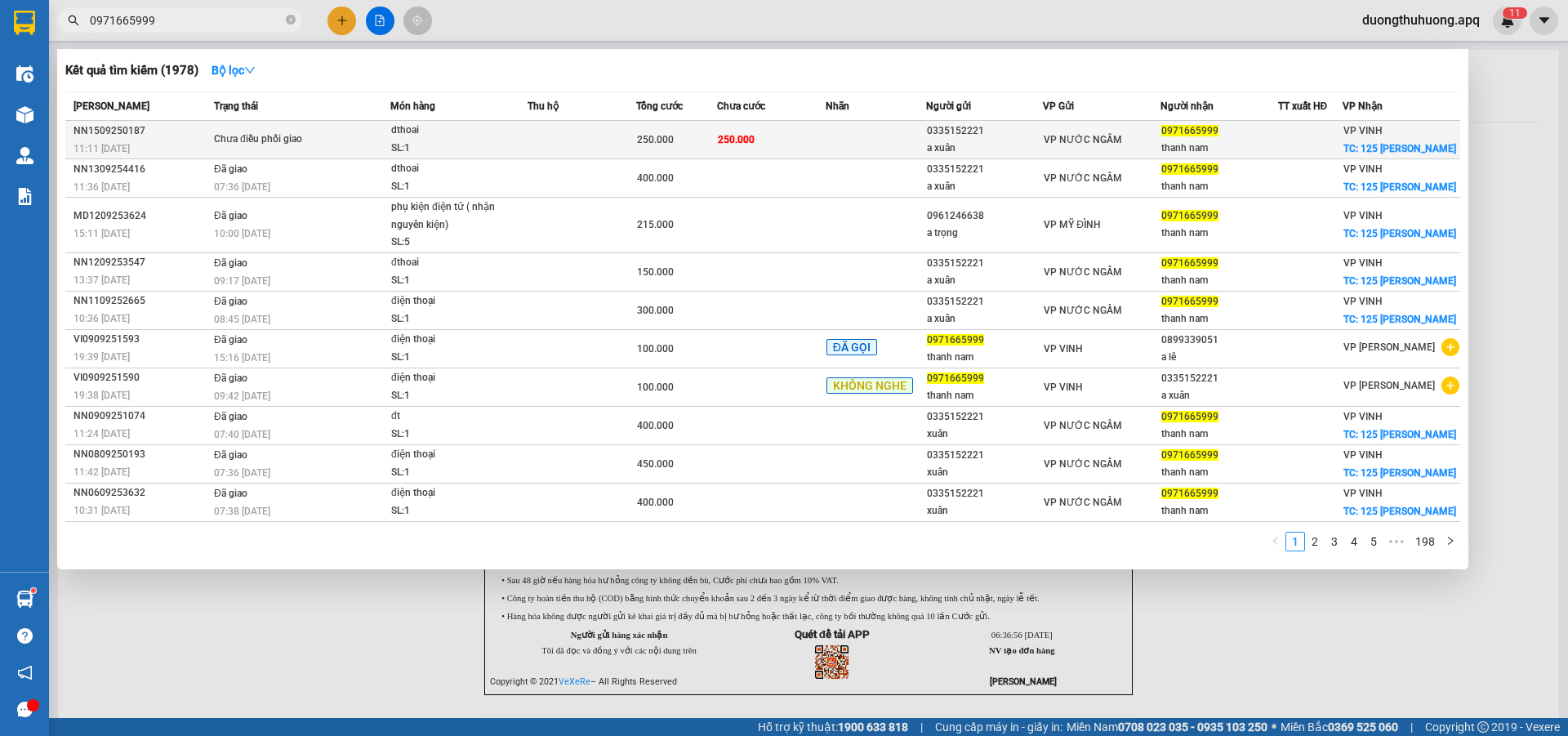
type input "0971665999"
click at [122, 132] on div "NN1509250187" at bounding box center [141, 131] width 135 height 17
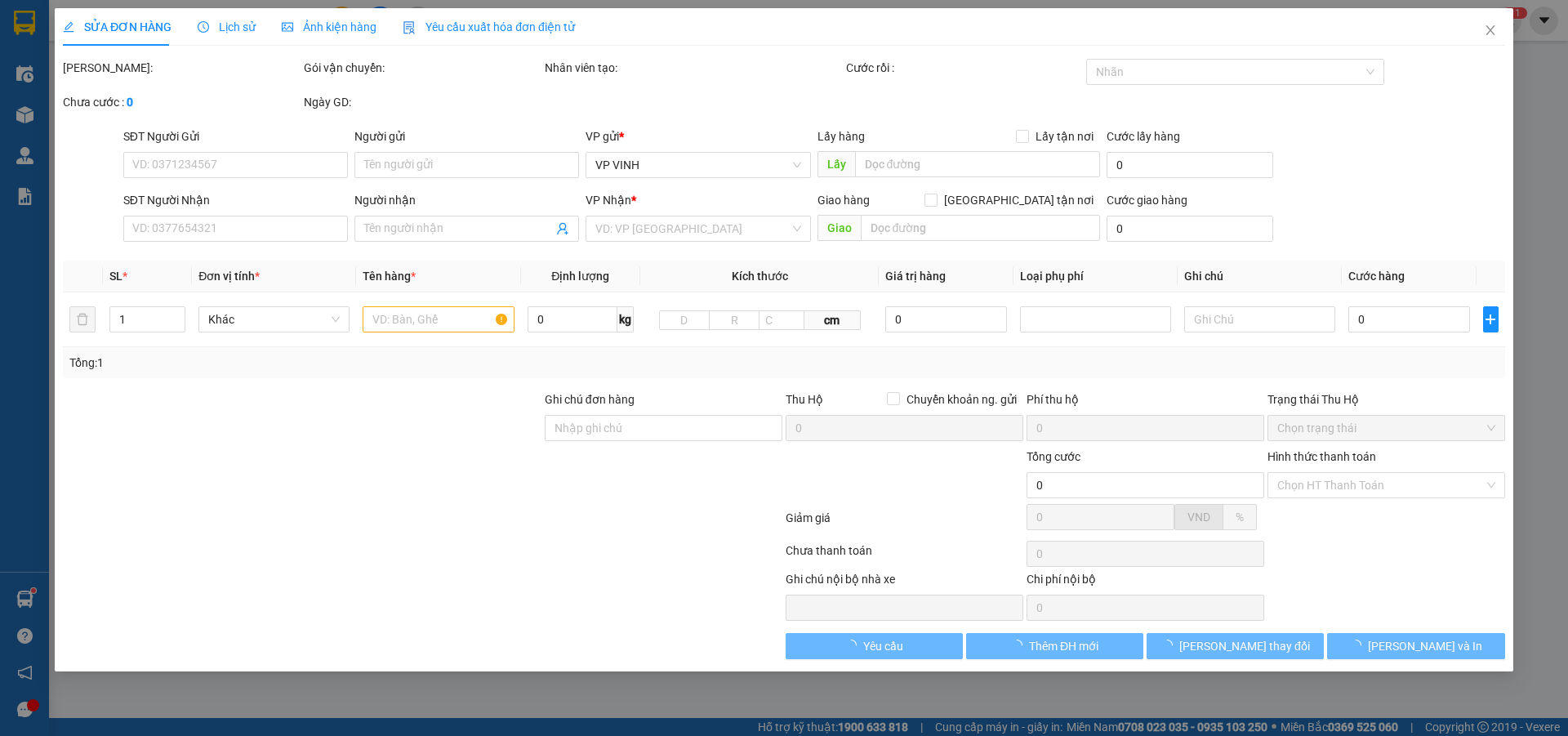
type input "0335152221"
type input "a xuân"
type input "0971665999"
type input "thanh nam"
checkbox input "true"
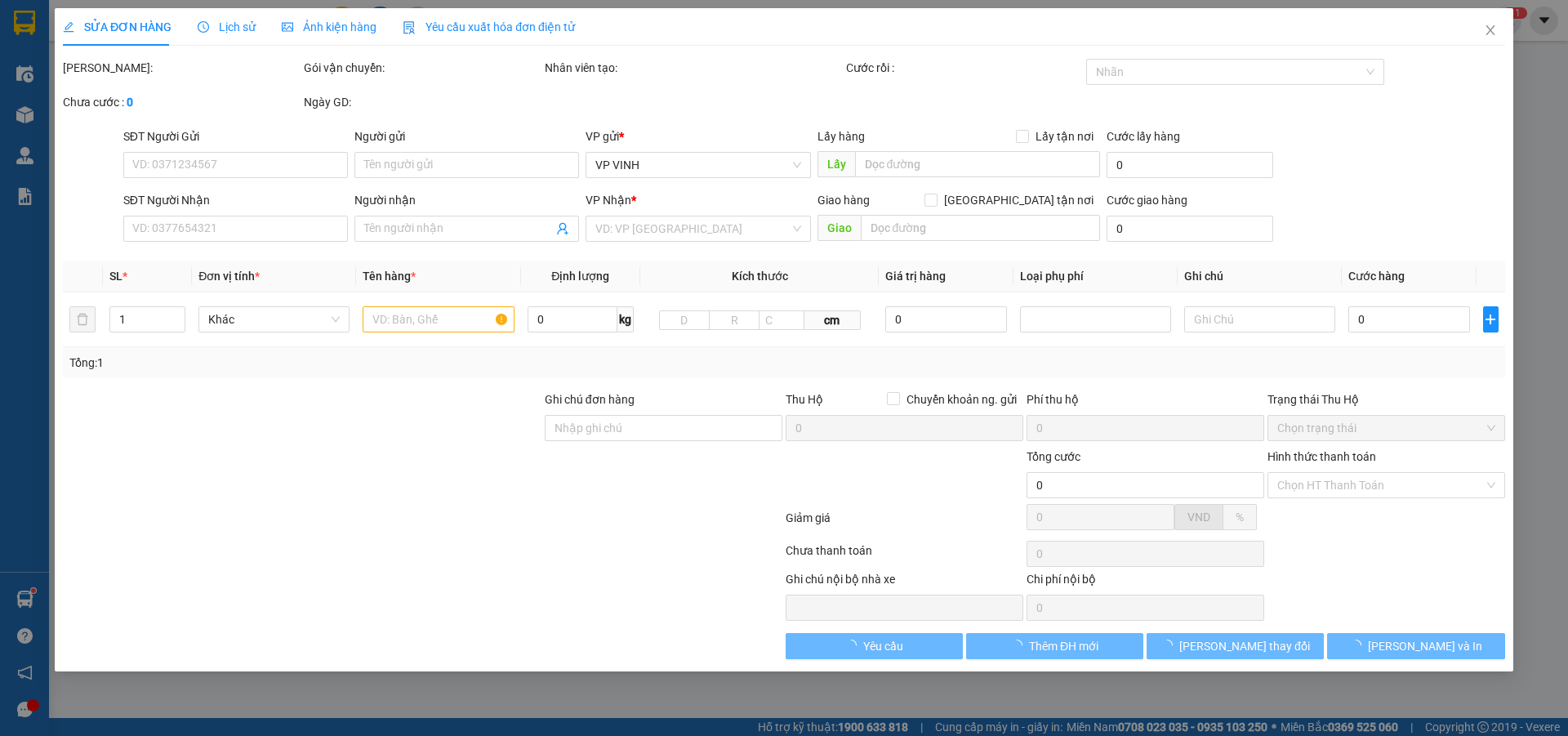
type input "125 nguyễn du"
type input "250.000"
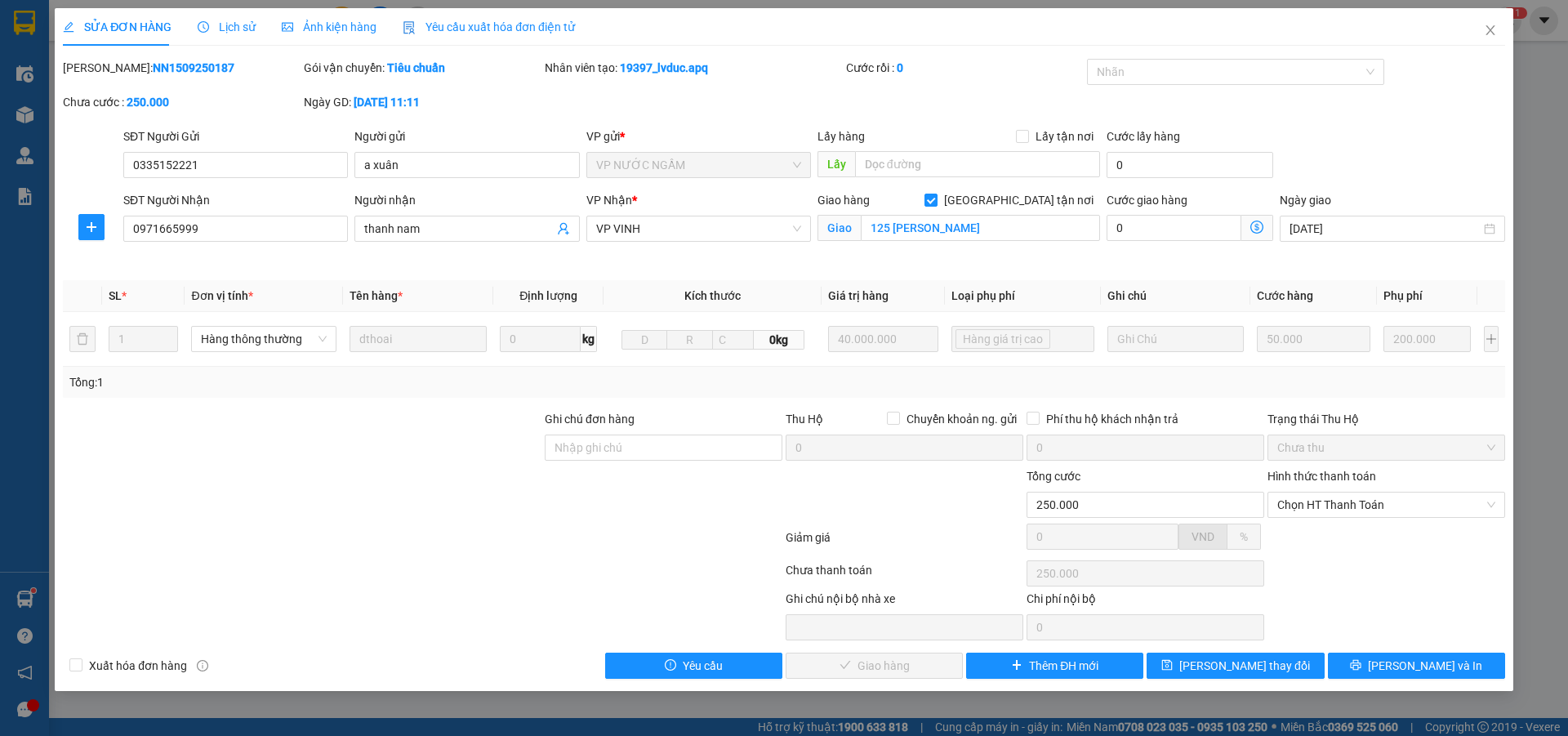
drag, startPoint x: 106, startPoint y: 66, endPoint x: 208, endPoint y: 62, distance: 102.1
click at [208, 62] on div "Mã ĐH: NN1509250187" at bounding box center [181, 67] width 238 height 18
copy b "NN1509250187"
click at [1489, 30] on icon "close" at bounding box center [1490, 30] width 13 height 13
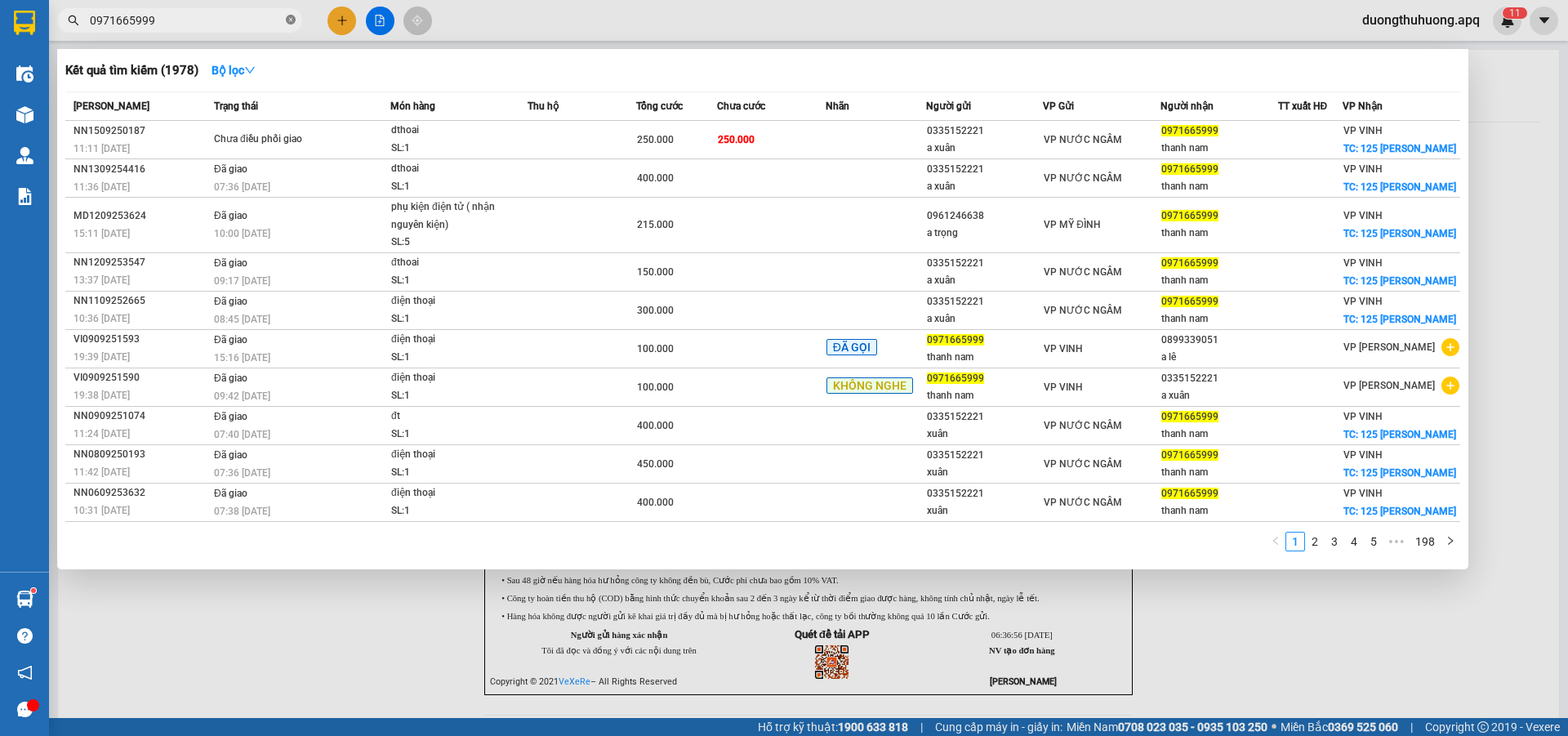
click at [290, 20] on icon "close-circle" at bounding box center [291, 20] width 10 height 10
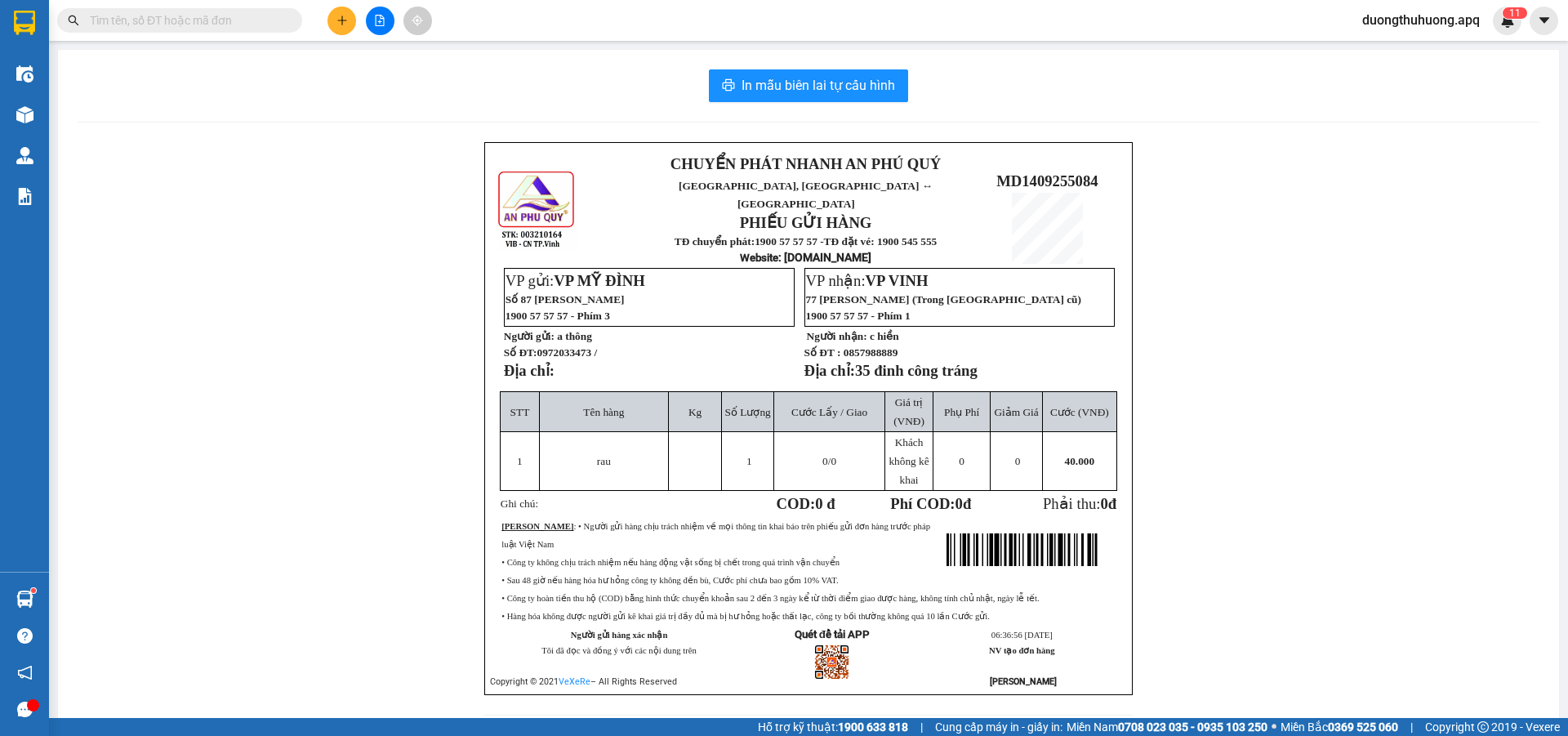
paste input "0984428888"
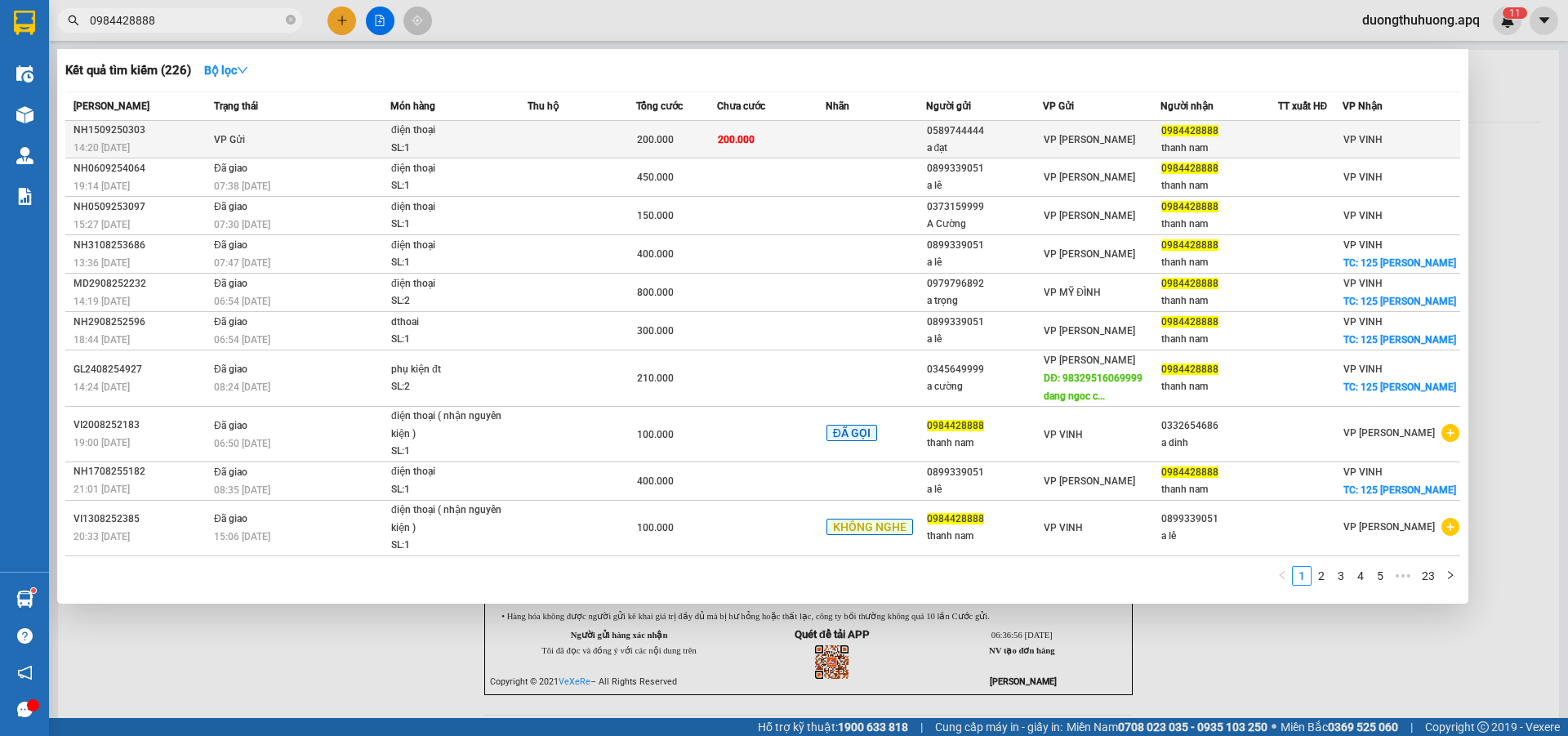
type input "0984428888"
click at [125, 129] on div "NH1509250303" at bounding box center [141, 130] width 135 height 17
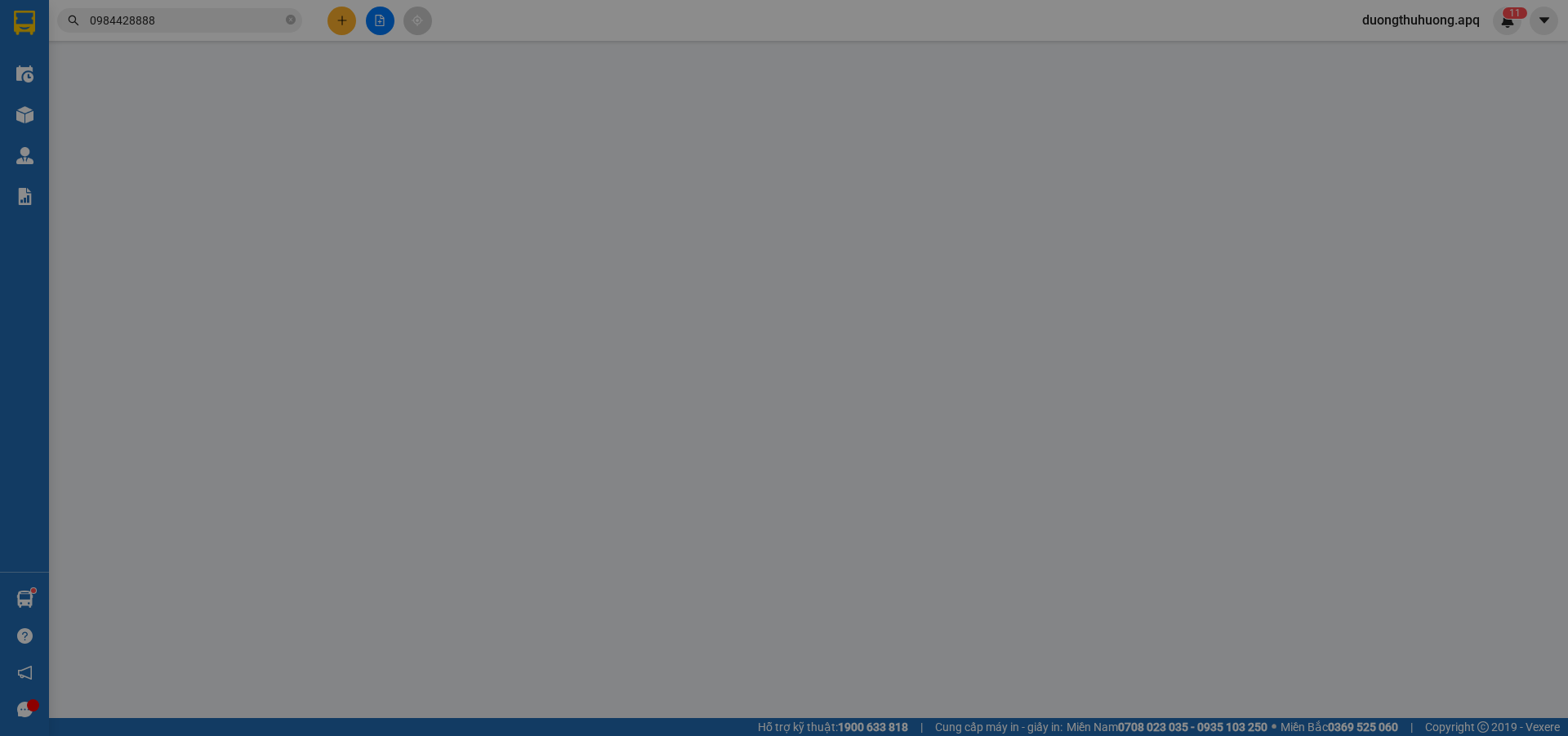
type input "0589744444"
type input "a đạt"
type input "0984428888"
type input "thanh nam"
type input "200.000"
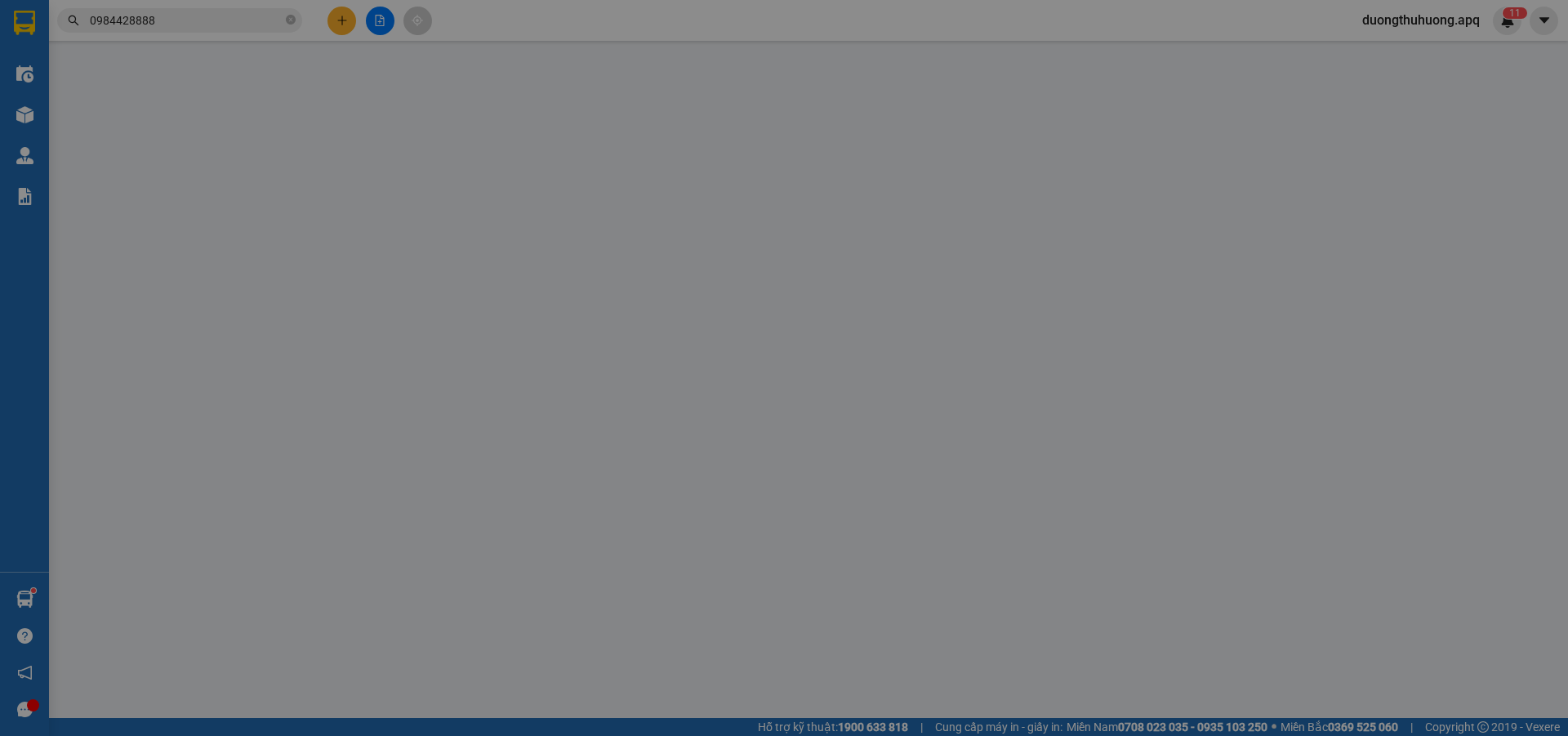
type input "200.000"
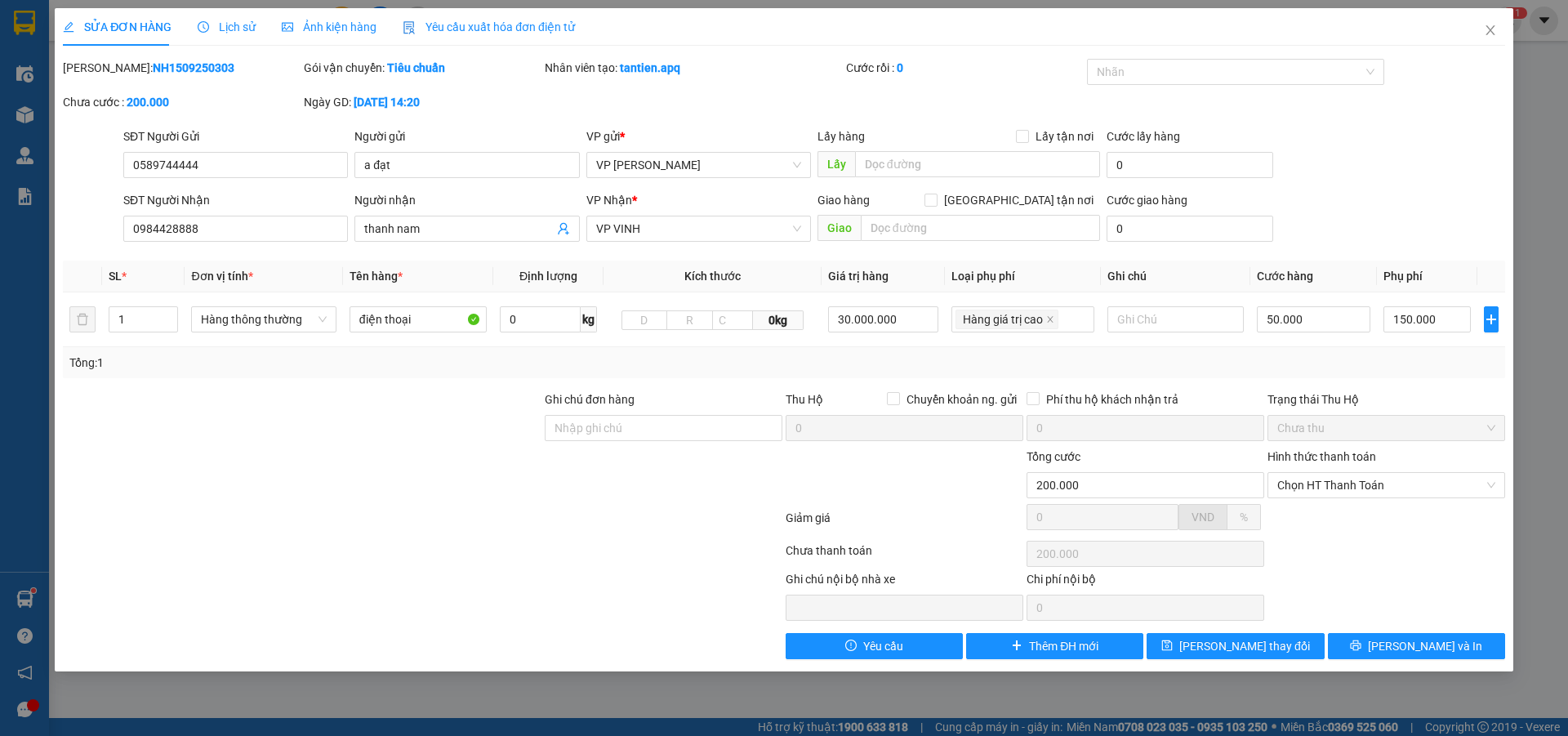
drag, startPoint x: 104, startPoint y: 66, endPoint x: 182, endPoint y: 64, distance: 78.0
click at [210, 64] on div "Mã ĐH: NH1509250303" at bounding box center [181, 67] width 238 height 18
click at [1487, 29] on icon "close" at bounding box center [1490, 30] width 13 height 13
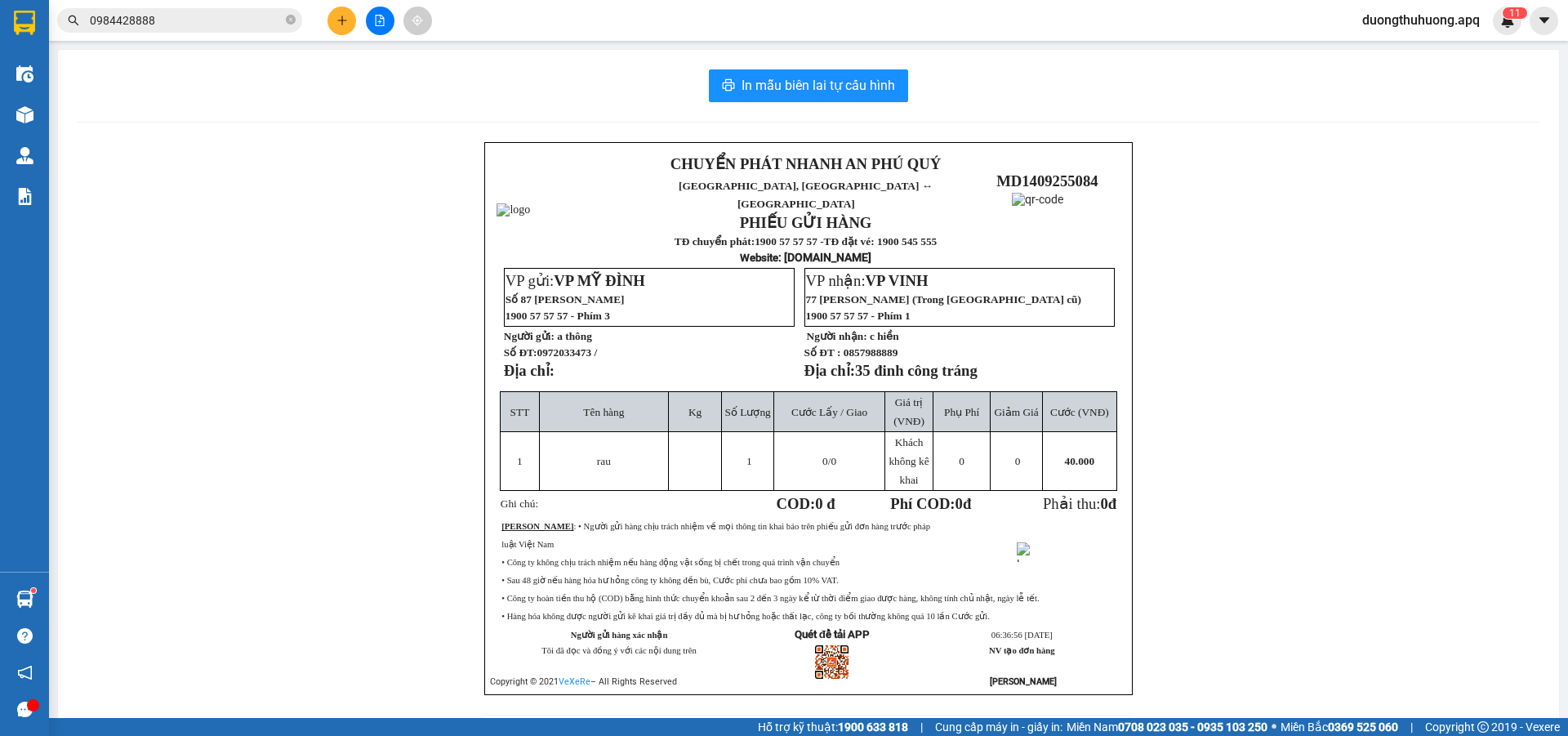
click at [1445, 17] on span "duongthuhuong.apq" at bounding box center [1421, 20] width 144 height 20
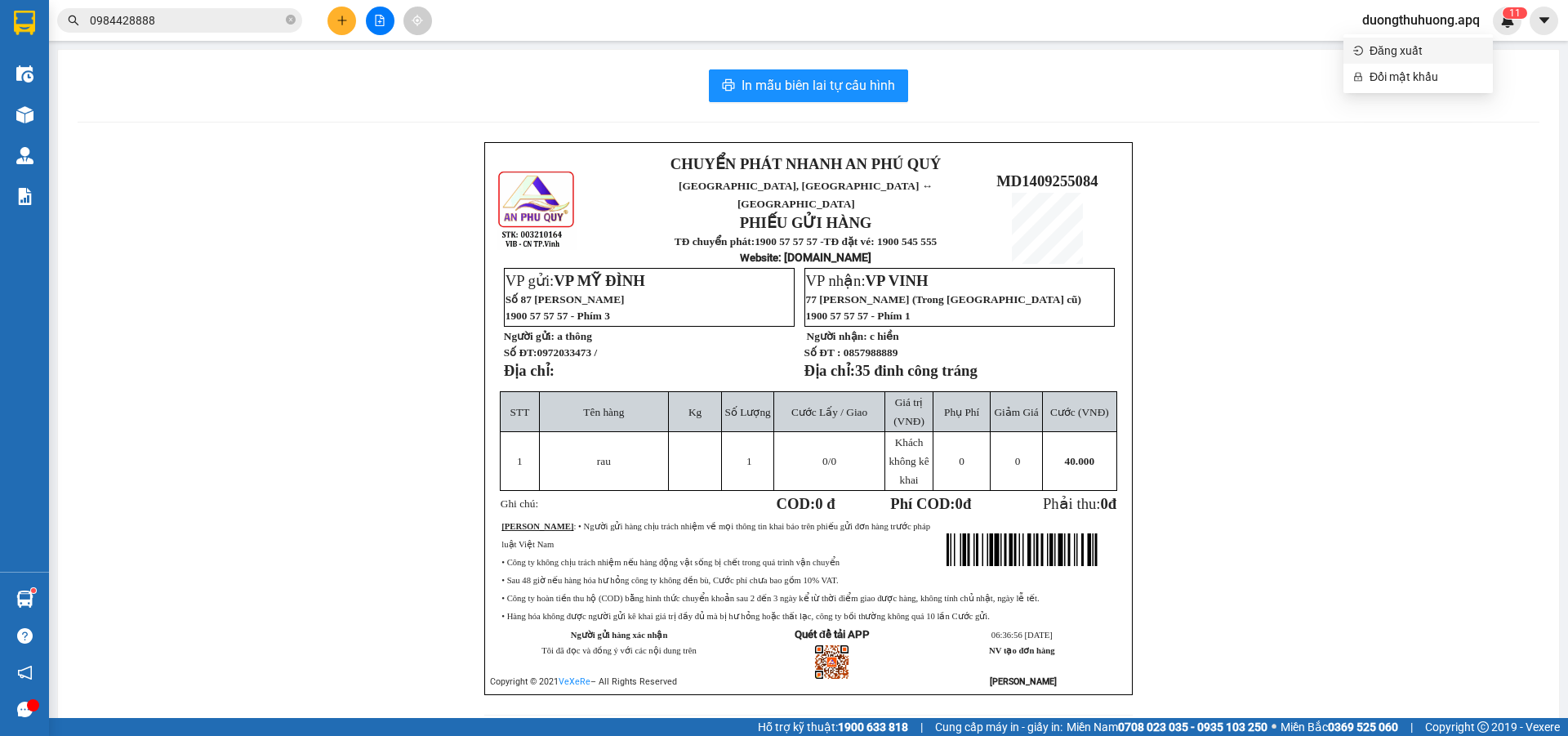
click at [1400, 49] on span "Đăng xuất" at bounding box center [1426, 50] width 113 height 18
